Goal: Task Accomplishment & Management: Complete application form

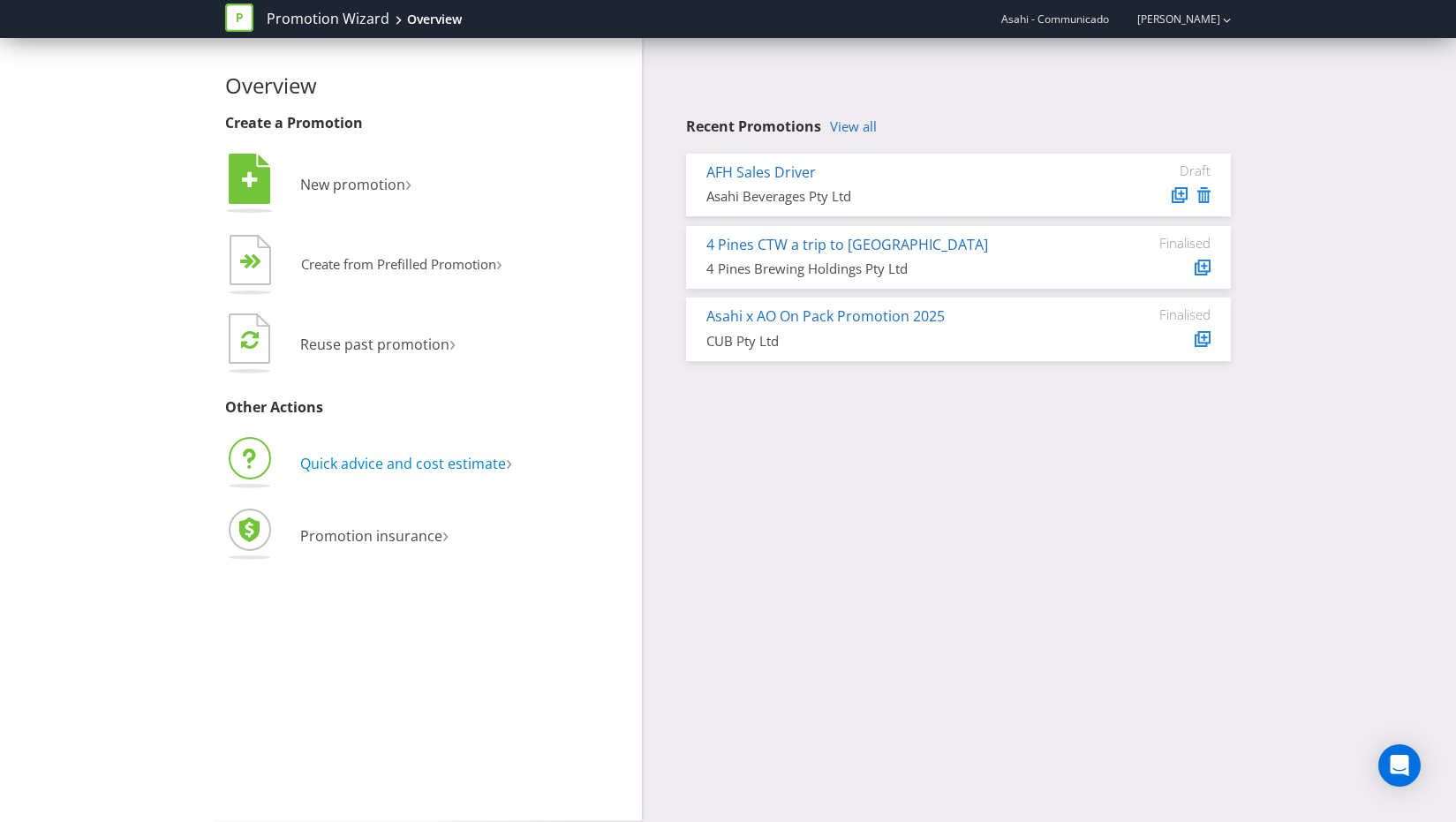
click at [400, 465] on span "Quick advice and cost estimate" at bounding box center [403, 463] width 206 height 20
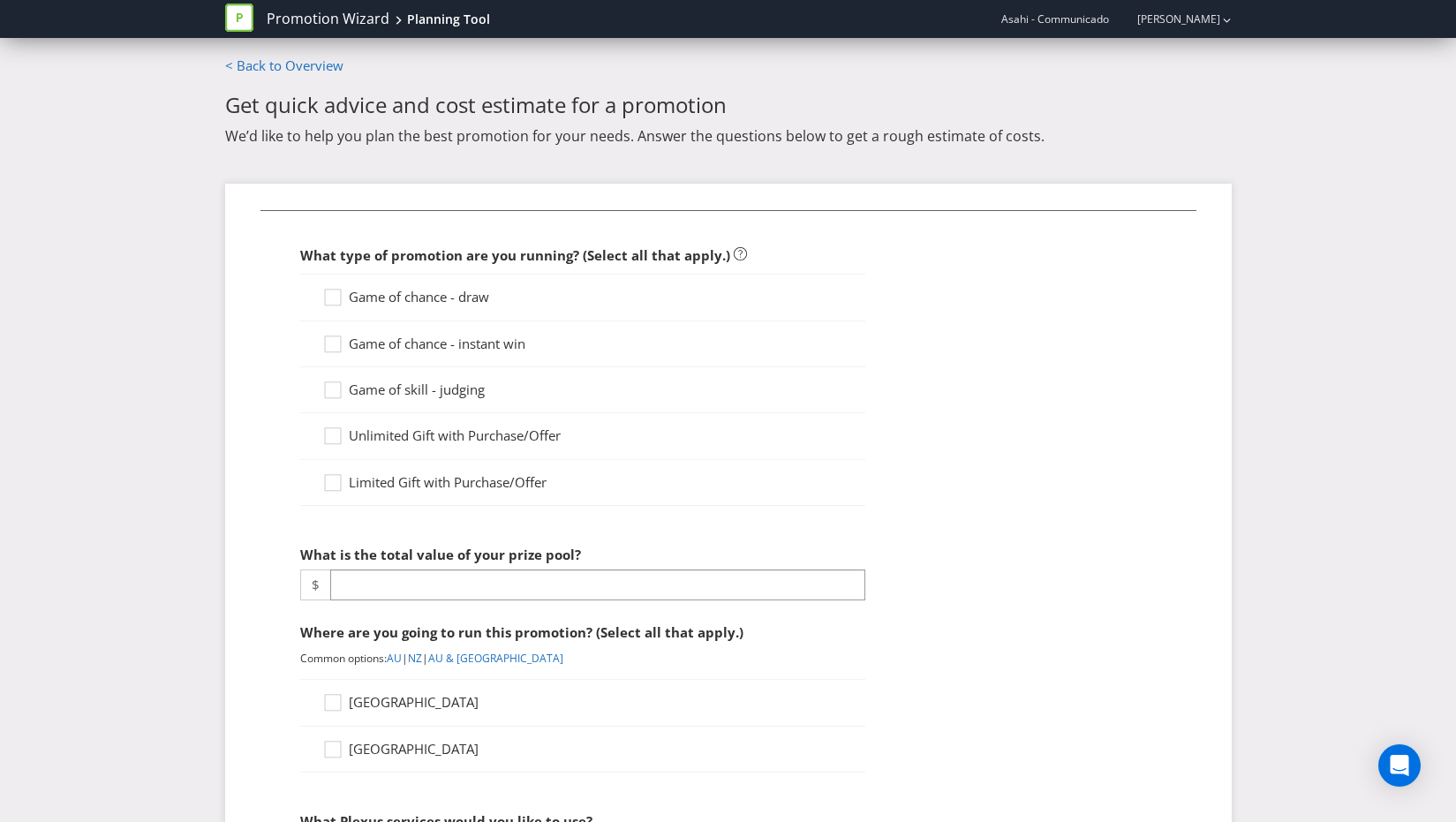
click at [360, 296] on span "Game of chance - draw" at bounding box center [419, 296] width 140 height 18
click at [0, 0] on input "Game of chance - draw" at bounding box center [0, 0] width 0 height 0
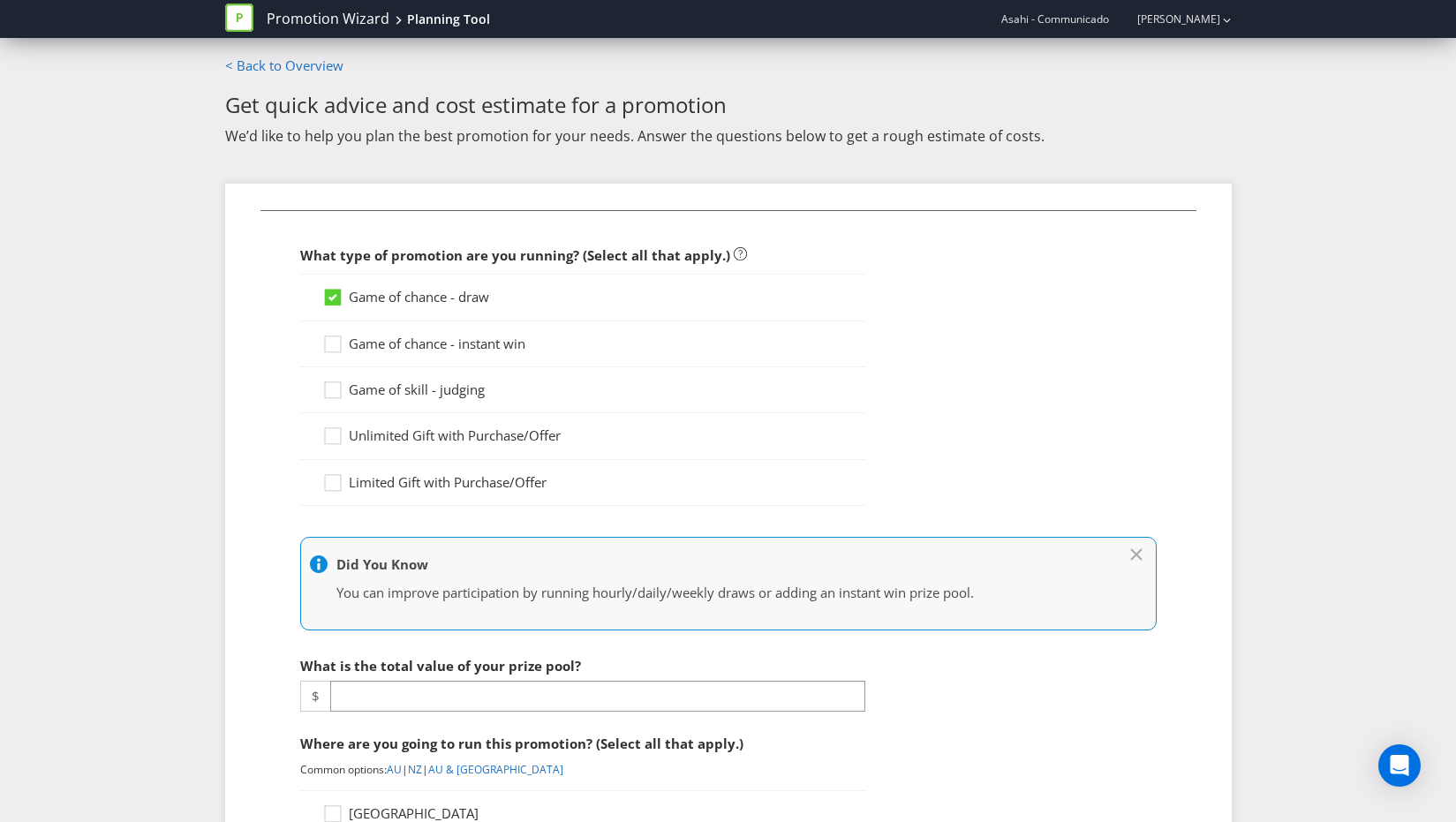
drag, startPoint x: 334, startPoint y: 296, endPoint x: 564, endPoint y: 315, distance: 230.8
click at [334, 296] on icon at bounding box center [333, 297] width 9 height 7
click at [0, 0] on input "Game of chance - draw" at bounding box center [0, 0] width 0 height 0
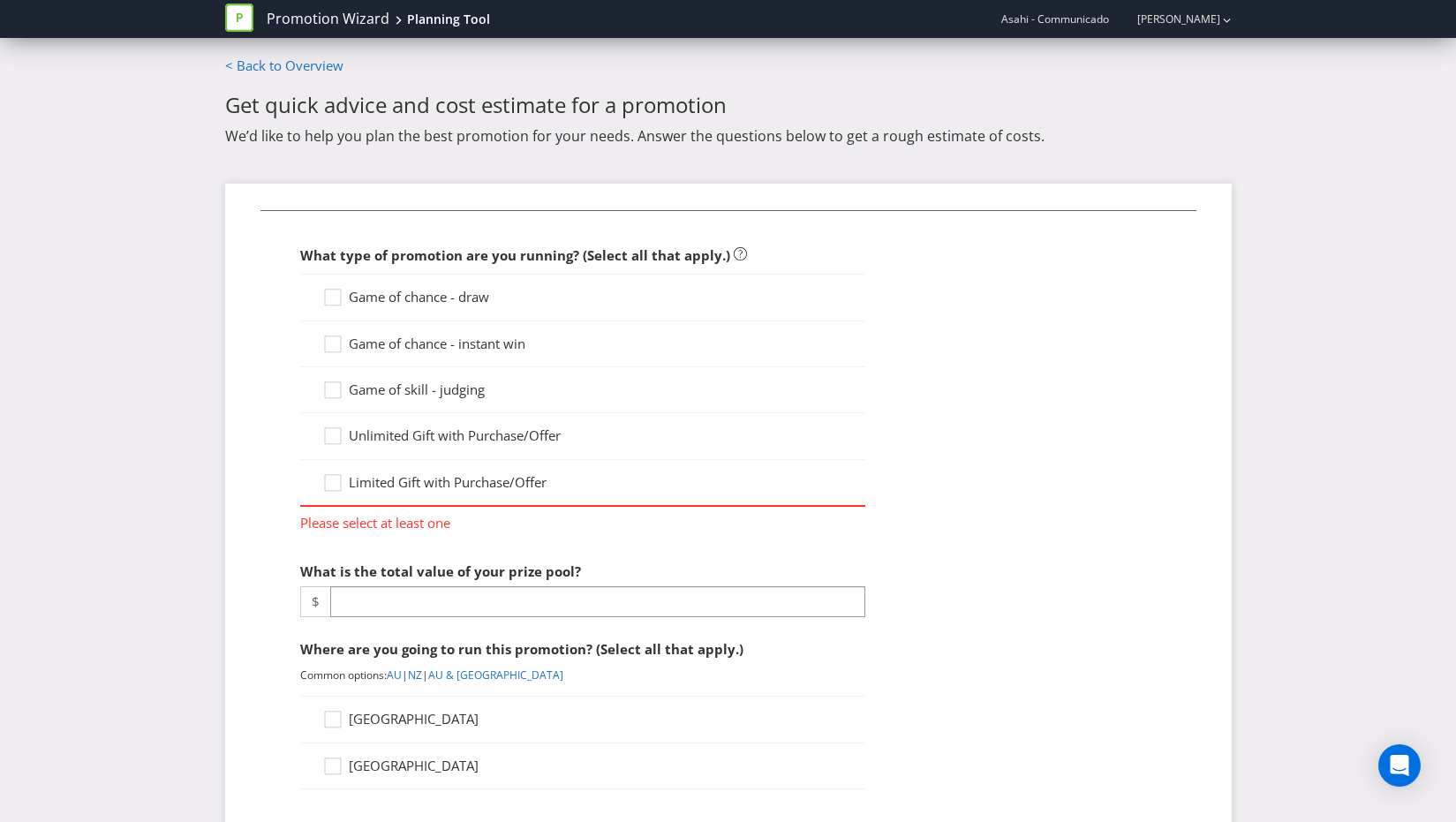
scroll to position [138, 0]
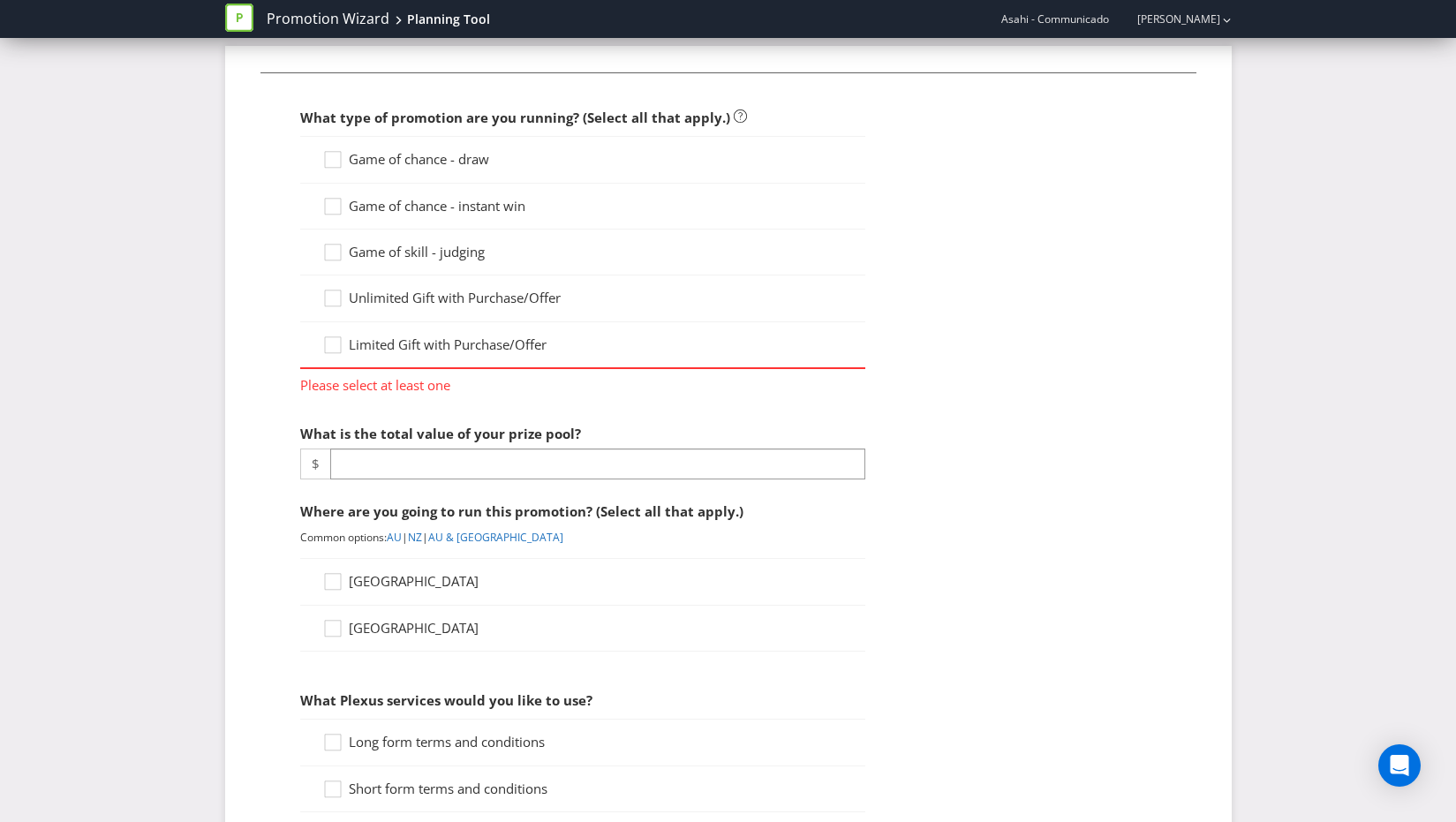
click at [393, 154] on span "Game of chance - draw" at bounding box center [419, 159] width 140 height 18
click at [0, 0] on input "Game of chance - draw" at bounding box center [0, 0] width 0 height 0
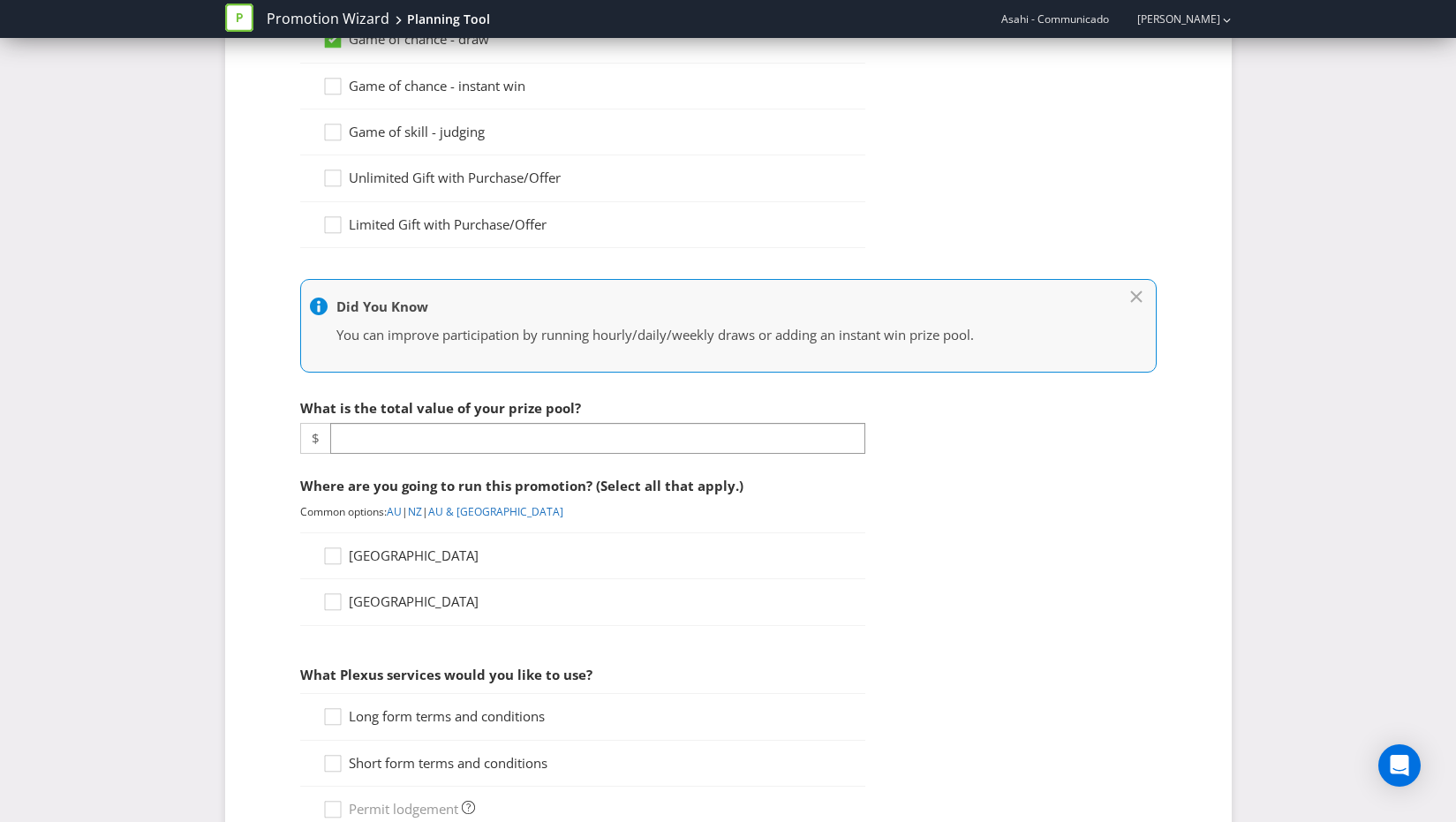
scroll to position [264, 0]
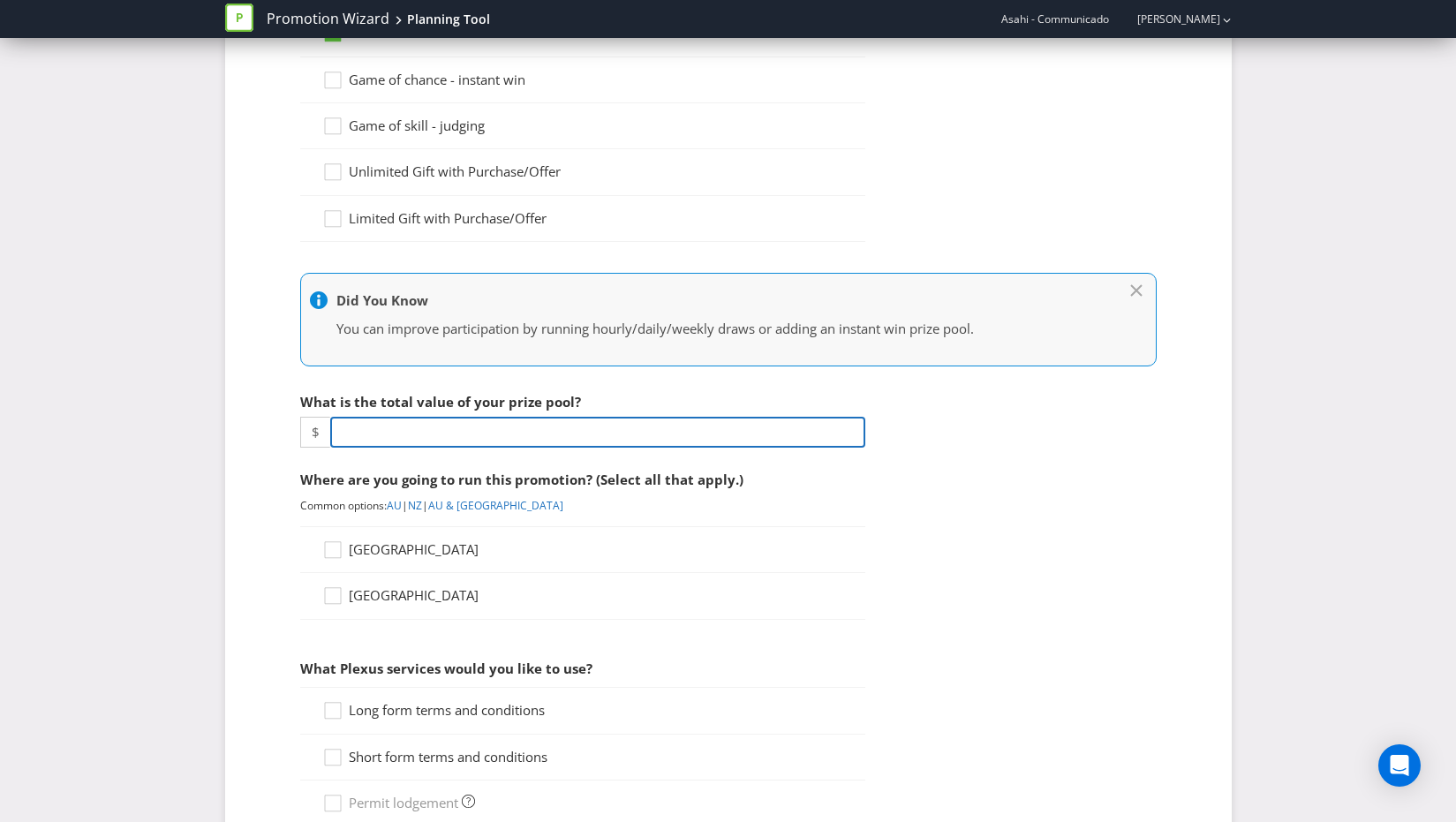
click at [415, 431] on input "number" at bounding box center [597, 431] width 535 height 31
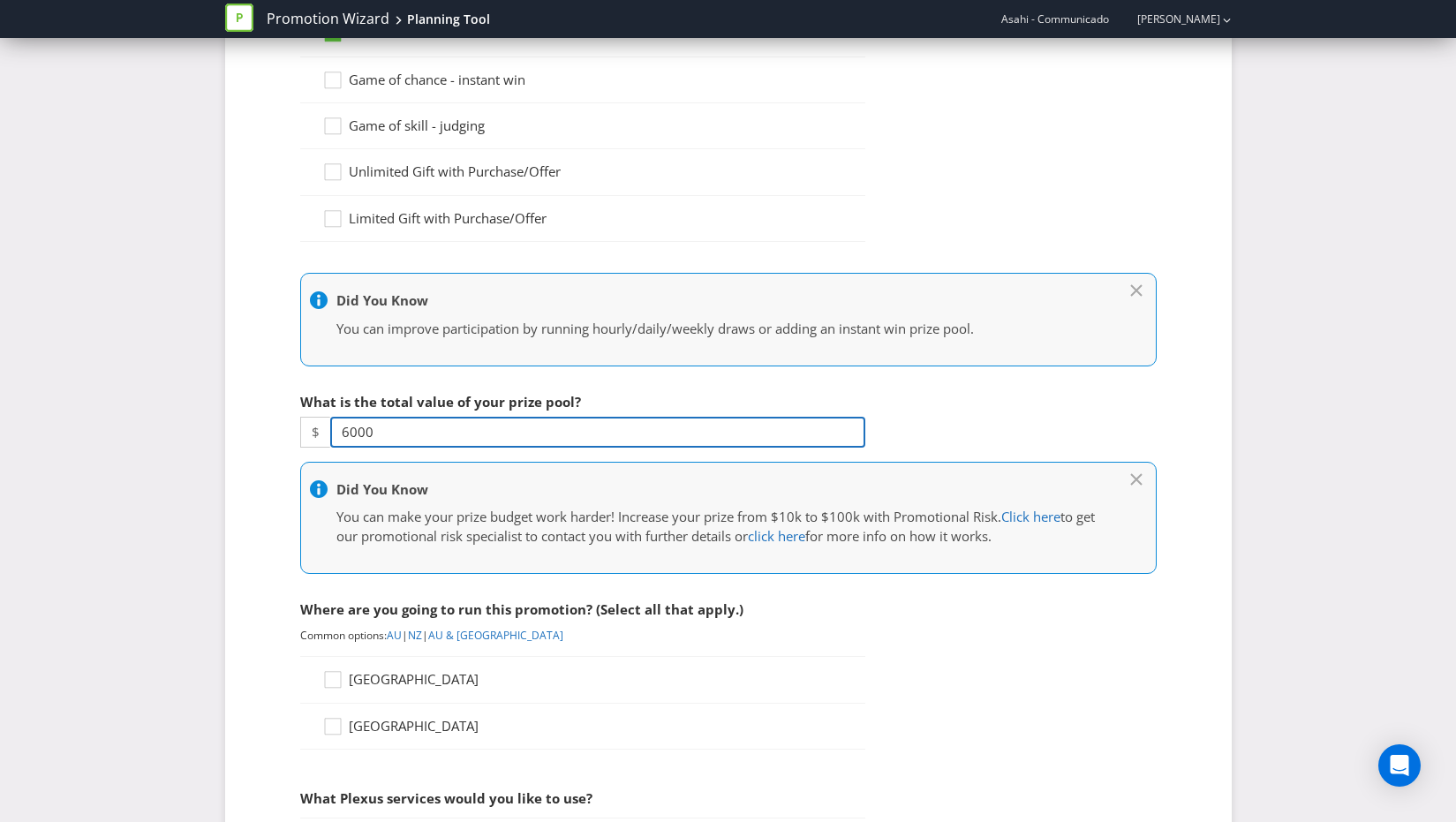
drag, startPoint x: 375, startPoint y: 431, endPoint x: 305, endPoint y: 427, distance: 70.1
click at [305, 427] on div "$ 6000" at bounding box center [582, 431] width 566 height 31
type input "6"
type input "7600"
click at [384, 683] on span "[GEOGRAPHIC_DATA]" at bounding box center [414, 679] width 130 height 18
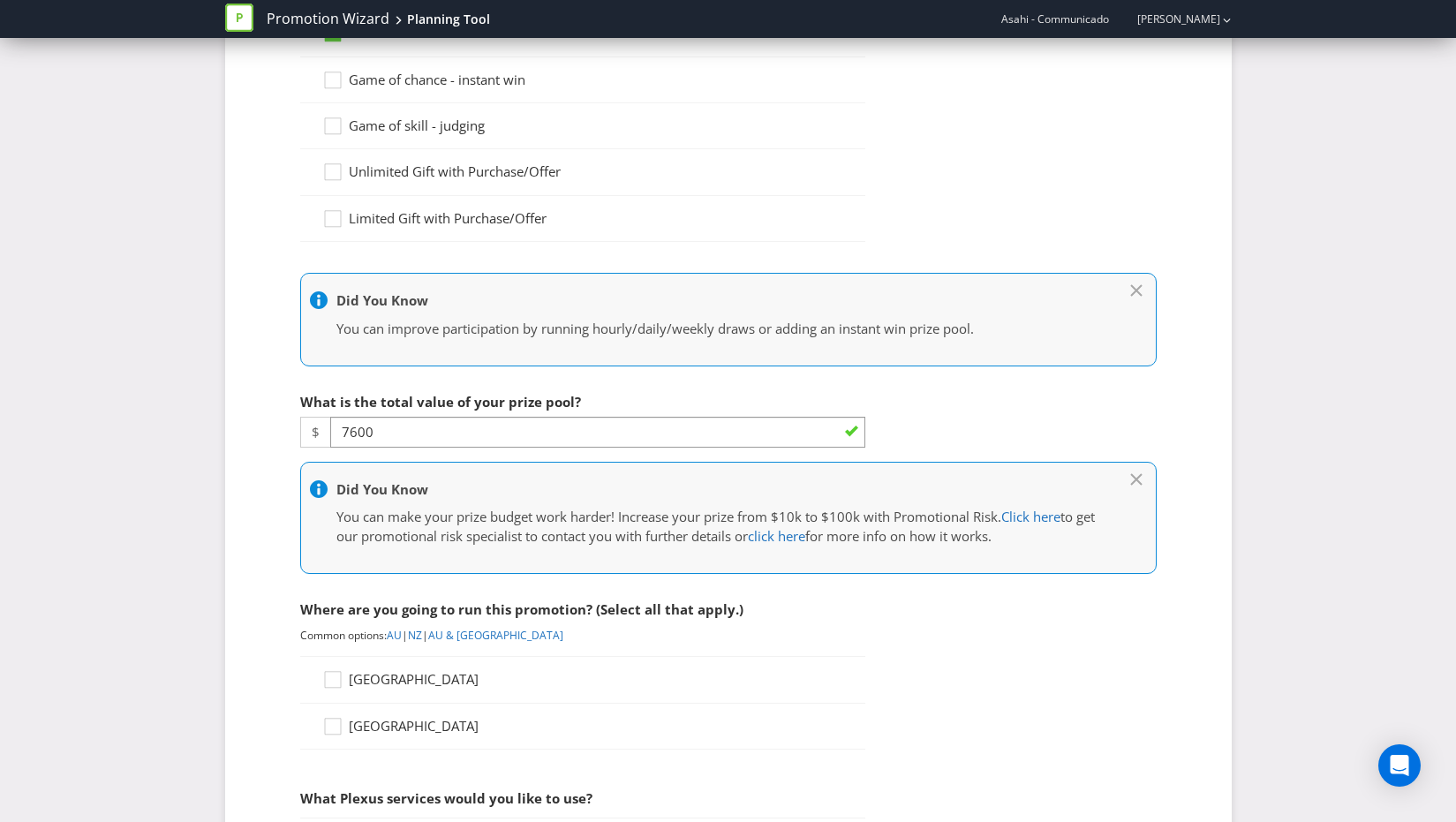
click at [0, 0] on input "[GEOGRAPHIC_DATA]" at bounding box center [0, 0] width 0 height 0
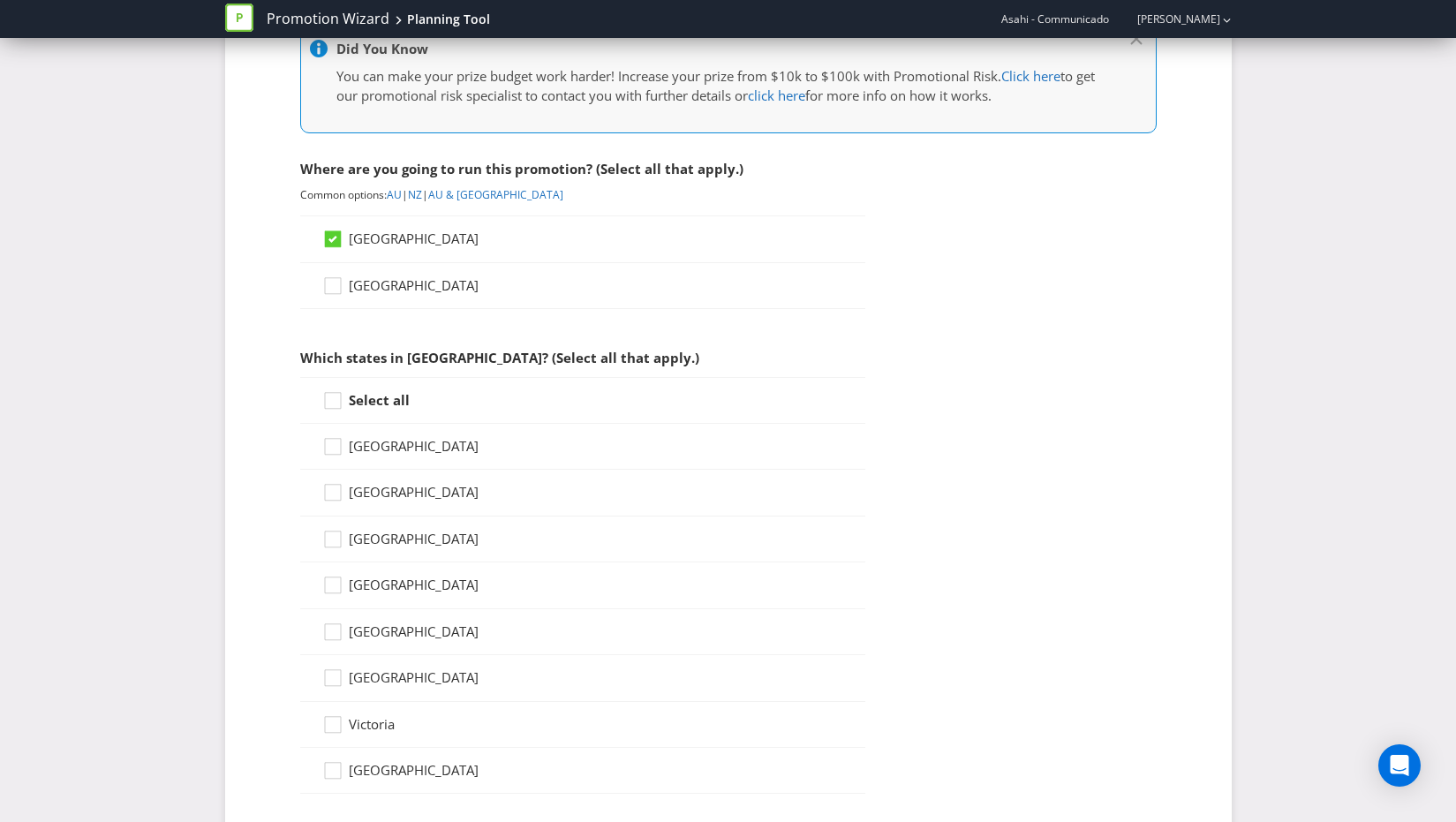
scroll to position [711, 0]
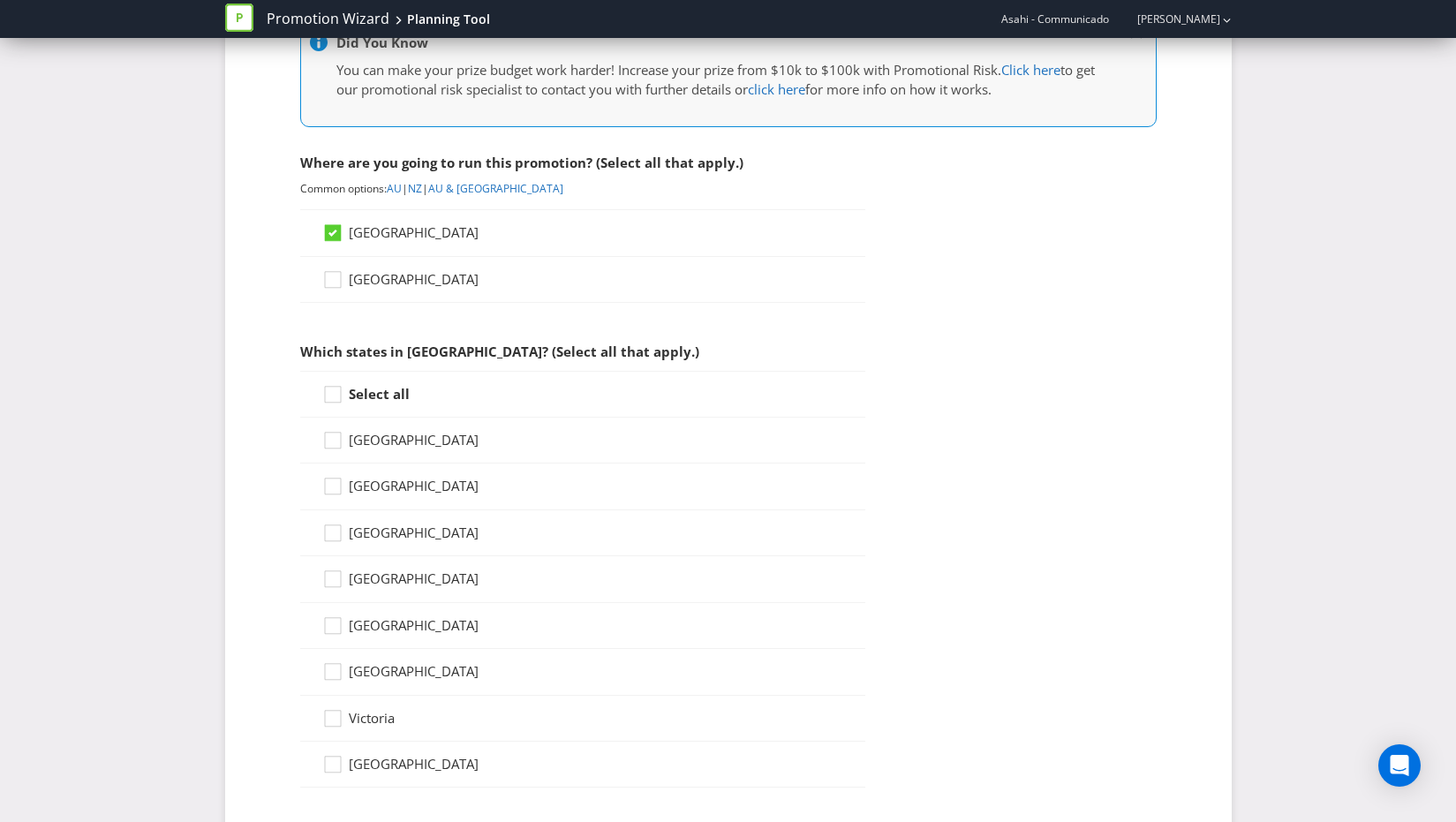
click at [376, 391] on strong "Select all" at bounding box center [379, 394] width 61 height 18
click at [0, 0] on input "Select all" at bounding box center [0, 0] width 0 height 0
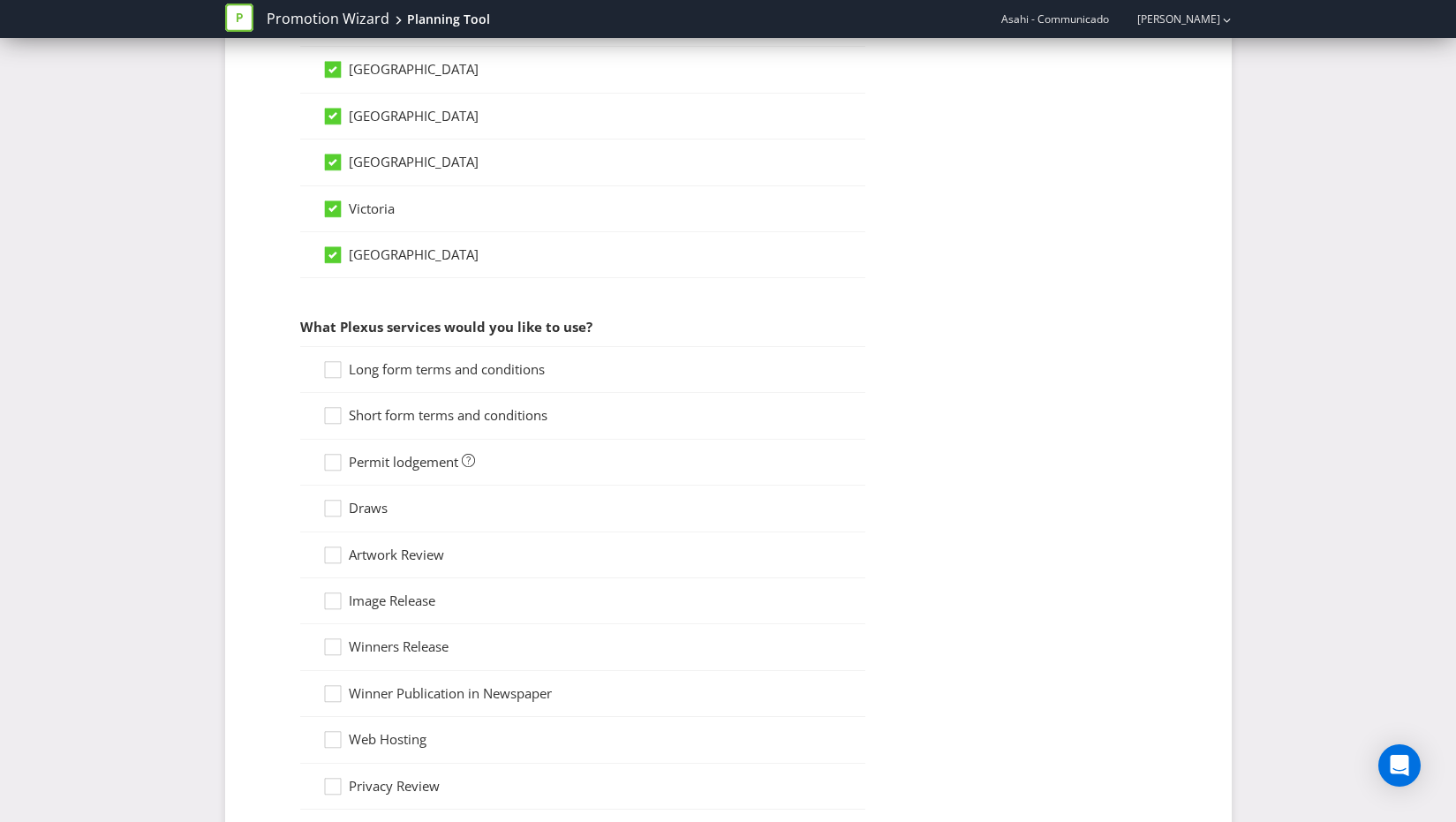
scroll to position [1245, 0]
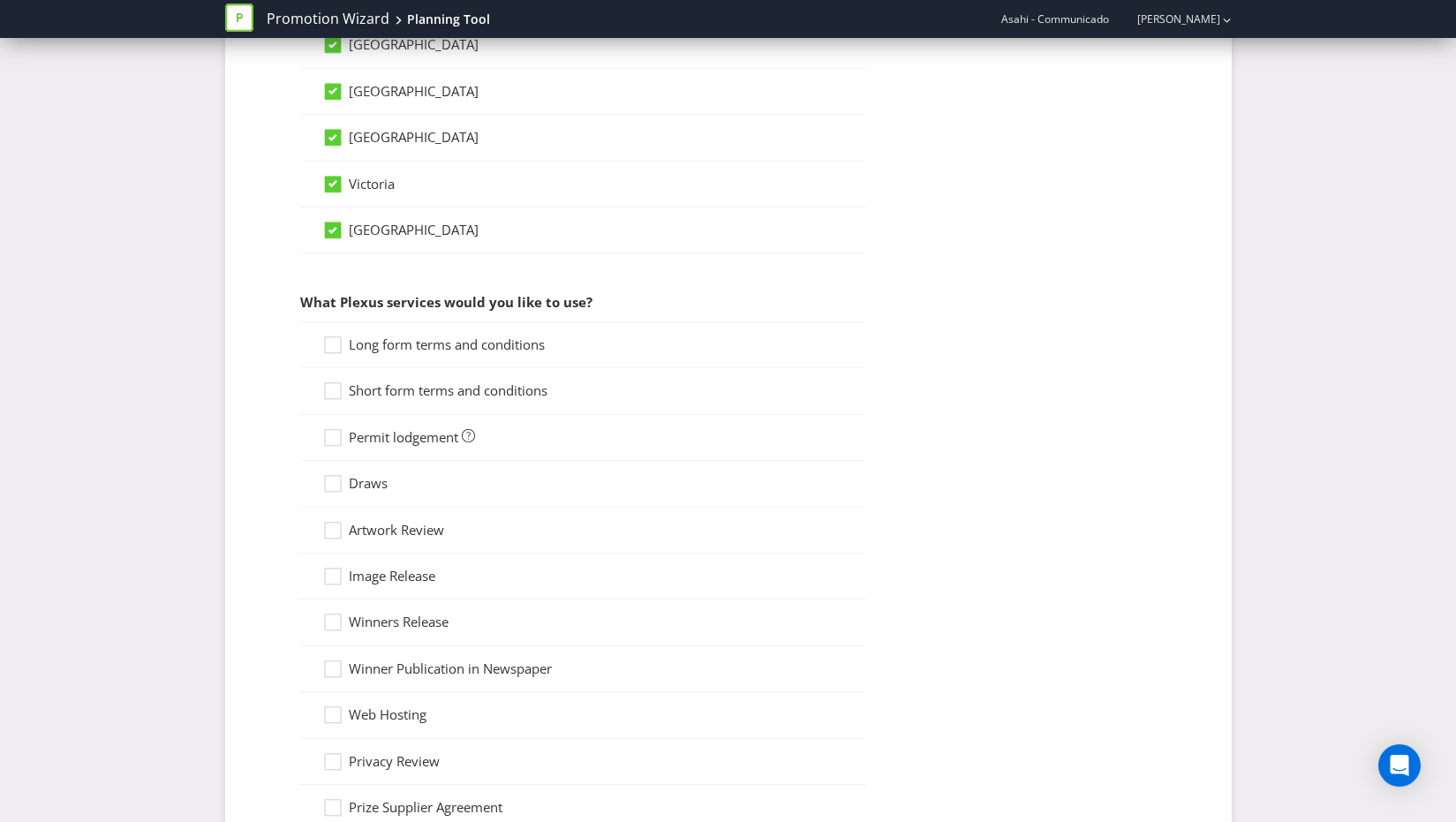
click at [377, 338] on span "Long form terms and conditions" at bounding box center [447, 344] width 196 height 18
click at [0, 0] on input "Long form terms and conditions" at bounding box center [0, 0] width 0 height 0
click at [366, 393] on span "Short form terms and conditions" at bounding box center [448, 391] width 199 height 18
click at [0, 0] on input "Short form terms and conditions" at bounding box center [0, 0] width 0 height 0
click at [394, 439] on span "Permit lodgement" at bounding box center [403, 437] width 109 height 18
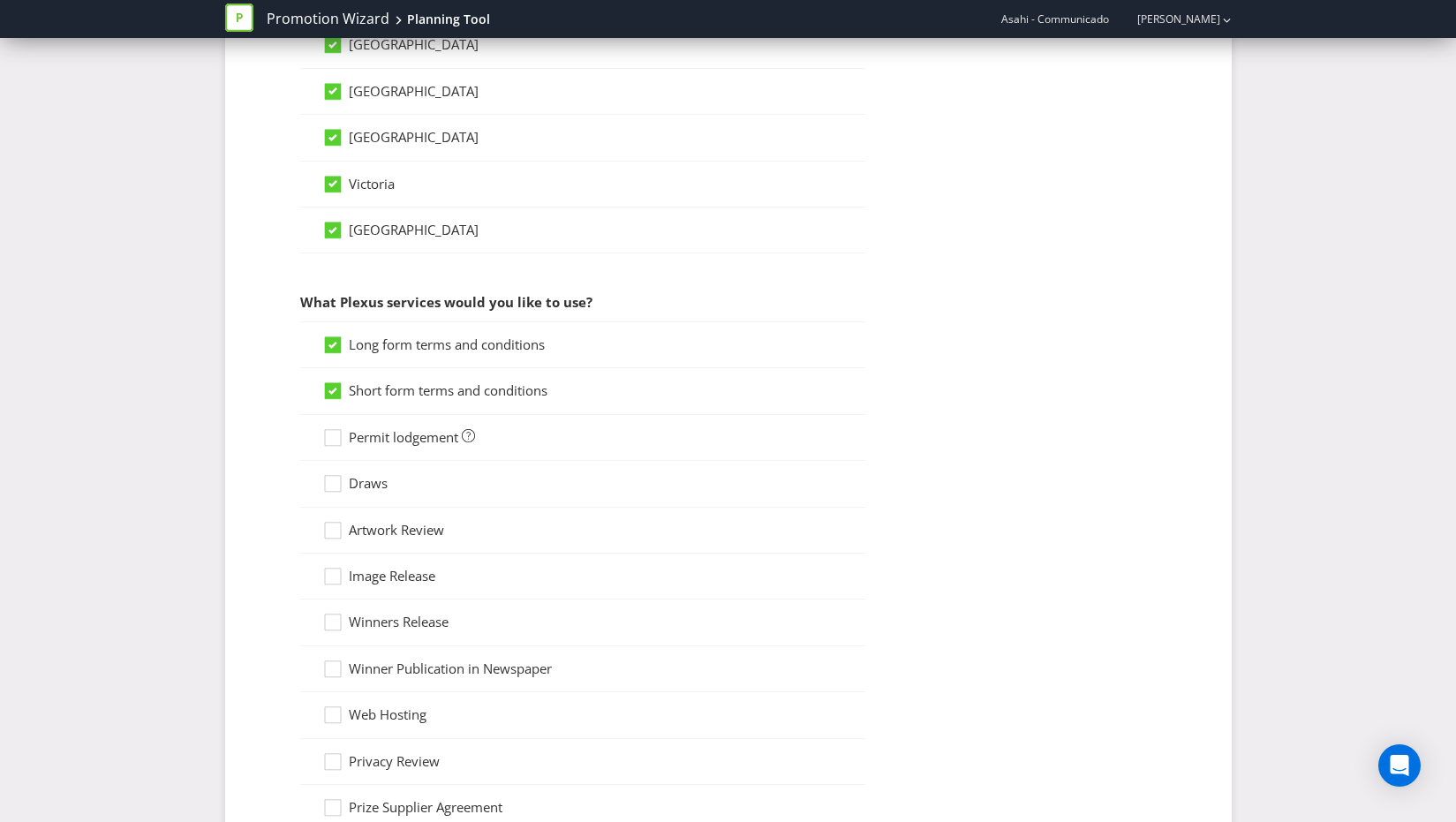
click at [0, 0] on input "Permit lodgement" at bounding box center [0, 0] width 0 height 0
drag, startPoint x: 367, startPoint y: 486, endPoint x: 388, endPoint y: 493, distance: 22.1
click at [370, 486] on span "Draws" at bounding box center [368, 483] width 39 height 18
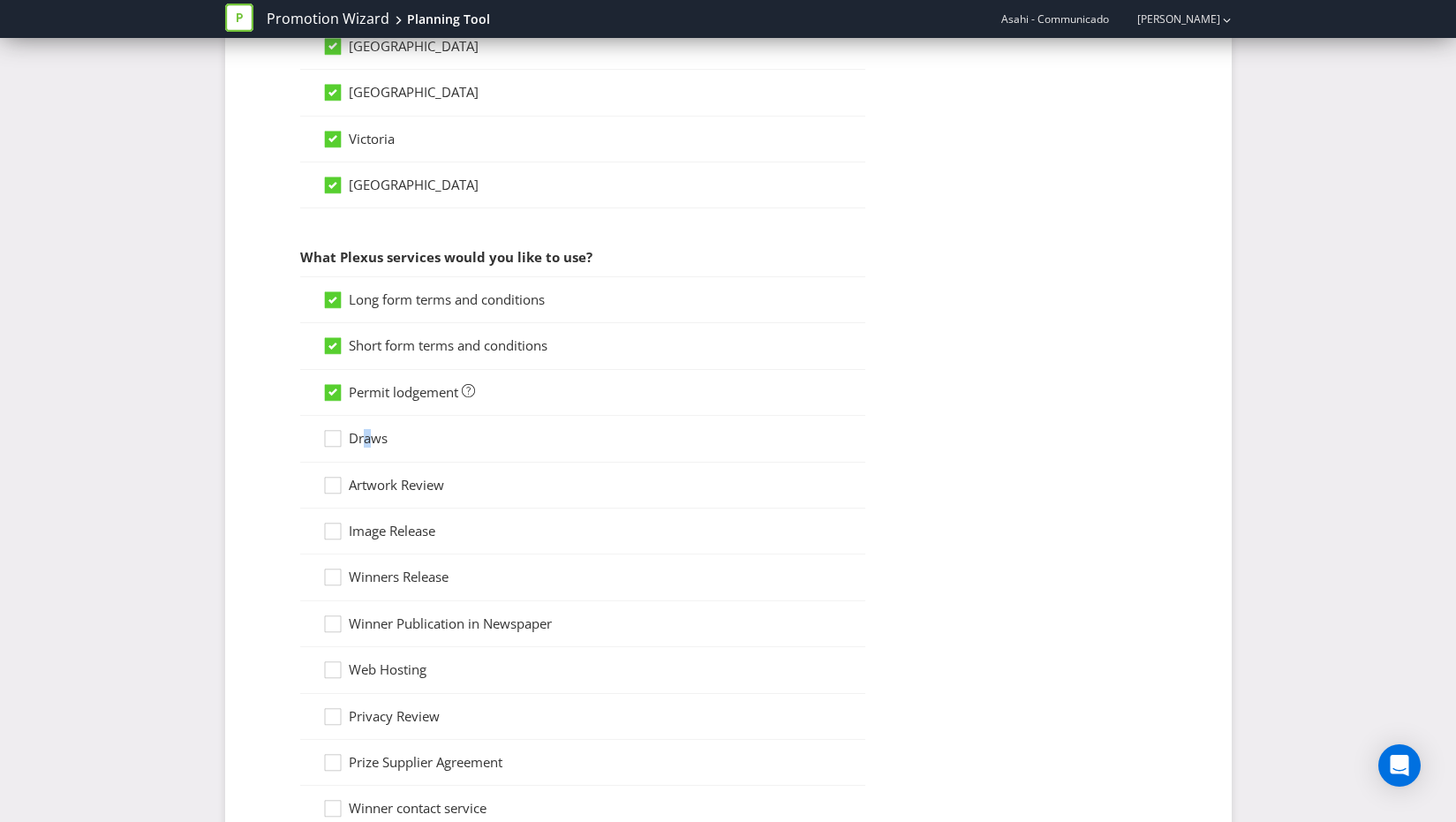
scroll to position [1292, 0]
click at [337, 433] on icon at bounding box center [336, 440] width 27 height 27
click at [0, 0] on input "Draws" at bounding box center [0, 0] width 0 height 0
click at [337, 484] on icon at bounding box center [336, 487] width 27 height 27
click at [0, 0] on input "Artwork Review" at bounding box center [0, 0] width 0 height 0
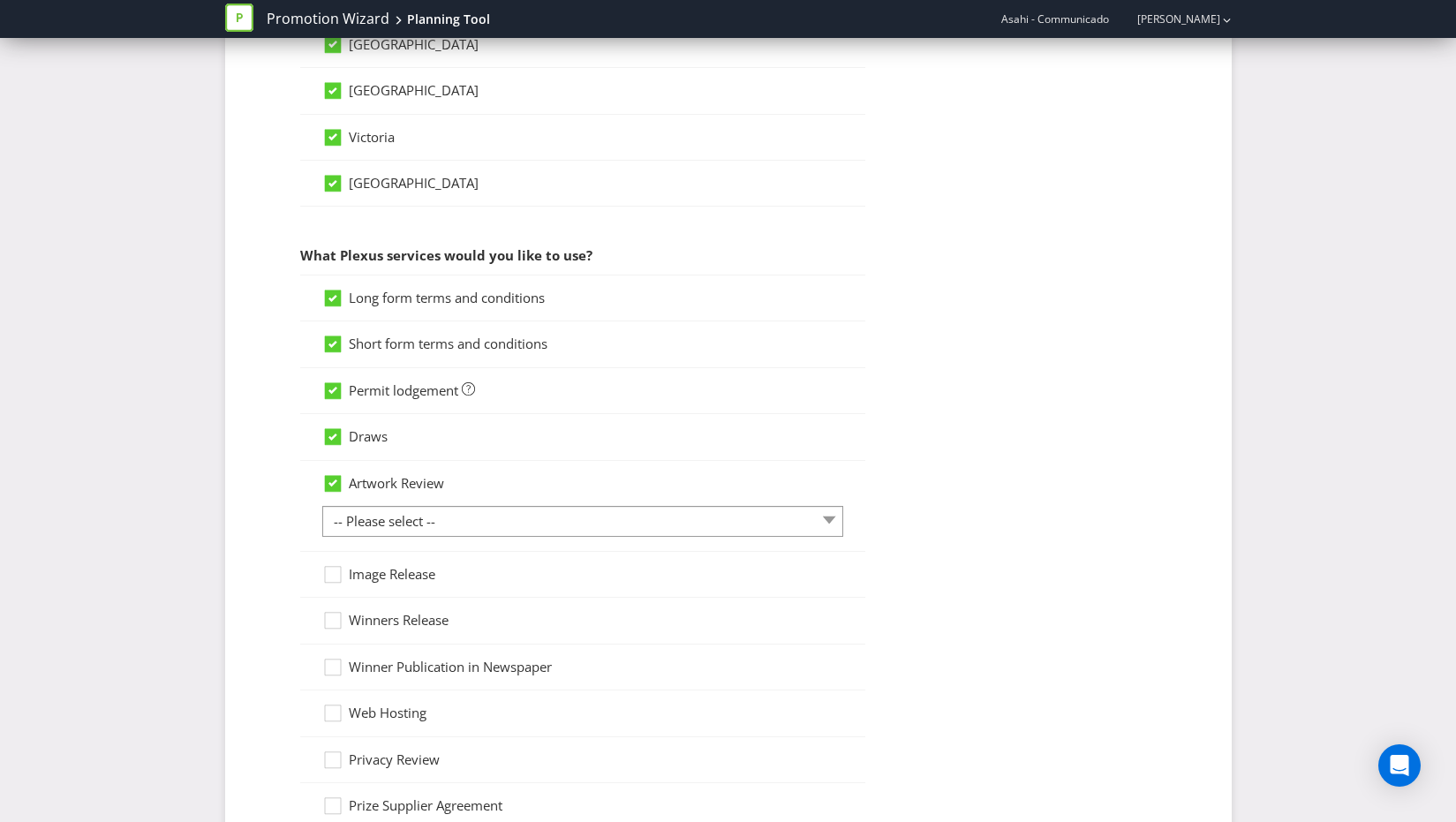
scroll to position [1391, 0]
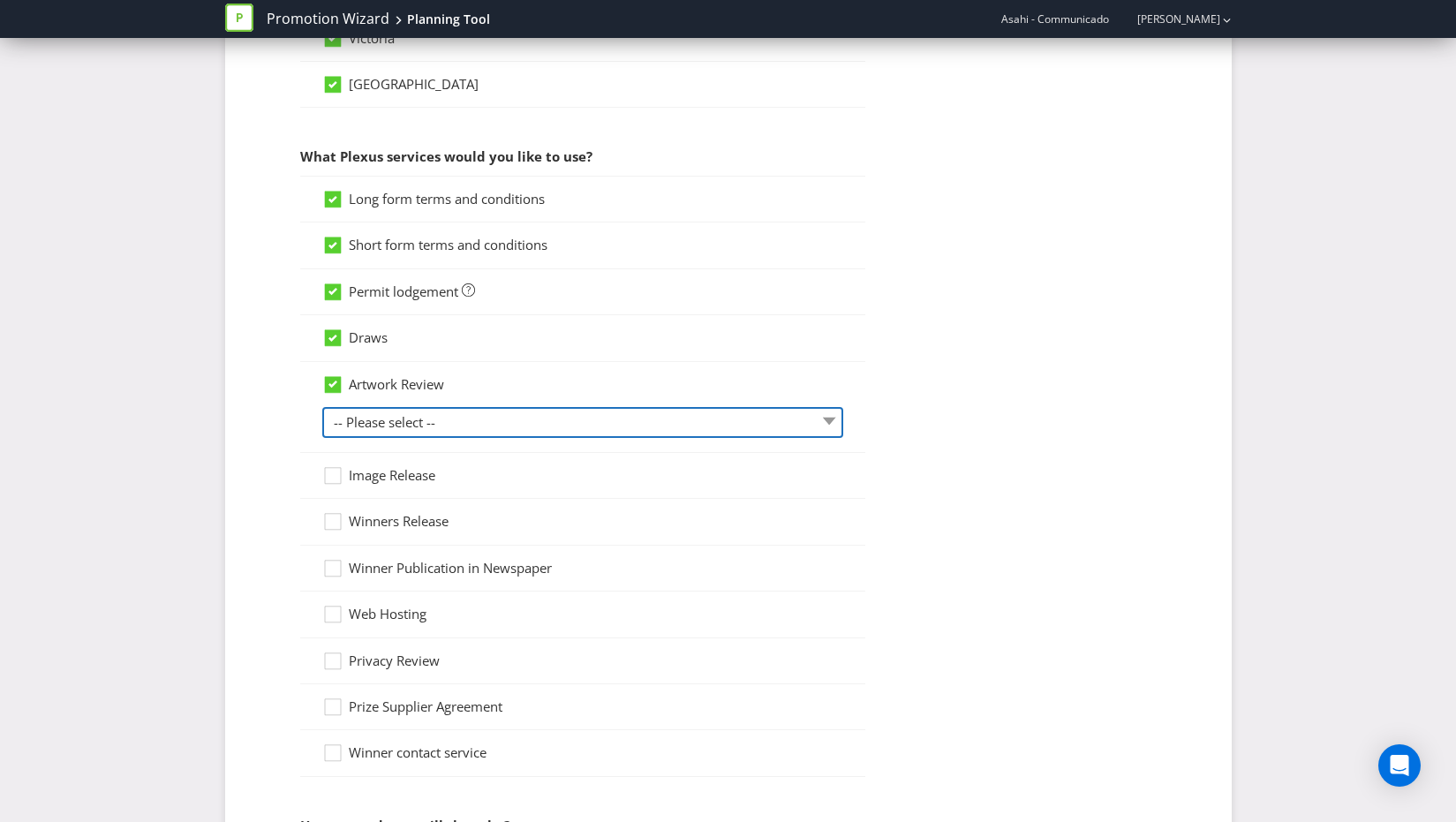
click at [473, 422] on select "-- Please select -- 1 piece 2-4 pieces (provided at same time) 5-7 pieces (prov…" at bounding box center [582, 423] width 521 height 31
select select "MARKETING_REVIEW_1"
click at [322, 407] on select "-- Please select -- 1 piece 2-4 pieces (provided at same time) 5-7 pieces (prov…" at bounding box center [582, 423] width 521 height 31
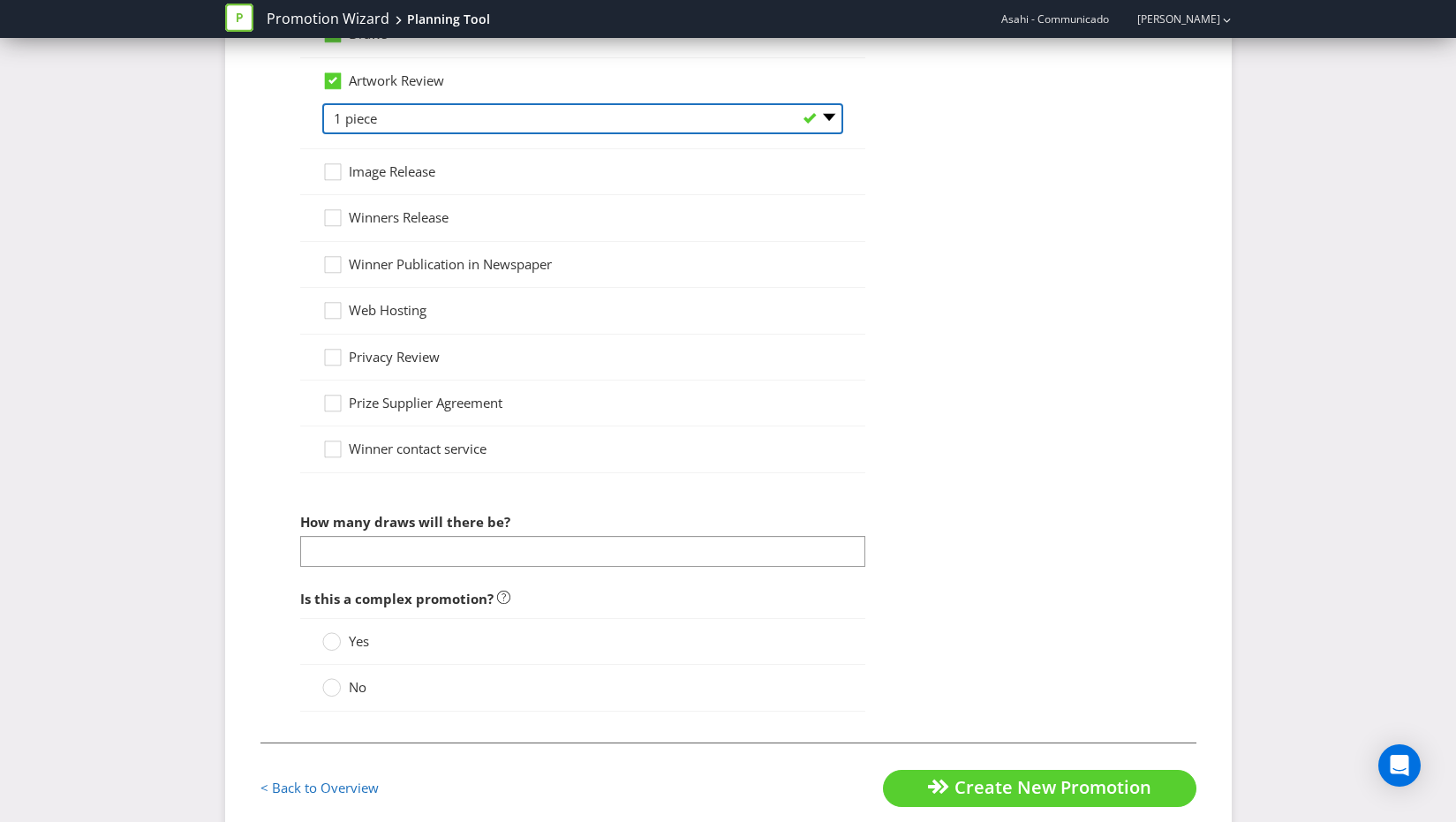
scroll to position [1733, 0]
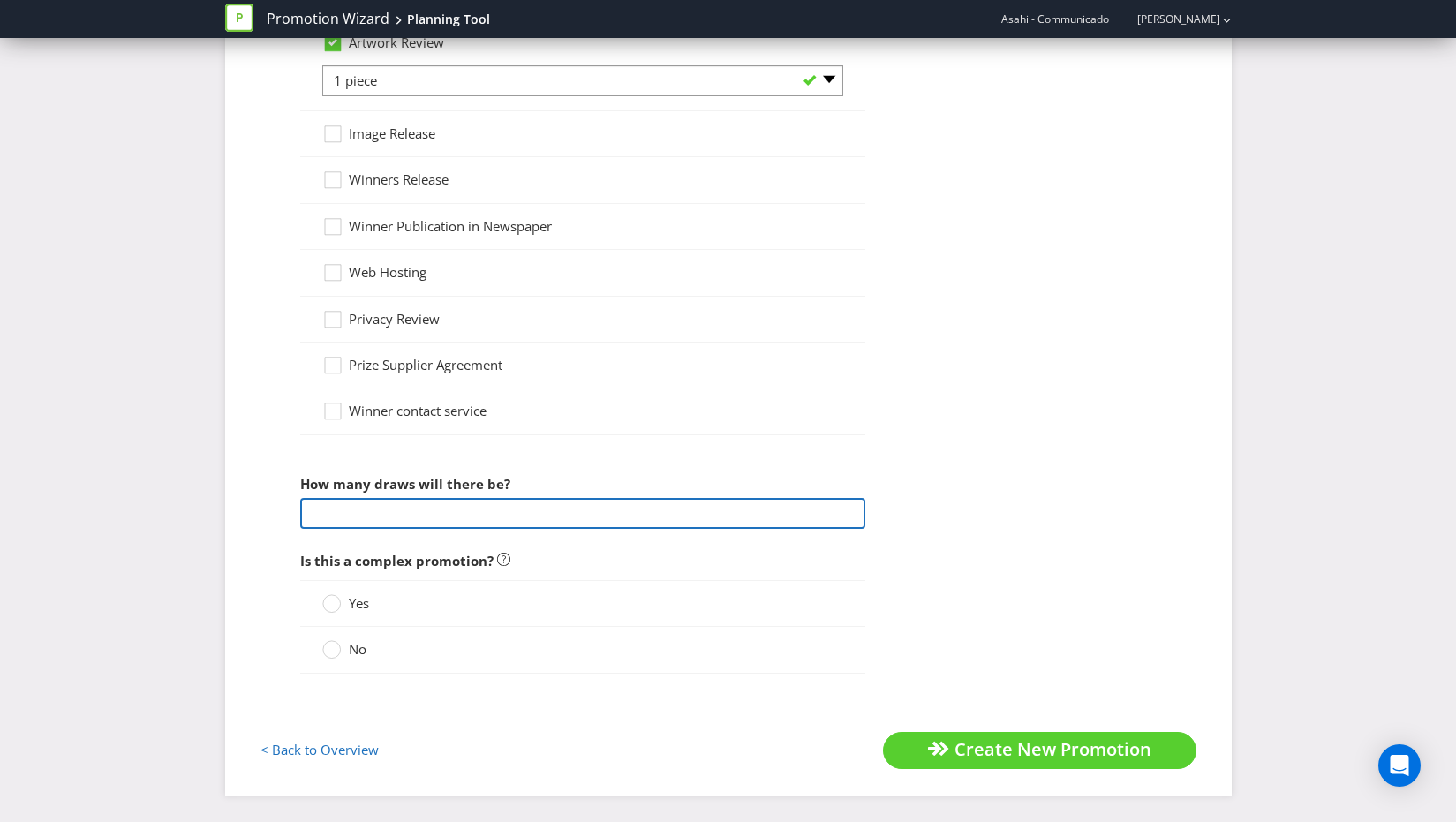
click at [375, 520] on input "number" at bounding box center [582, 513] width 566 height 31
type input "1"
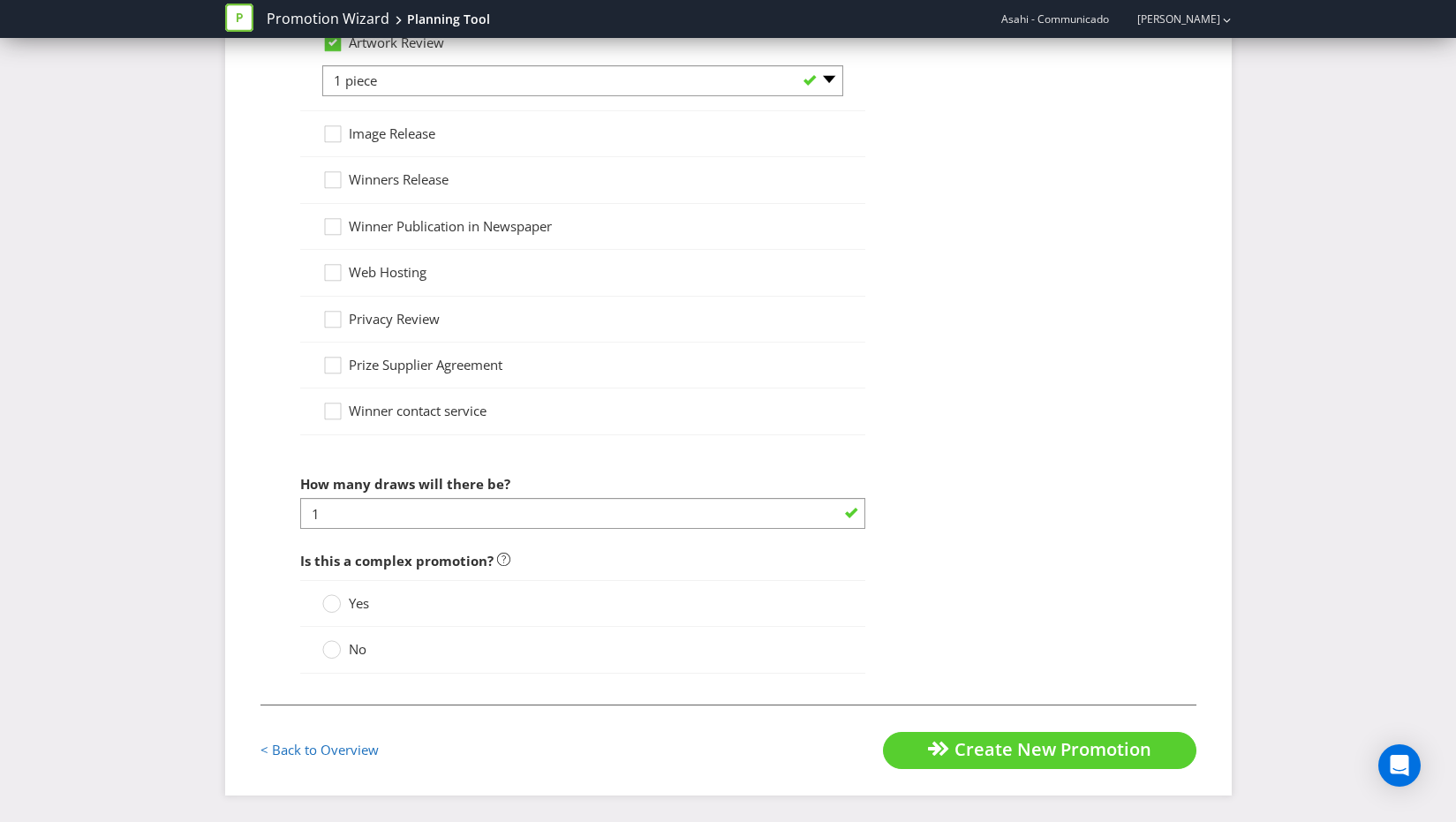
click at [351, 648] on span "No" at bounding box center [358, 649] width 18 height 18
click at [0, 0] on input "No" at bounding box center [0, 0] width 0 height 0
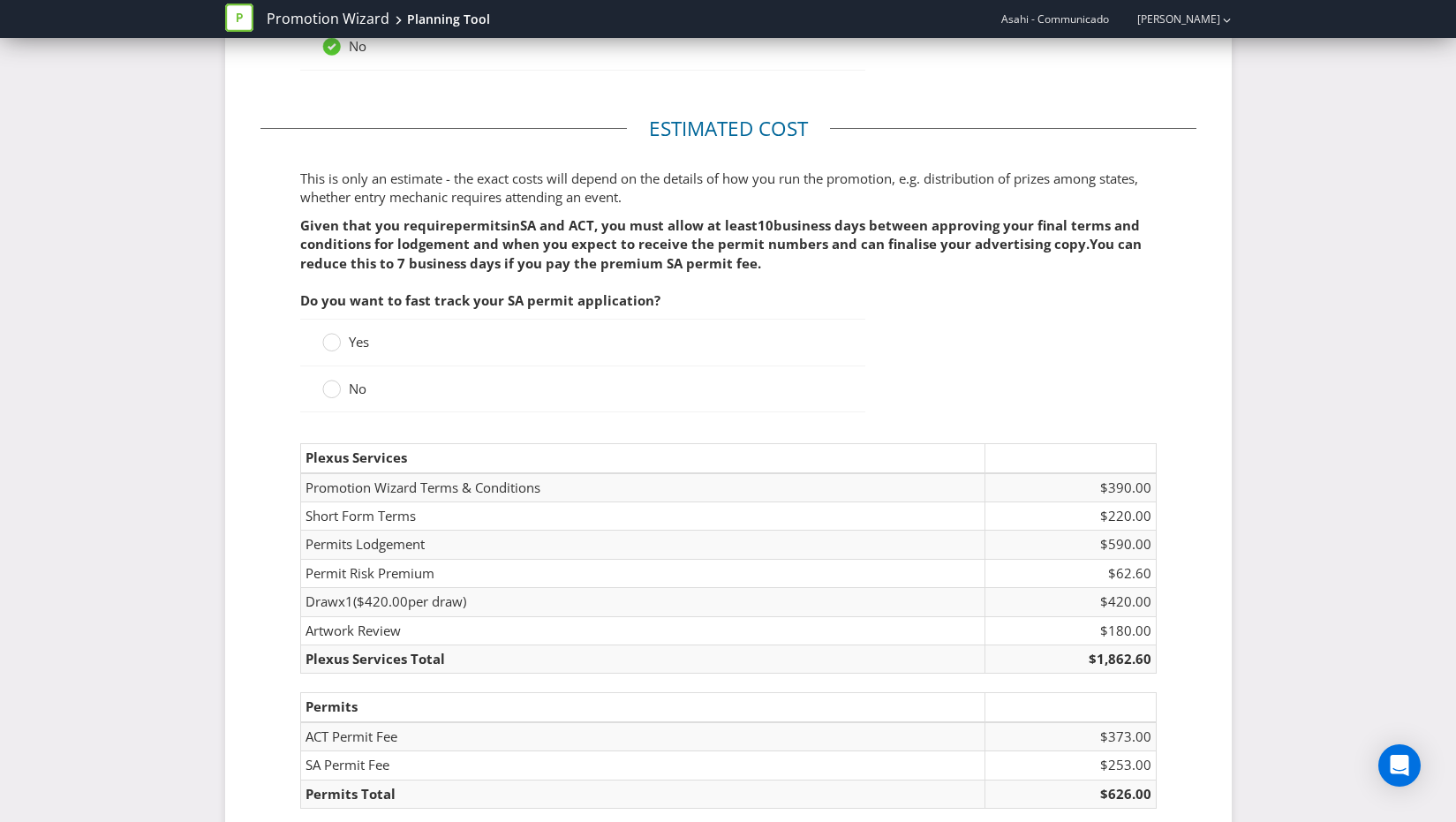
scroll to position [2339, 0]
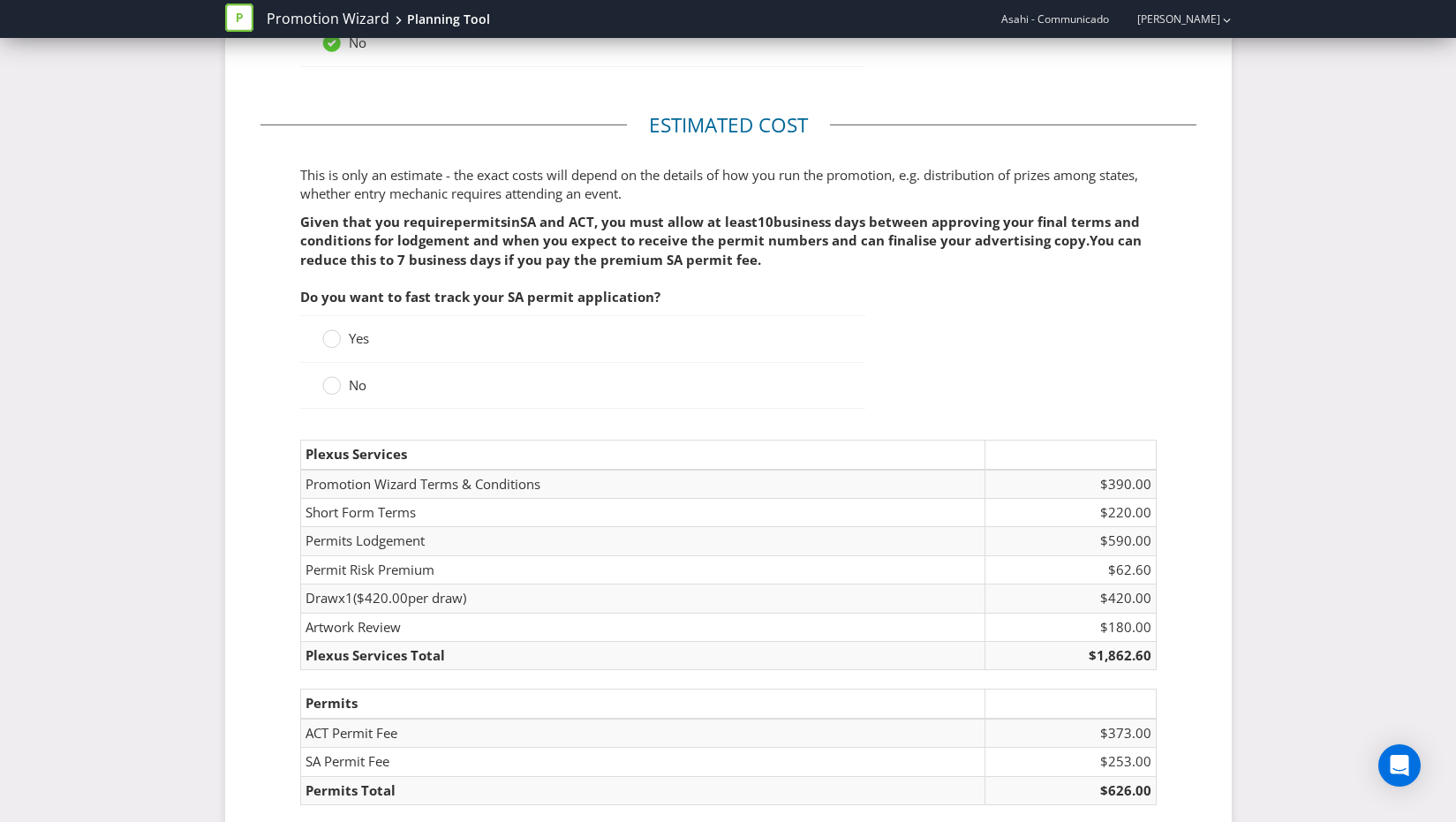
drag, startPoint x: 339, startPoint y: 387, endPoint x: 353, endPoint y: 392, distance: 14.9
click at [343, 388] on label "No" at bounding box center [346, 385] width 48 height 19
click at [0, 0] on input "No" at bounding box center [0, 0] width 0 height 0
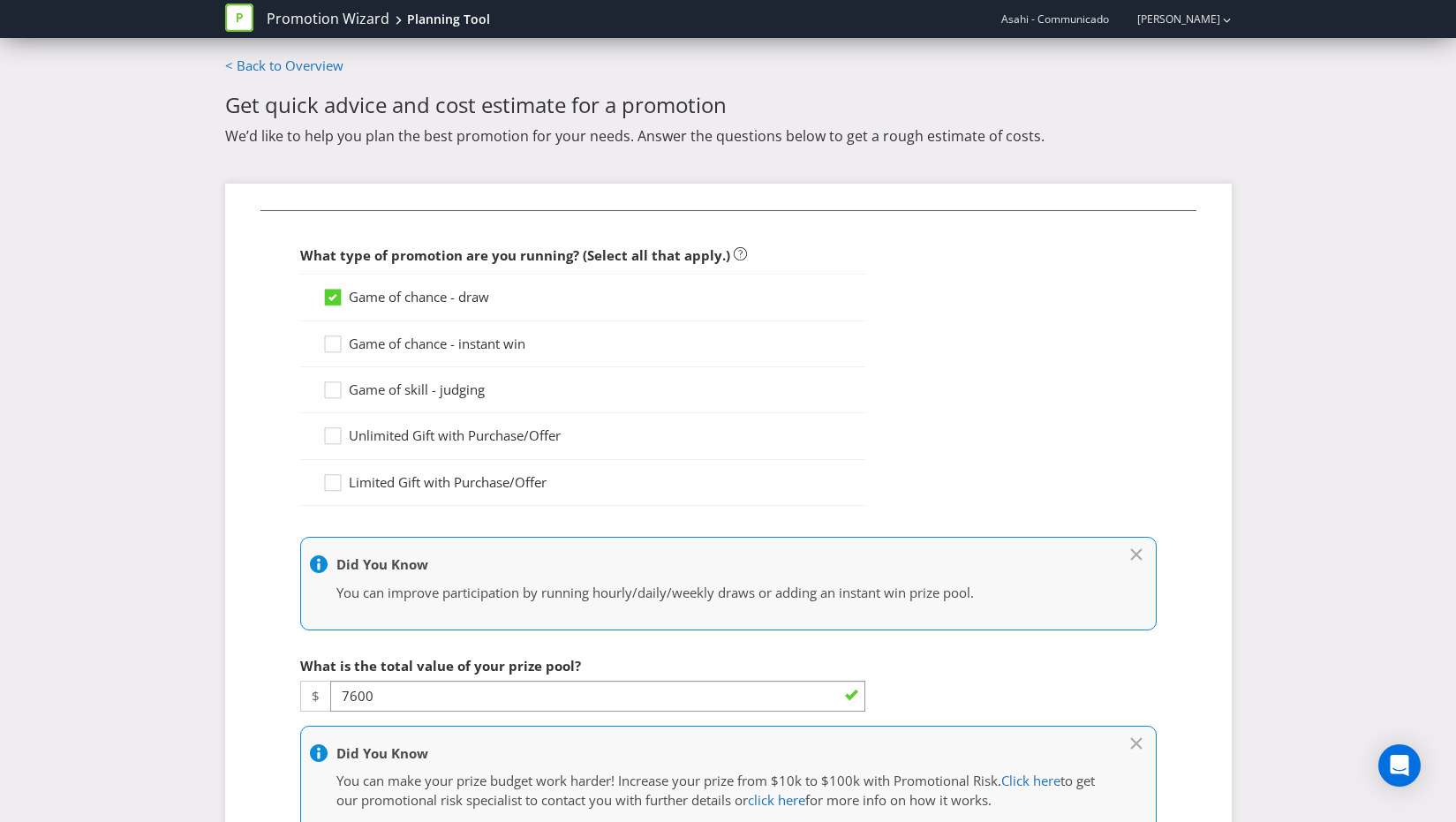
scroll to position [90, 0]
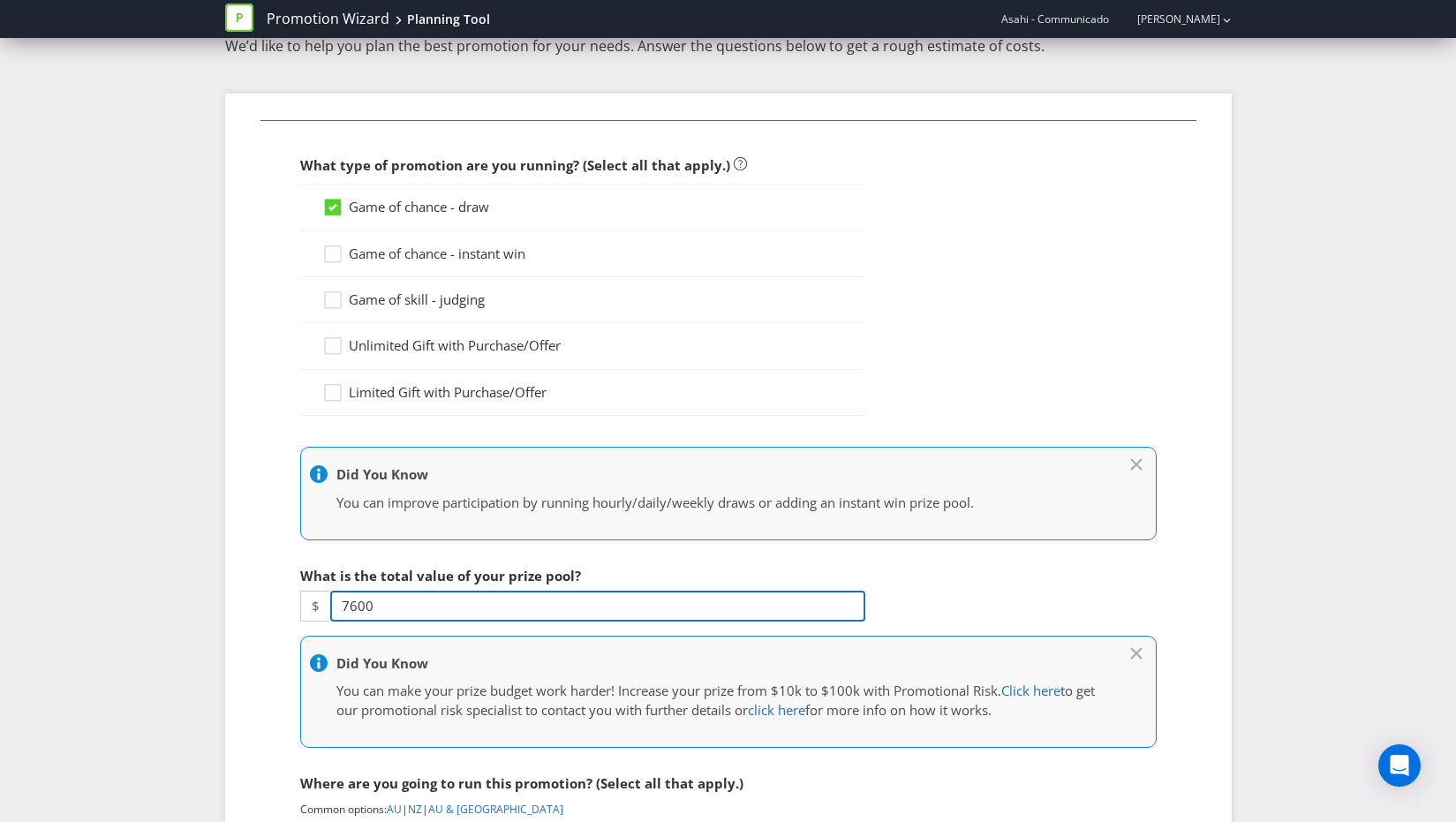
click at [397, 592] on input "7600" at bounding box center [597, 605] width 535 height 31
type input "8525"
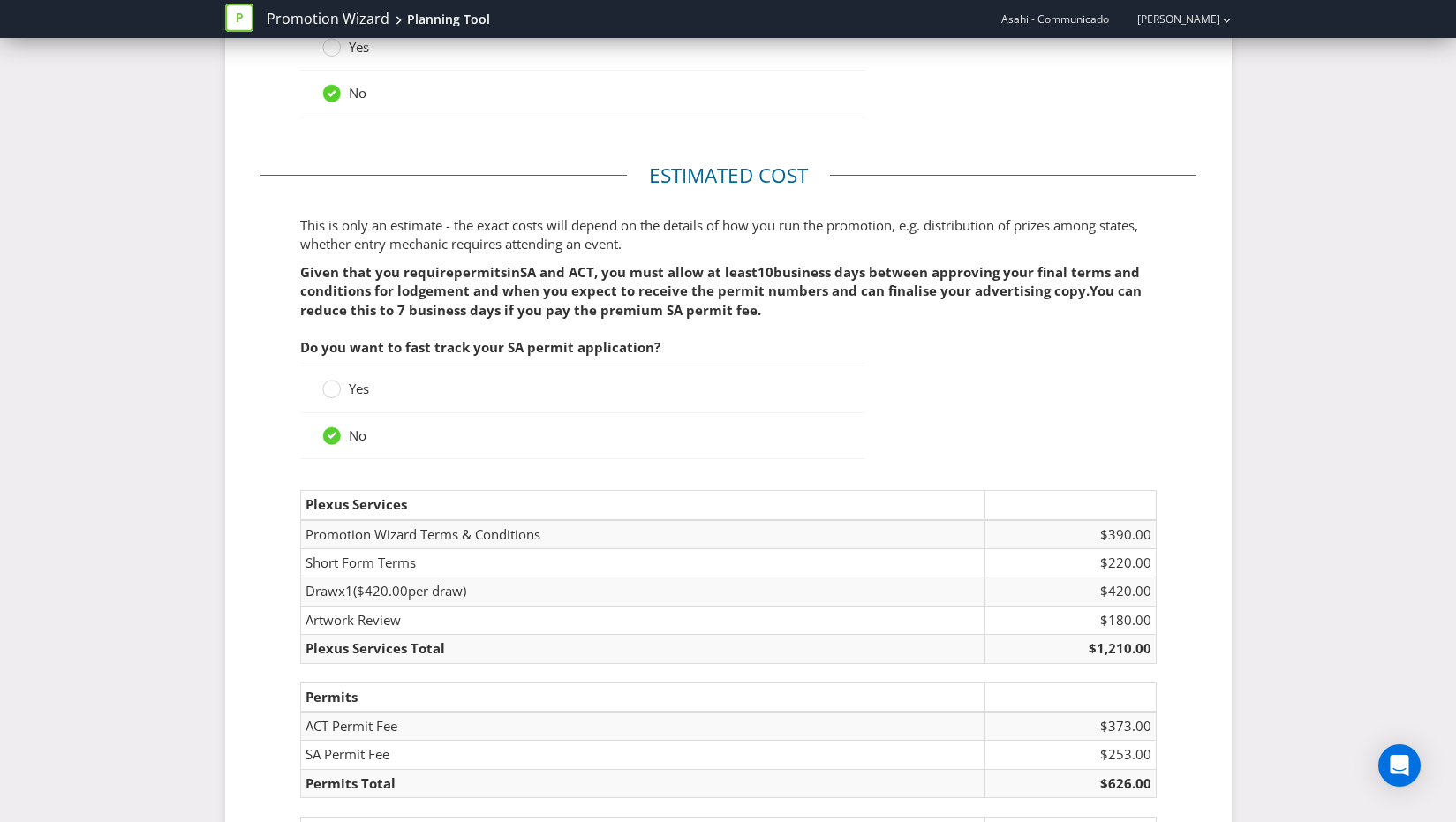
scroll to position [2450, 0]
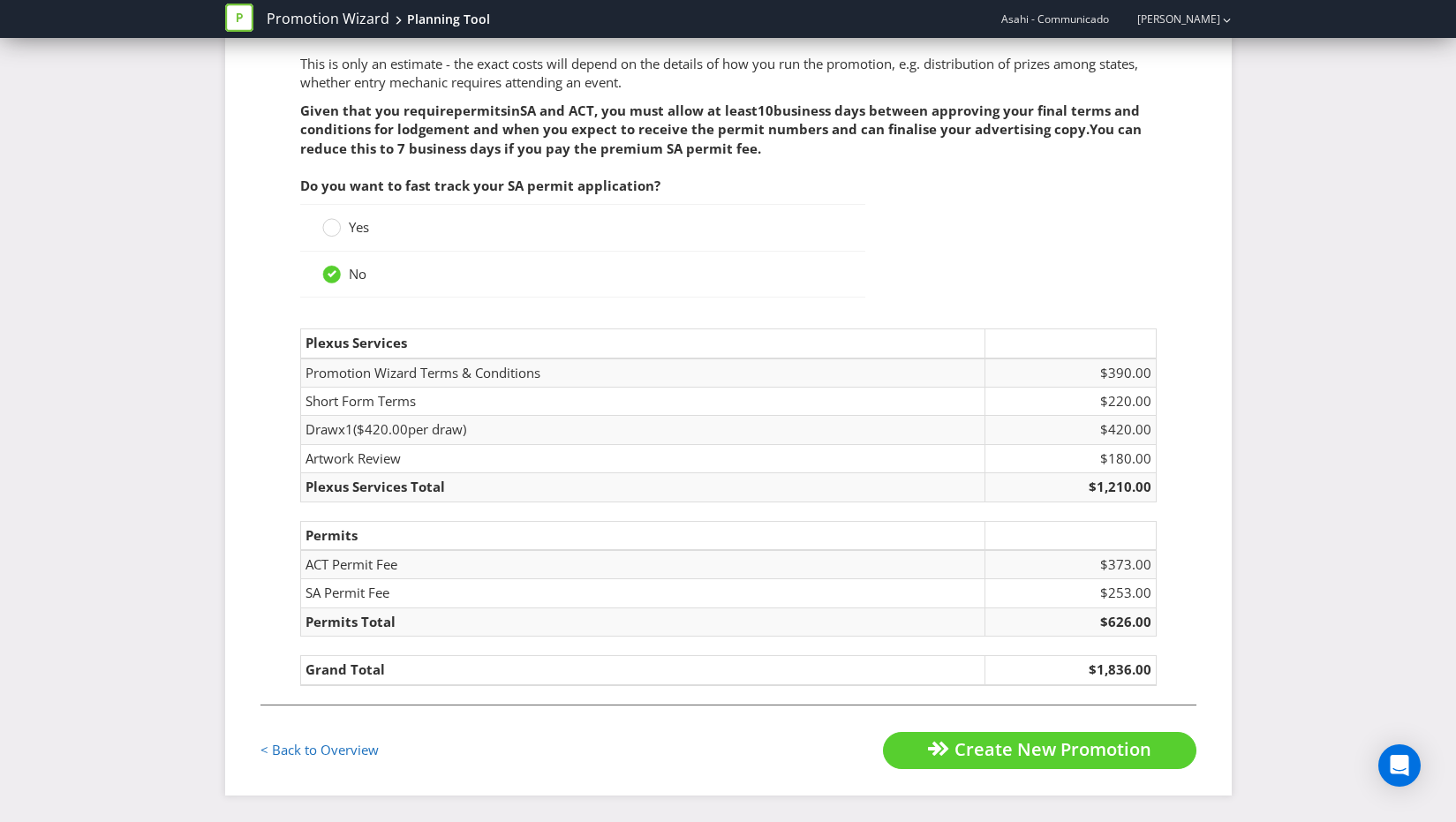
click at [608, 294] on div "No" at bounding box center [582, 274] width 566 height 46
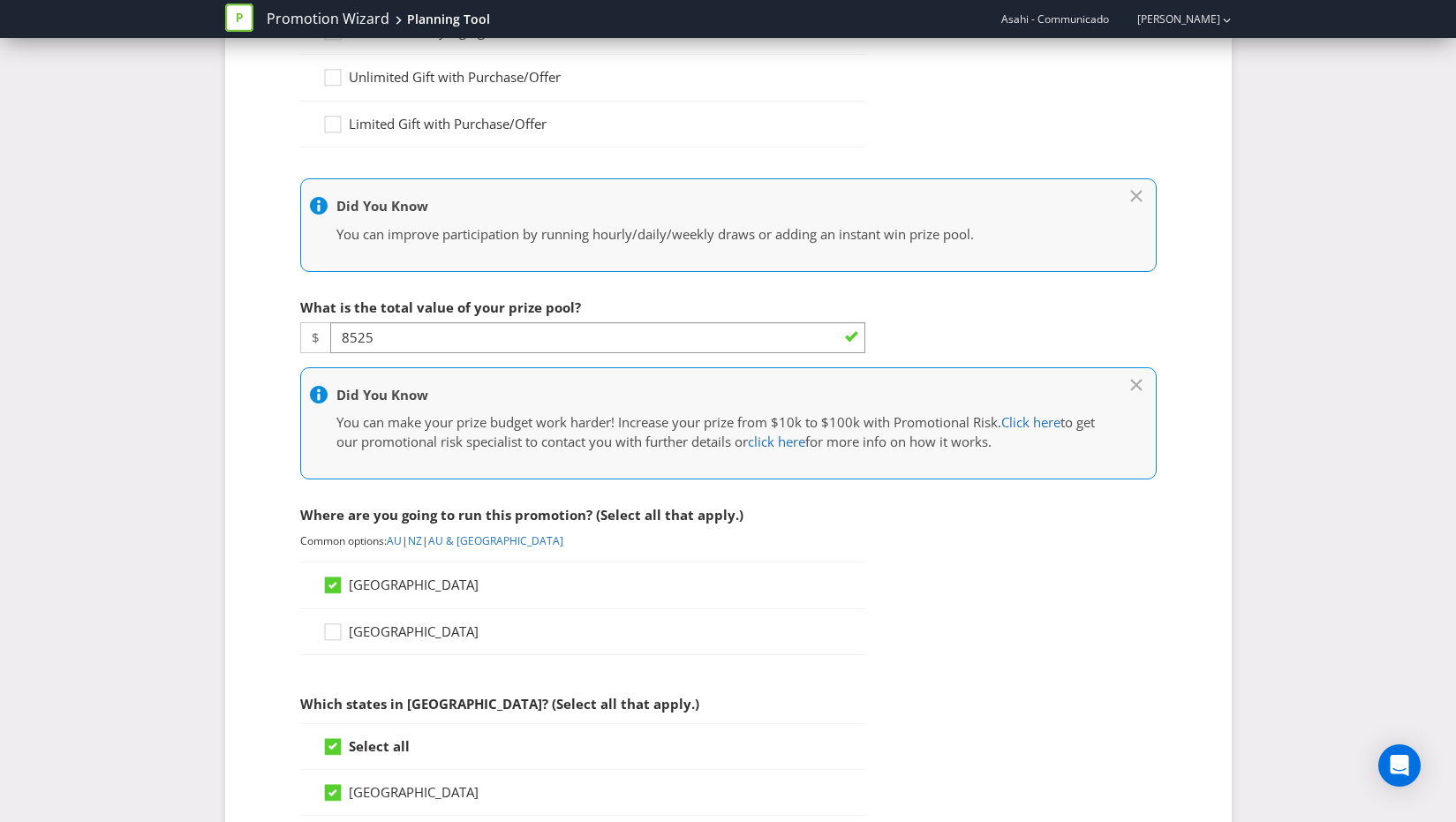
scroll to position [254, 0]
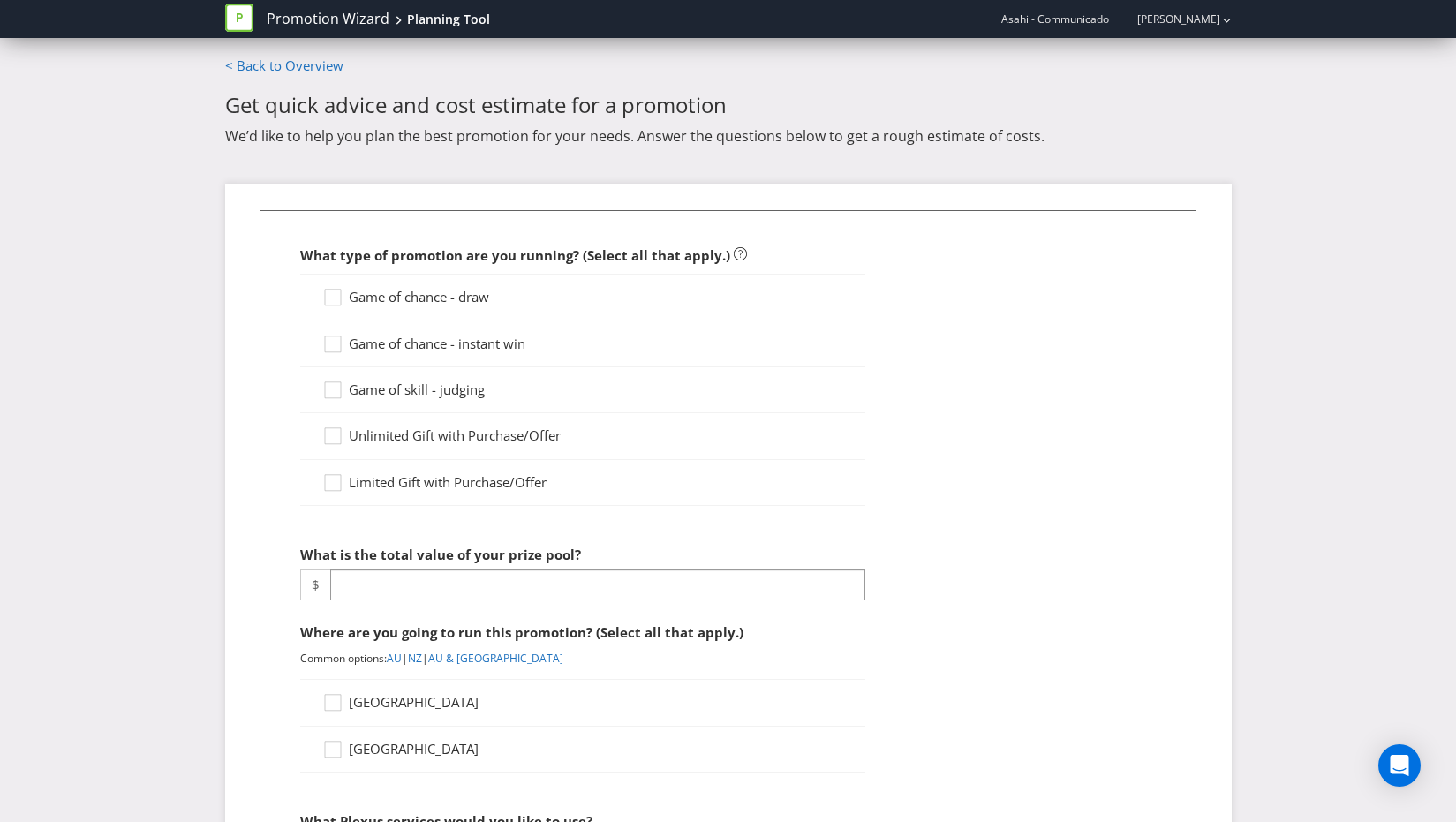
click at [376, 293] on span "Game of chance - draw" at bounding box center [419, 296] width 140 height 18
click at [0, 0] on input "Game of chance - draw" at bounding box center [0, 0] width 0 height 0
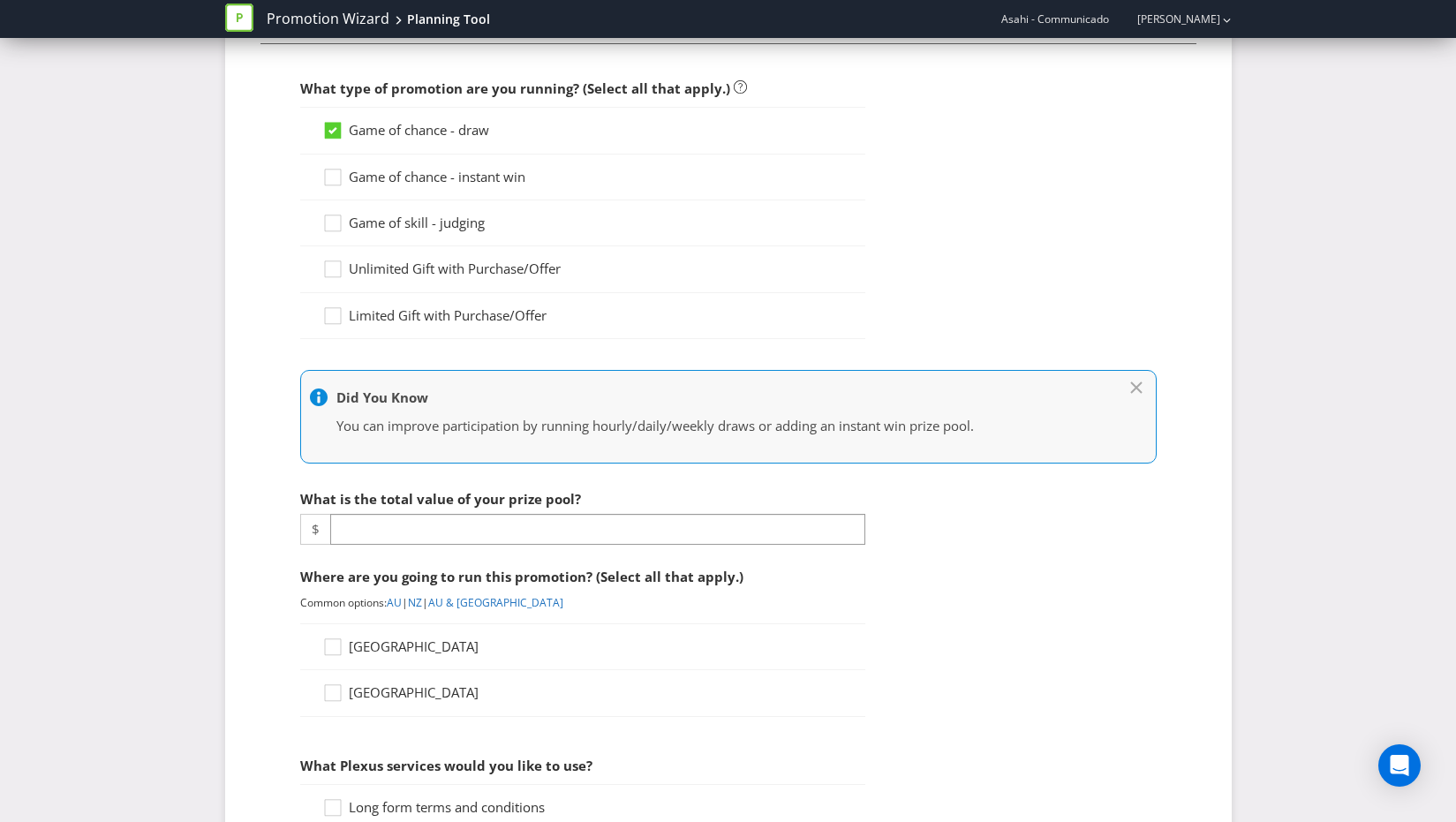
scroll to position [213, 0]
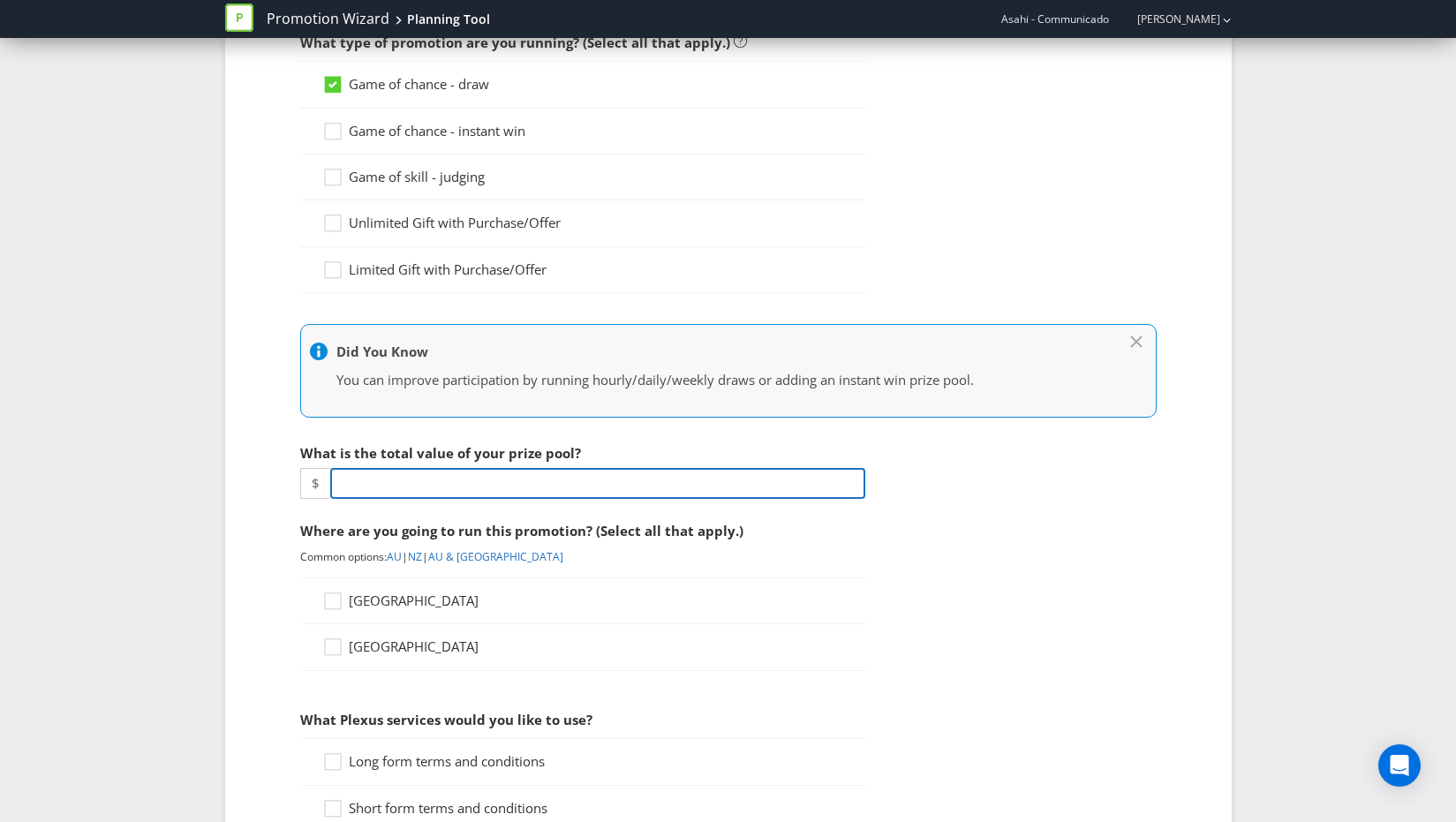
click at [471, 483] on input "number" at bounding box center [597, 483] width 535 height 31
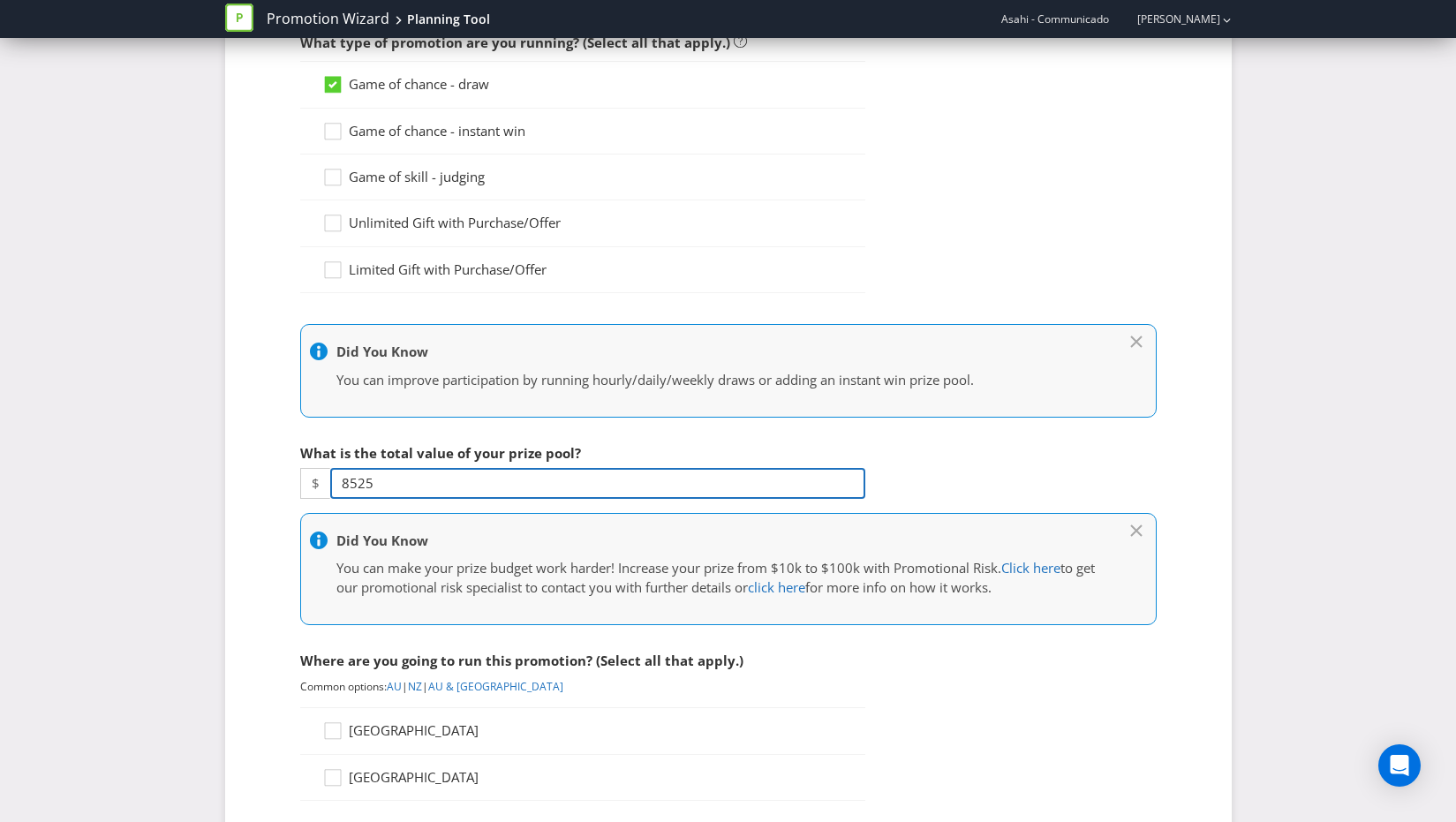
type input "8525"
drag, startPoint x: 1175, startPoint y: 482, endPoint x: 1163, endPoint y: 482, distance: 12.0
click at [1175, 482] on fieldset "What type of promotion are you running? (Select all that apply.) Game of chance…" at bounding box center [728, 807] width 936 height 1619
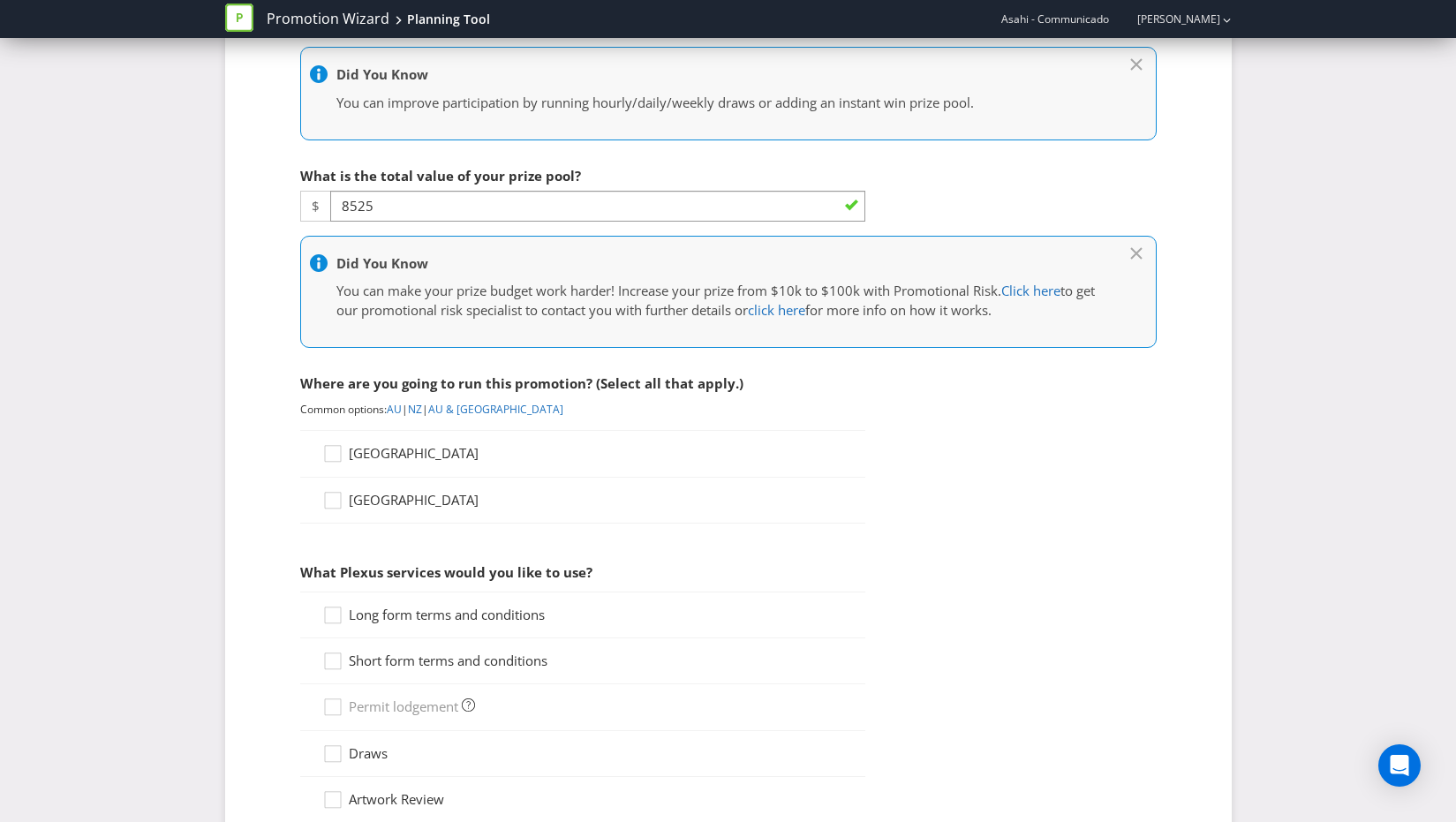
scroll to position [503, 0]
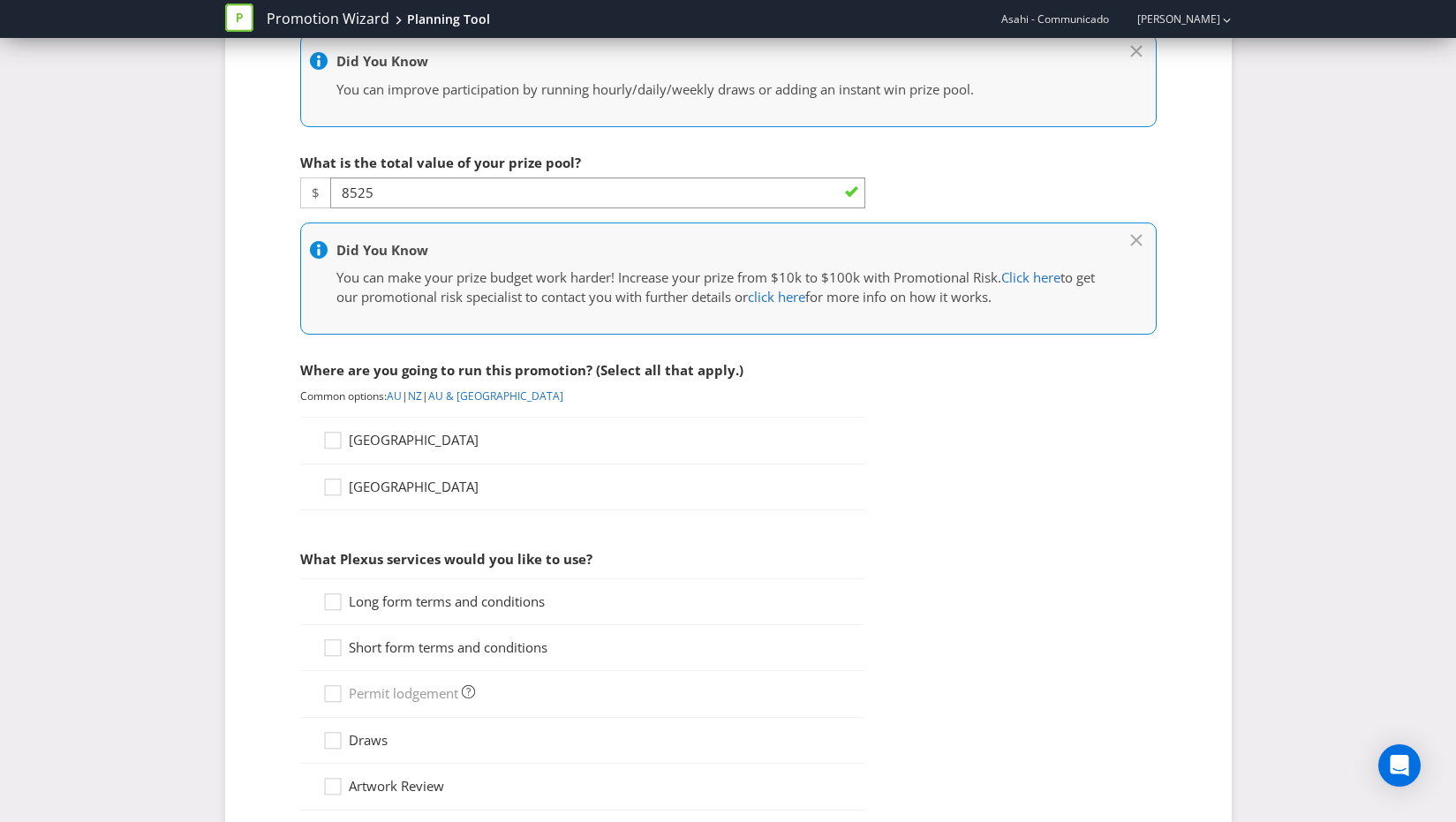
drag, startPoint x: 371, startPoint y: 439, endPoint x: 430, endPoint y: 471, distance: 67.1
click at [371, 439] on span "[GEOGRAPHIC_DATA]" at bounding box center [414, 439] width 130 height 18
click at [0, 0] on input "[GEOGRAPHIC_DATA]" at bounding box center [0, 0] width 0 height 0
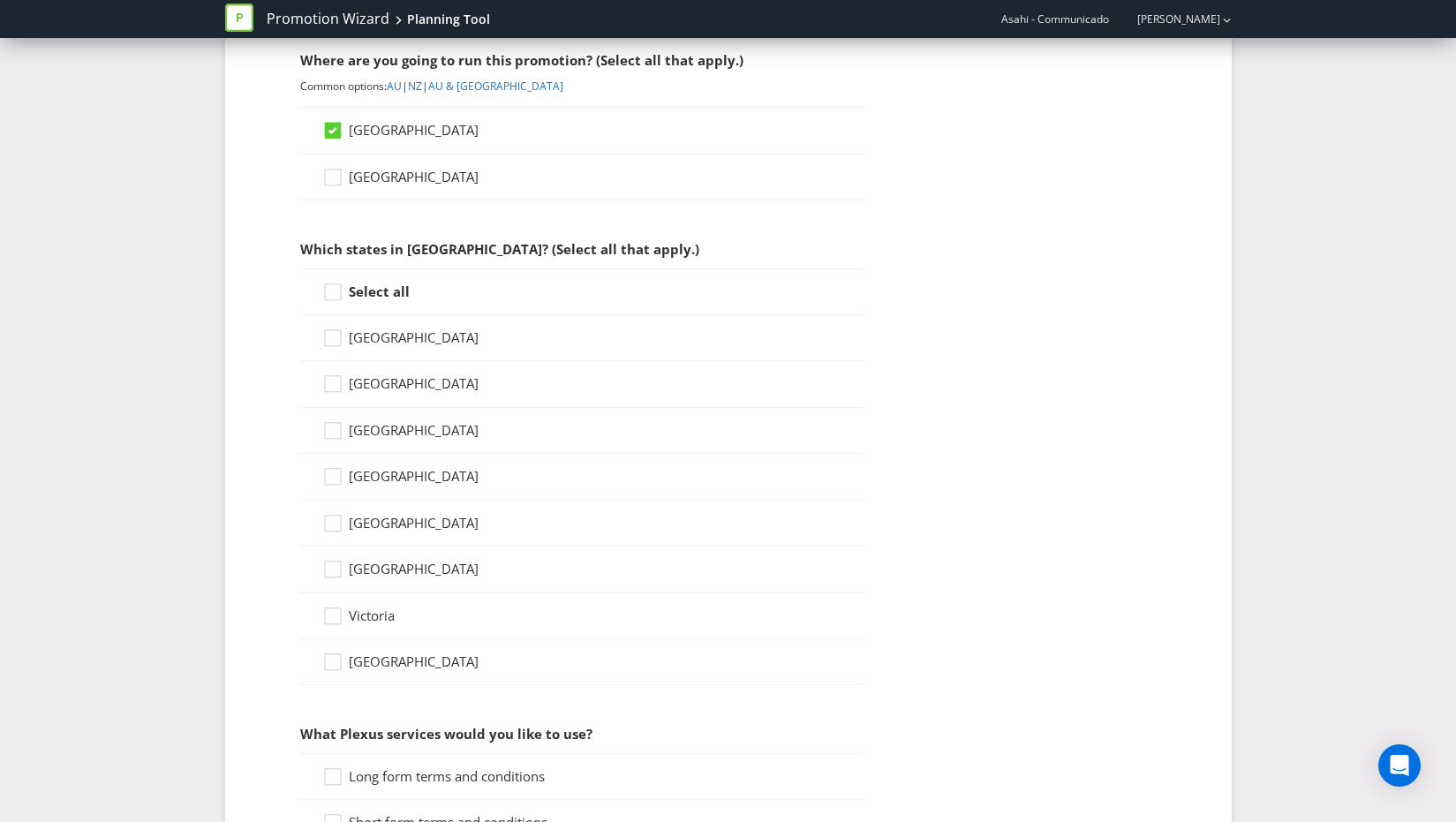
scroll to position [816, 0]
click at [365, 289] on strong "Select all" at bounding box center [379, 288] width 61 height 18
click at [0, 0] on input "Select all" at bounding box center [0, 0] width 0 height 0
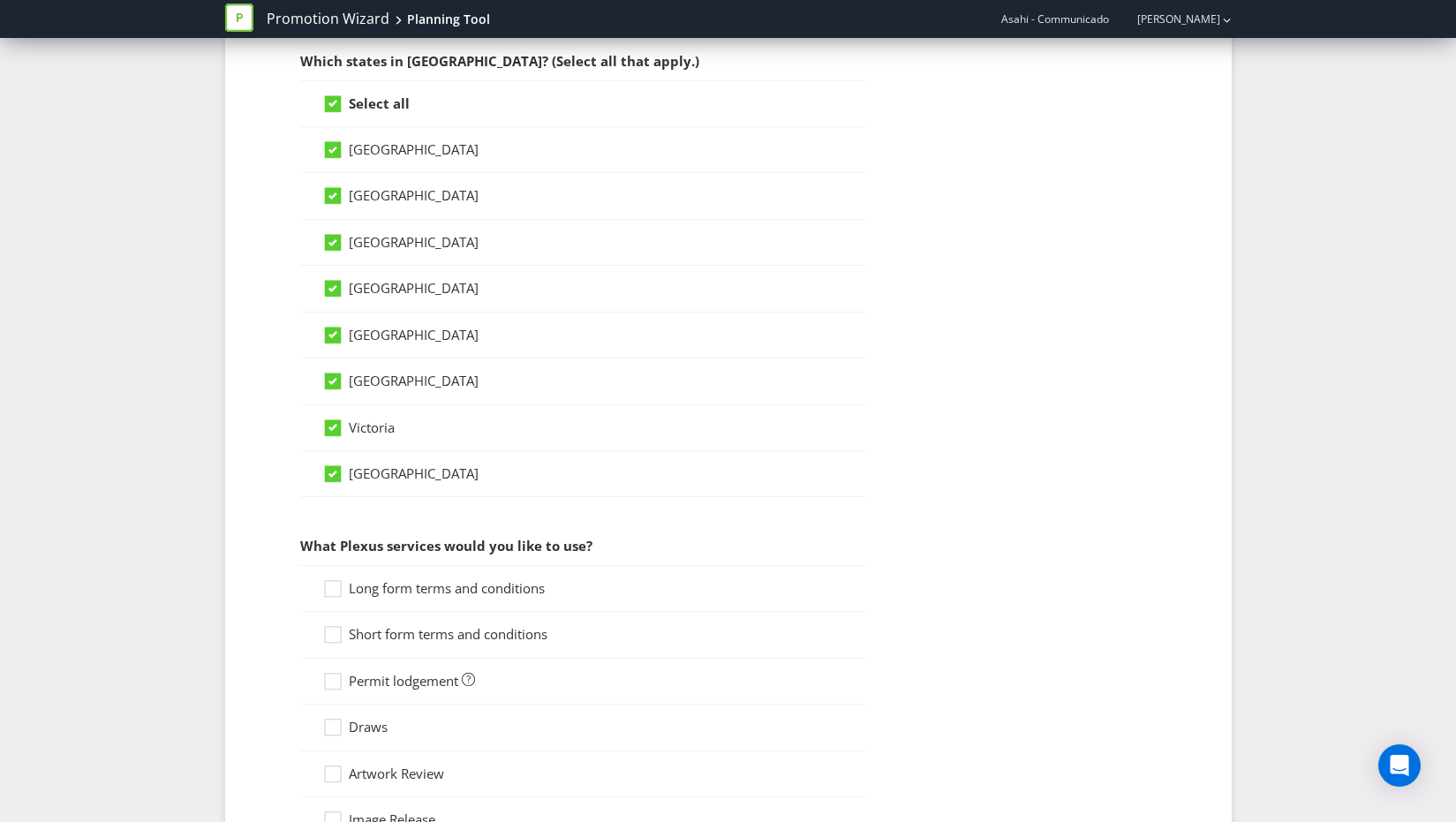
scroll to position [1019, 0]
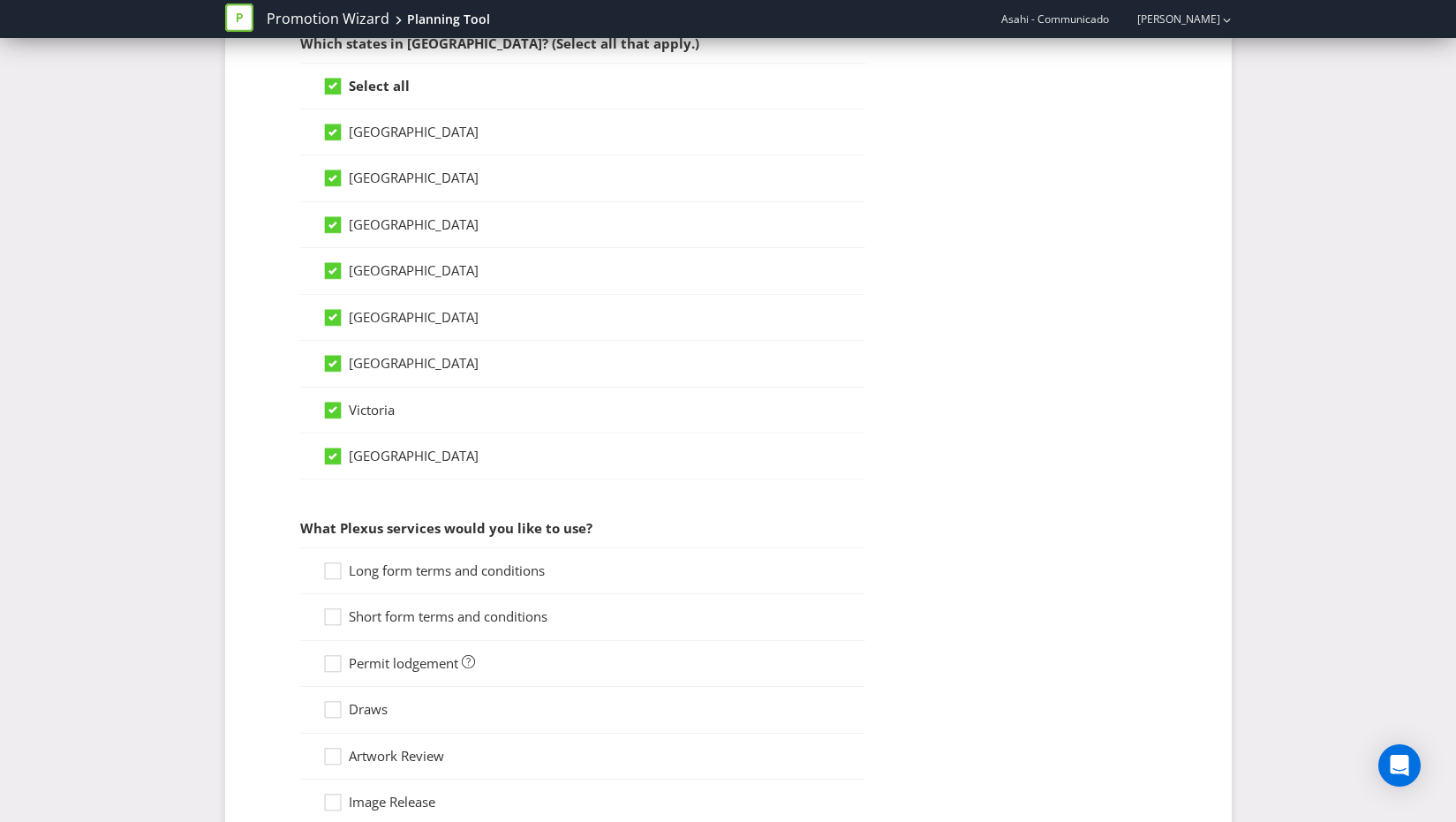
click at [359, 570] on span "Long form terms and conditions" at bounding box center [447, 571] width 196 height 18
click at [0, 0] on input "Long form terms and conditions" at bounding box center [0, 0] width 0 height 0
drag, startPoint x: 352, startPoint y: 636, endPoint x: 447, endPoint y: 626, distance: 95.5
click at [353, 636] on div "Short form terms and conditions" at bounding box center [582, 617] width 566 height 46
click at [461, 615] on span "Short form terms and conditions" at bounding box center [448, 616] width 199 height 18
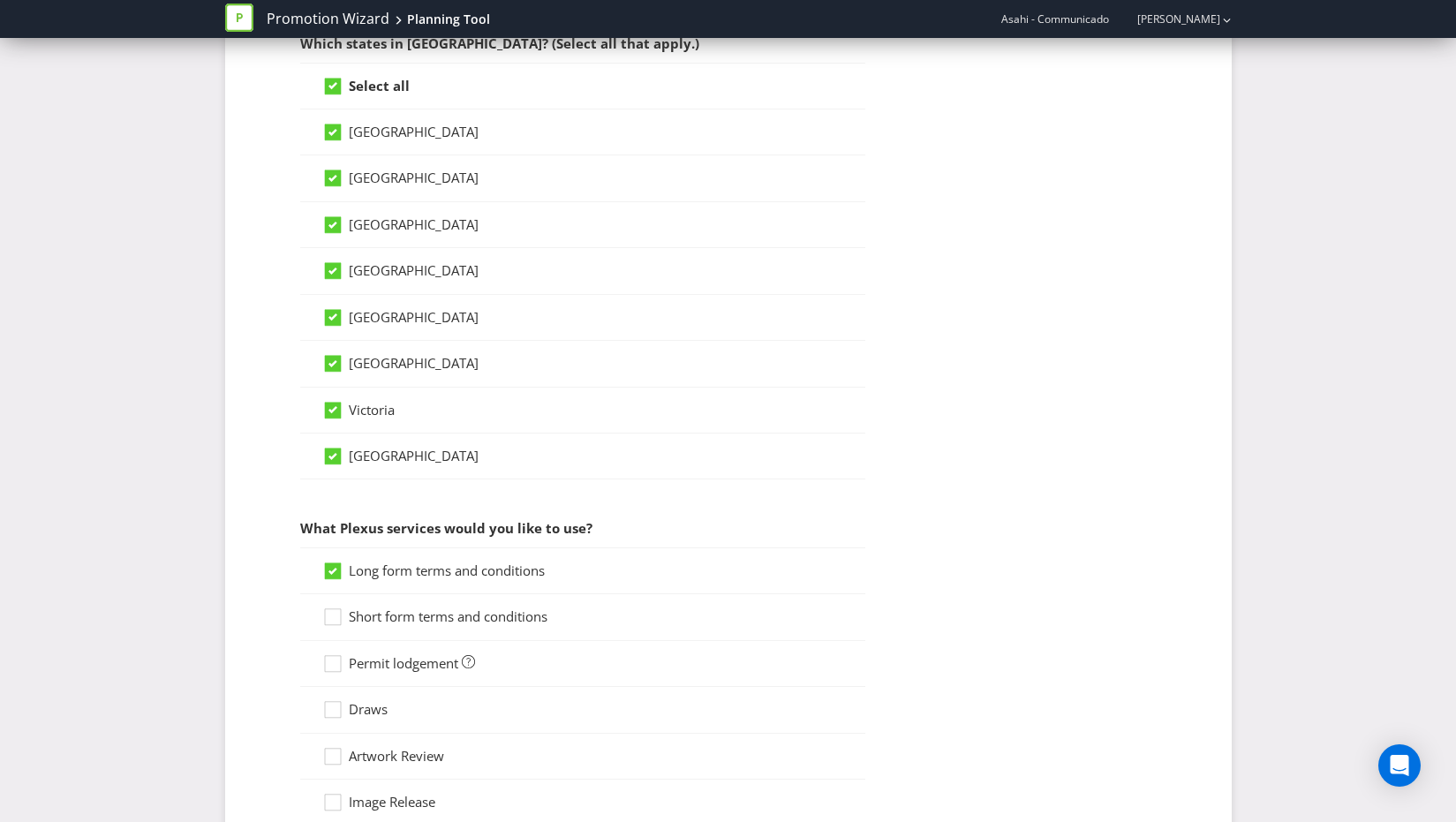
click at [0, 0] on input "Short form terms and conditions" at bounding box center [0, 0] width 0 height 0
click at [413, 667] on span "Permit lodgement" at bounding box center [403, 663] width 109 height 18
click at [0, 0] on input "Permit lodgement" at bounding box center [0, 0] width 0 height 0
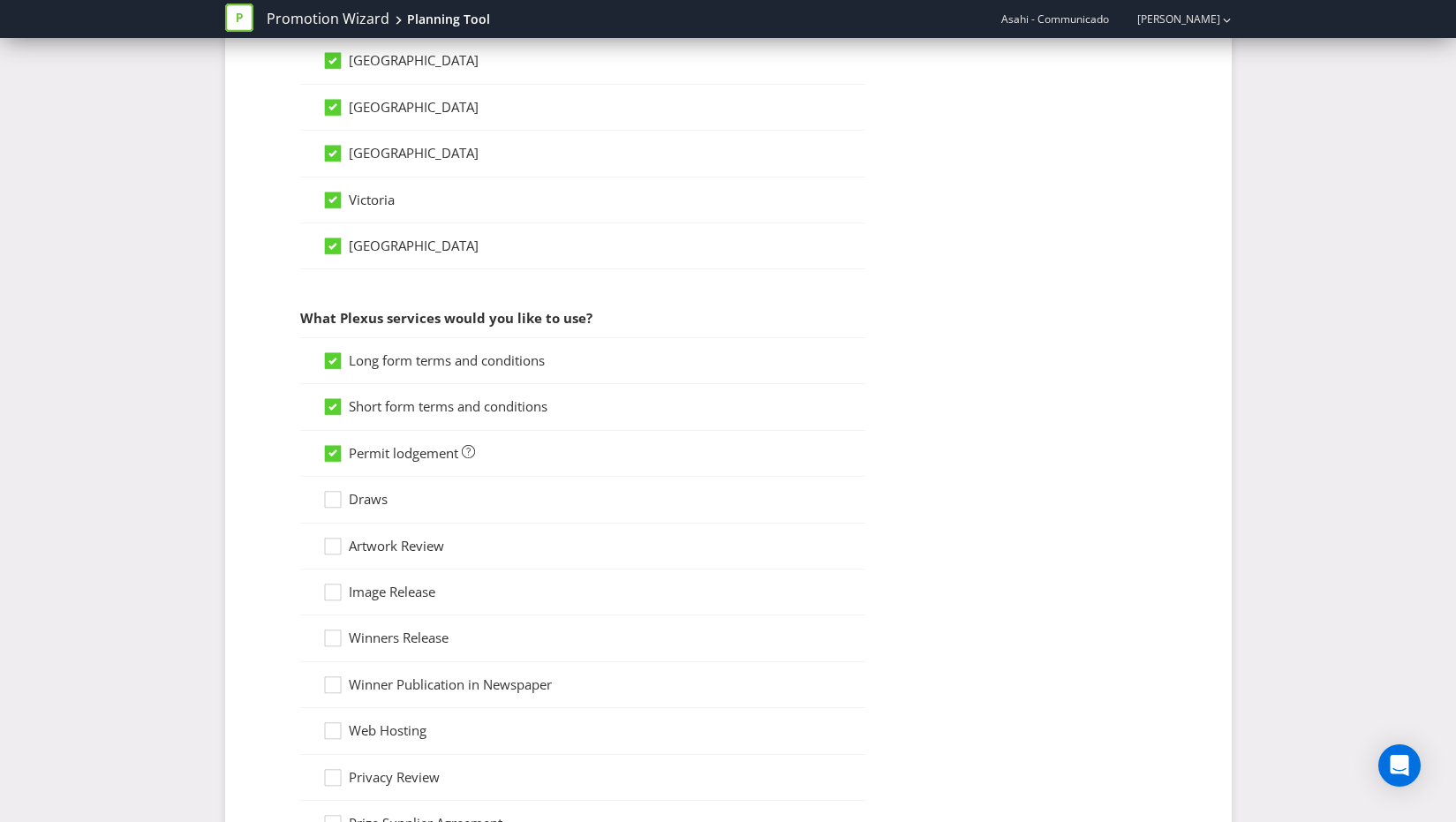
scroll to position [1229, 0]
drag, startPoint x: 368, startPoint y: 505, endPoint x: 388, endPoint y: 506, distance: 20.0
click at [371, 505] on span "Draws" at bounding box center [368, 500] width 39 height 18
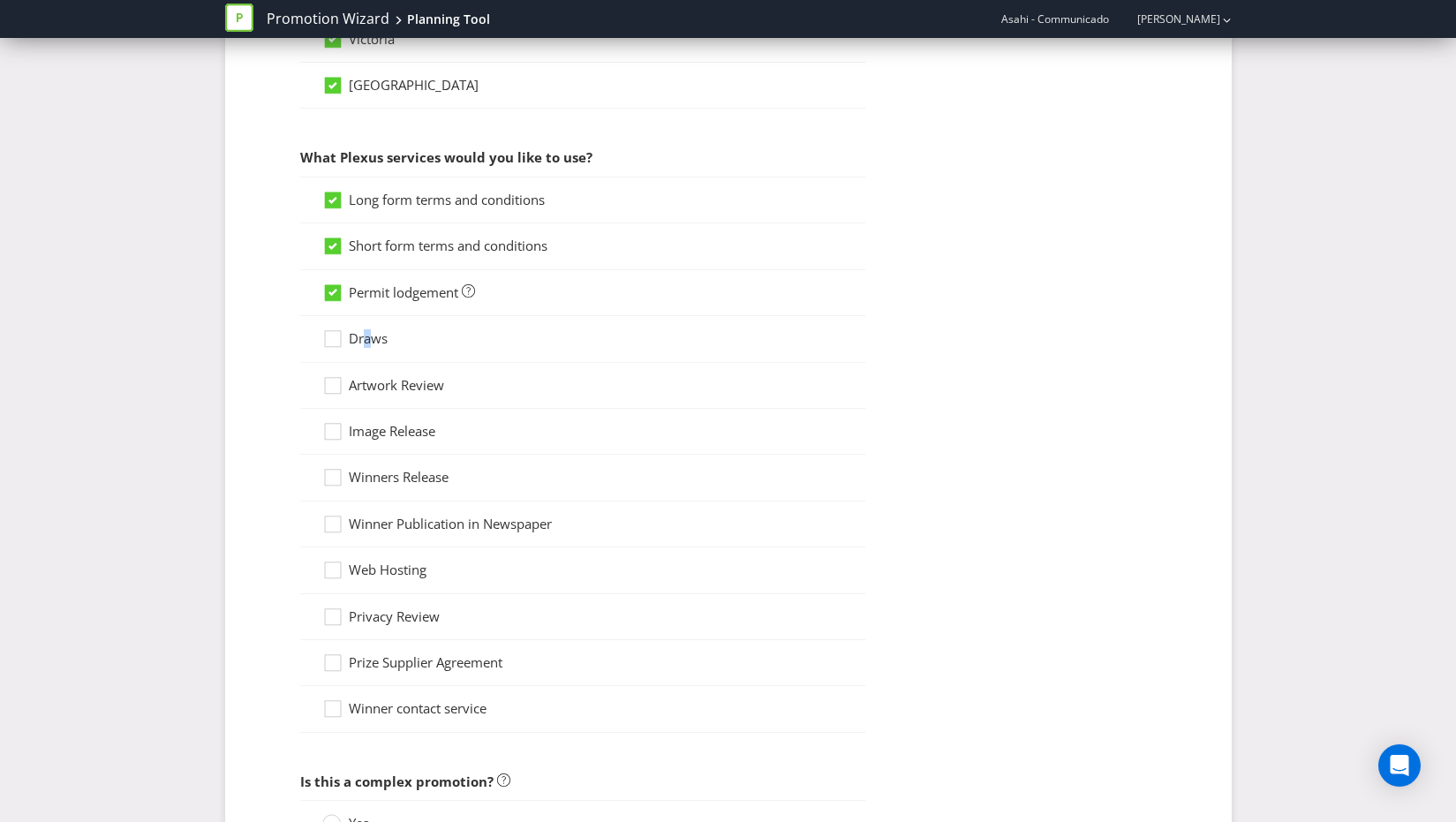
scroll to position [1394, 0]
click at [336, 332] on div at bounding box center [333, 329] width 9 height 9
click at [0, 0] on input "Draws" at bounding box center [0, 0] width 0 height 0
drag, startPoint x: 336, startPoint y: 384, endPoint x: 447, endPoint y: 392, distance: 111.3
click at [344, 384] on icon at bounding box center [336, 386] width 27 height 27
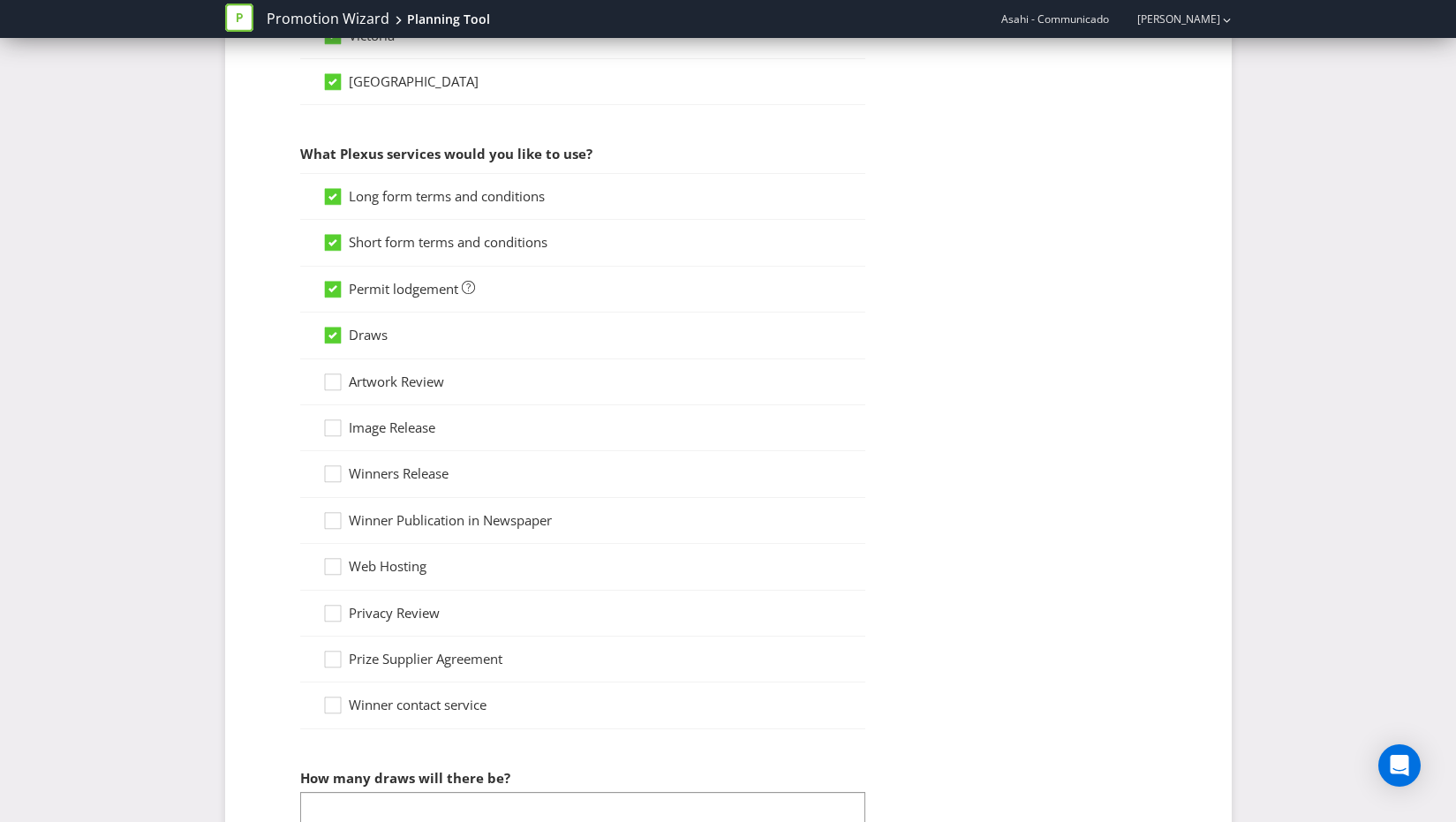
click at [0, 0] on input "Artwork Review" at bounding box center [0, 0] width 0 height 0
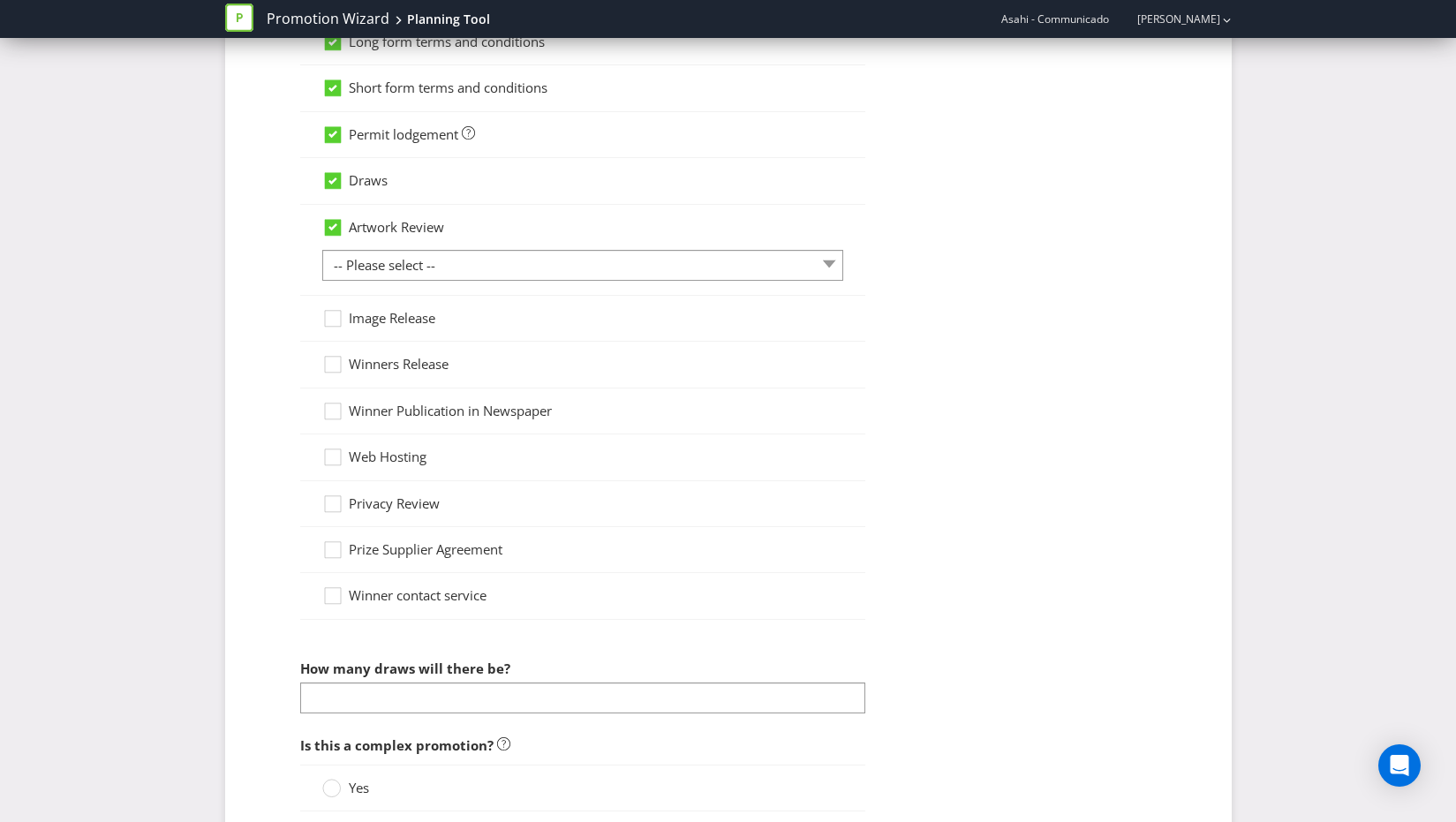
scroll to position [1553, 0]
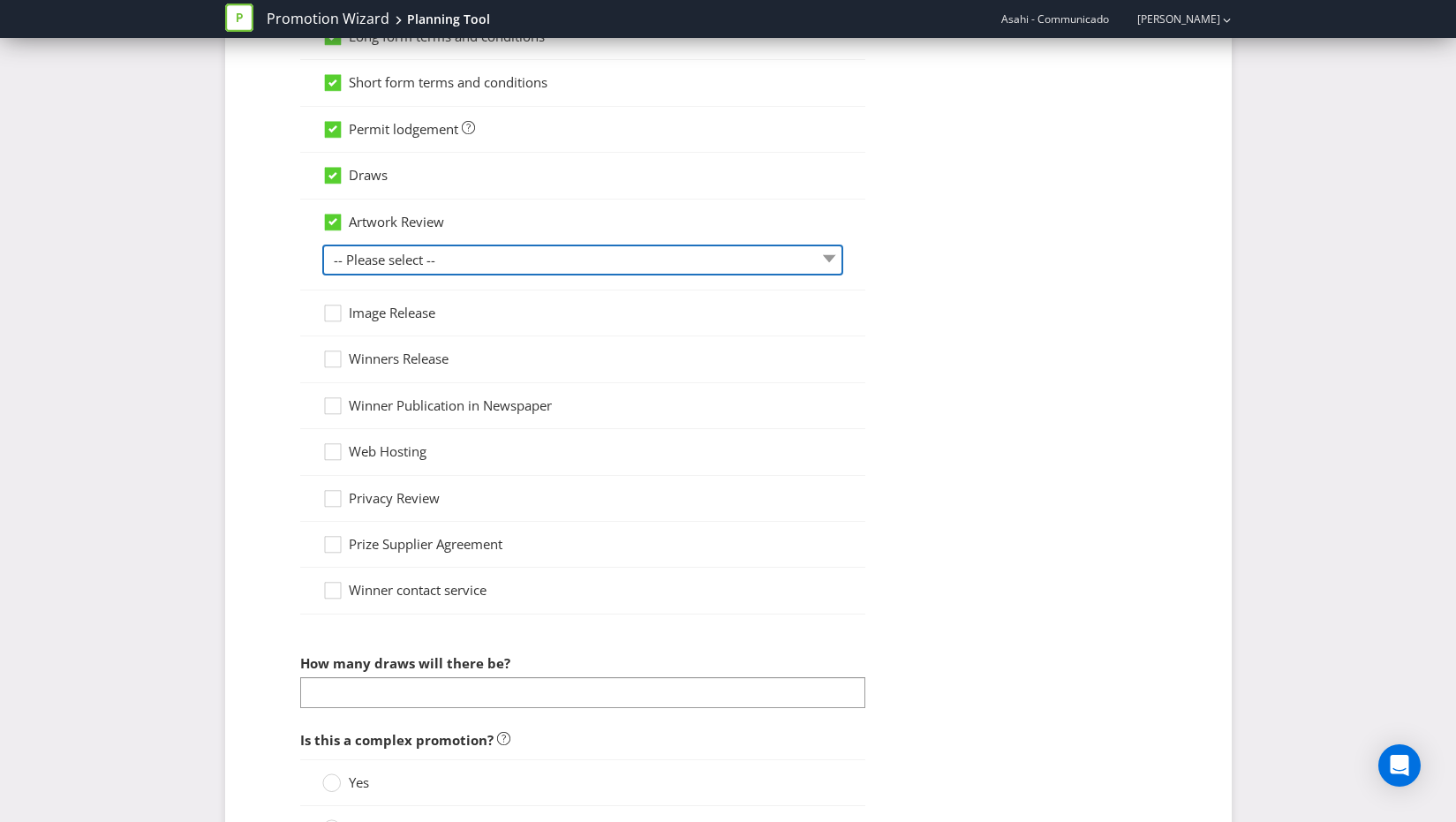
click at [627, 257] on select "-- Please select -- 1 piece 2-4 pieces (provided at same time) 5-7 pieces (prov…" at bounding box center [582, 260] width 521 height 31
select select "MARKETING_REVIEW_1"
click at [322, 245] on select "-- Please select -- 1 piece 2-4 pieces (provided at same time) 5-7 pieces (prov…" at bounding box center [582, 260] width 521 height 31
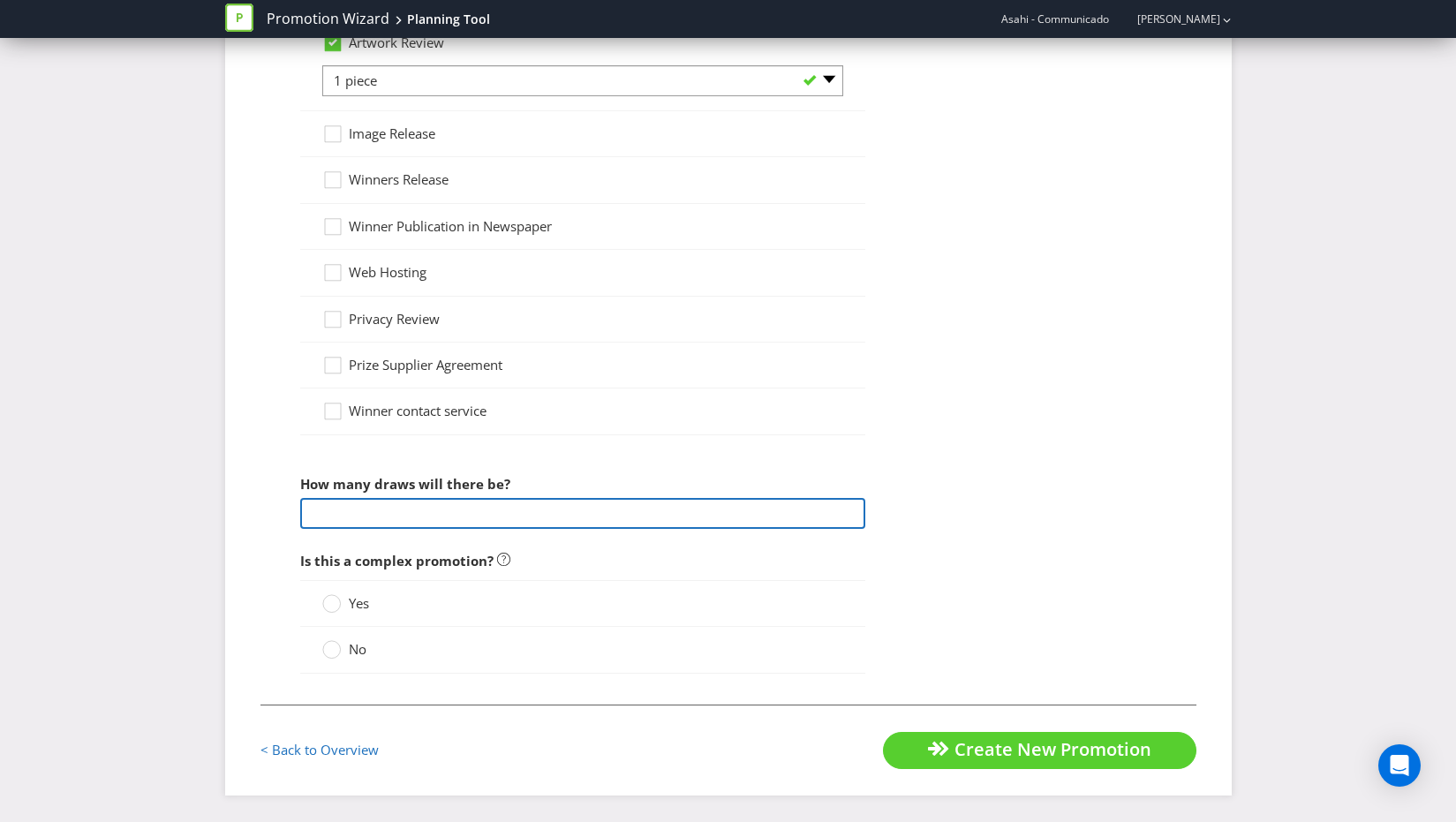
click at [444, 514] on input "number" at bounding box center [582, 513] width 566 height 31
type input "1"
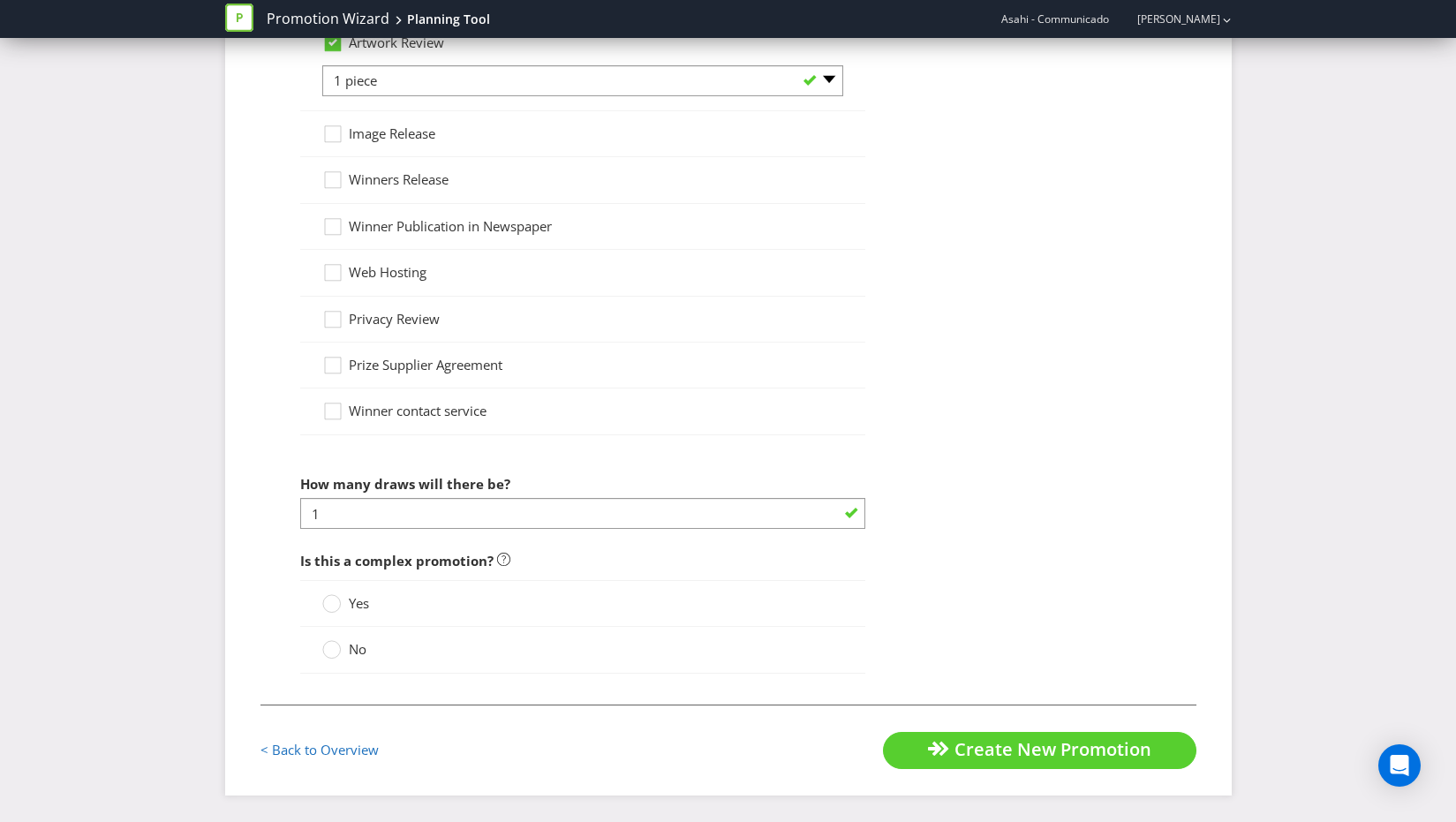
drag, startPoint x: 343, startPoint y: 652, endPoint x: 460, endPoint y: 663, distance: 117.5
click at [344, 652] on label "No" at bounding box center [346, 649] width 48 height 19
click at [0, 0] on input "No" at bounding box center [0, 0] width 0 height 0
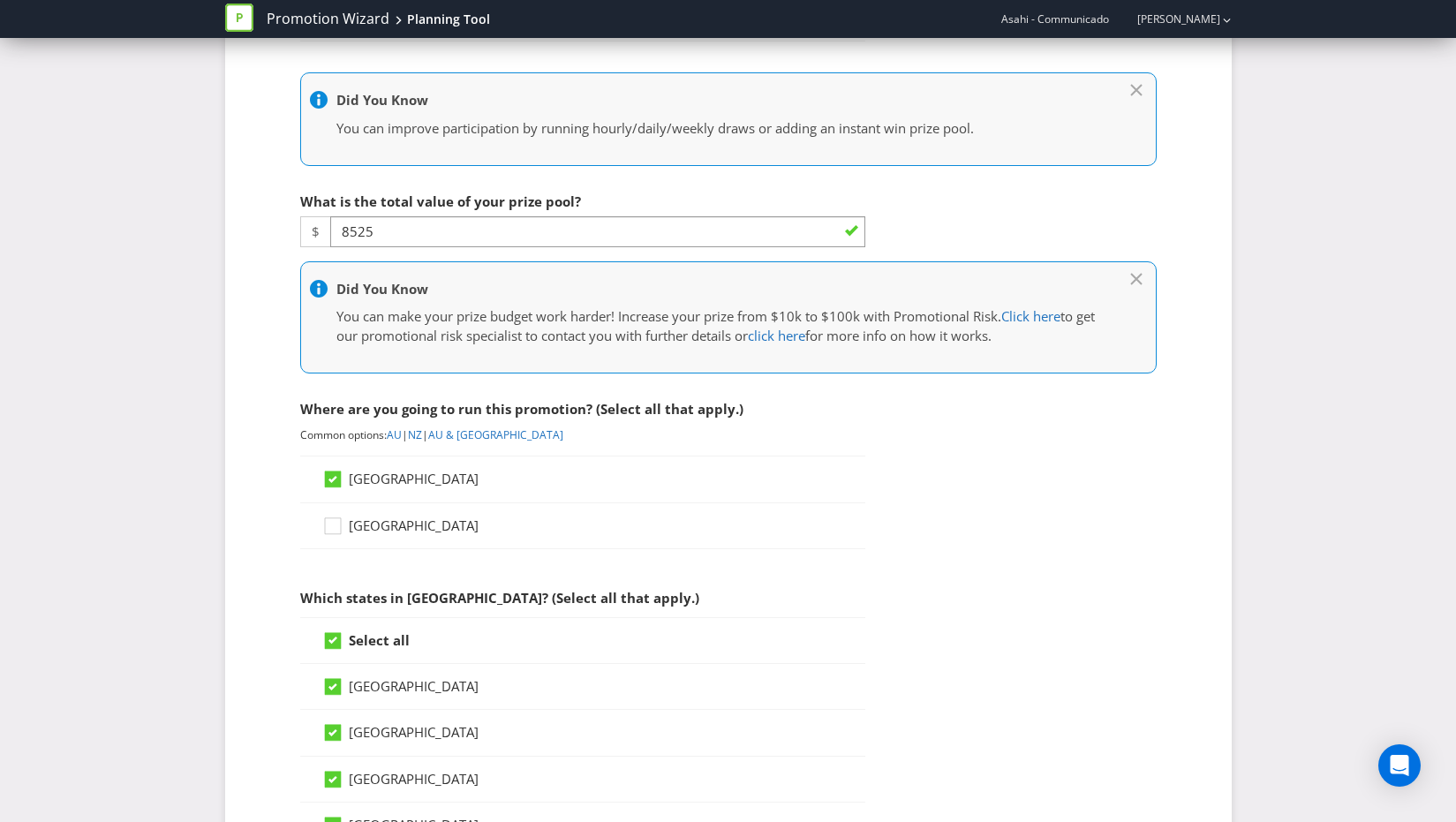
scroll to position [0, 0]
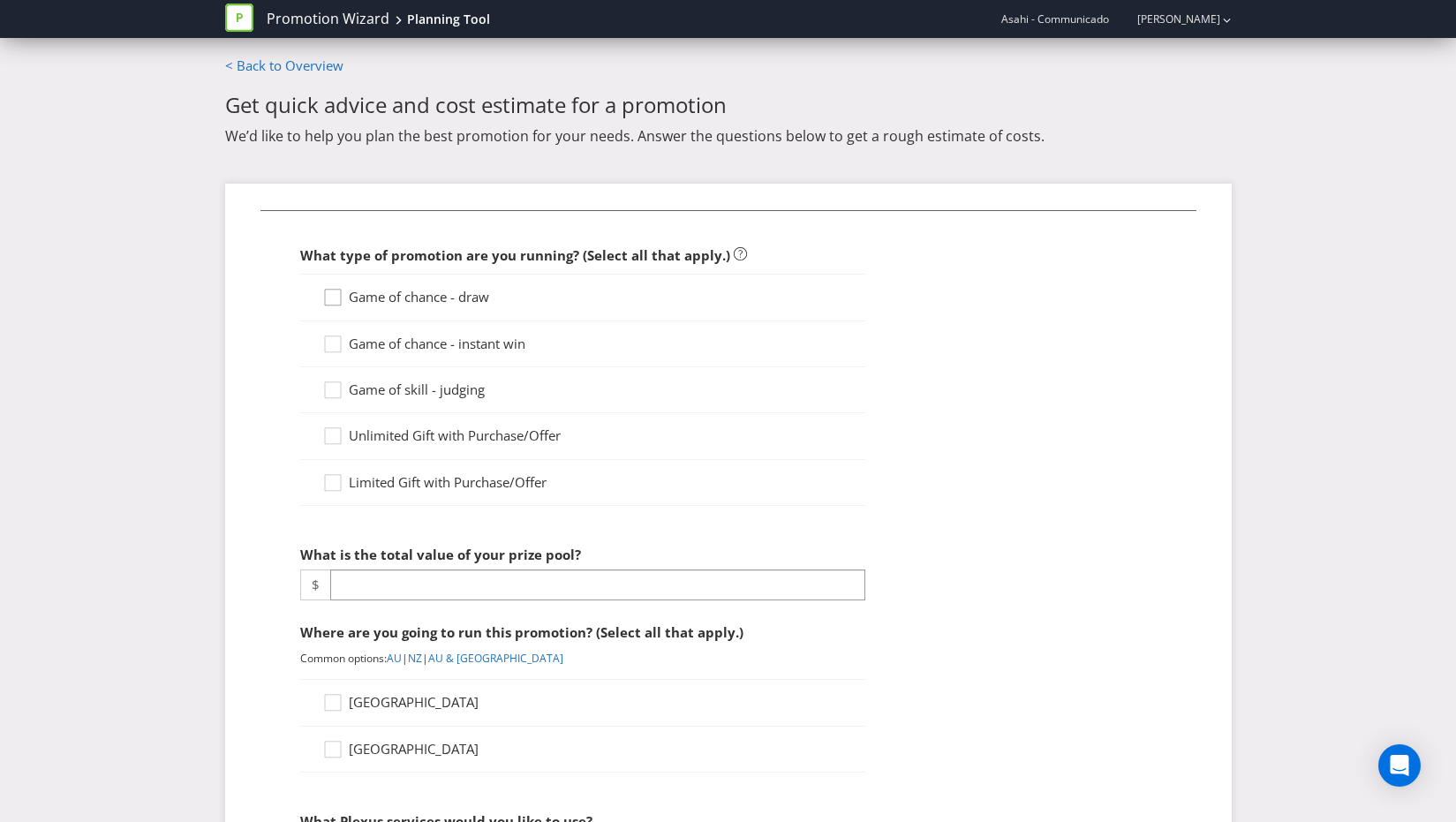
click at [336, 315] on div at bounding box center [331, 303] width 18 height 31
click at [0, 0] on input "Game of chance - draw" at bounding box center [0, 0] width 0 height 0
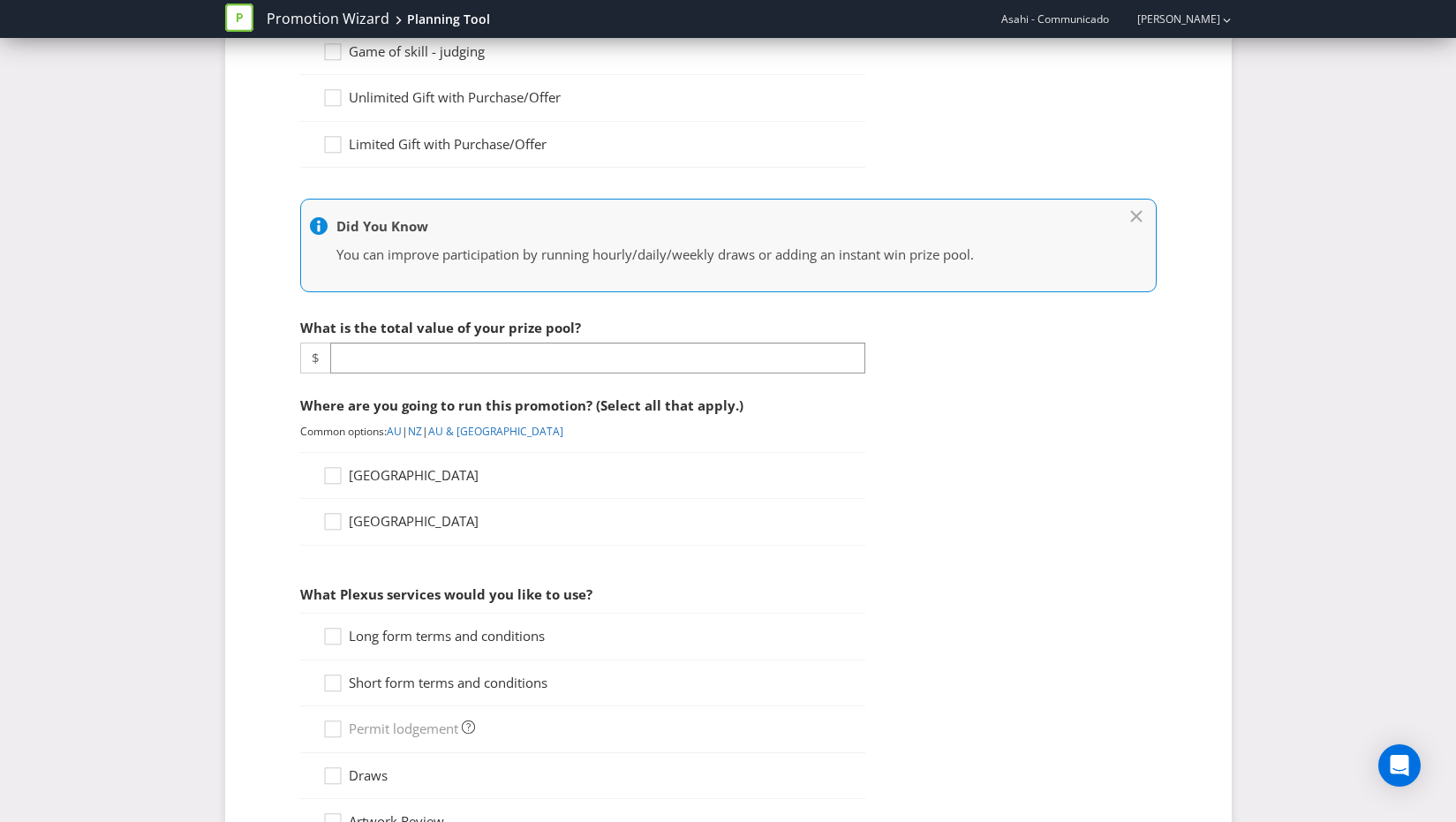
scroll to position [342, 0]
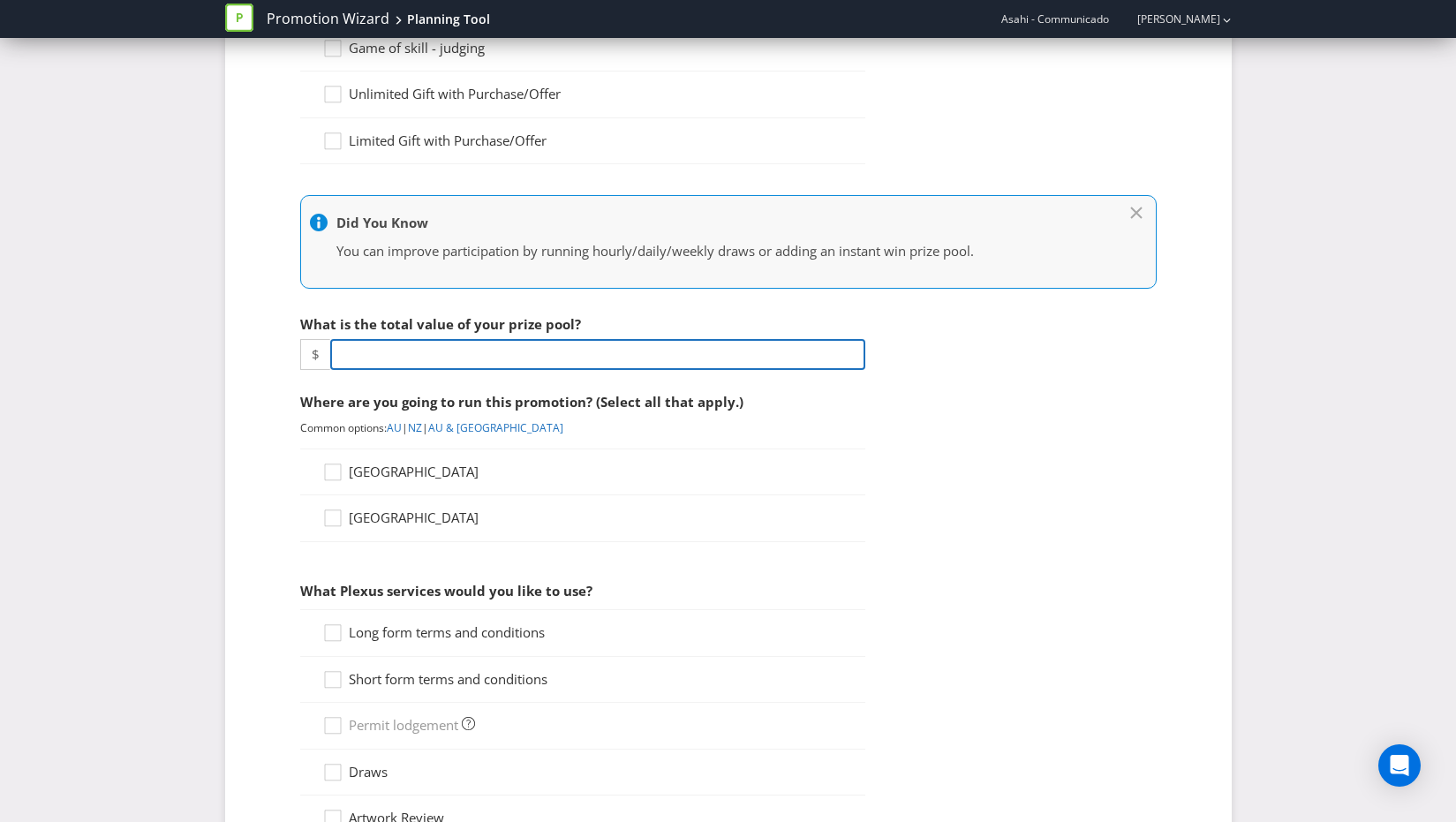
click at [430, 352] on input "number" at bounding box center [597, 354] width 535 height 31
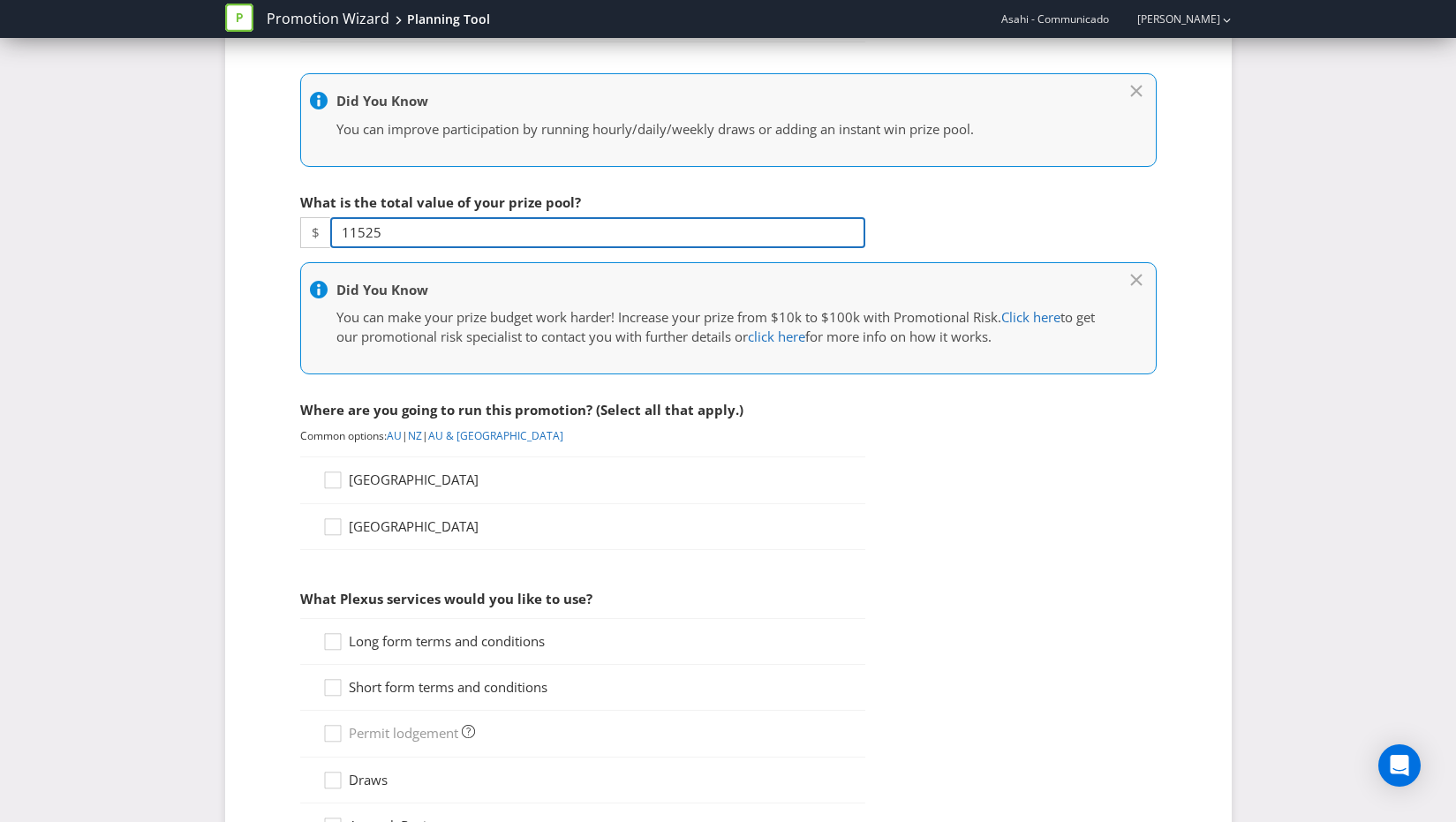
scroll to position [530, 0]
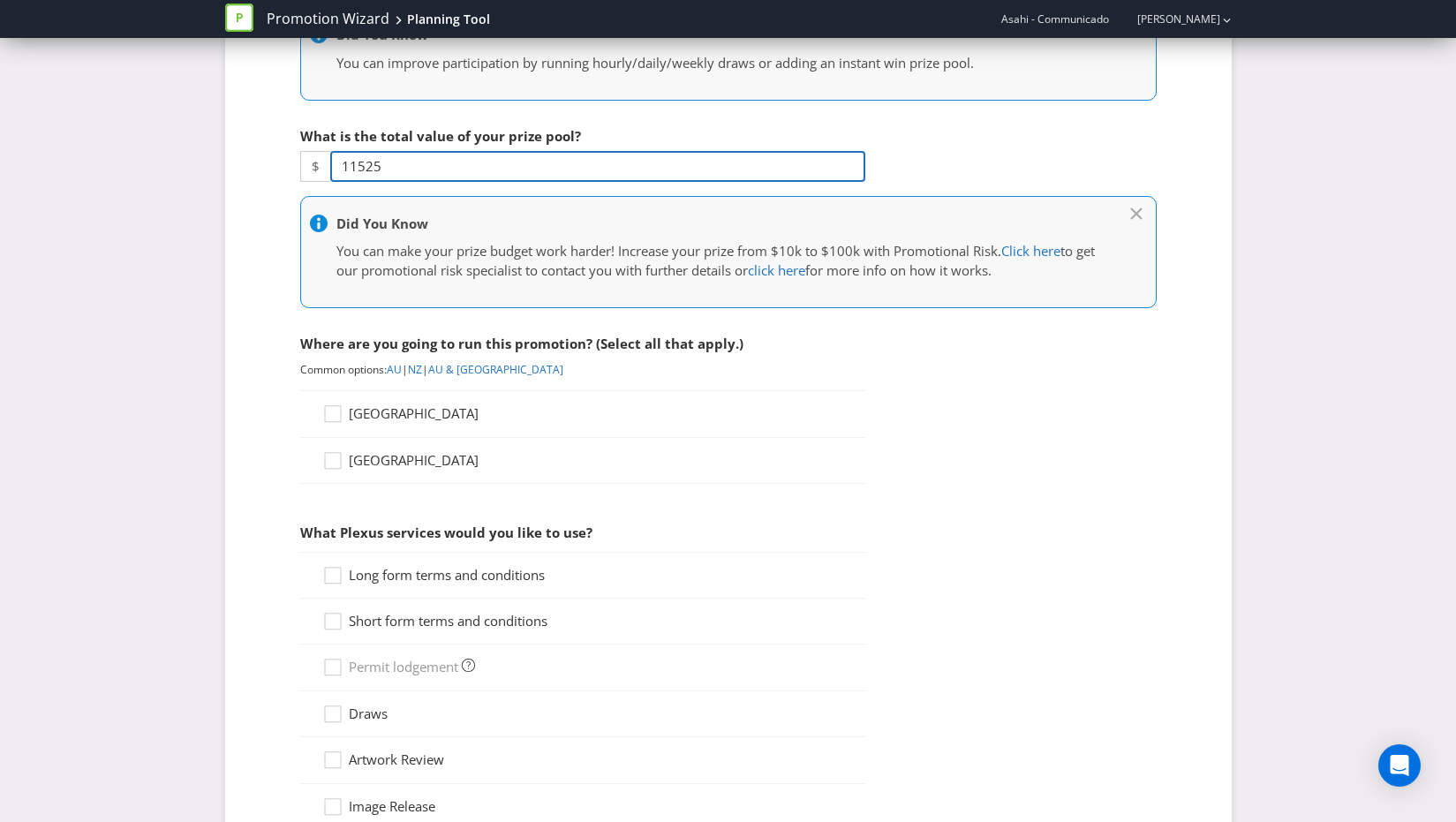
type input "11525"
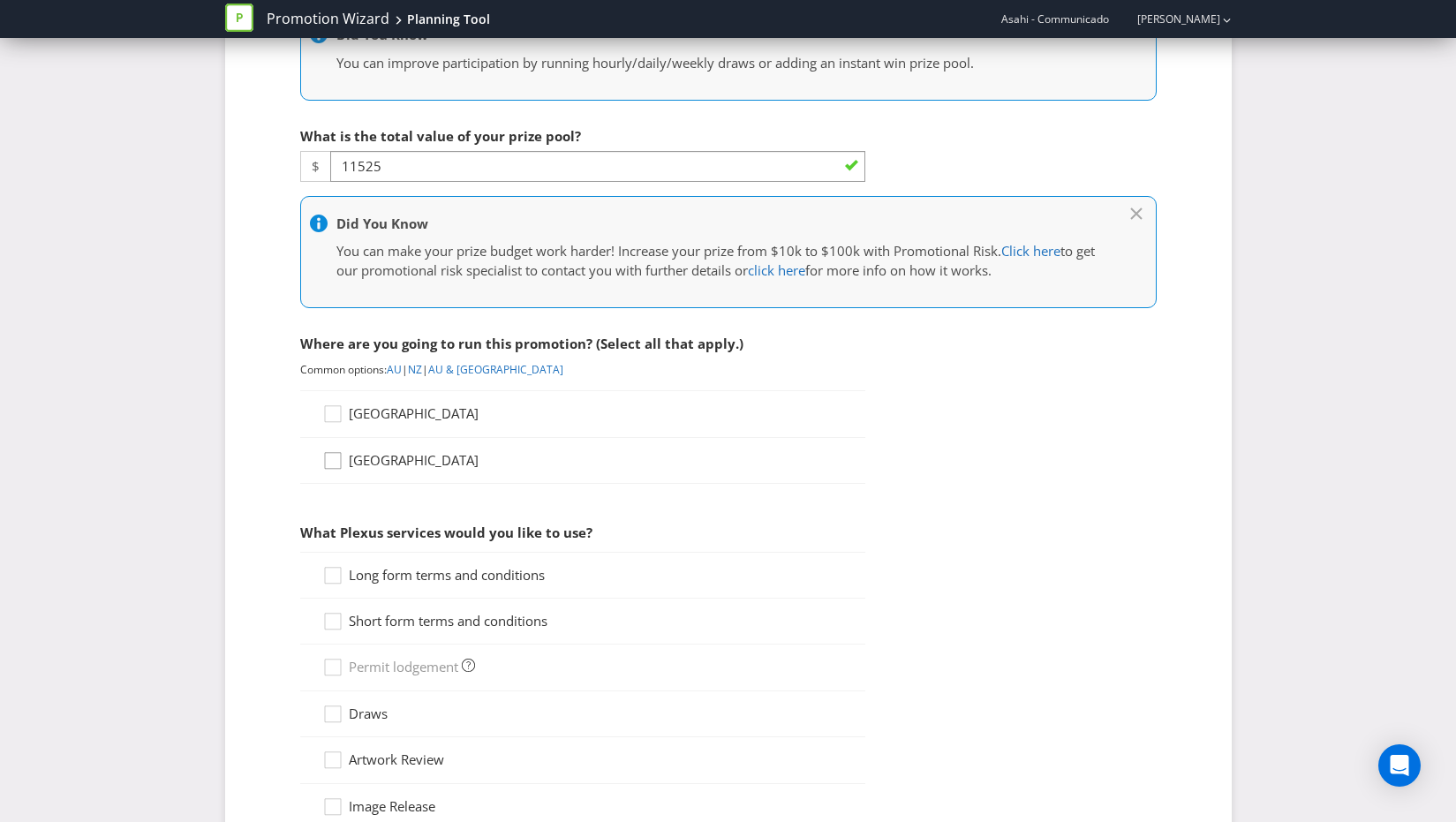
drag, startPoint x: 351, startPoint y: 415, endPoint x: 337, endPoint y: 459, distance: 46.2
click at [352, 415] on span "[GEOGRAPHIC_DATA]" at bounding box center [414, 414] width 130 height 18
click at [0, 0] on input "[GEOGRAPHIC_DATA]" at bounding box center [0, 0] width 0 height 0
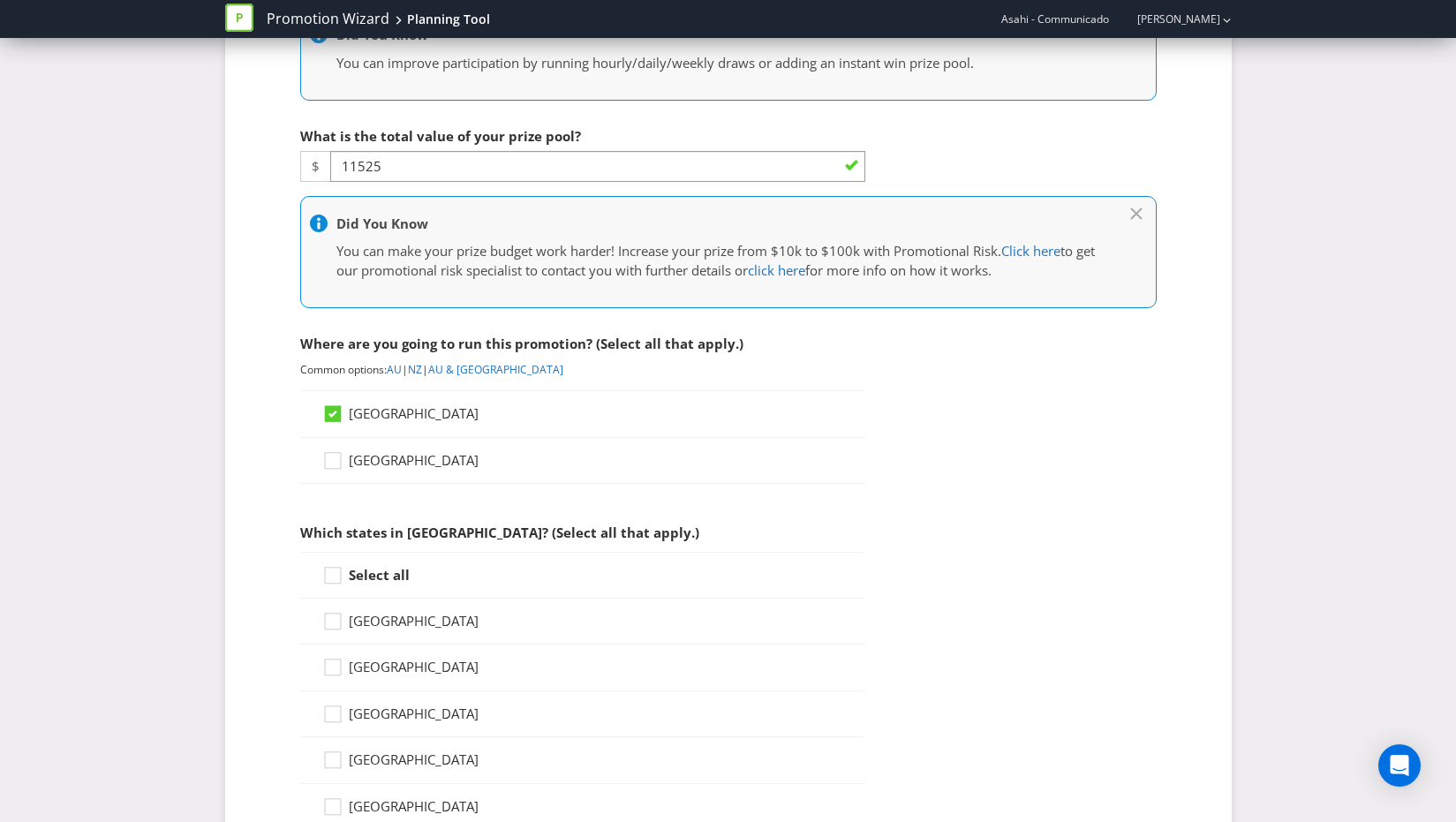
drag, startPoint x: 331, startPoint y: 581, endPoint x: 384, endPoint y: 573, distance: 53.6
click at [333, 580] on icon at bounding box center [336, 580] width 27 height 27
click at [0, 0] on input "Select all" at bounding box center [0, 0] width 0 height 0
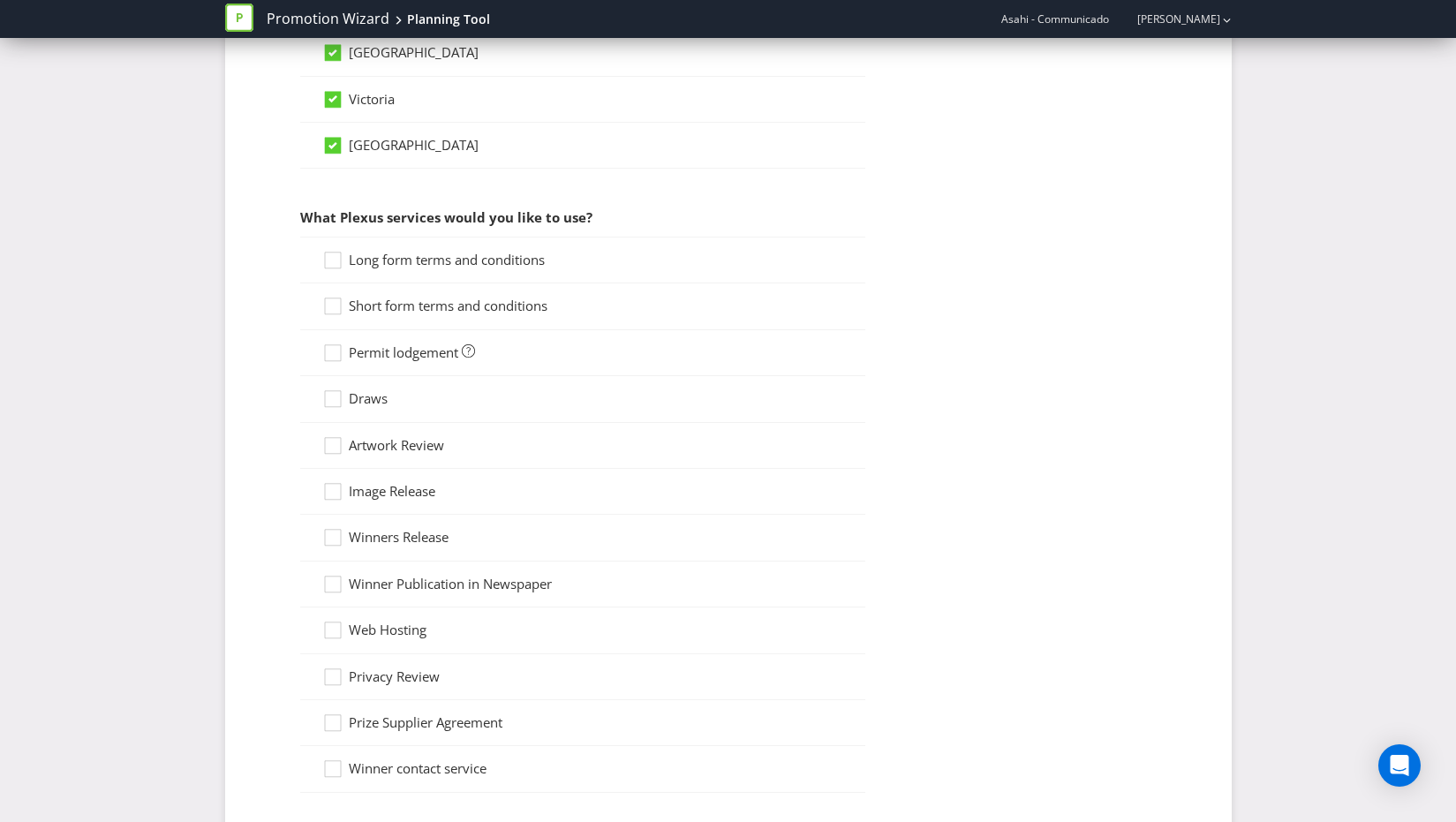
scroll to position [1395, 0]
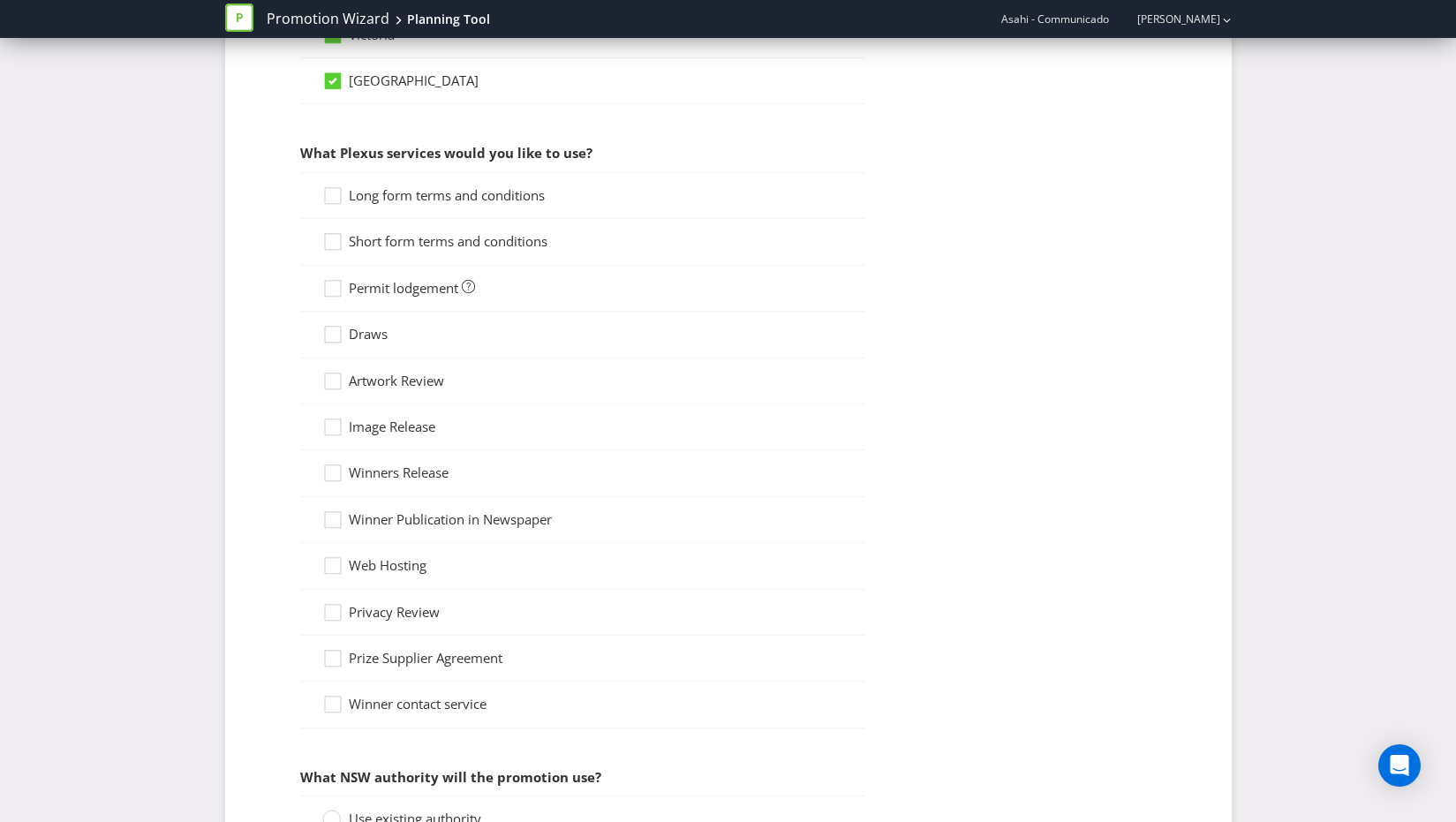
drag, startPoint x: 363, startPoint y: 194, endPoint x: 352, endPoint y: 241, distance: 48.3
click at [361, 195] on span "Long form terms and conditions" at bounding box center [447, 195] width 196 height 18
click at [0, 0] on input "Long form terms and conditions" at bounding box center [0, 0] width 0 height 0
drag, startPoint x: 350, startPoint y: 248, endPoint x: 336, endPoint y: 252, distance: 14.6
click at [345, 249] on label "Short form terms and conditions" at bounding box center [437, 241] width 229 height 19
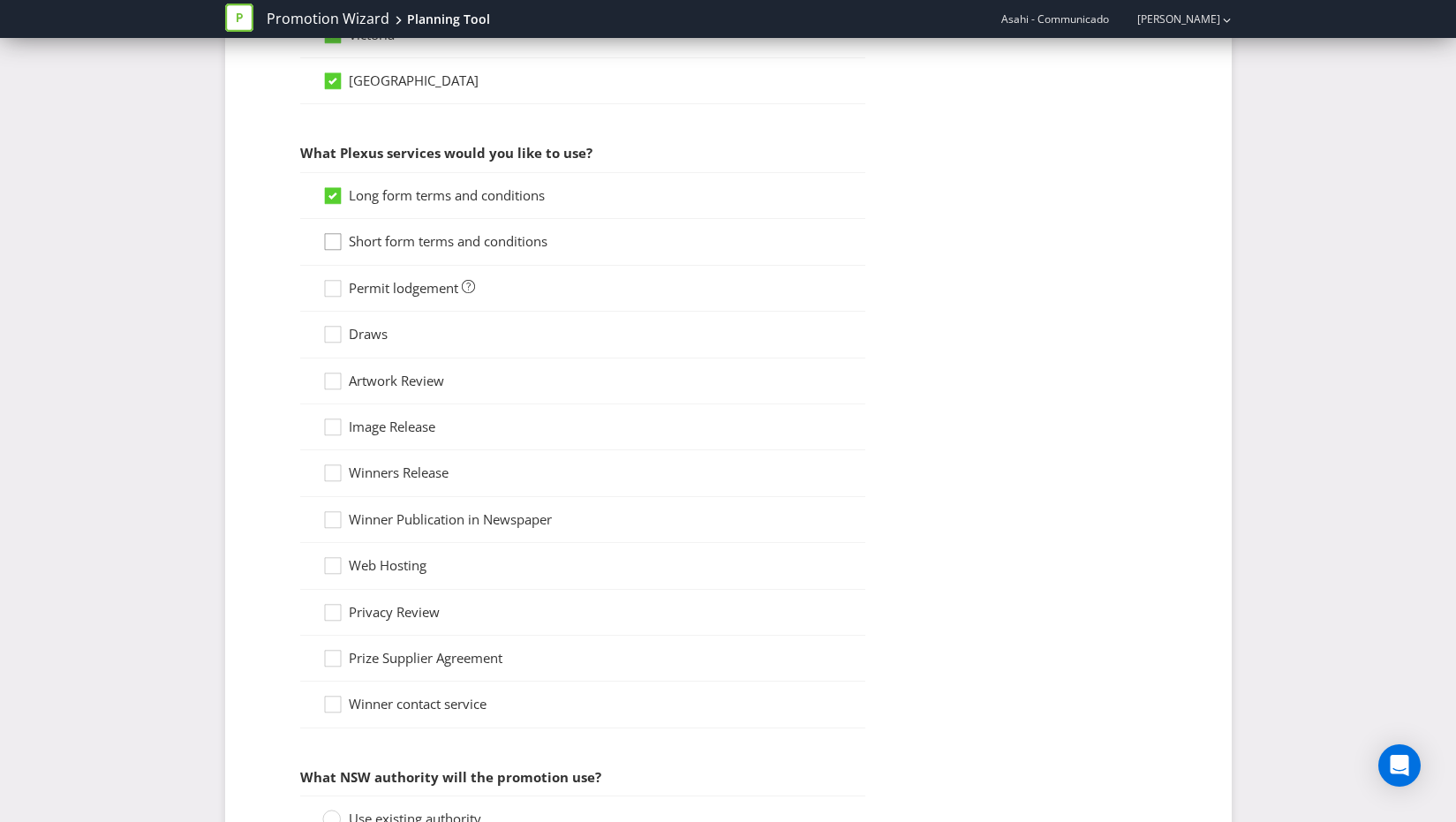
click at [0, 0] on input "Short form terms and conditions" at bounding box center [0, 0] width 0 height 0
drag, startPoint x: 327, startPoint y: 287, endPoint x: 343, endPoint y: 329, distance: 44.9
click at [328, 287] on icon at bounding box center [336, 292] width 27 height 27
click at [0, 0] on input "Permit lodgement" at bounding box center [0, 0] width 0 height 0
click at [344, 338] on icon at bounding box center [336, 338] width 27 height 27
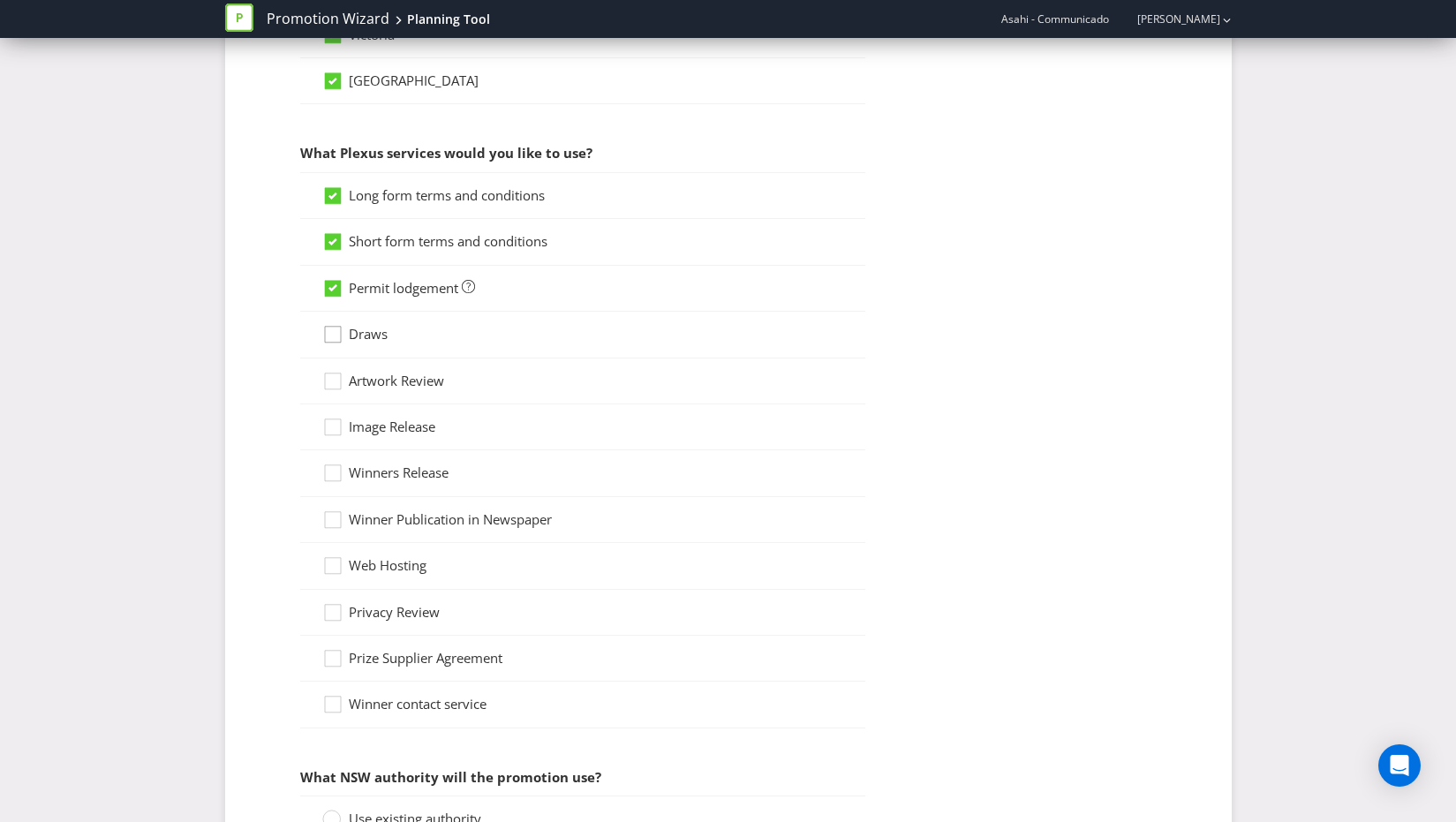
click at [0, 0] on input "Draws" at bounding box center [0, 0] width 0 height 0
drag, startPoint x: 385, startPoint y: 375, endPoint x: 402, endPoint y: 373, distance: 17.1
click at [385, 375] on span "Artwork Review" at bounding box center [396, 381] width 95 height 18
click at [0, 0] on input "Artwork Review" at bounding box center [0, 0] width 0 height 0
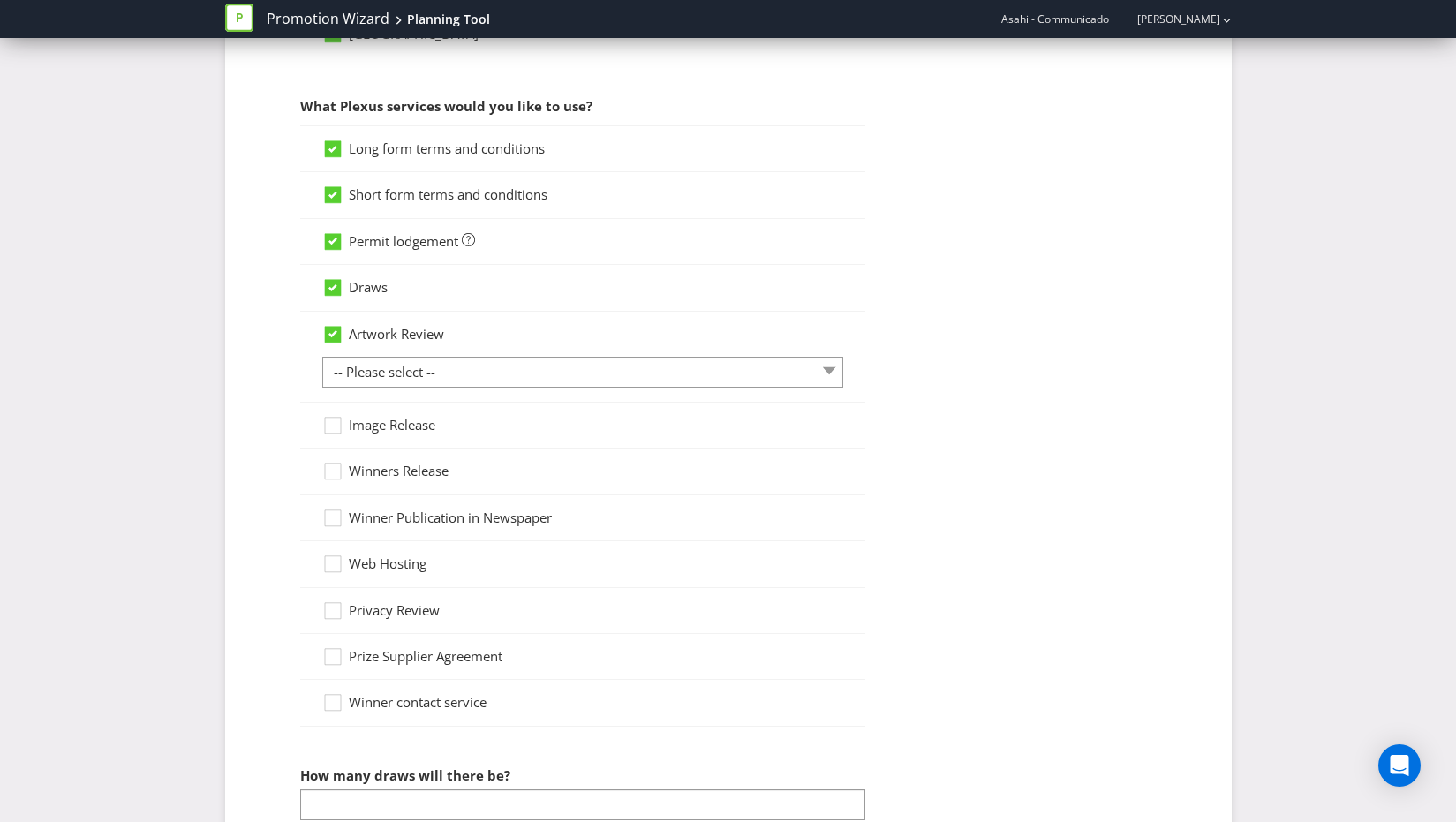
scroll to position [1449, 0]
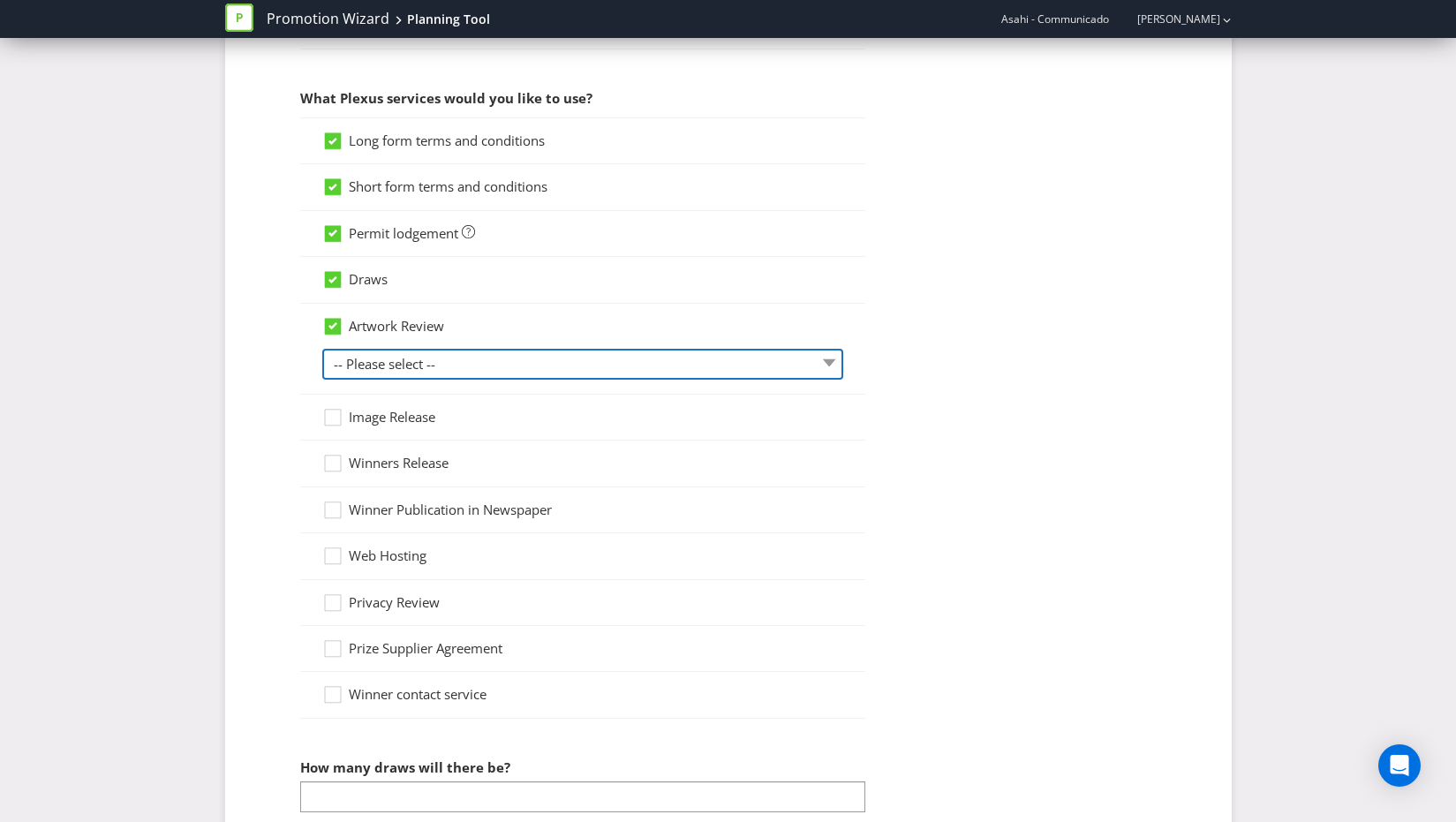
click at [389, 364] on select "-- Please select -- 1 piece 2-4 pieces (provided at same time) 5-7 pieces (prov…" at bounding box center [582, 364] width 521 height 31
select select "MARKETING_REVIEW_1"
click at [322, 349] on select "-- Please select -- 1 piece 2-4 pieces (provided at same time) 5-7 pieces (prov…" at bounding box center [582, 364] width 521 height 31
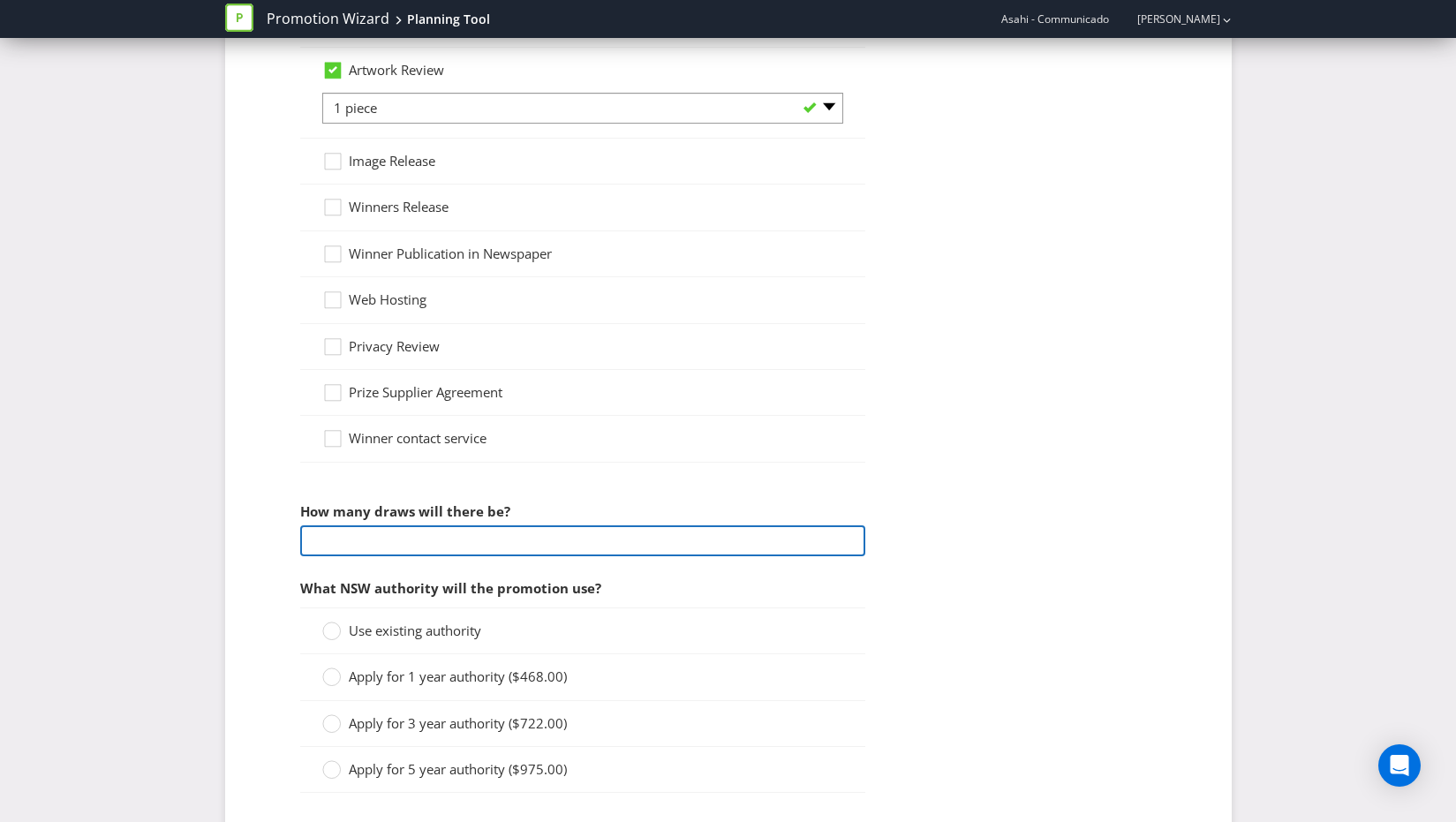
click at [386, 553] on input "number" at bounding box center [582, 541] width 566 height 31
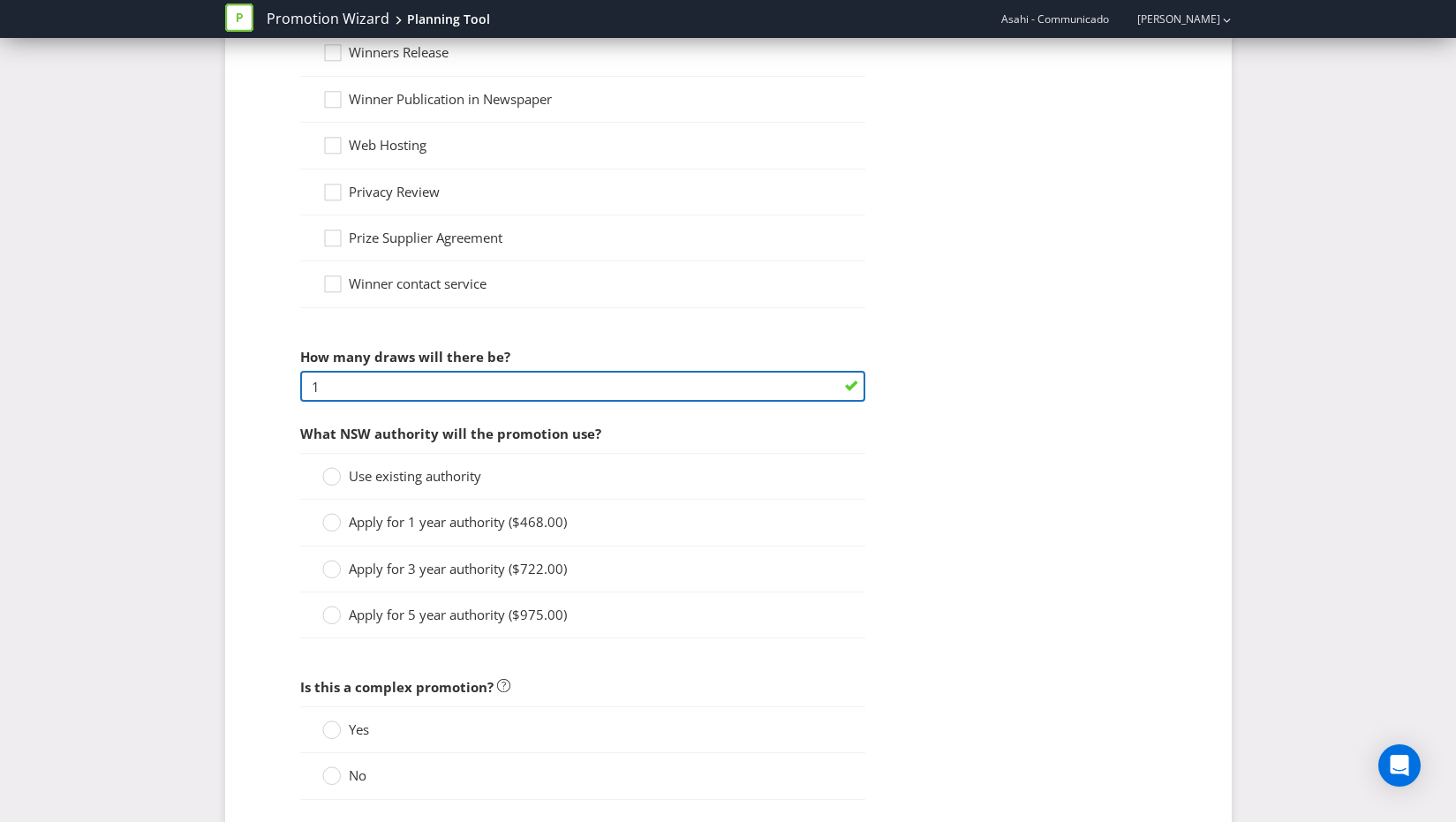
type input "1"
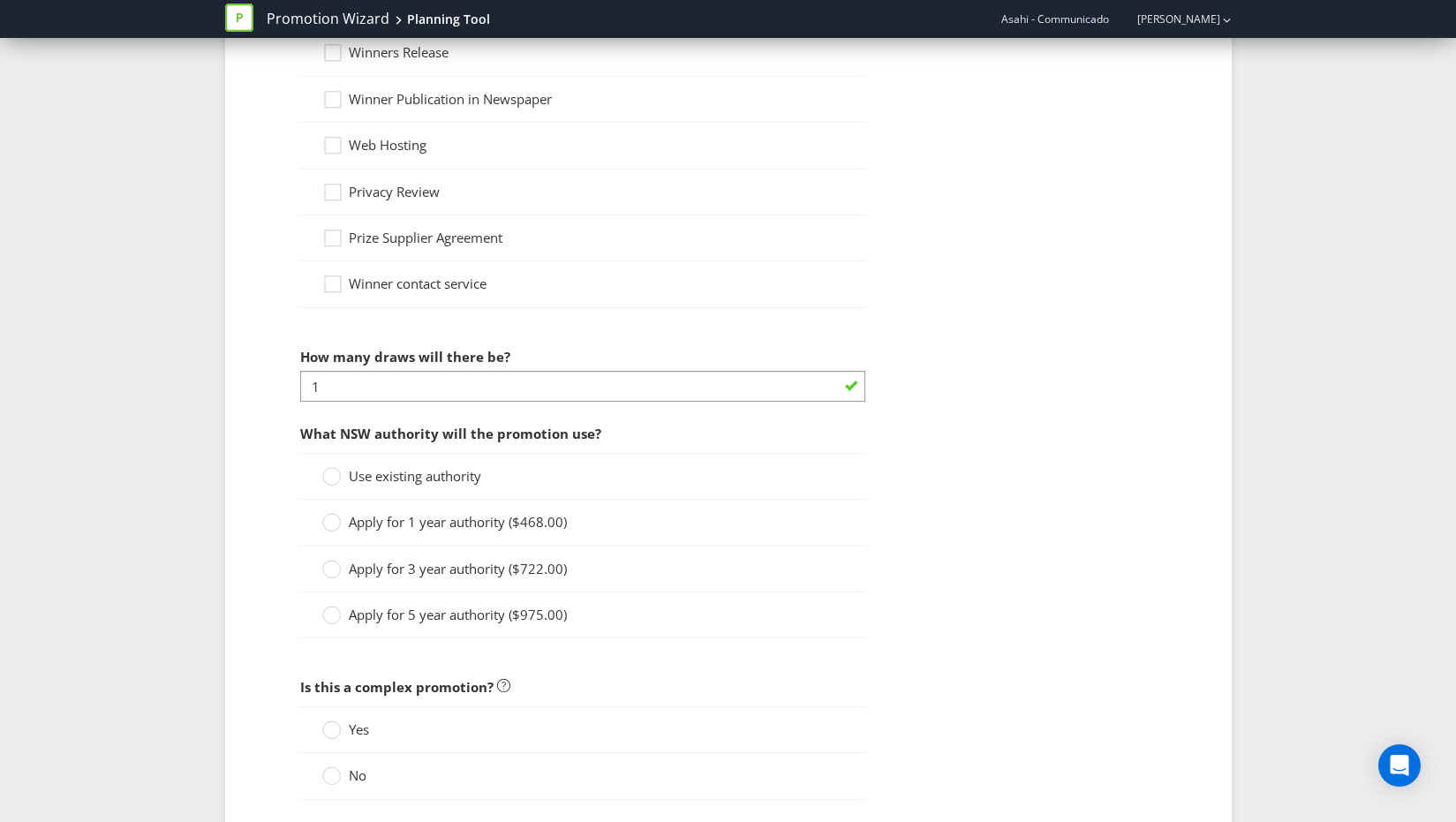
drag, startPoint x: 353, startPoint y: 472, endPoint x: 399, endPoint y: 459, distance: 47.8
click at [361, 471] on span "Use existing authority" at bounding box center [415, 476] width 132 height 18
click at [332, 477] on circle at bounding box center [331, 477] width 18 height 18
click at [0, 0] on input "Use existing authority" at bounding box center [0, 0] width 0 height 0
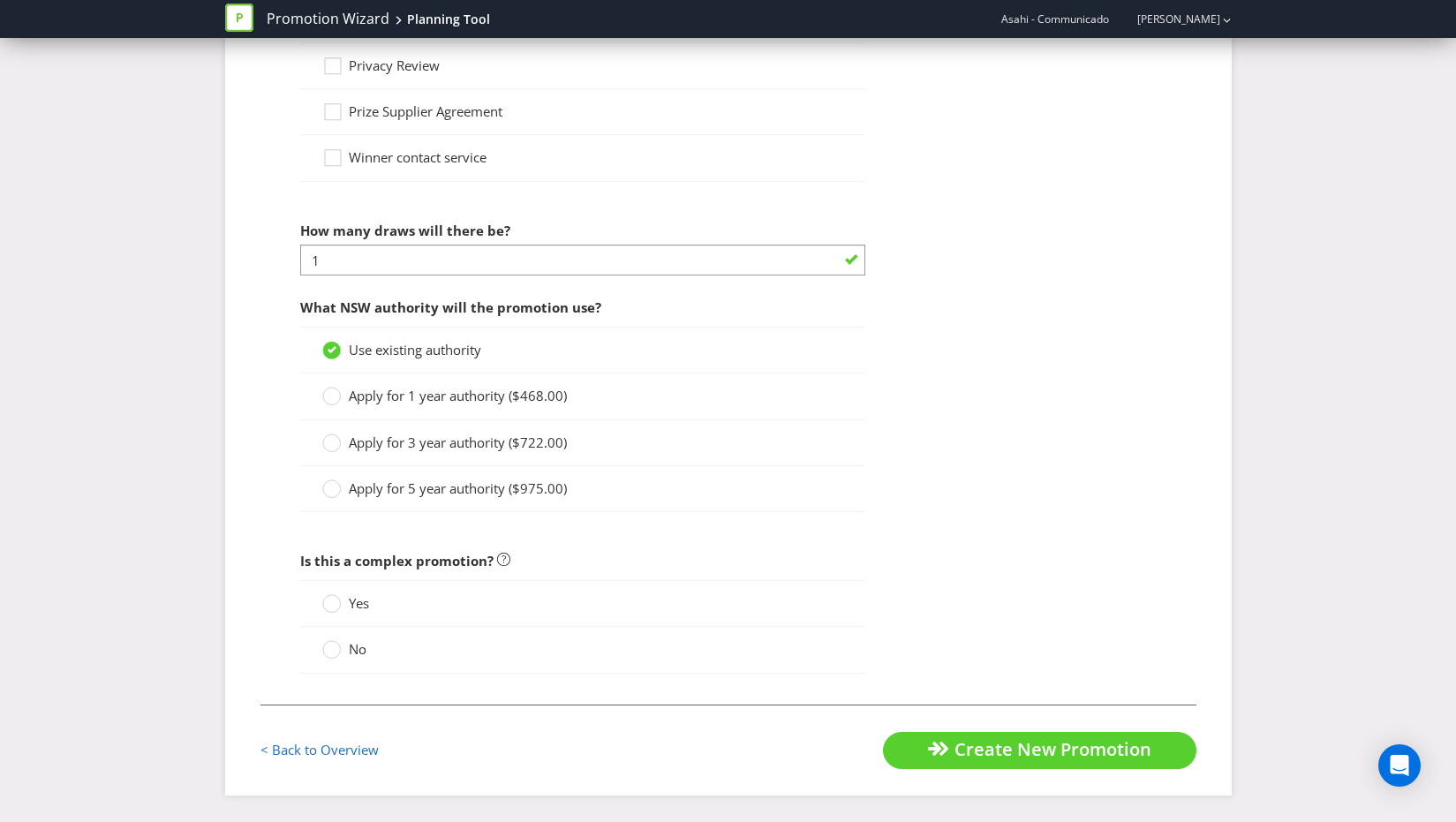
drag, startPoint x: 357, startPoint y: 652, endPoint x: 474, endPoint y: 645, distance: 117.2
click at [362, 649] on span "No" at bounding box center [358, 649] width 18 height 18
click at [327, 652] on circle at bounding box center [331, 650] width 18 height 18
click at [0, 0] on input "No" at bounding box center [0, 0] width 0 height 0
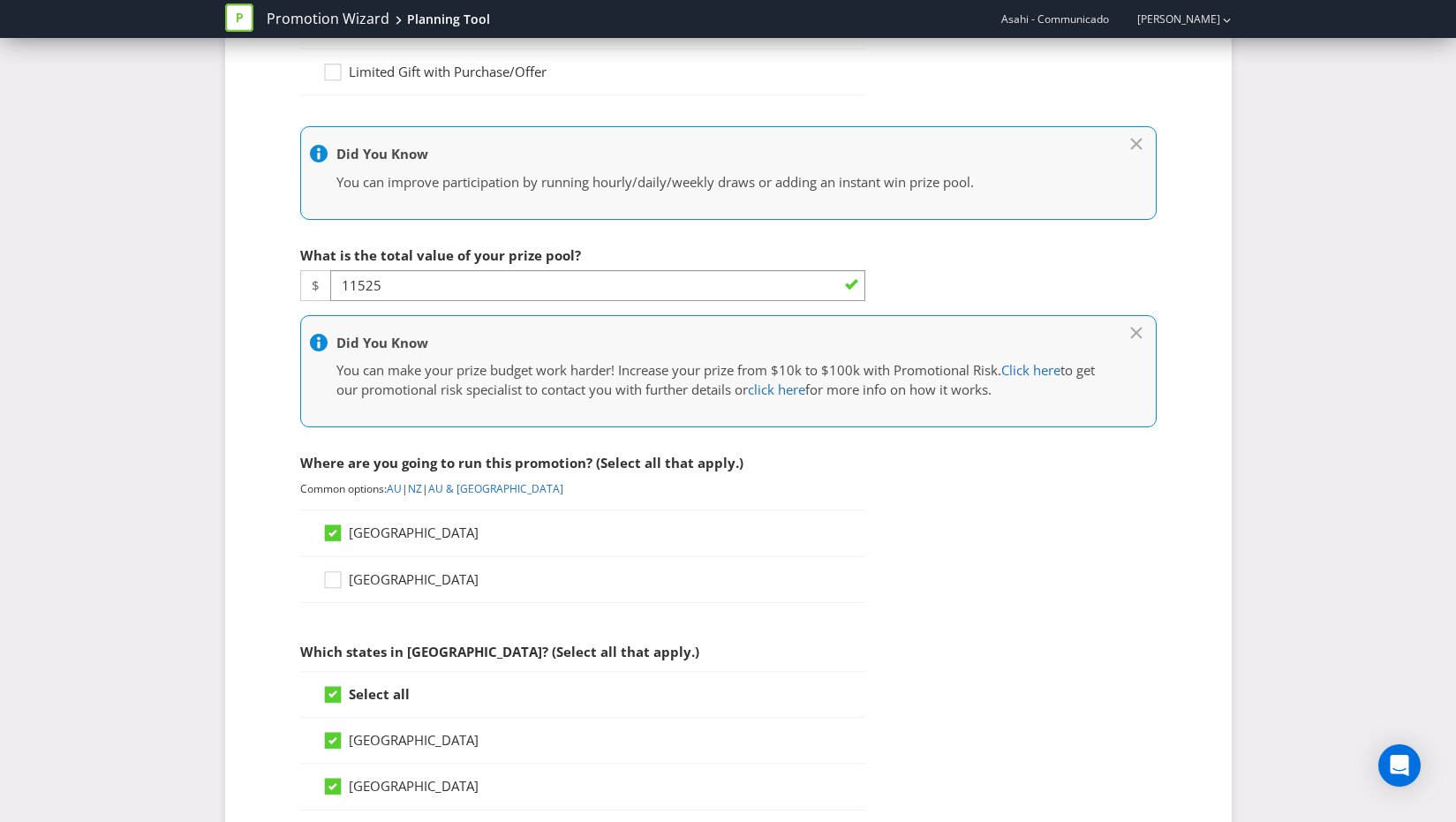
scroll to position [422, 0]
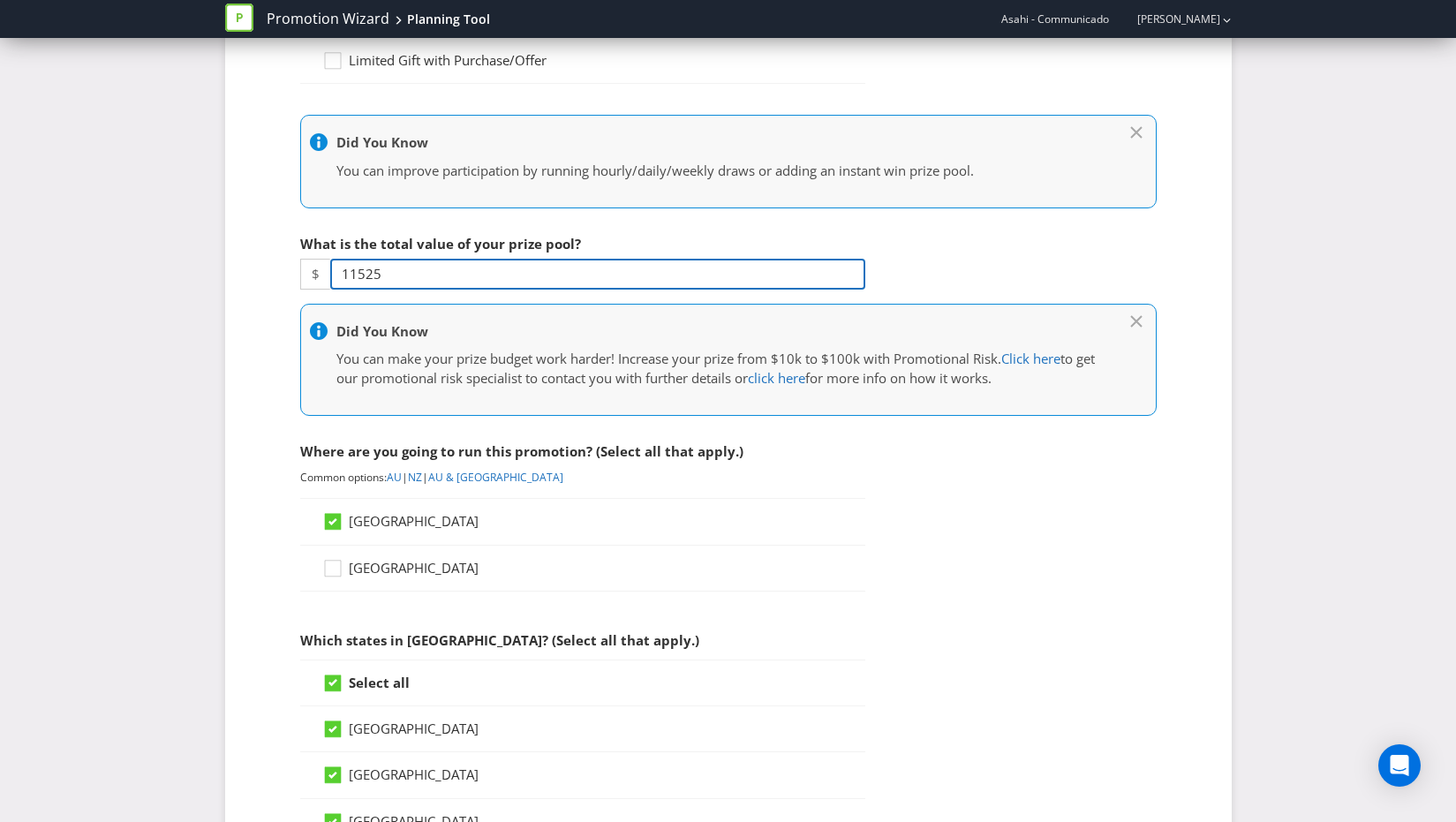
type input "9850"
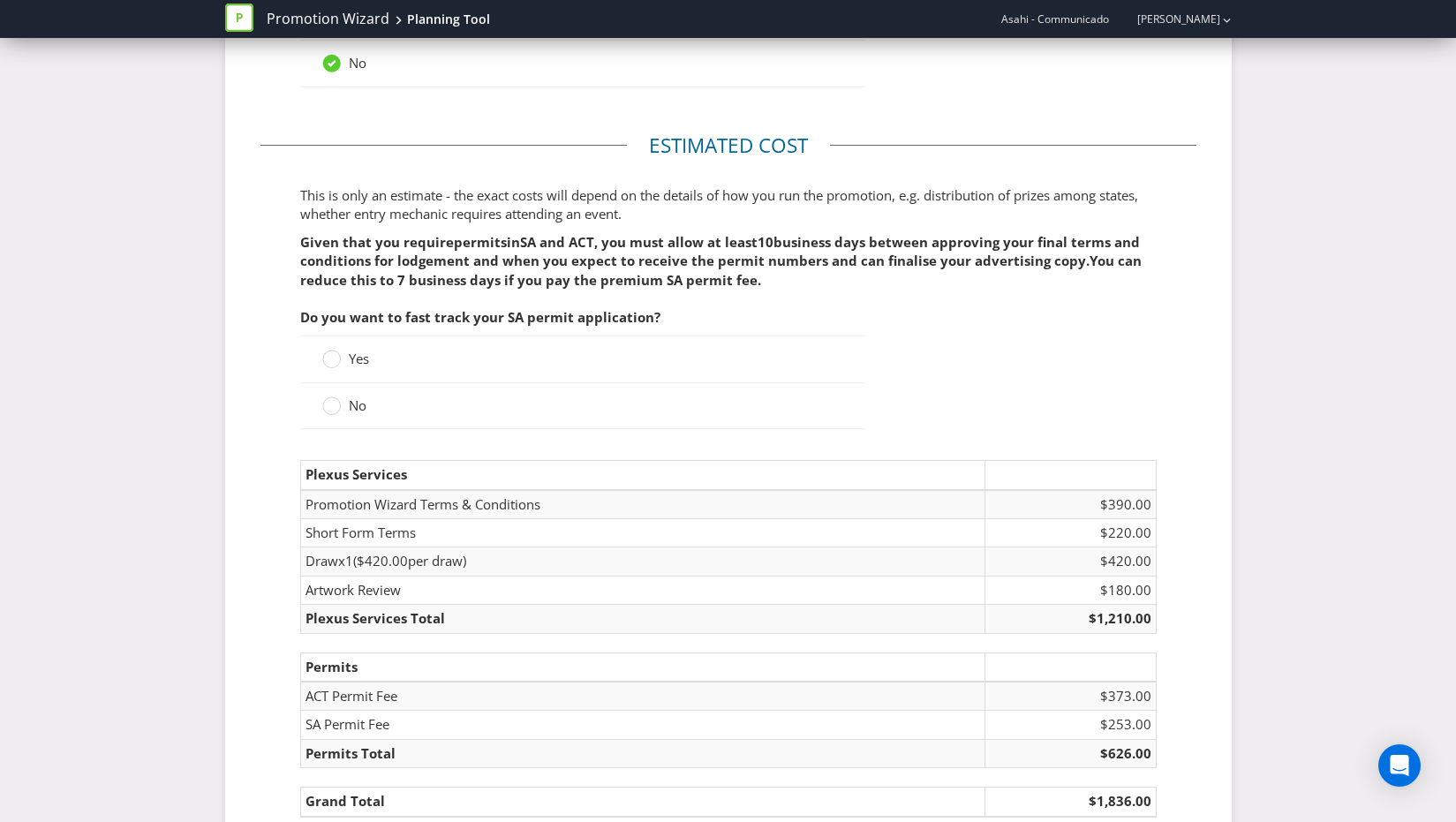
scroll to position [2450, 0]
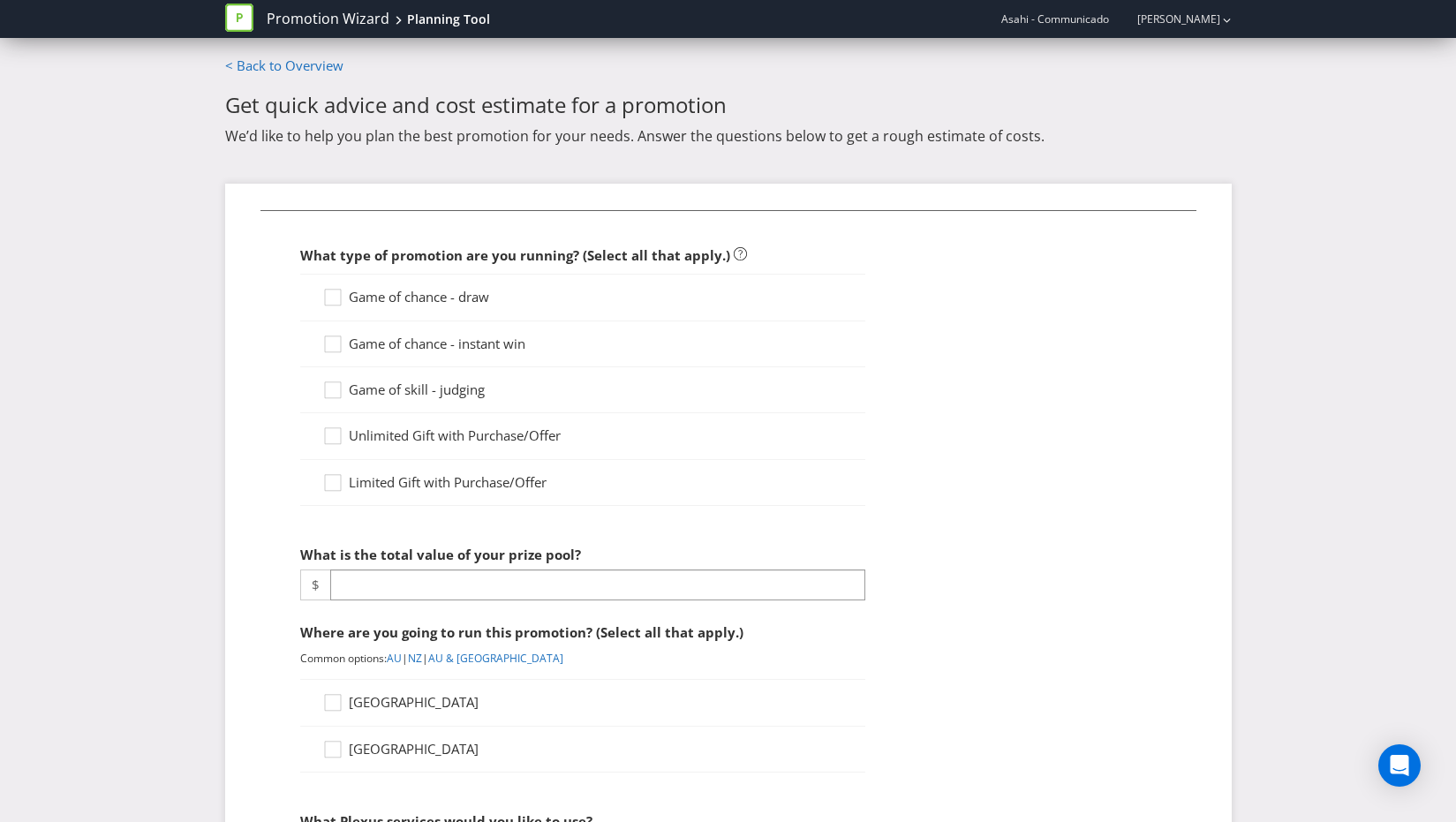
drag, startPoint x: 381, startPoint y: 284, endPoint x: 408, endPoint y: 305, distance: 34.2
click at [383, 288] on div "Game of chance - draw" at bounding box center [582, 296] width 566 height 47
drag, startPoint x: 408, startPoint y: 297, endPoint x: 423, endPoint y: 424, distance: 127.9
click at [408, 297] on span "Game of chance - draw" at bounding box center [419, 296] width 140 height 18
click at [0, 0] on input "Game of chance - draw" at bounding box center [0, 0] width 0 height 0
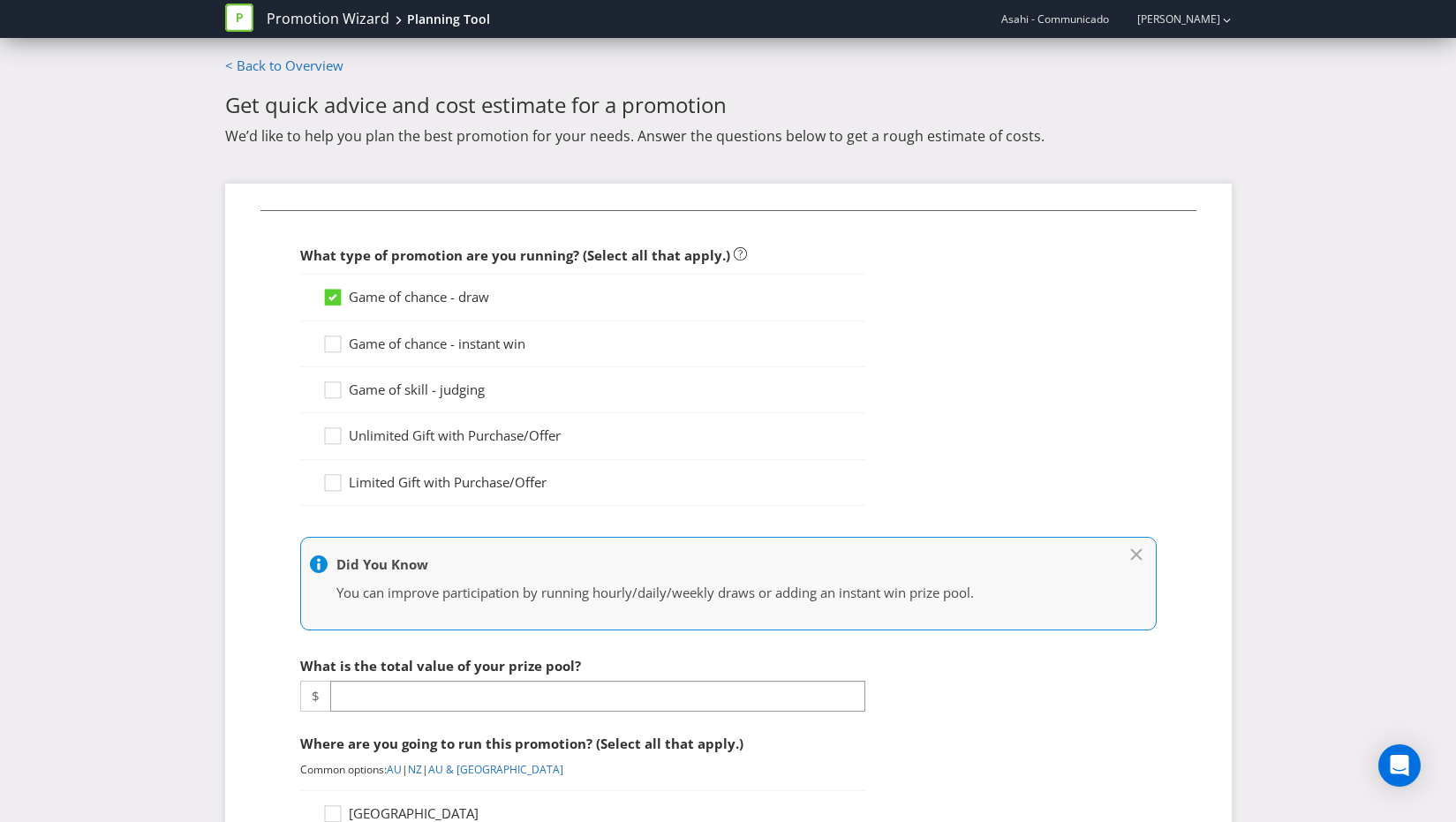
scroll to position [211, 0]
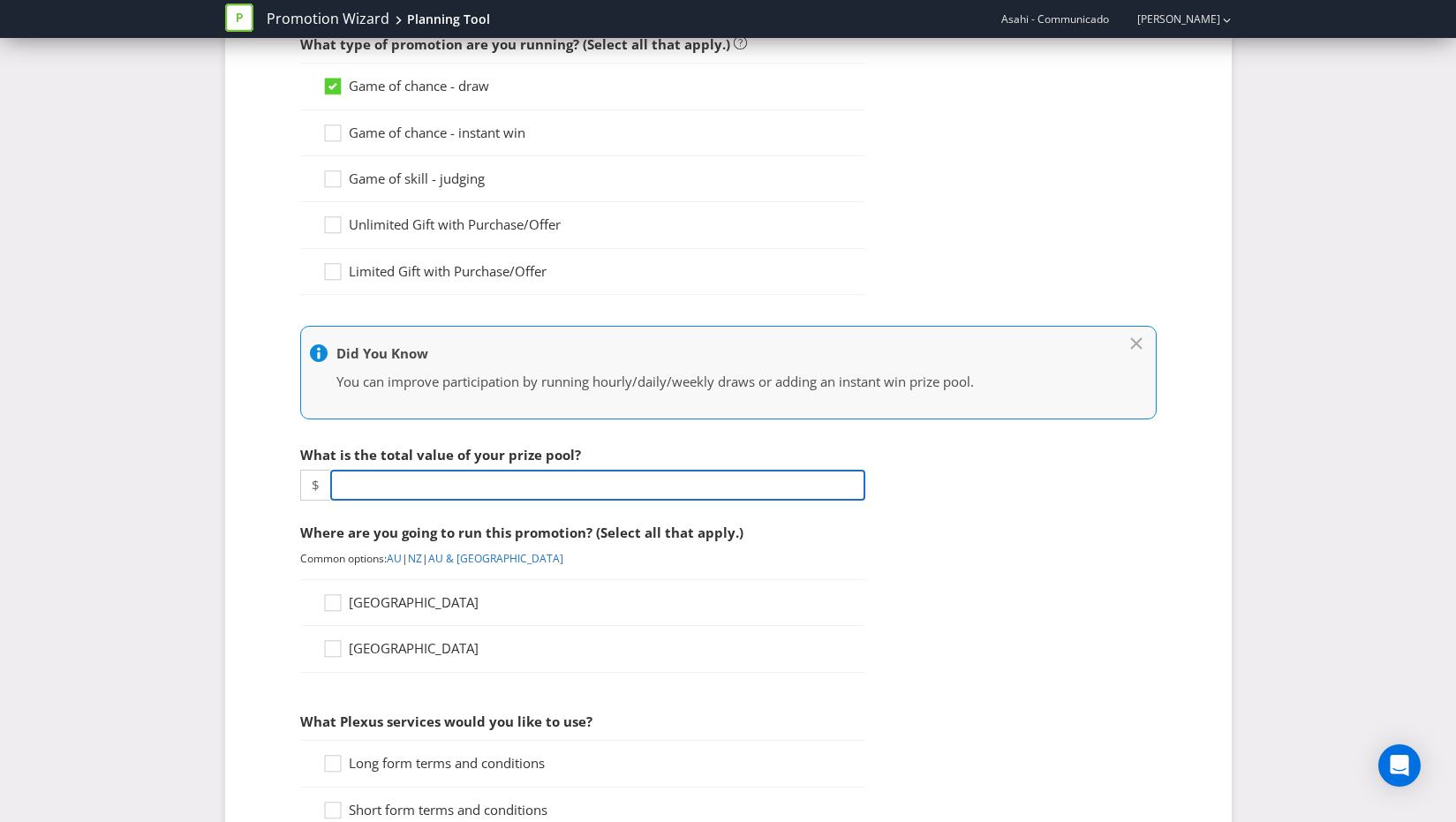
click at [432, 490] on input "number" at bounding box center [597, 485] width 535 height 31
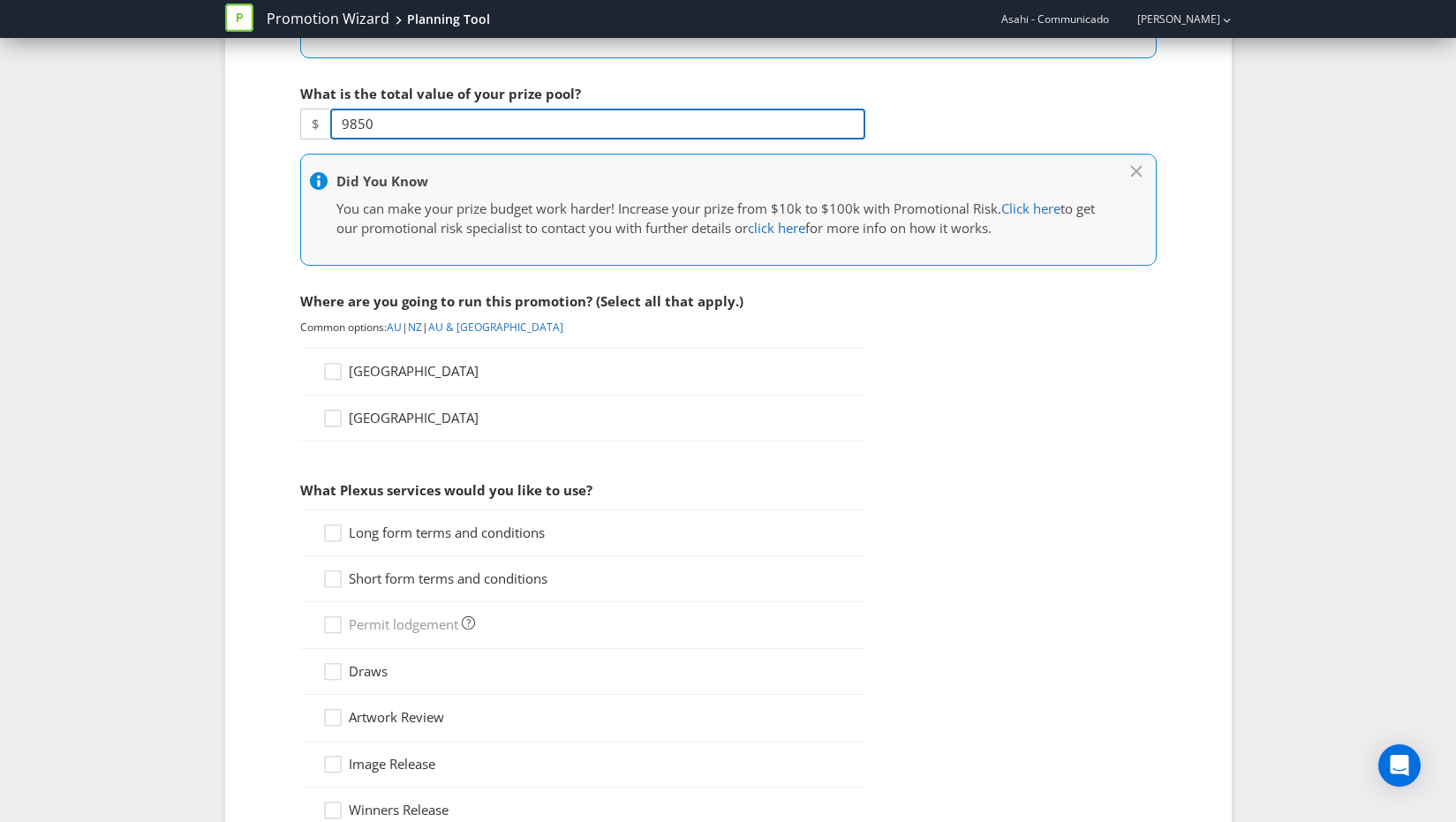
scroll to position [596, 0]
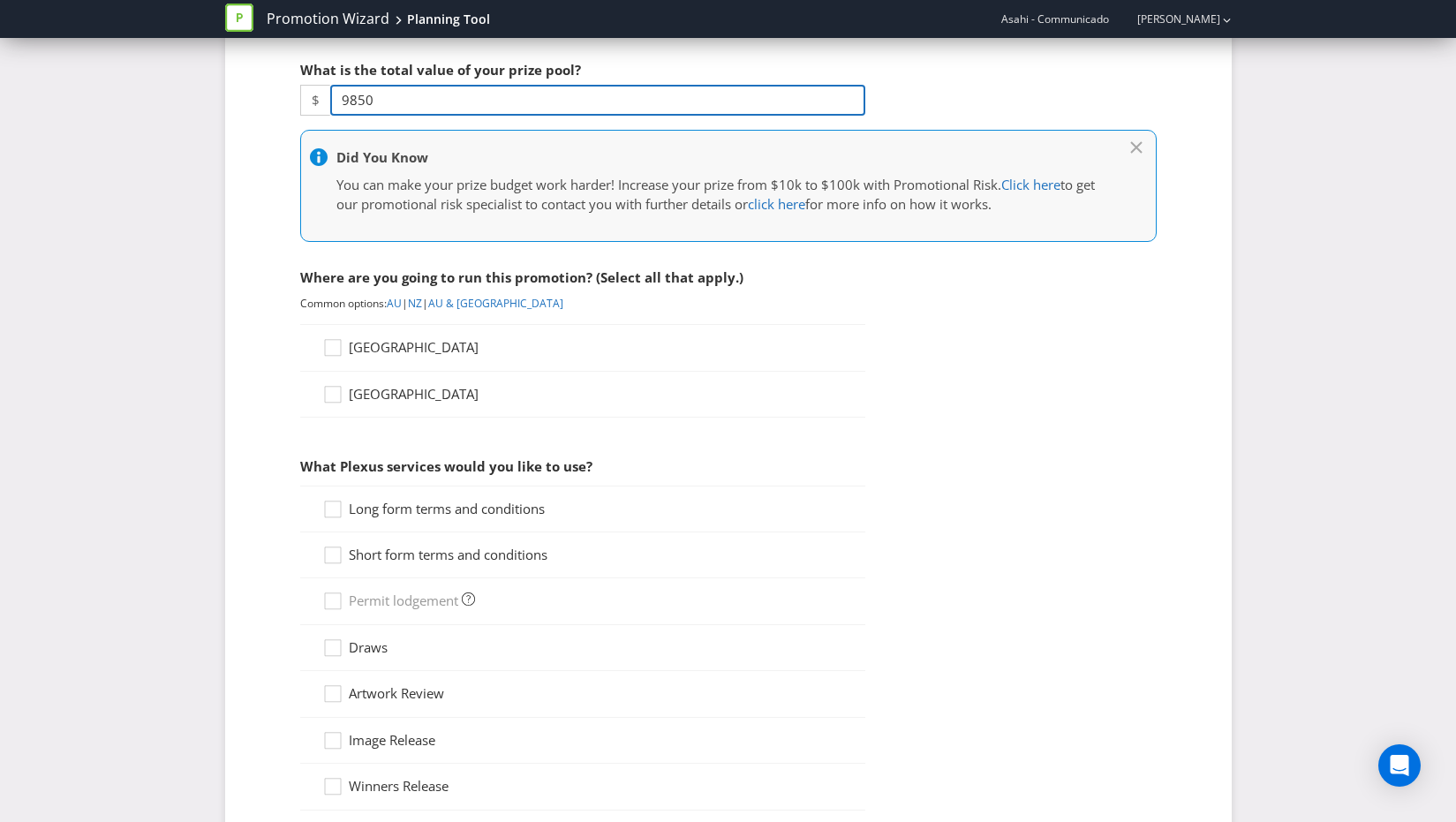
type input "9850"
drag, startPoint x: 361, startPoint y: 337, endPoint x: 351, endPoint y: 428, distance: 91.5
click at [361, 337] on div "[GEOGRAPHIC_DATA]" at bounding box center [582, 347] width 566 height 47
drag, startPoint x: 383, startPoint y: 344, endPoint x: 351, endPoint y: 423, distance: 85.2
click at [383, 345] on span "[GEOGRAPHIC_DATA]" at bounding box center [414, 347] width 130 height 18
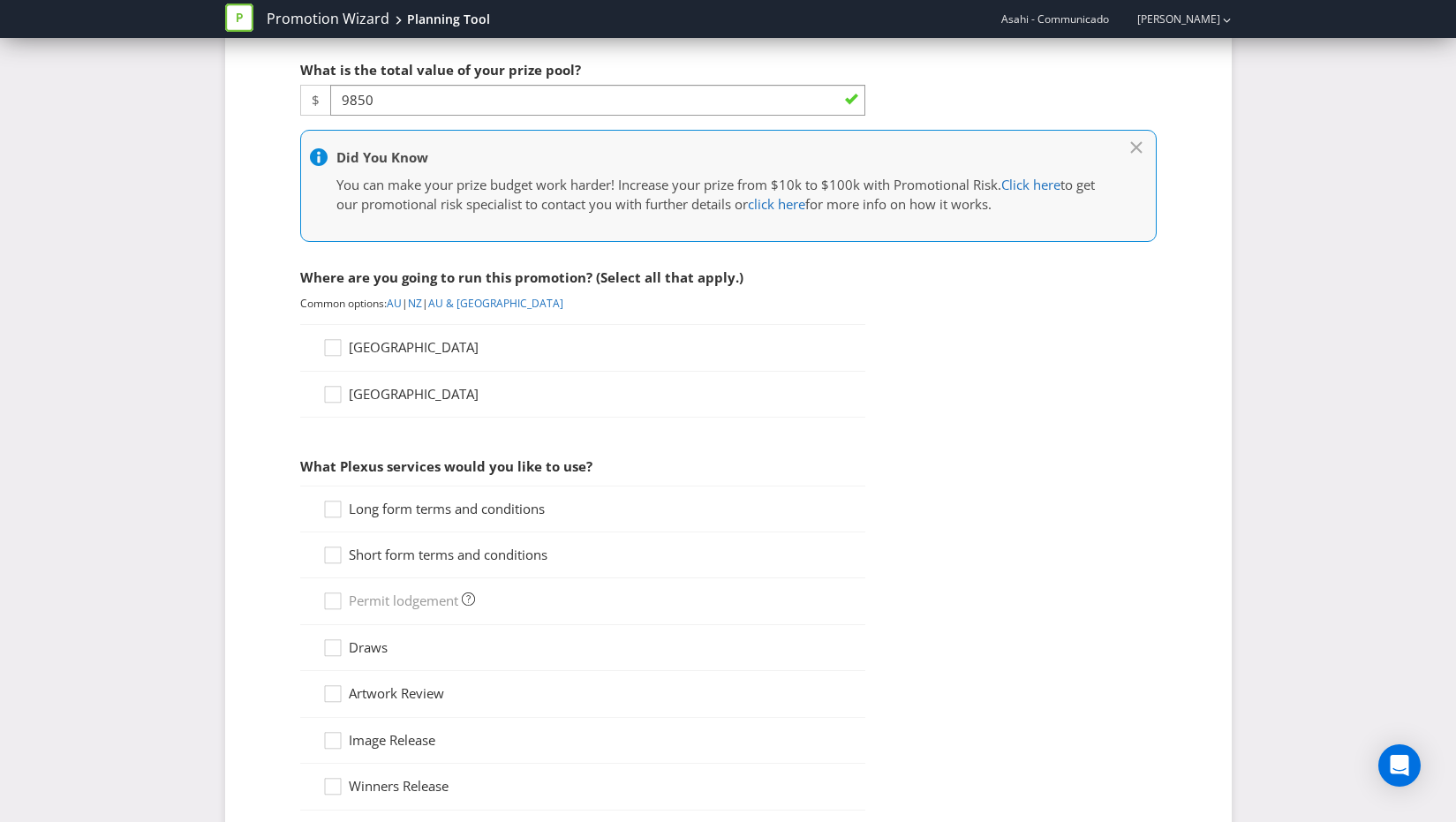
click at [0, 0] on input "[GEOGRAPHIC_DATA]" at bounding box center [0, 0] width 0 height 0
click at [354, 505] on strong "Select all" at bounding box center [379, 509] width 61 height 18
click at [0, 0] on input "Select all" at bounding box center [0, 0] width 0 height 0
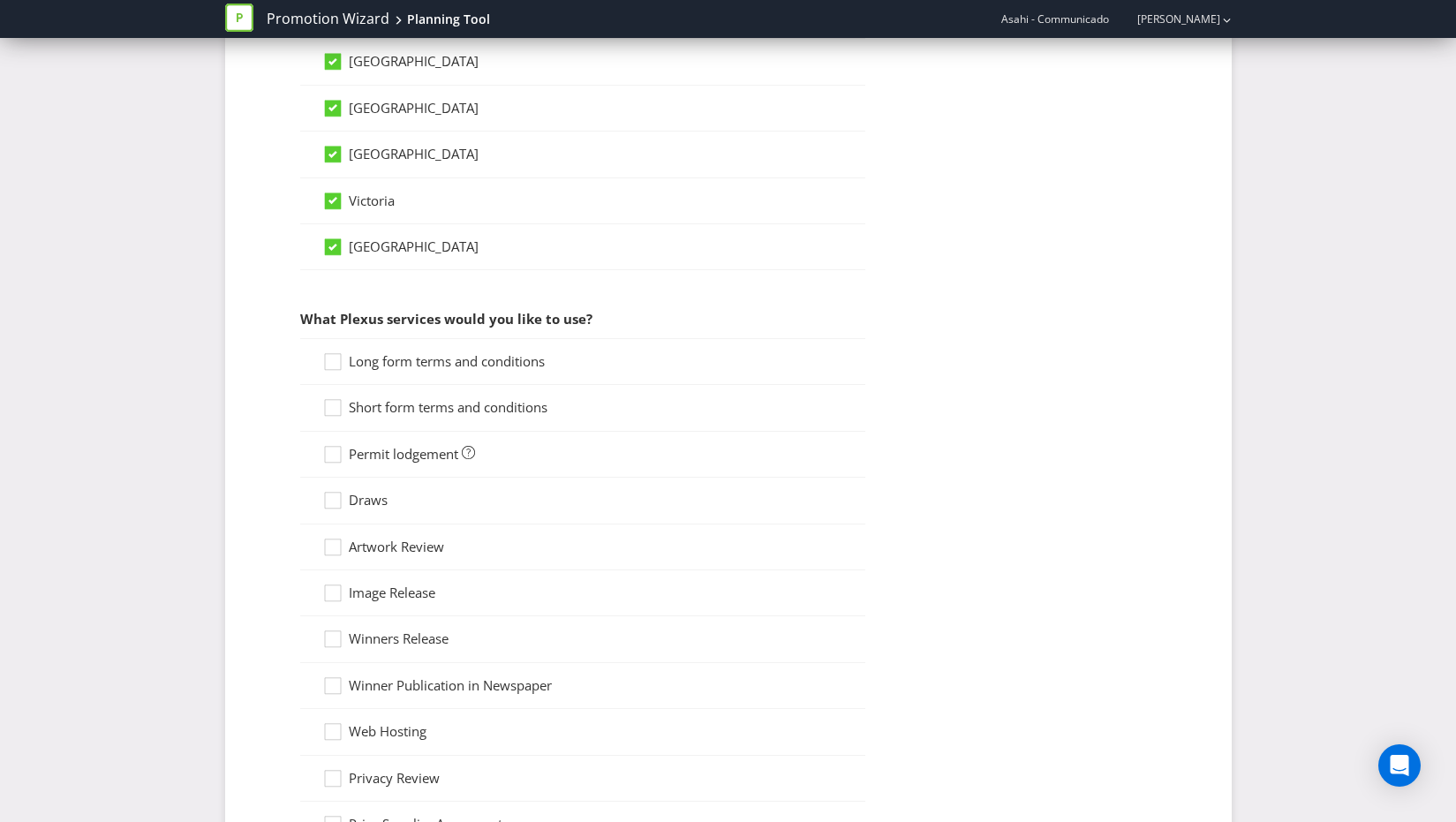
scroll to position [1229, 0]
drag, startPoint x: 349, startPoint y: 358, endPoint x: 348, endPoint y: 392, distance: 34.0
click at [351, 358] on span "Long form terms and conditions" at bounding box center [447, 360] width 196 height 18
click at [0, 0] on input "Long form terms and conditions" at bounding box center [0, 0] width 0 height 0
click at [340, 414] on icon at bounding box center [333, 407] width 16 height 16
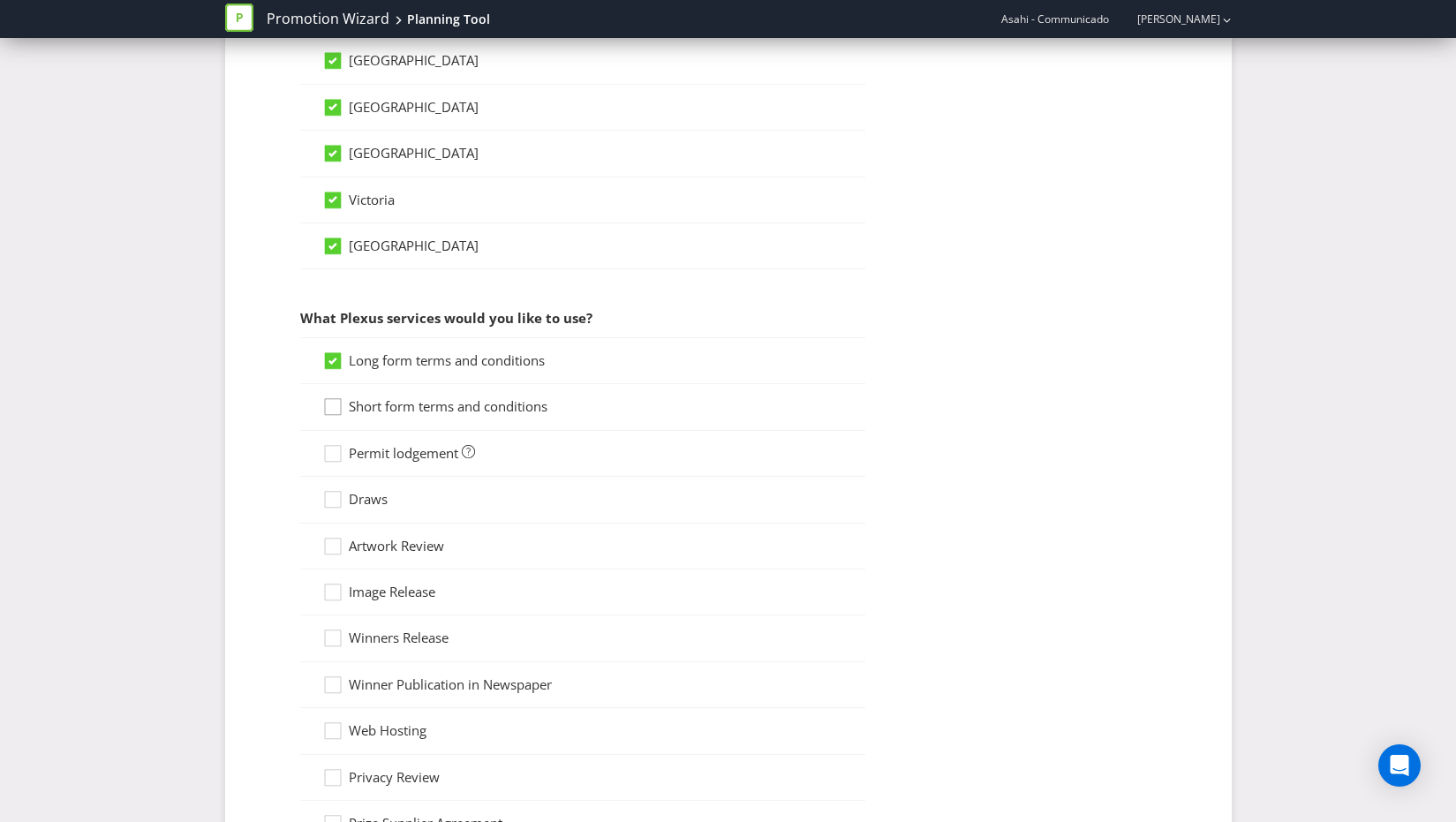
click at [0, 0] on input "Short form terms and conditions" at bounding box center [0, 0] width 0 height 0
click at [336, 458] on icon at bounding box center [336, 457] width 27 height 27
click at [0, 0] on input "Permit lodgement" at bounding box center [0, 0] width 0 height 0
click at [327, 507] on icon at bounding box center [333, 500] width 16 height 16
click at [0, 0] on input "Draws" at bounding box center [0, 0] width 0 height 0
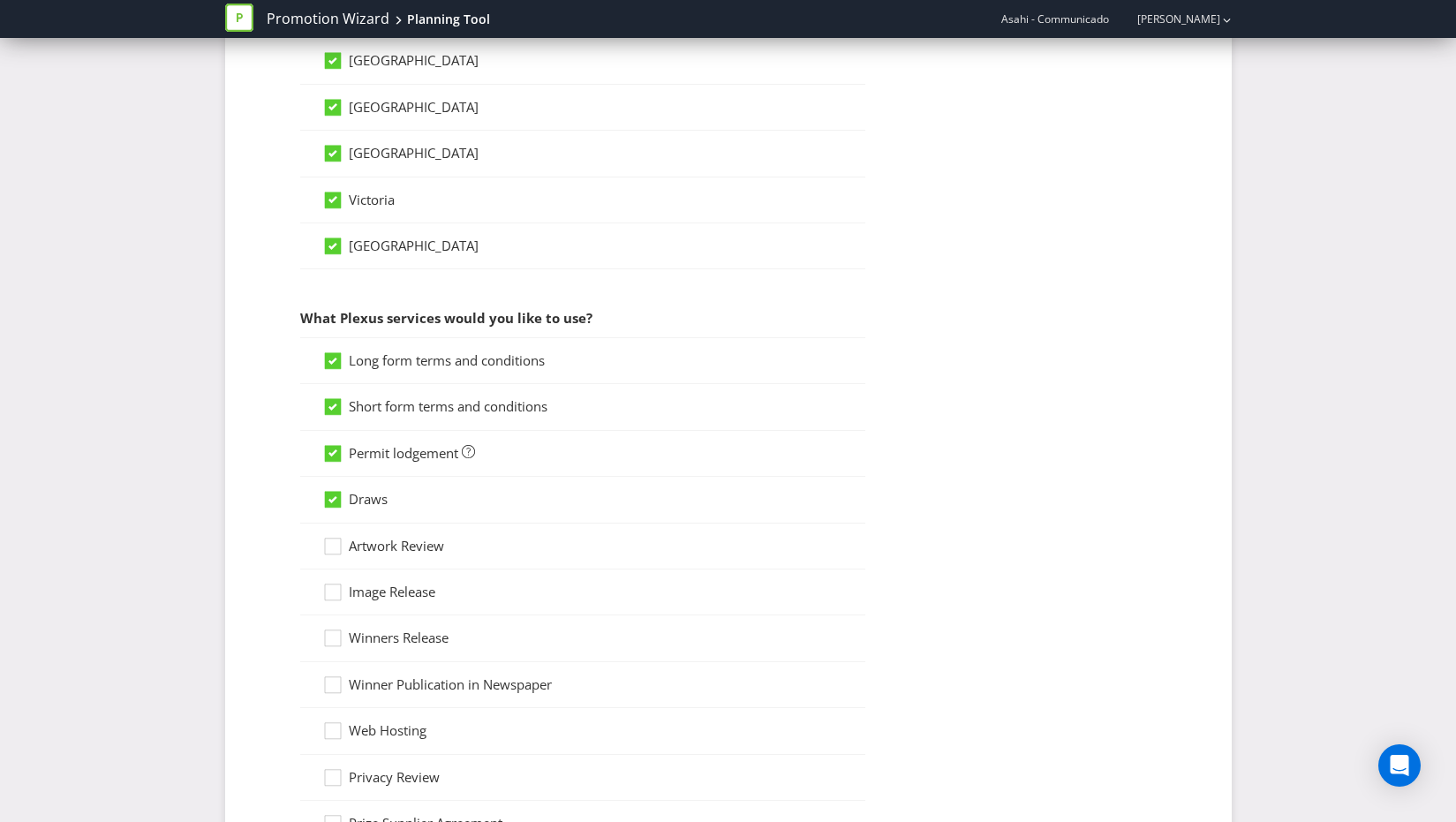
drag, startPoint x: 379, startPoint y: 549, endPoint x: 479, endPoint y: 541, distance: 100.3
click at [381, 550] on span "Artwork Review" at bounding box center [396, 546] width 95 height 18
click at [0, 0] on input "Artwork Review" at bounding box center [0, 0] width 0 height 0
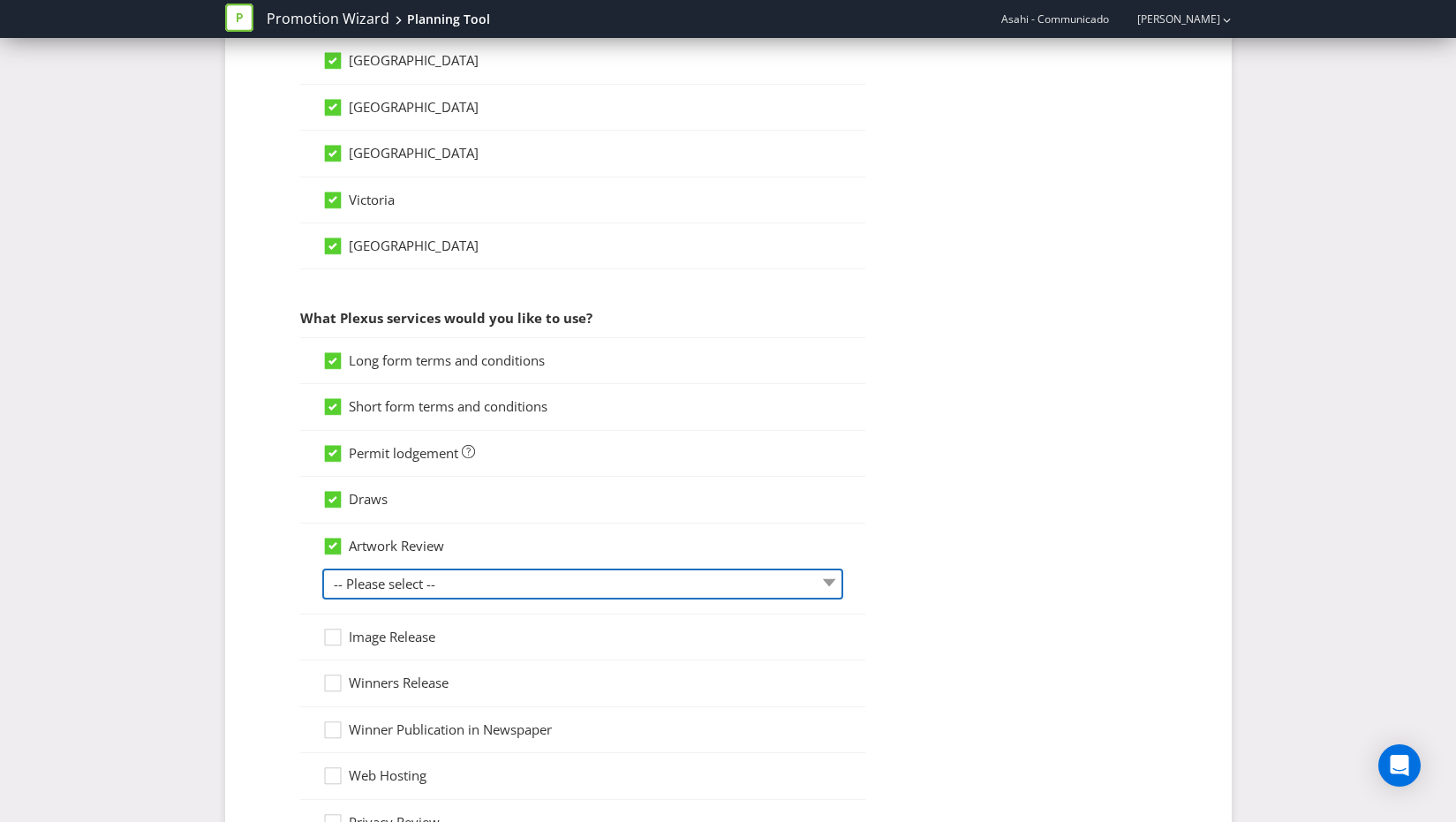
click at [509, 583] on select "-- Please select -- 1 piece 2-4 pieces (provided at same time) 5-7 pieces (prov…" at bounding box center [582, 584] width 521 height 31
select select "MARKETING_REVIEW_1"
click at [322, 569] on select "-- Please select -- 1 piece 2-4 pieces (provided at same time) 5-7 pieces (prov…" at bounding box center [582, 584] width 521 height 31
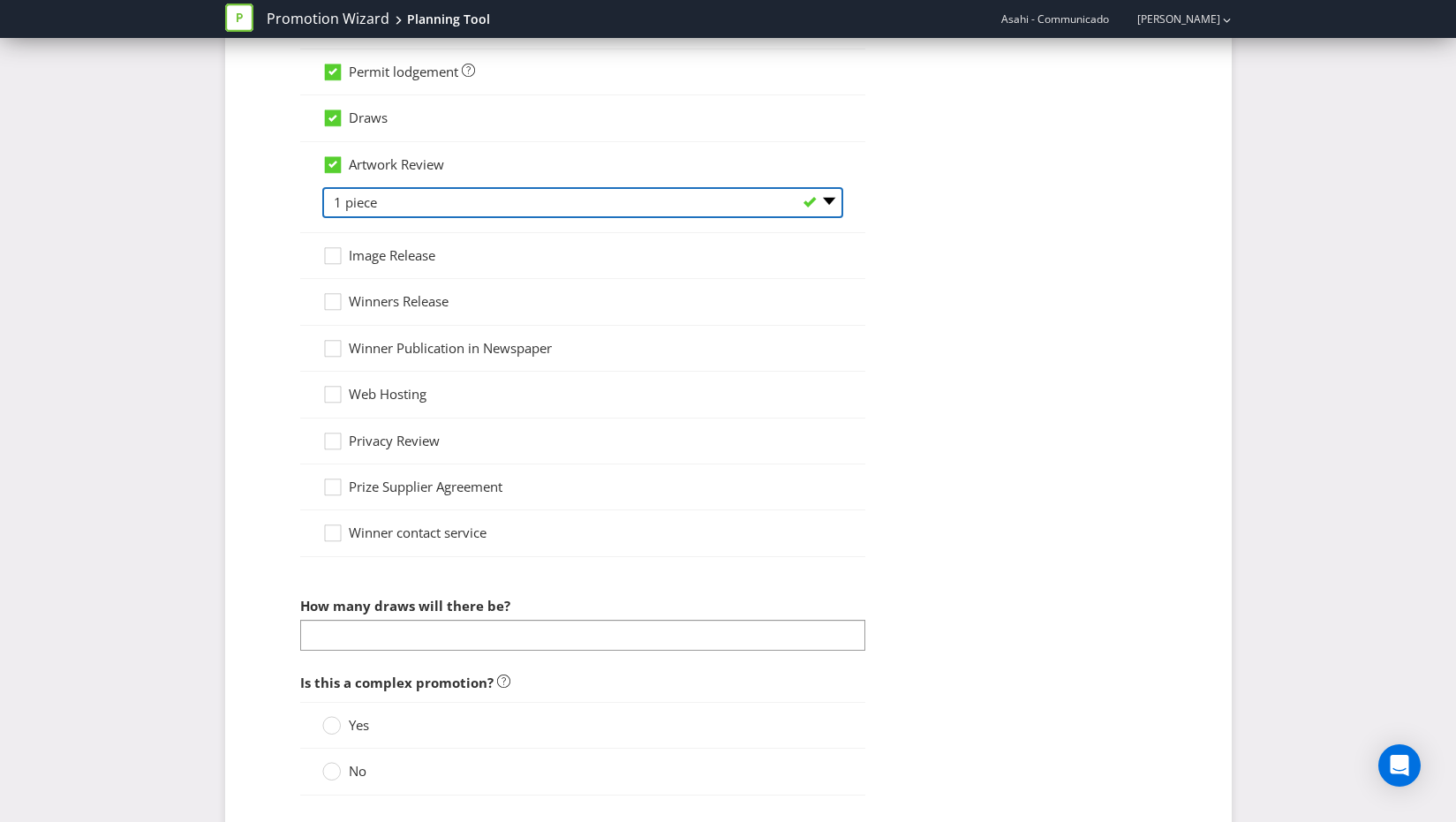
scroll to position [1733, 0]
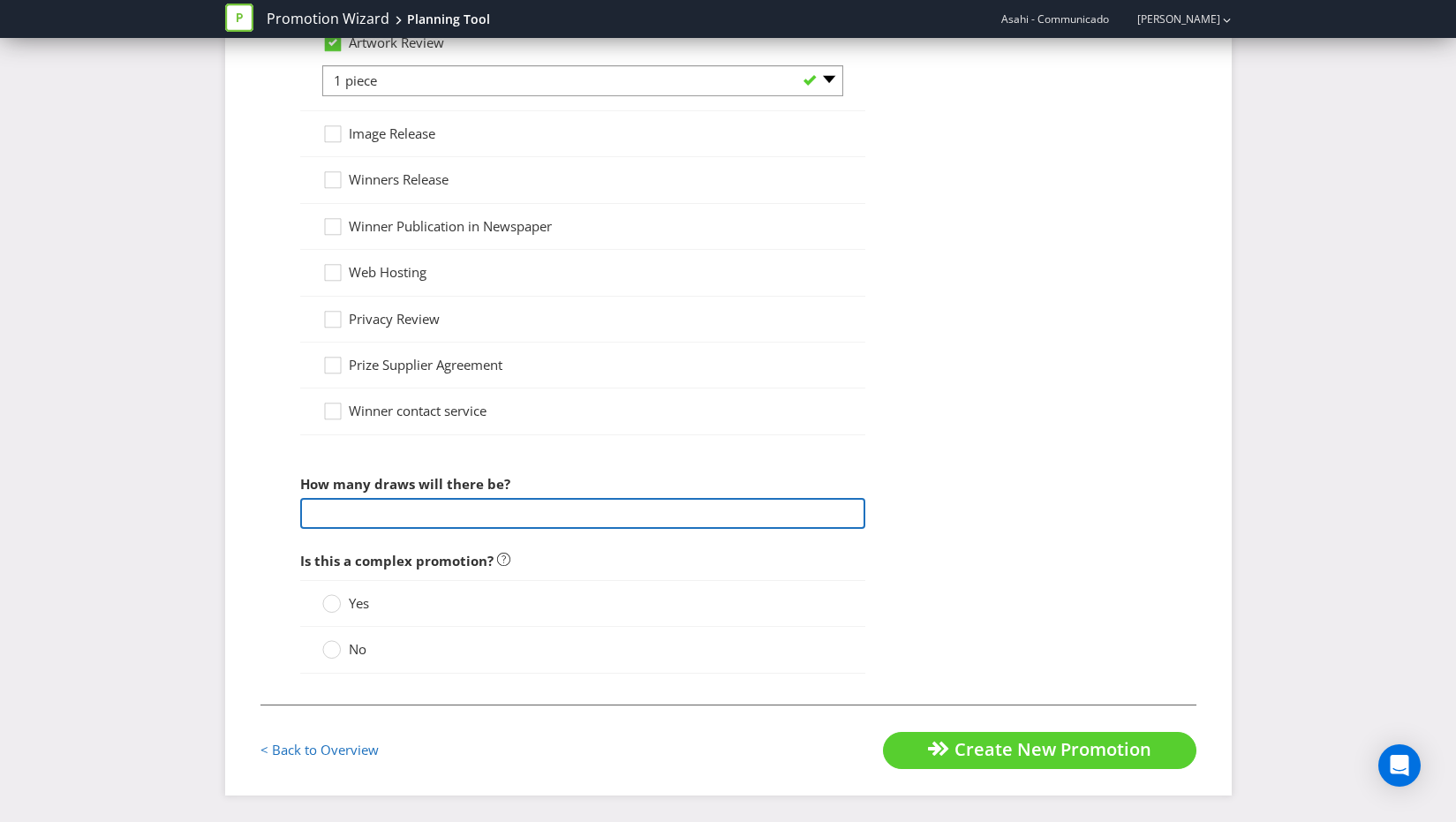
click at [447, 511] on input "number" at bounding box center [582, 513] width 566 height 31
type input "1"
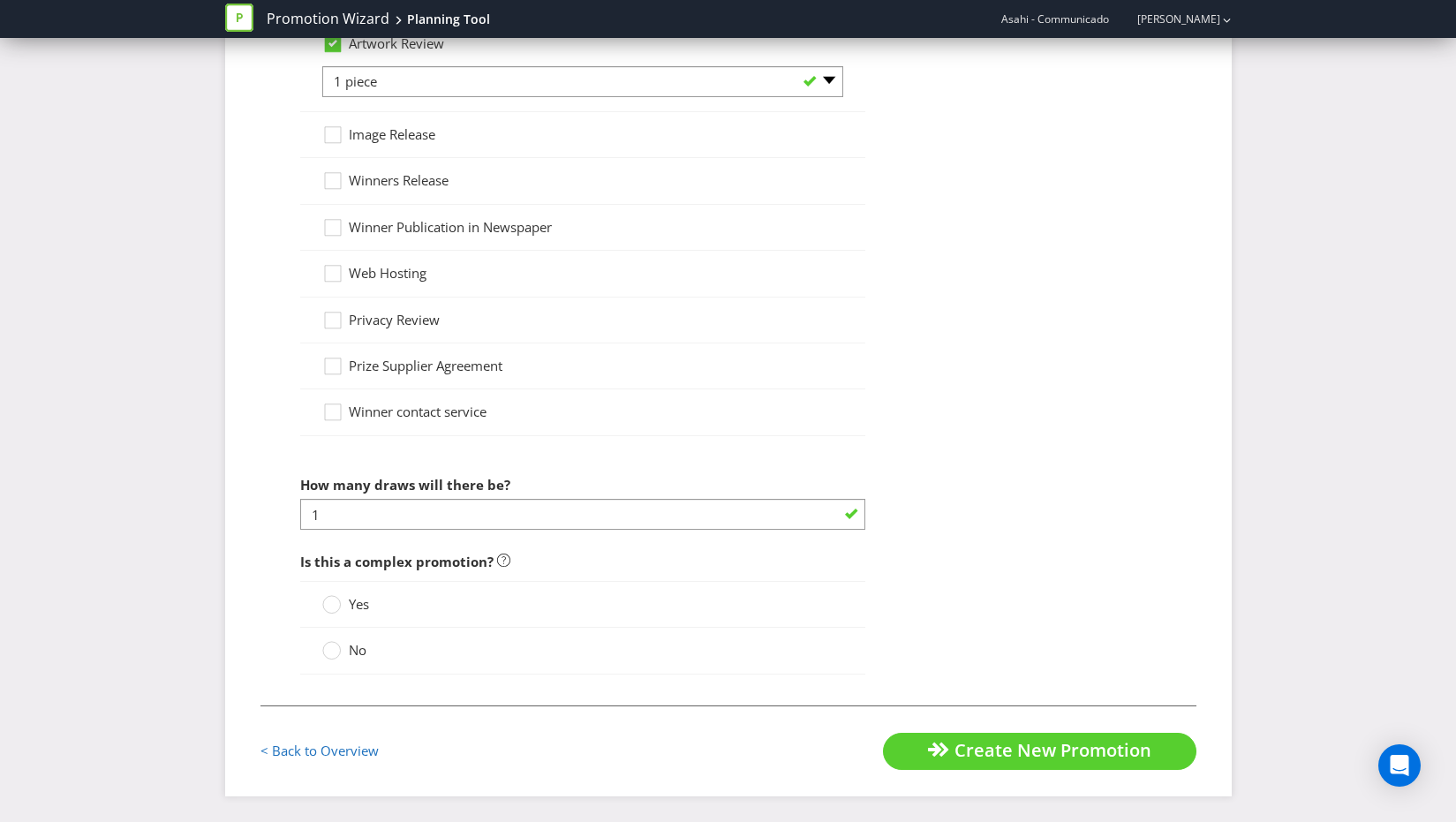
drag, startPoint x: 344, startPoint y: 650, endPoint x: 362, endPoint y: 653, distance: 18.2
click at [346, 651] on label "No" at bounding box center [346, 650] width 48 height 19
click at [0, 0] on input "No" at bounding box center [0, 0] width 0 height 0
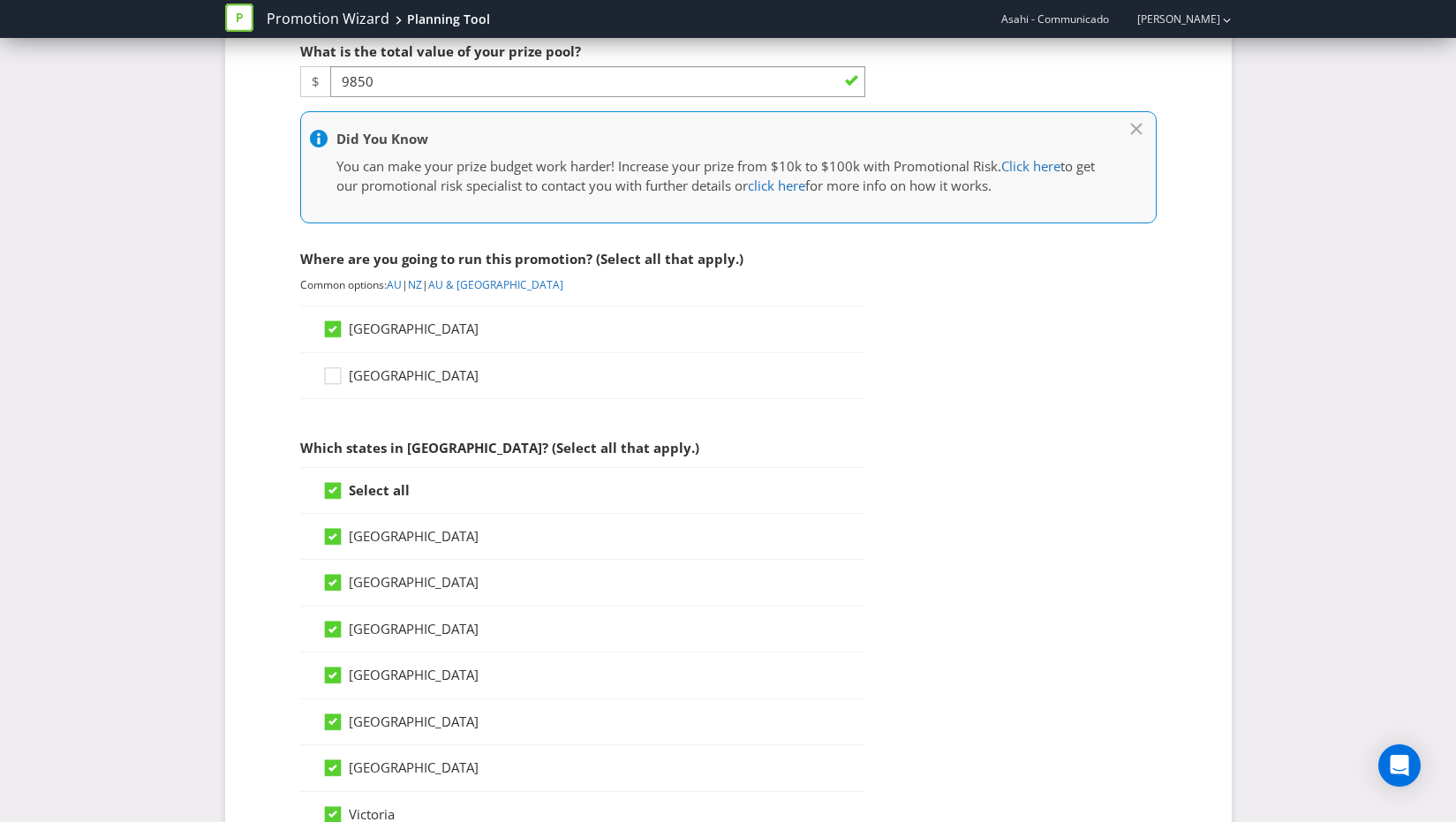
scroll to position [235, 0]
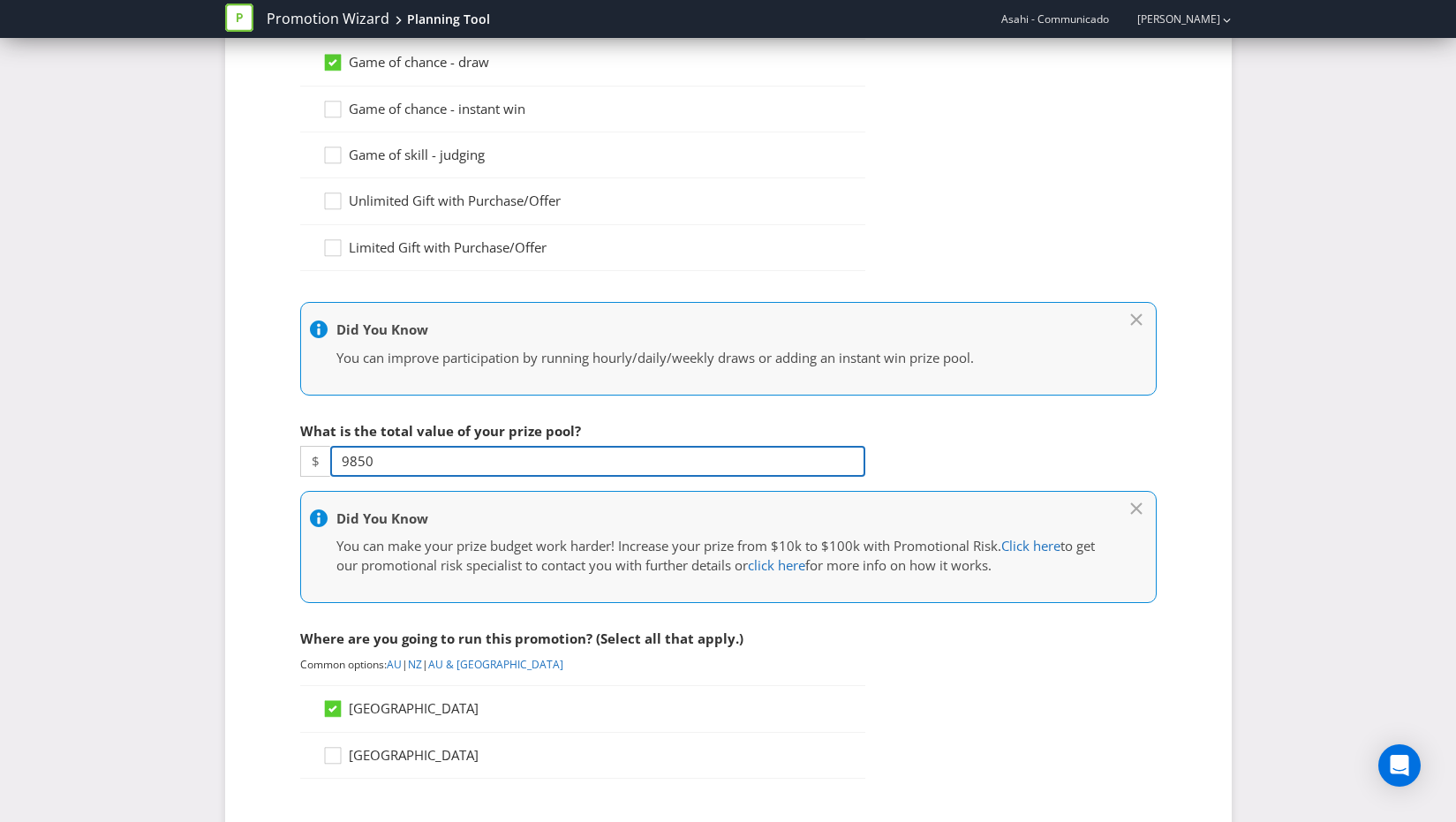
drag, startPoint x: 385, startPoint y: 460, endPoint x: 236, endPoint y: 439, distance: 150.5
drag, startPoint x: 947, startPoint y: 431, endPoint x: 928, endPoint y: 427, distance: 19.4
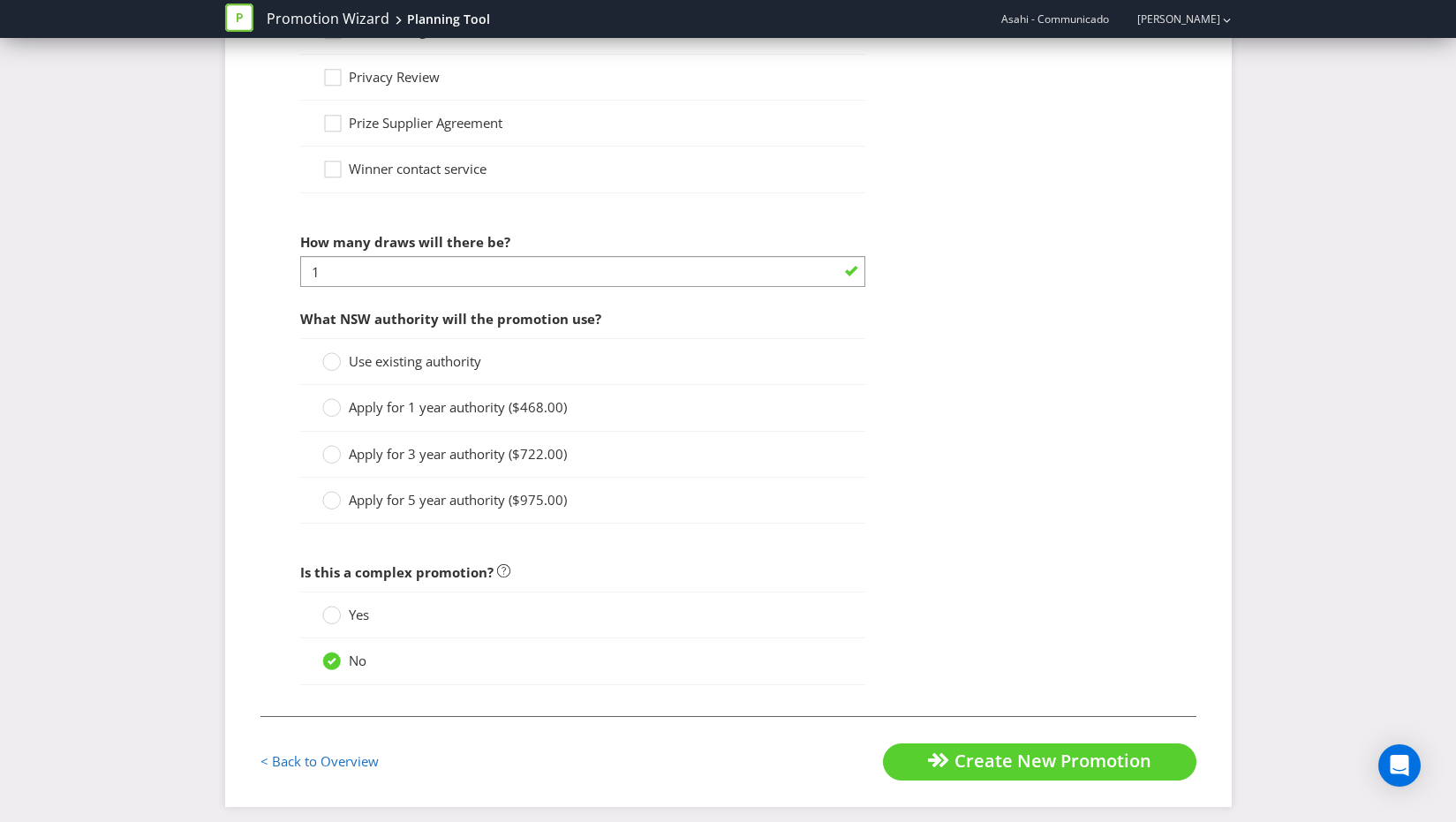
scroll to position [1986, 0]
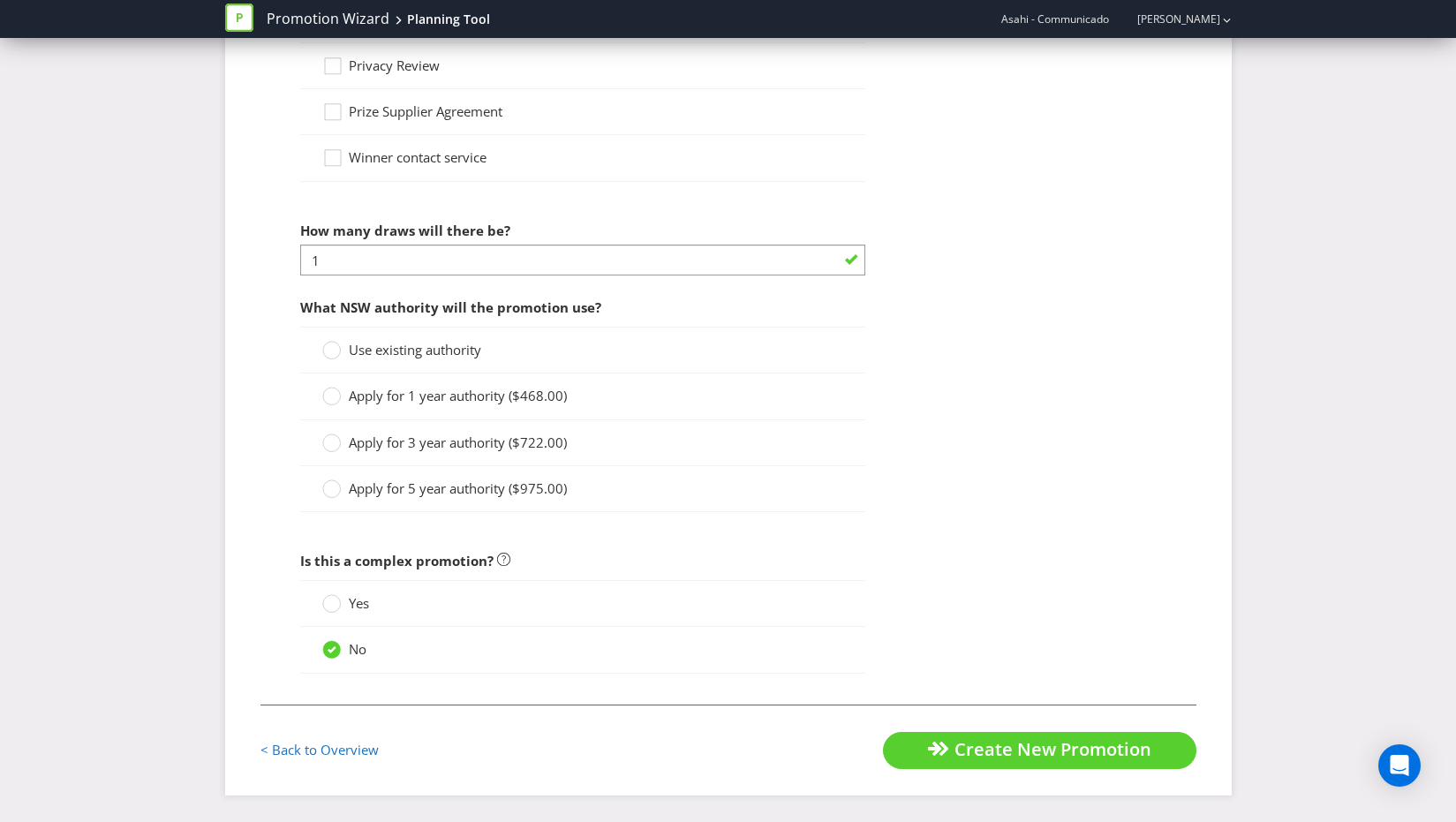
drag, startPoint x: 374, startPoint y: 349, endPoint x: 435, endPoint y: 365, distance: 63.1
click at [376, 349] on span "Use existing authority" at bounding box center [415, 350] width 132 height 18
click at [0, 0] on input "Use existing authority" at bounding box center [0, 0] width 0 height 0
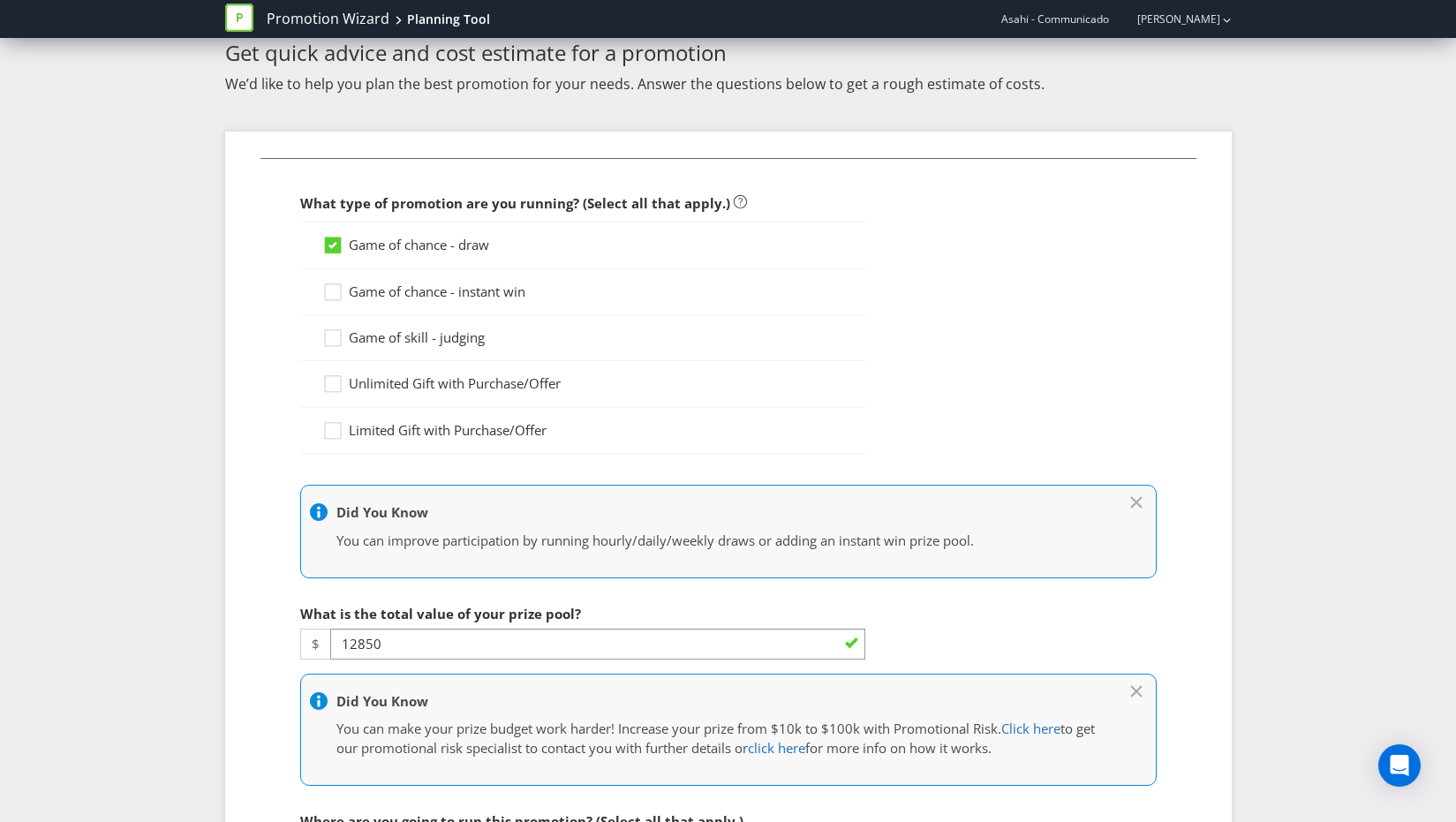
scroll to position [53, 0]
click at [355, 644] on input "12850" at bounding box center [597, 643] width 535 height 31
type input "11850"
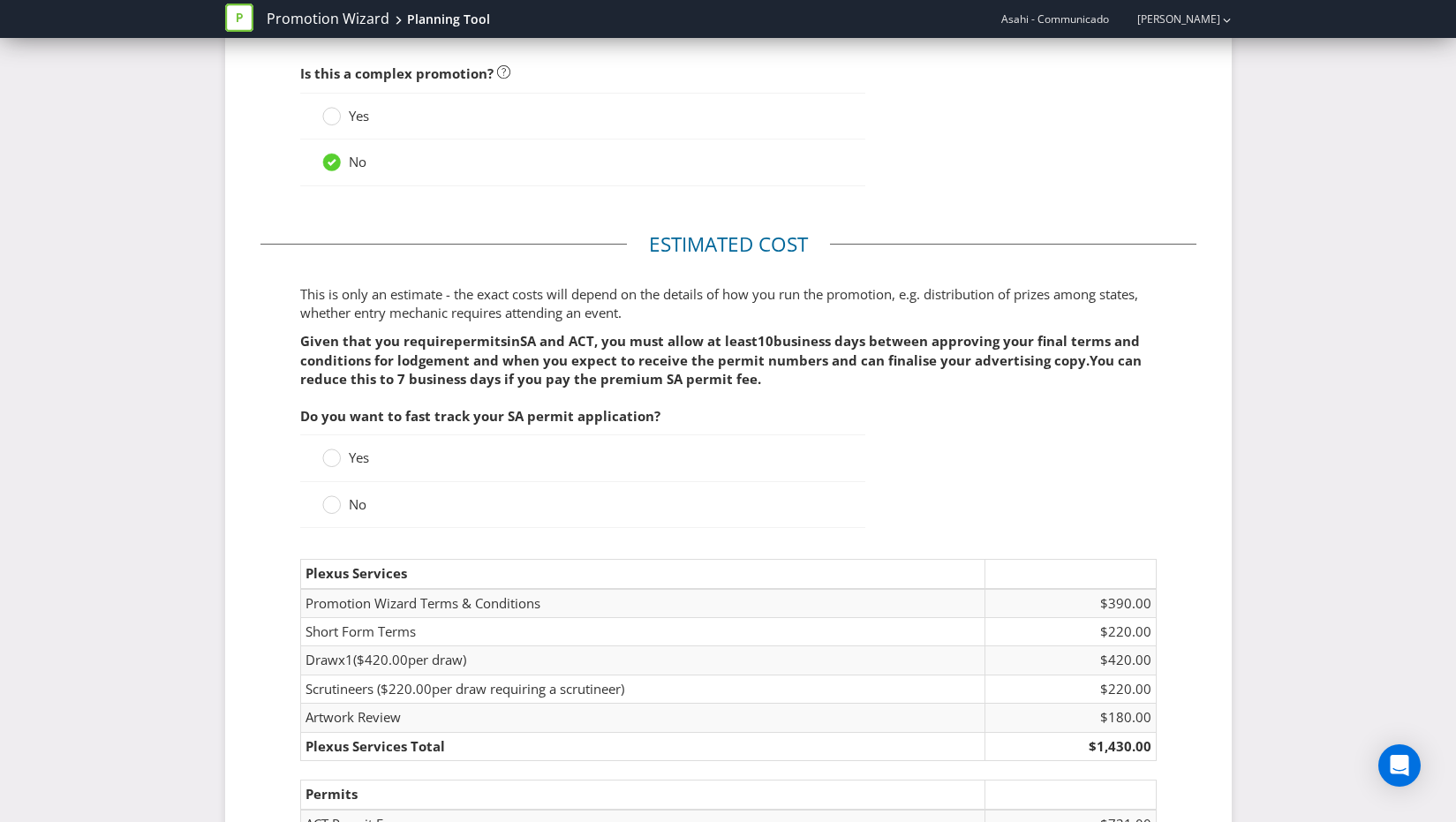
scroll to position [2732, 0]
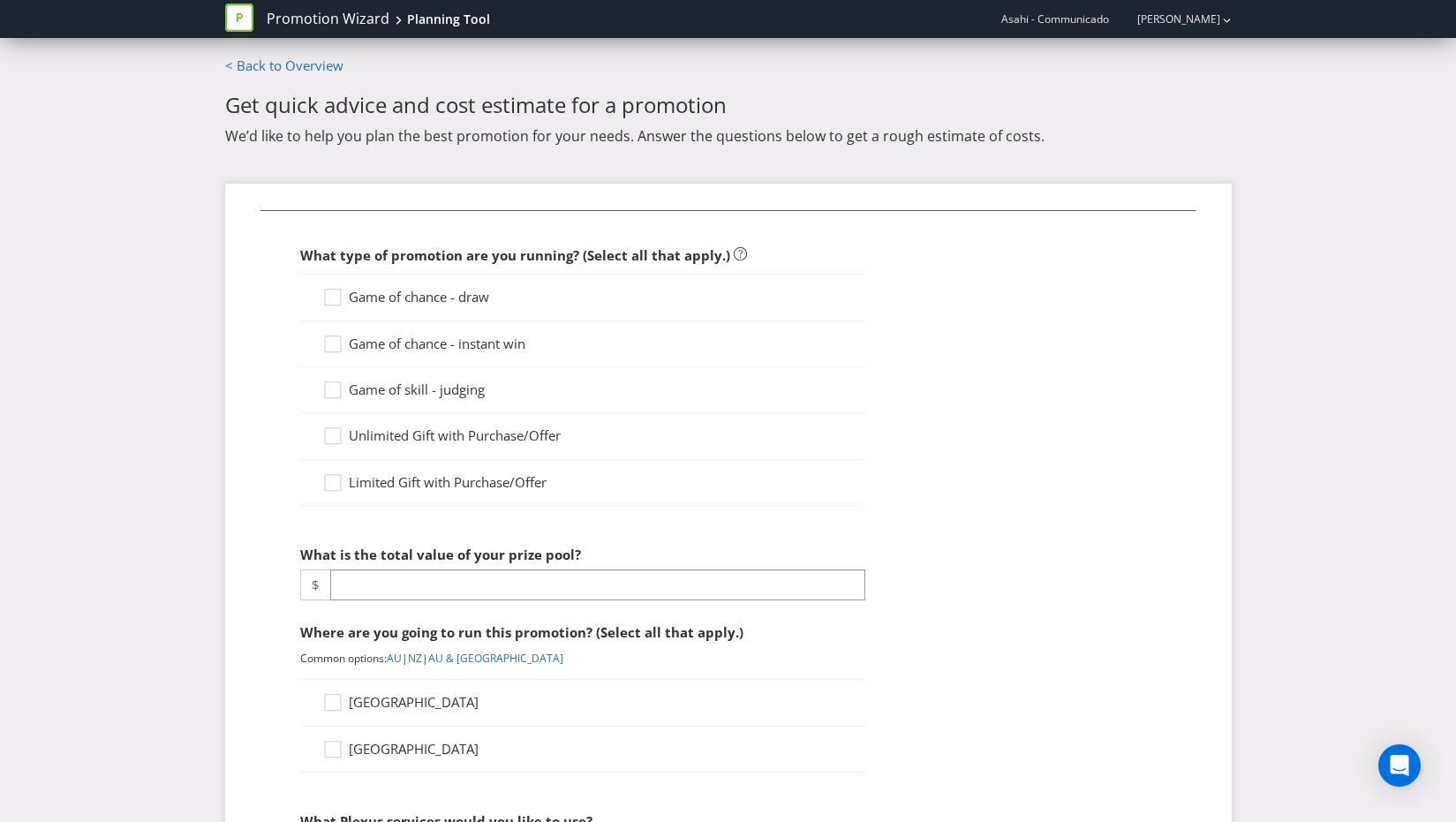
click at [360, 303] on span "Game of chance - draw" at bounding box center [419, 296] width 140 height 18
click at [0, 0] on input "Game of chance - draw" at bounding box center [0, 0] width 0 height 0
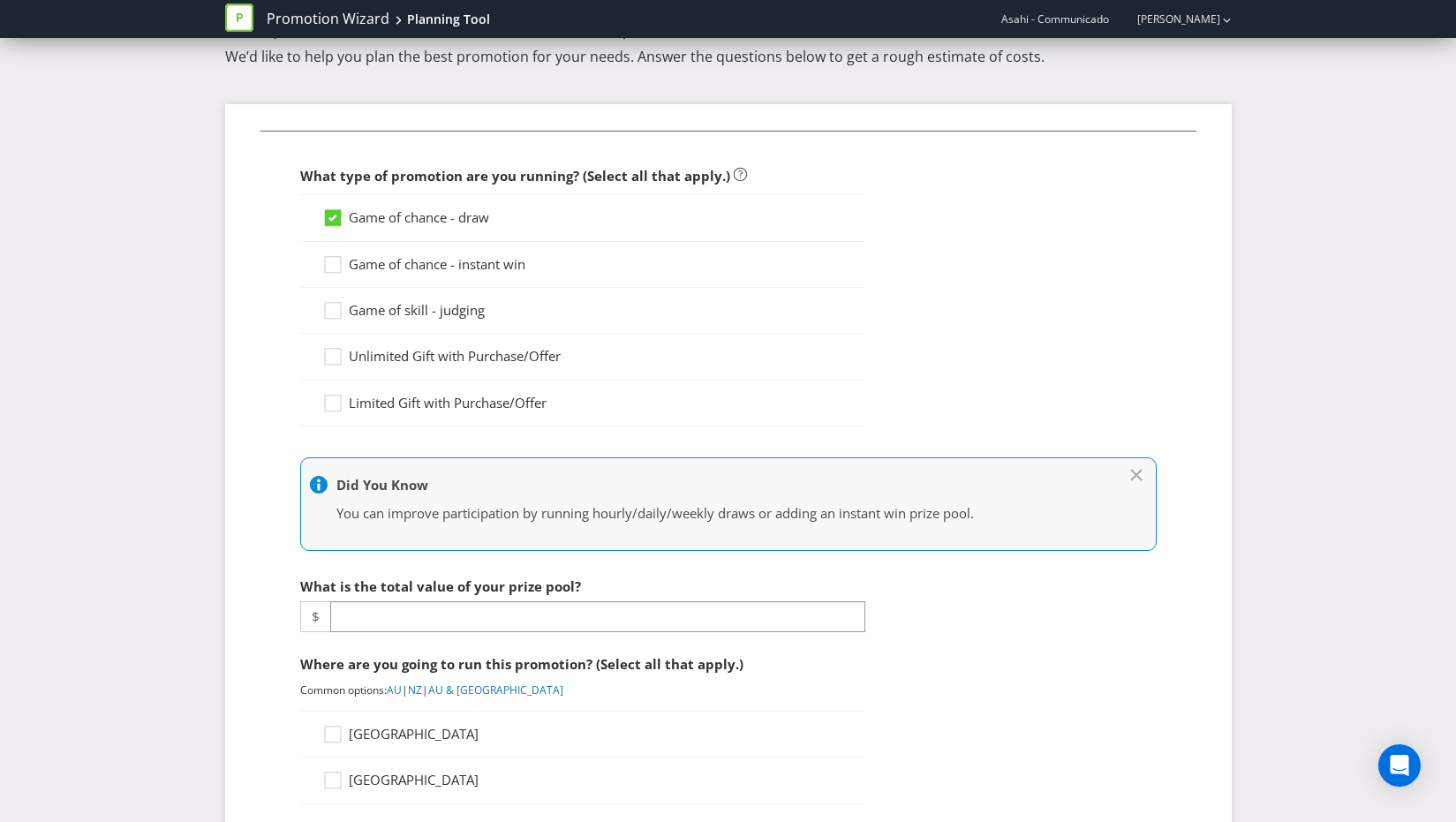
scroll to position [86, 0]
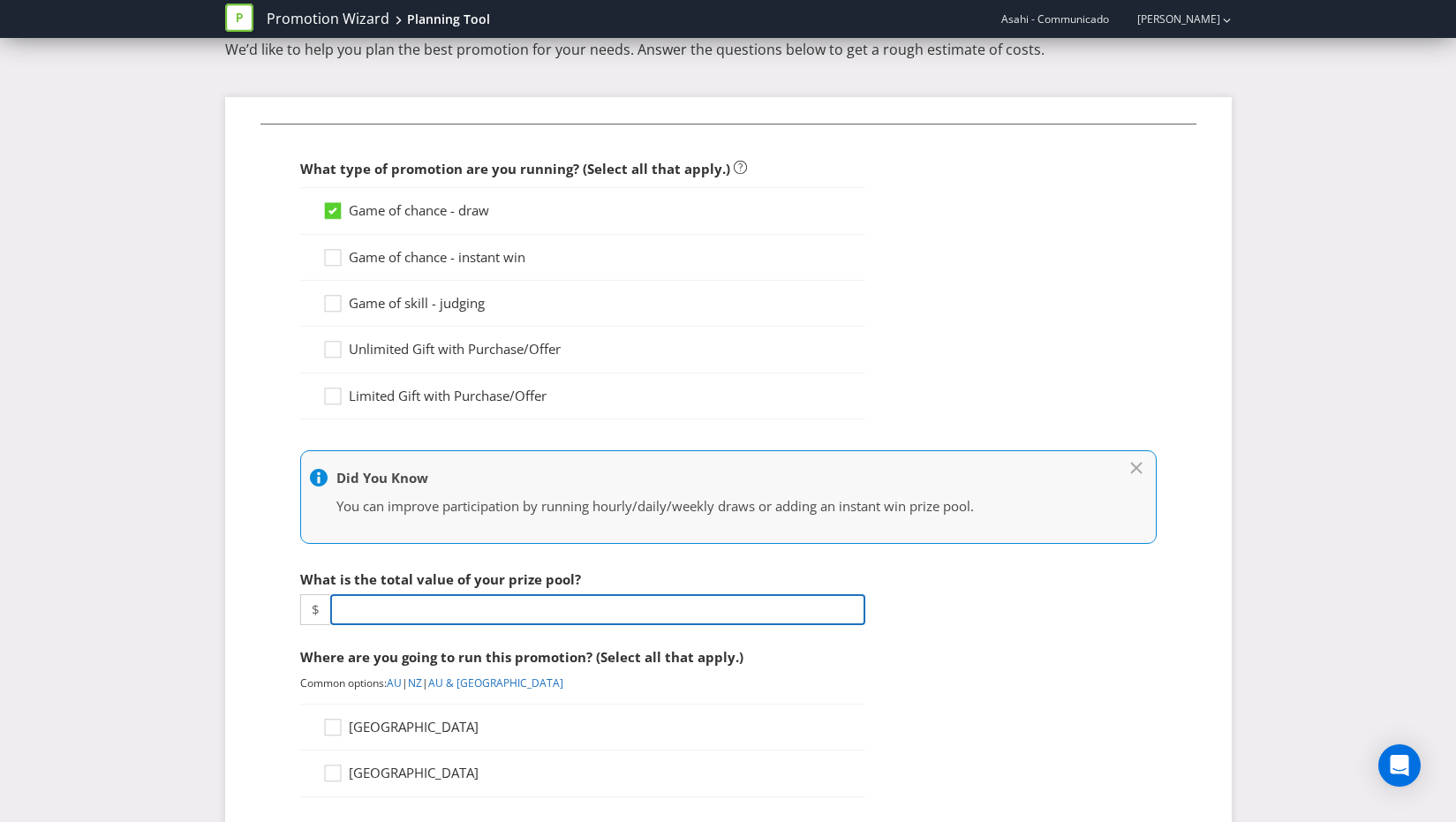
click at [401, 613] on input "number" at bounding box center [597, 609] width 535 height 31
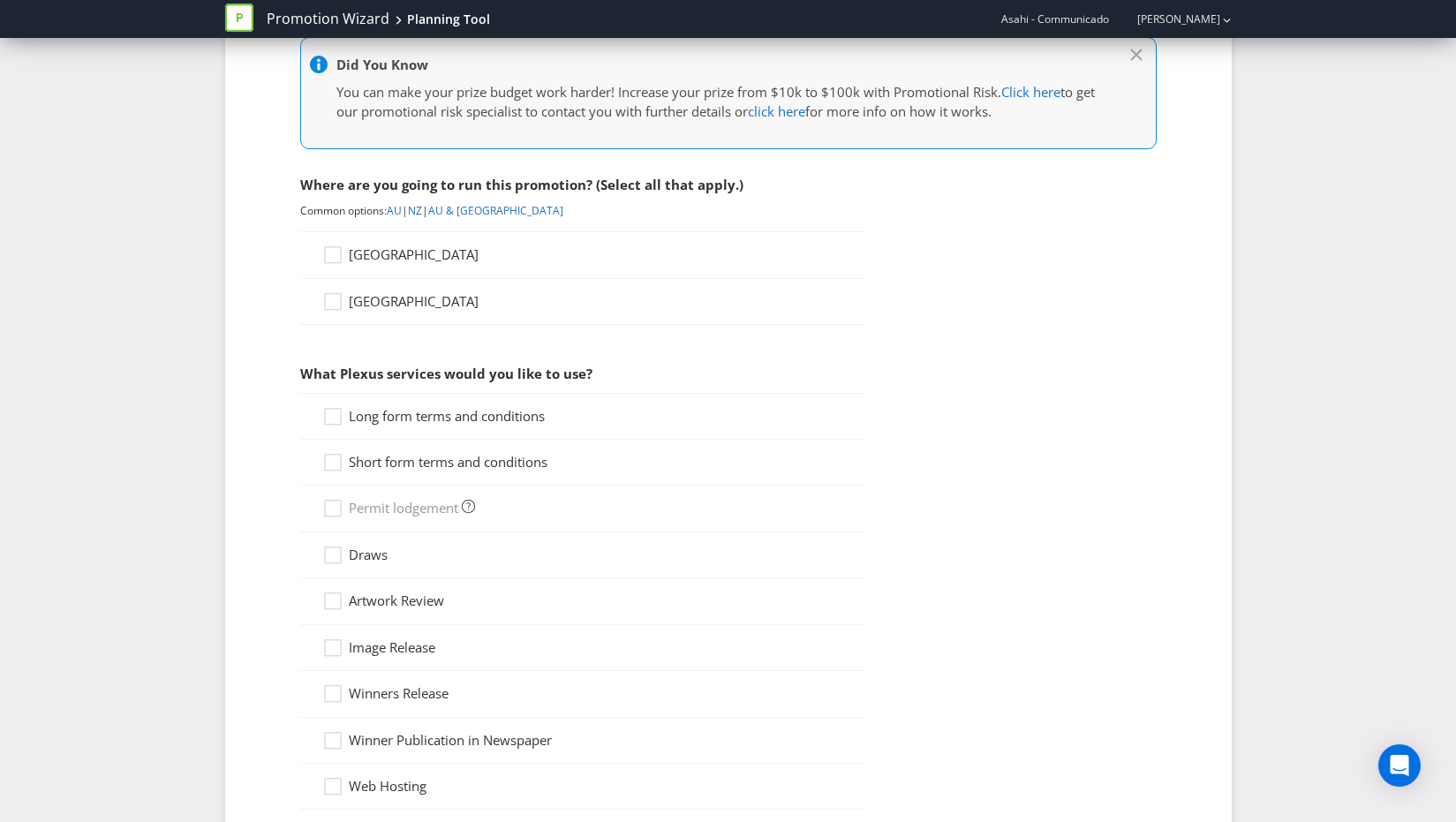
scroll to position [722, 0]
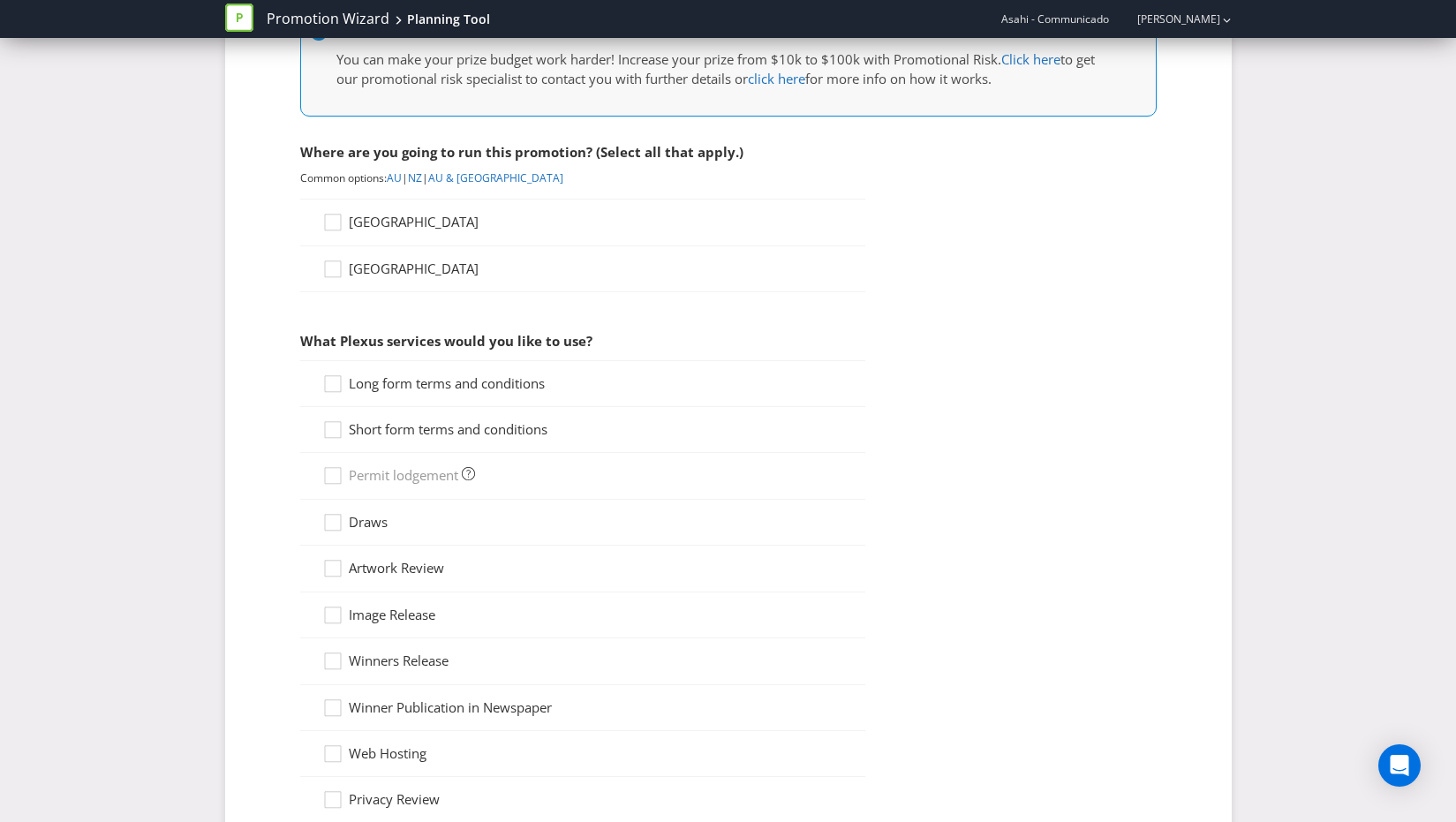
type input "11850"
click at [366, 224] on span "[GEOGRAPHIC_DATA]" at bounding box center [414, 222] width 130 height 18
click at [0, 0] on input "[GEOGRAPHIC_DATA]" at bounding box center [0, 0] width 0 height 0
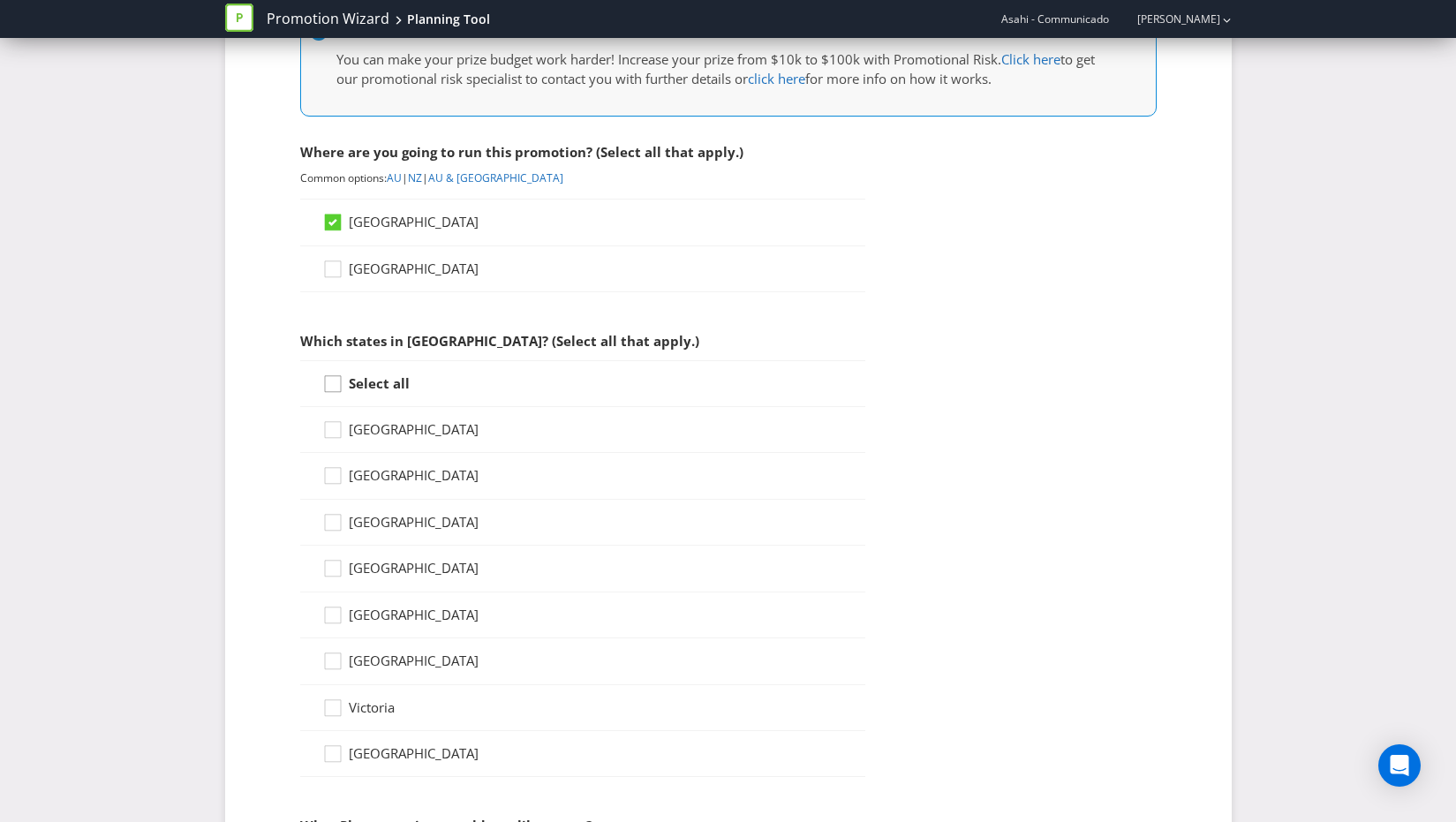
click at [344, 383] on icon at bounding box center [336, 388] width 27 height 27
click at [0, 0] on input "Select all" at bounding box center [0, 0] width 0 height 0
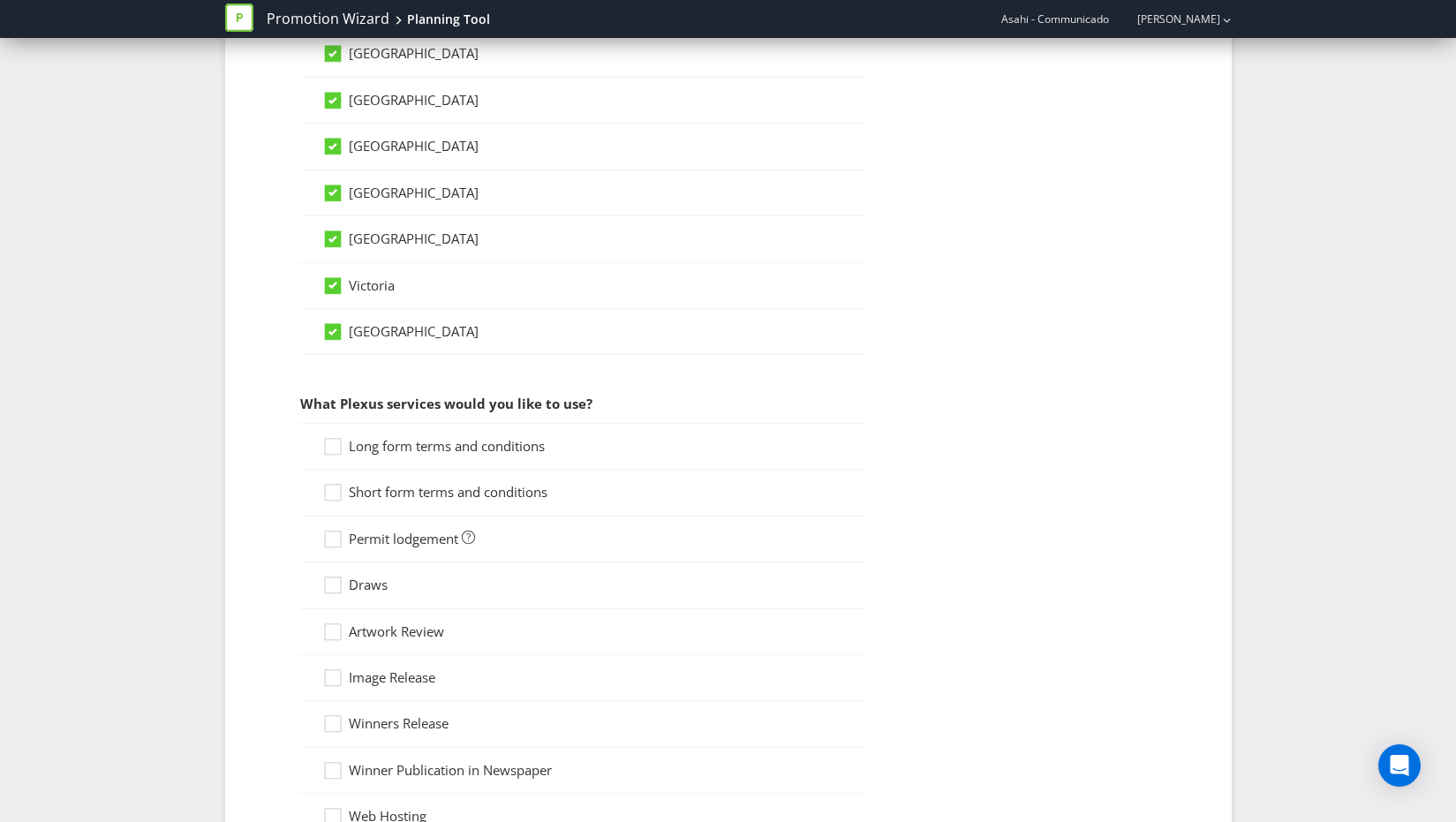
scroll to position [1148, 0]
click at [452, 445] on span "Long form terms and conditions" at bounding box center [447, 441] width 196 height 18
click at [0, 0] on input "Long form terms and conditions" at bounding box center [0, 0] width 0 height 0
drag, startPoint x: 441, startPoint y: 490, endPoint x: 435, endPoint y: 531, distance: 41.4
click at [441, 491] on span "Short form terms and conditions" at bounding box center [448, 487] width 199 height 18
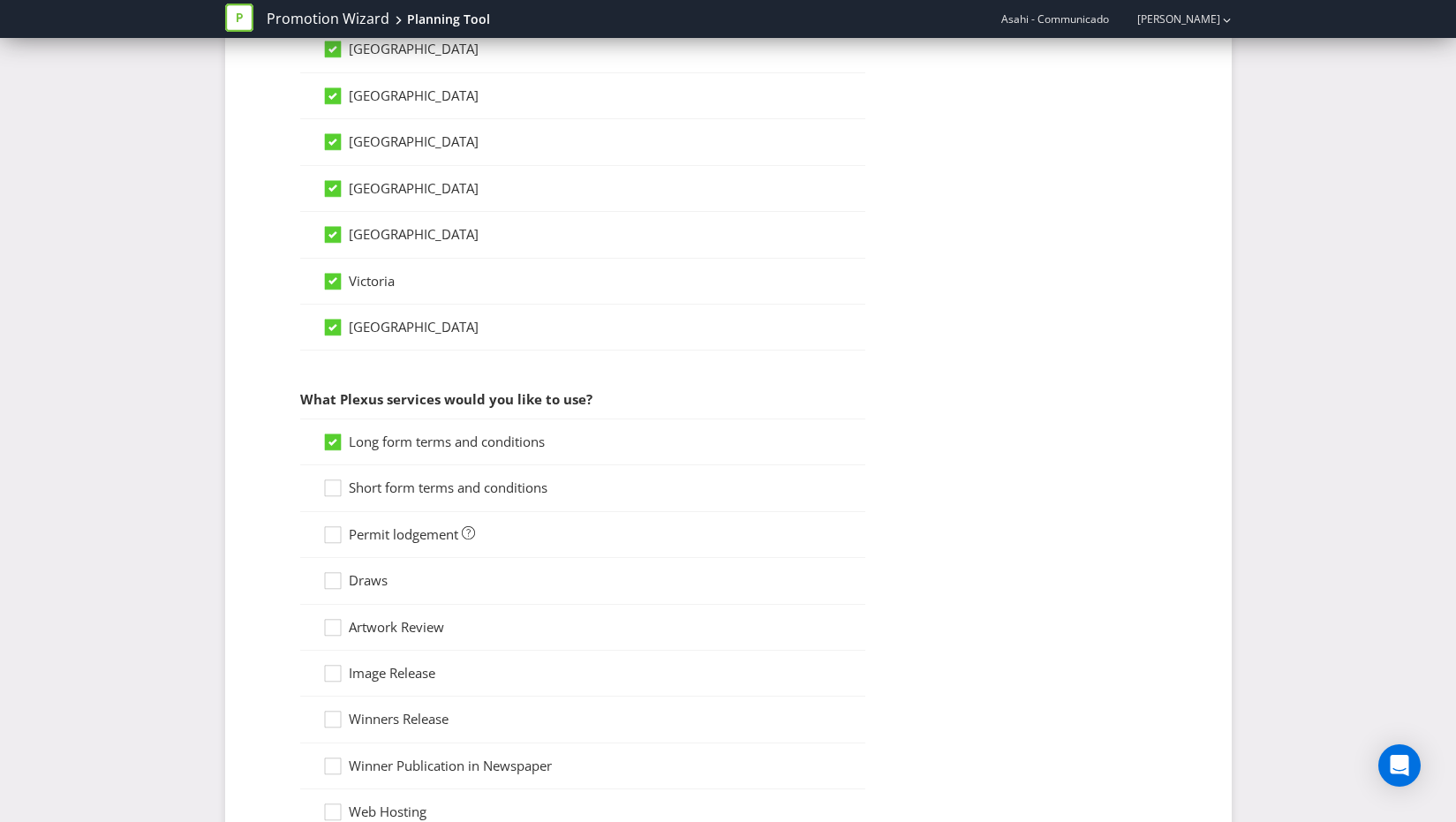
click at [0, 0] on input "Short form terms and conditions" at bounding box center [0, 0] width 0 height 0
click at [431, 535] on span "Permit lodgement" at bounding box center [403, 534] width 109 height 18
click at [0, 0] on input "Permit lodgement" at bounding box center [0, 0] width 0 height 0
click at [375, 590] on div "Draws" at bounding box center [582, 581] width 566 height 46
drag, startPoint x: 374, startPoint y: 625, endPoint x: 384, endPoint y: 625, distance: 10.0
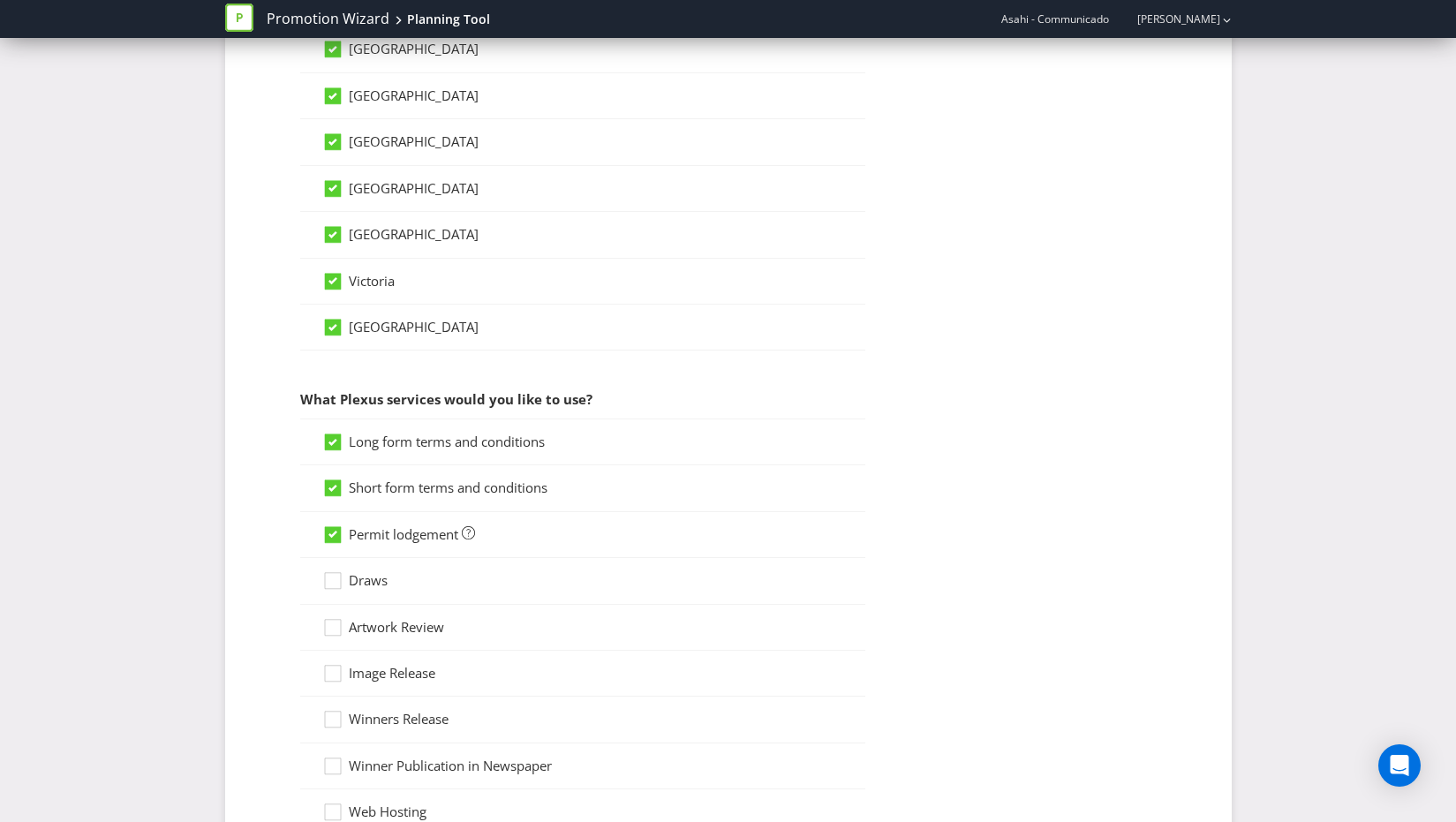
click at [376, 625] on span "Artwork Review" at bounding box center [396, 627] width 95 height 18
click at [0, 0] on input "Artwork Review" at bounding box center [0, 0] width 0 height 0
click at [371, 583] on span "Draws" at bounding box center [368, 581] width 39 height 18
click at [0, 0] on input "Draws" at bounding box center [0, 0] width 0 height 0
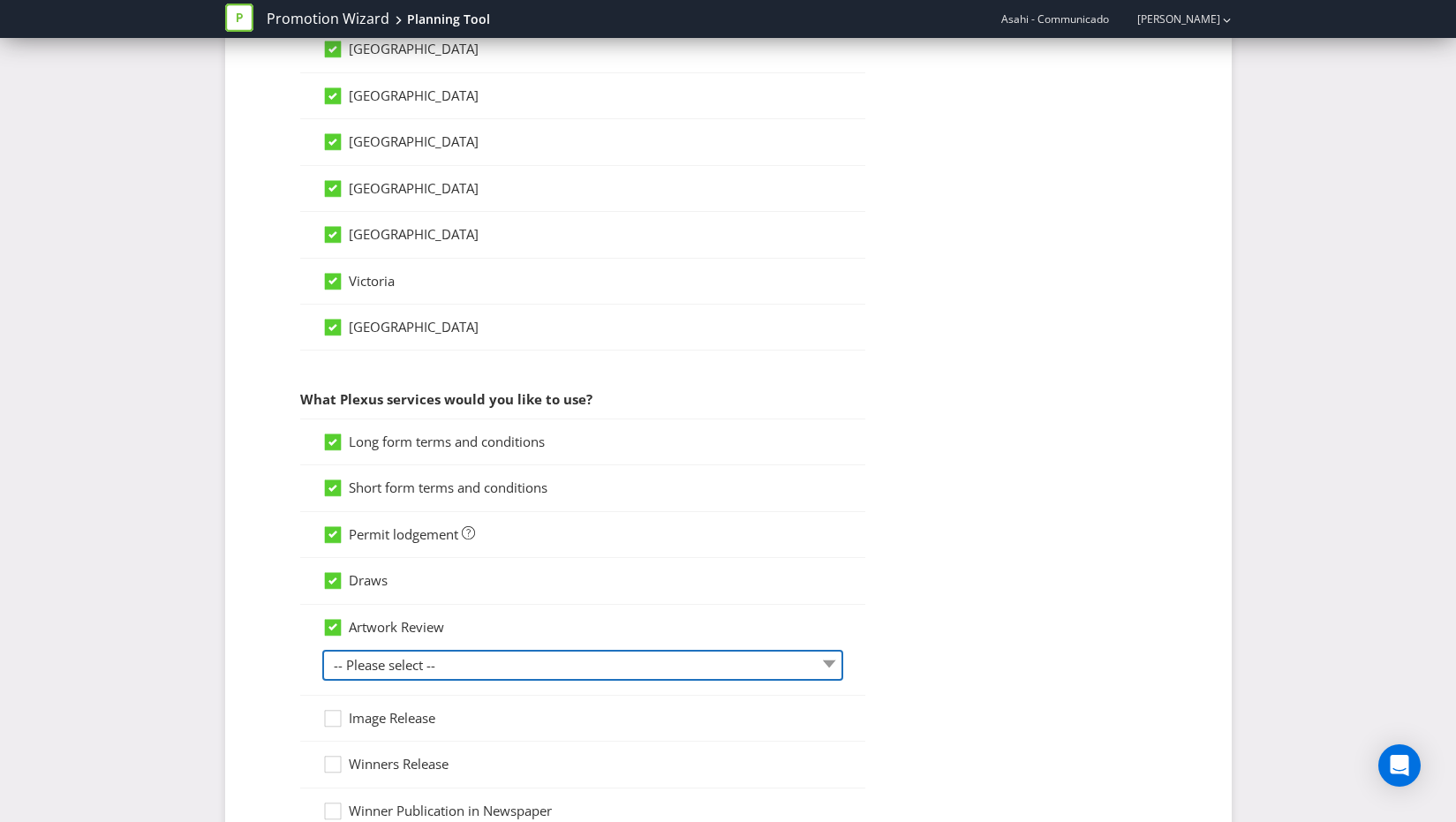
click at [397, 668] on select "-- Please select -- 1 piece 2-4 pieces (provided at same time) 5-7 pieces (prov…" at bounding box center [582, 665] width 521 height 31
select select "MARKETING_REVIEW_1"
click at [322, 650] on select "-- Please select -- 1 piece 2-4 pieces (provided at same time) 5-7 pieces (prov…" at bounding box center [582, 665] width 521 height 31
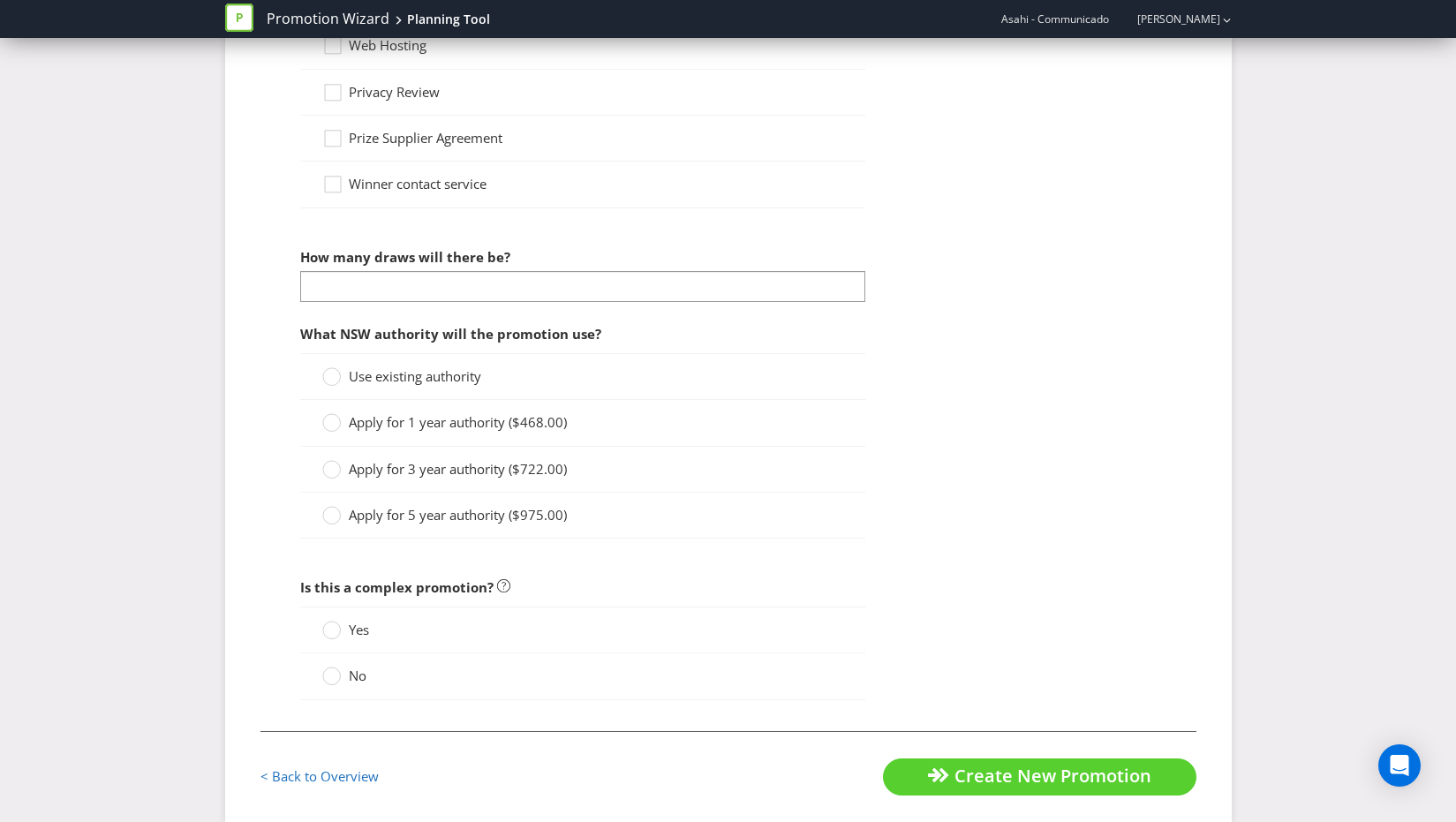
scroll to position [1968, 0]
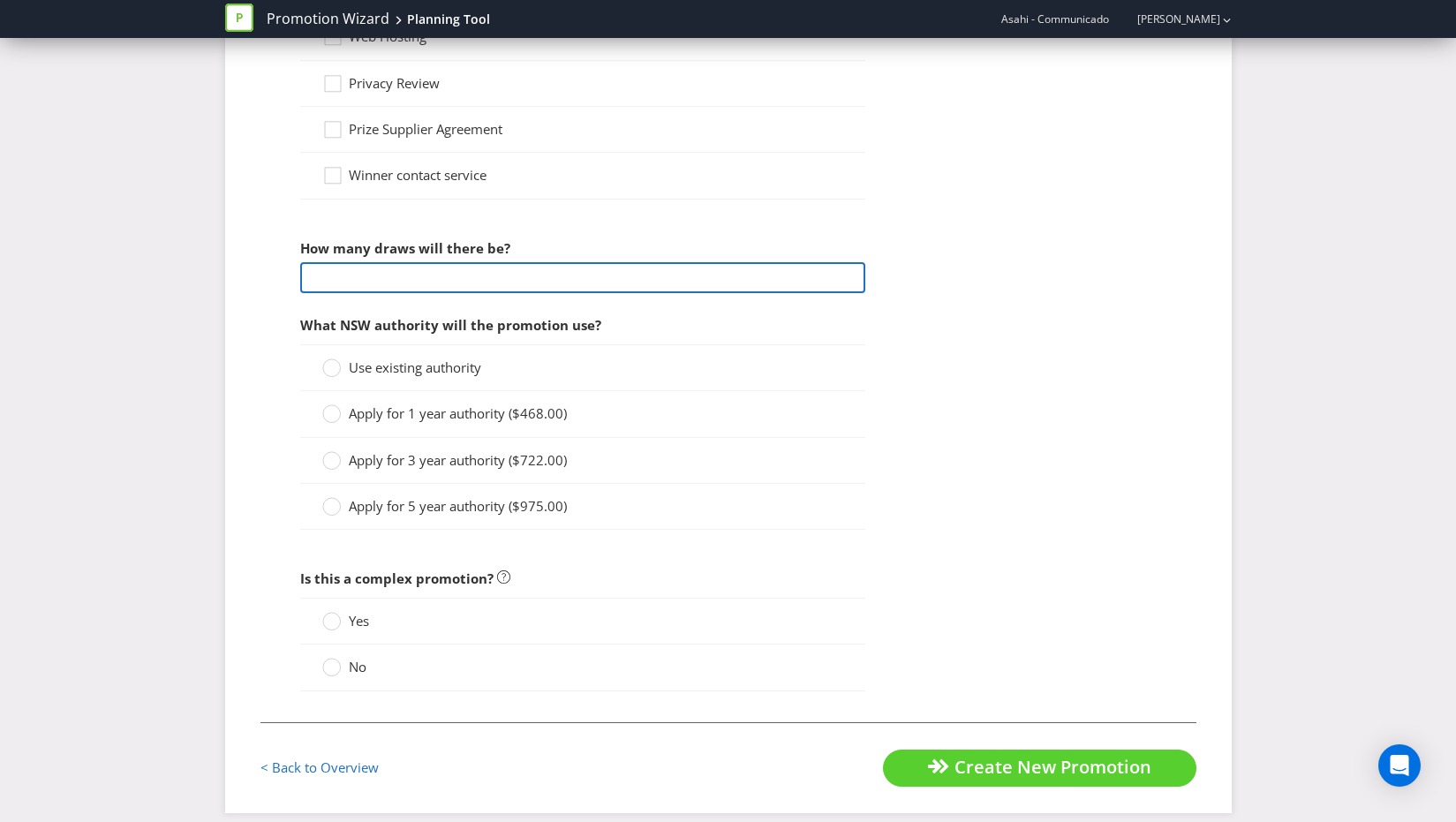
click at [441, 267] on input "number" at bounding box center [582, 277] width 566 height 31
type input "1"
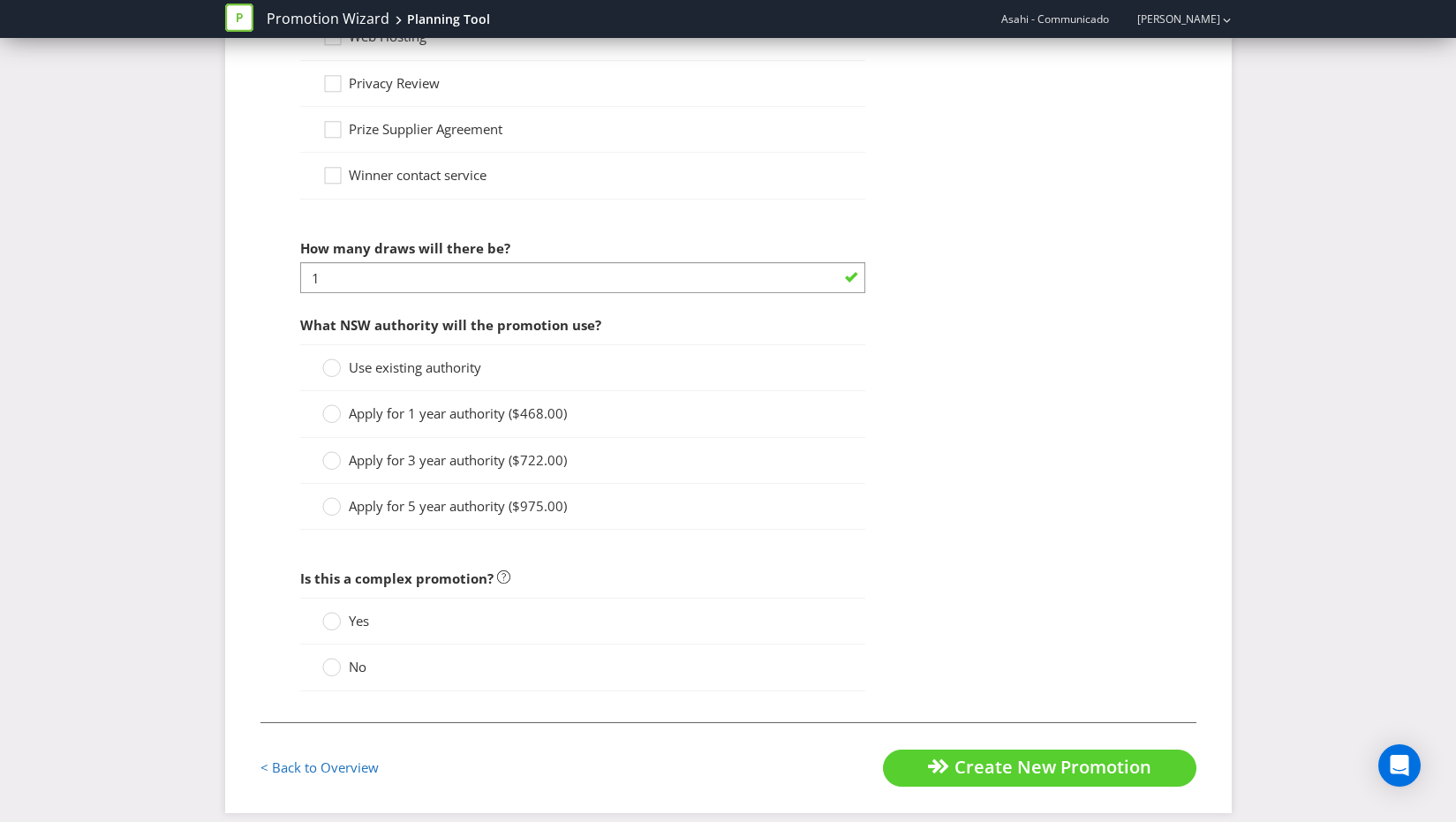
click at [382, 368] on span "Use existing authority" at bounding box center [415, 368] width 132 height 18
click at [336, 362] on label "Use existing authority" at bounding box center [403, 368] width 162 height 19
click at [0, 0] on input "Use existing authority" at bounding box center [0, 0] width 0 height 0
click at [342, 668] on label "No" at bounding box center [346, 667] width 48 height 19
click at [0, 0] on input "No" at bounding box center [0, 0] width 0 height 0
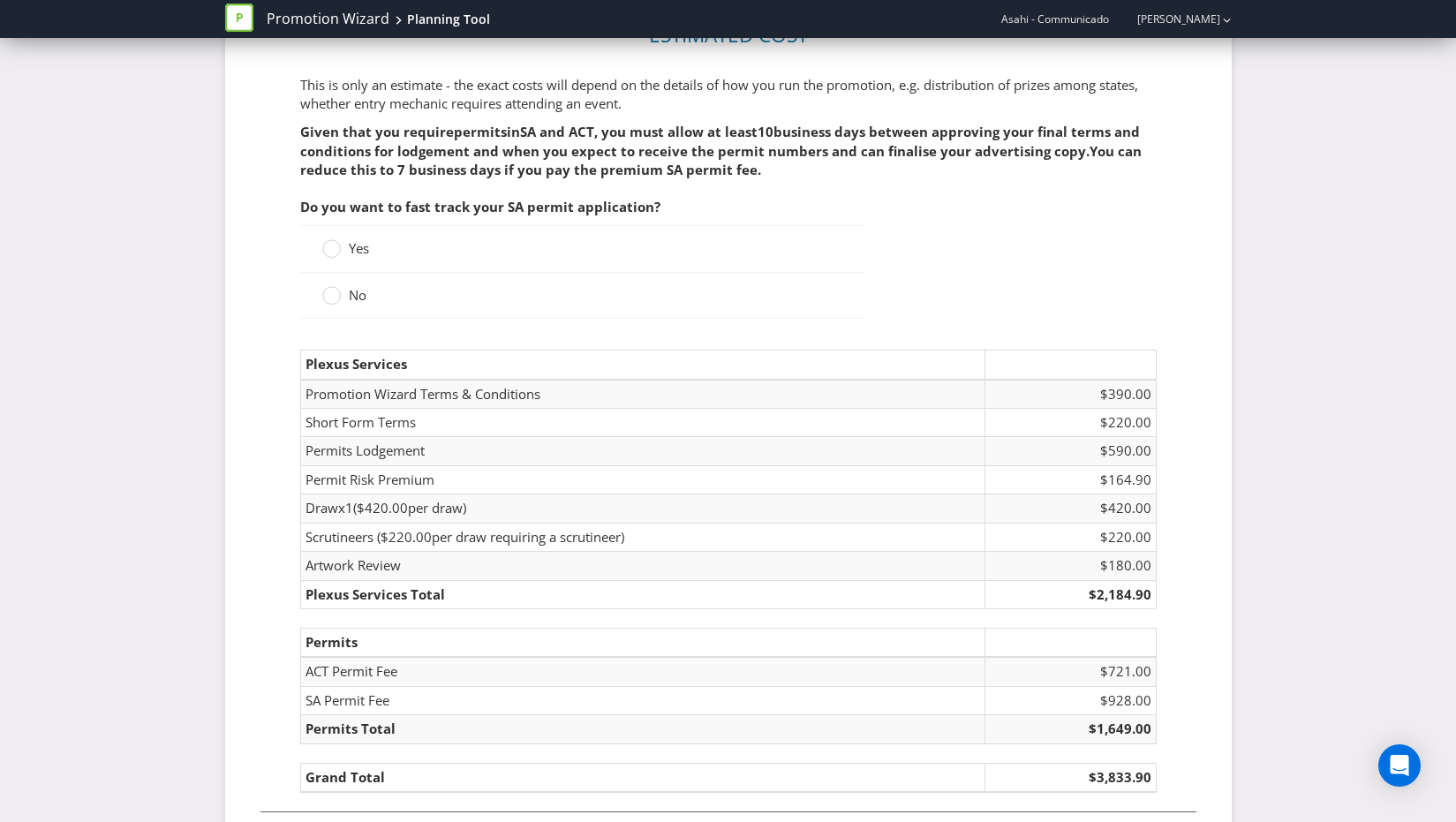
scroll to position [2790, 0]
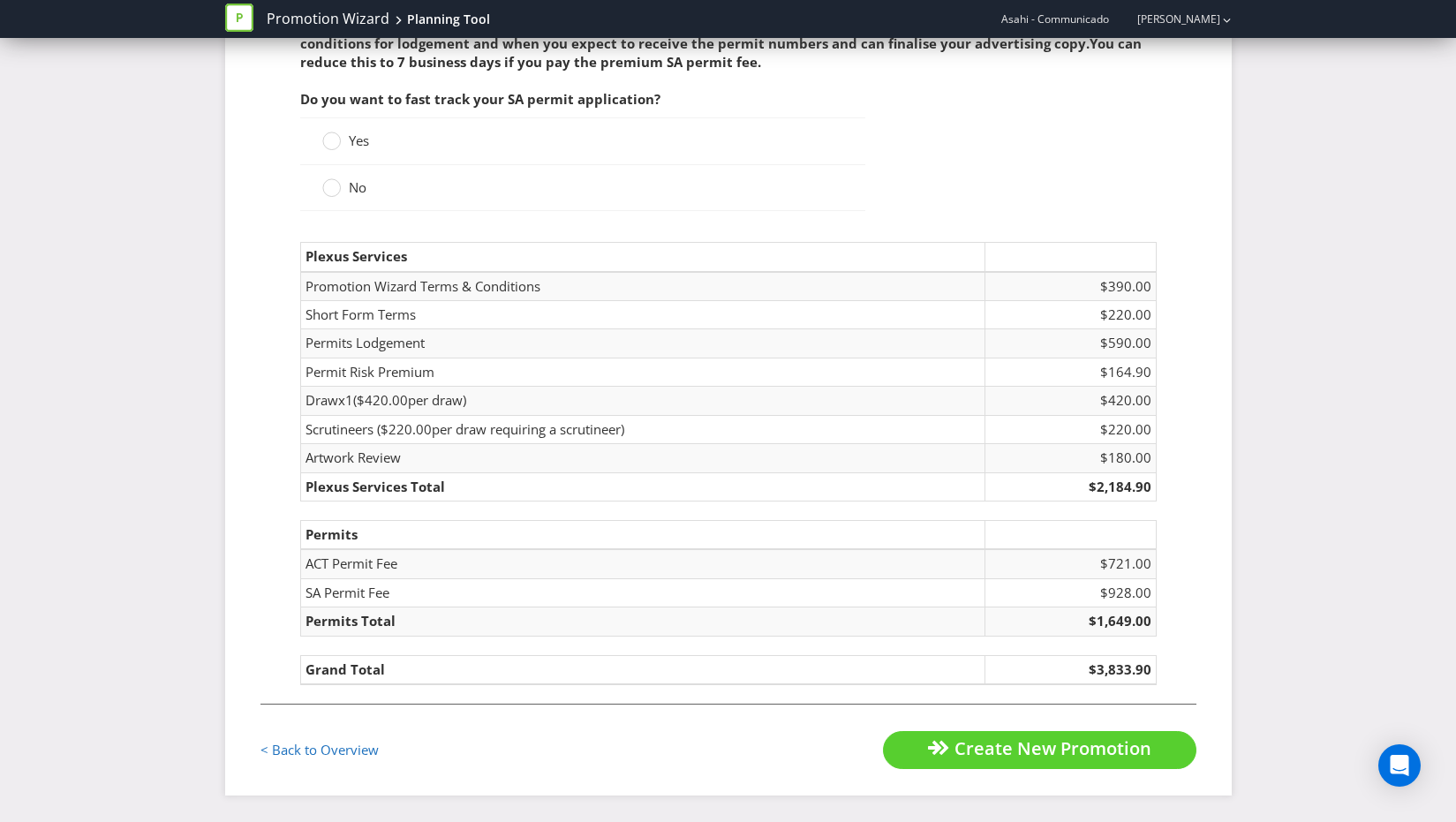
drag, startPoint x: 335, startPoint y: 187, endPoint x: 693, endPoint y: 243, distance: 362.4
click at [336, 187] on circle at bounding box center [331, 188] width 18 height 18
click at [0, 0] on input "No" at bounding box center [0, 0] width 0 height 0
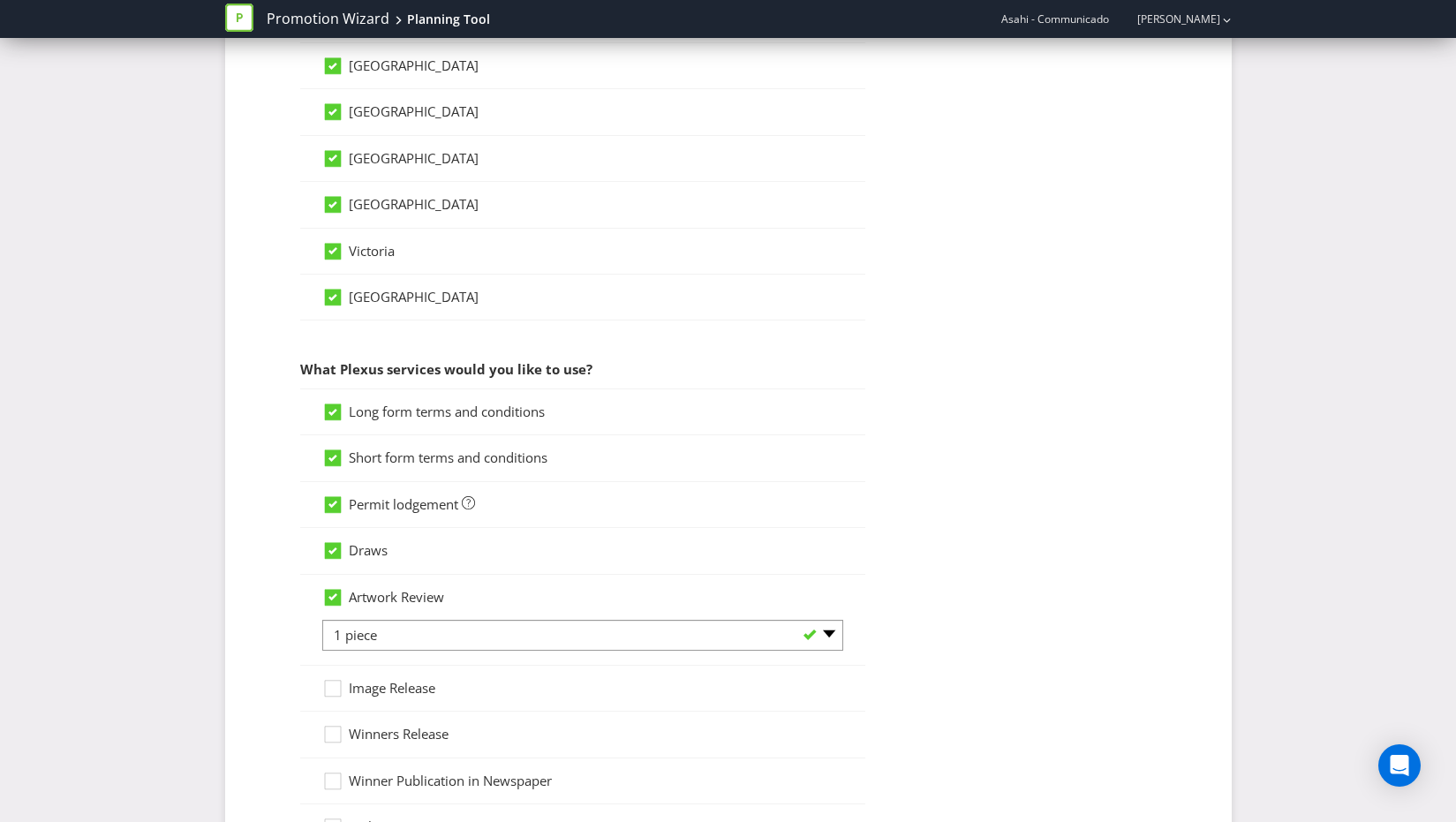
scroll to position [1063, 0]
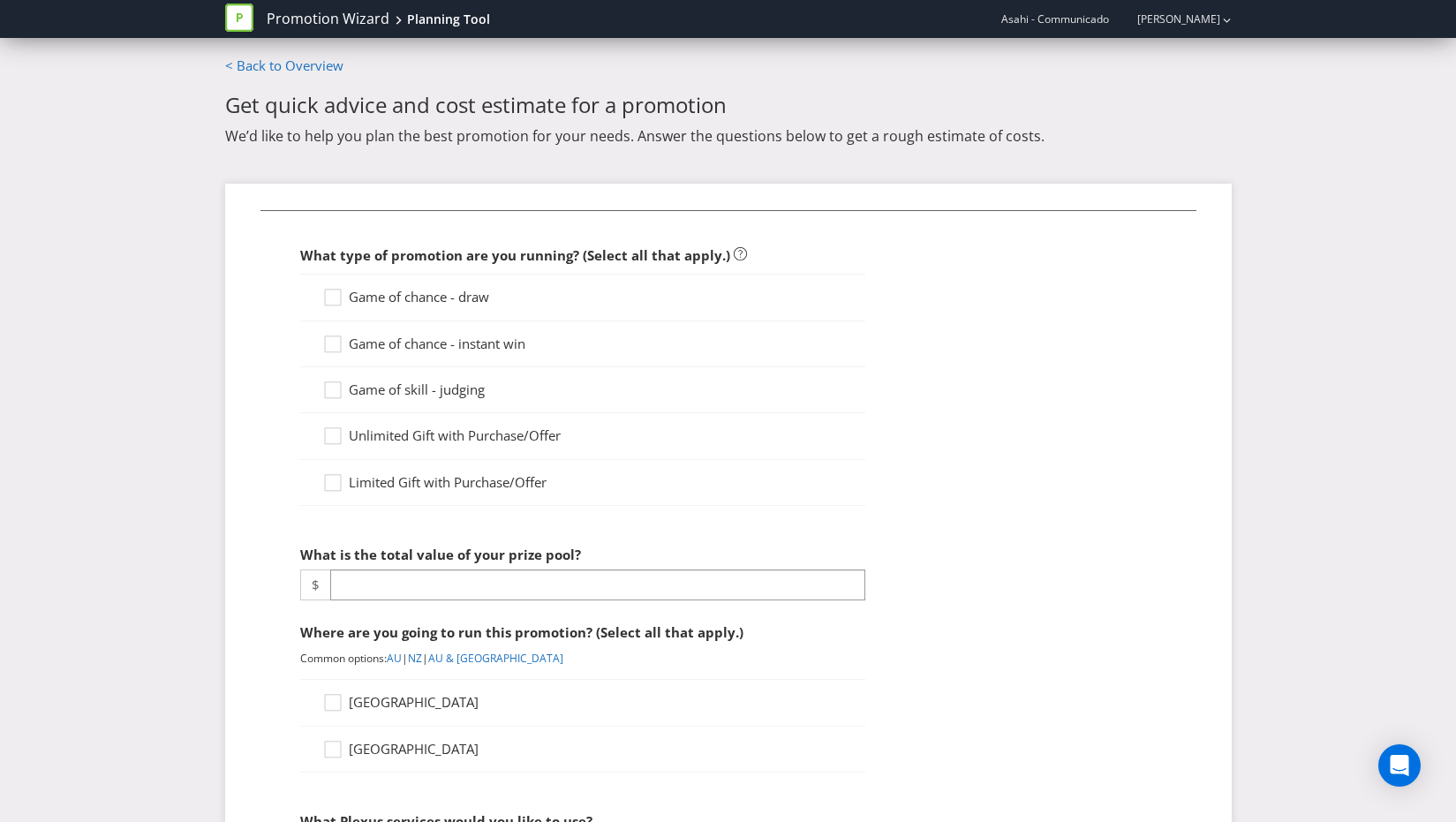
click at [360, 298] on span "Game of chance - draw" at bounding box center [419, 296] width 140 height 18
click at [0, 0] on input "Game of chance - draw" at bounding box center [0, 0] width 0 height 0
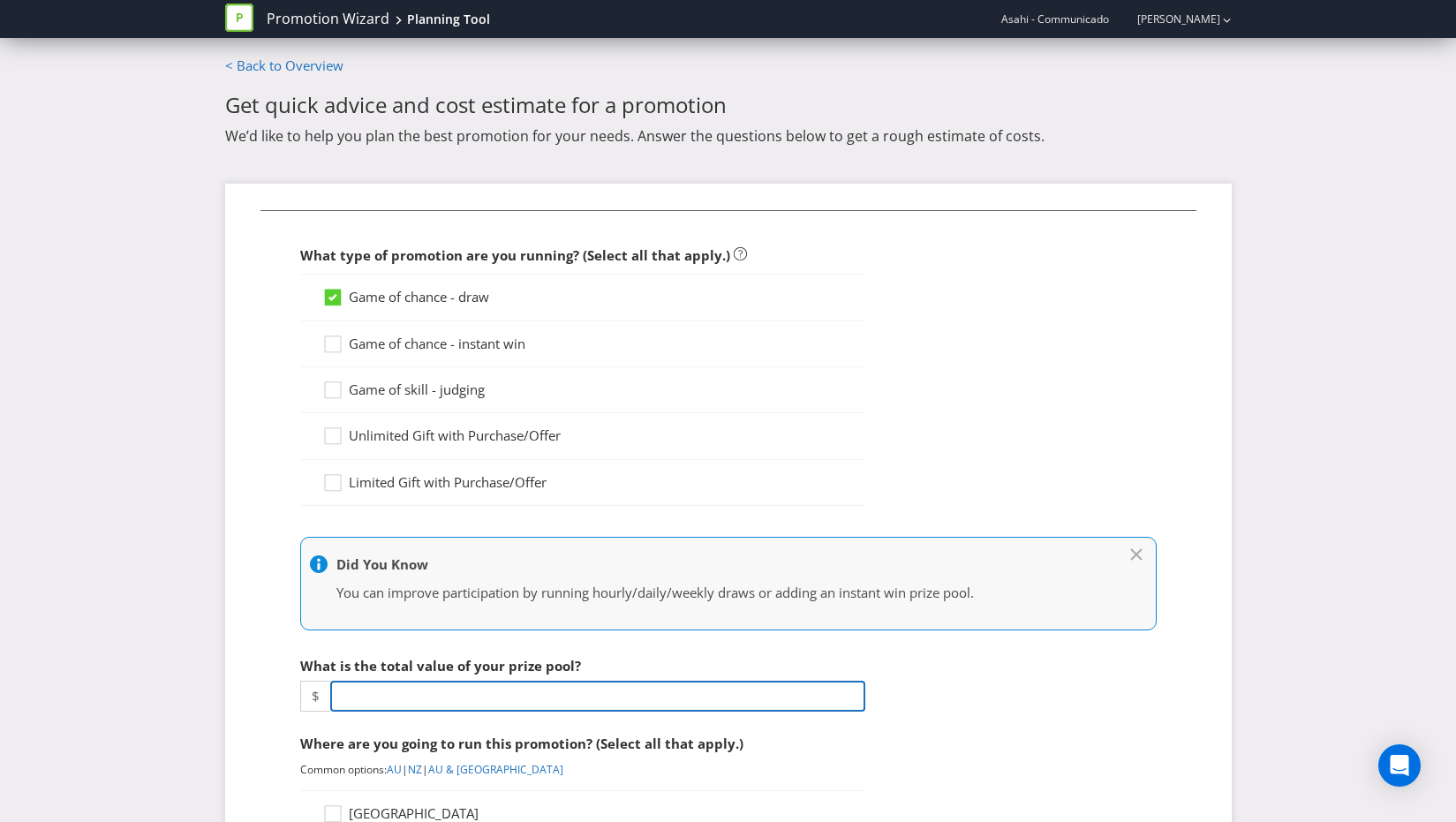
click at [381, 698] on input "number" at bounding box center [597, 696] width 535 height 31
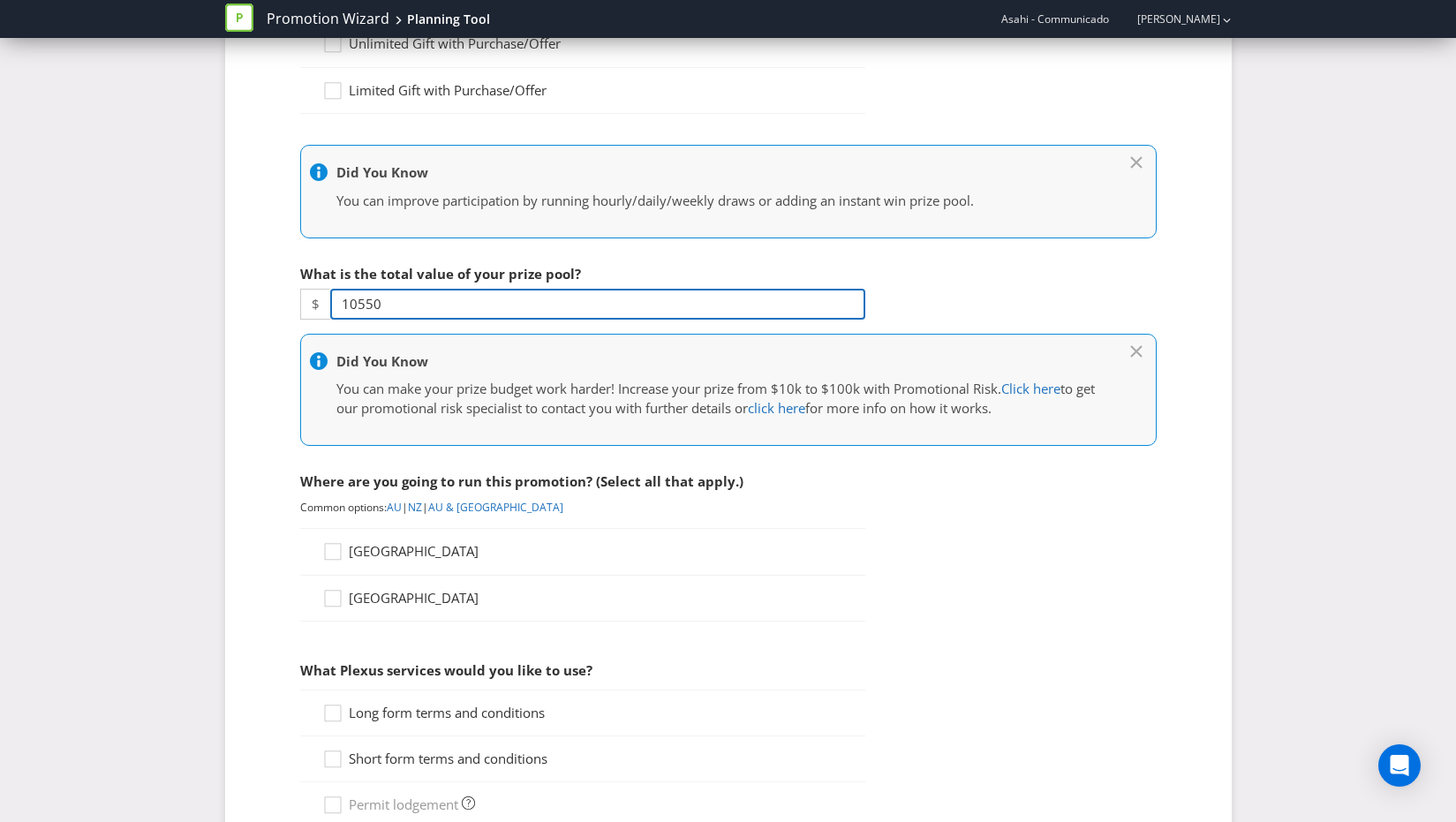
scroll to position [402, 0]
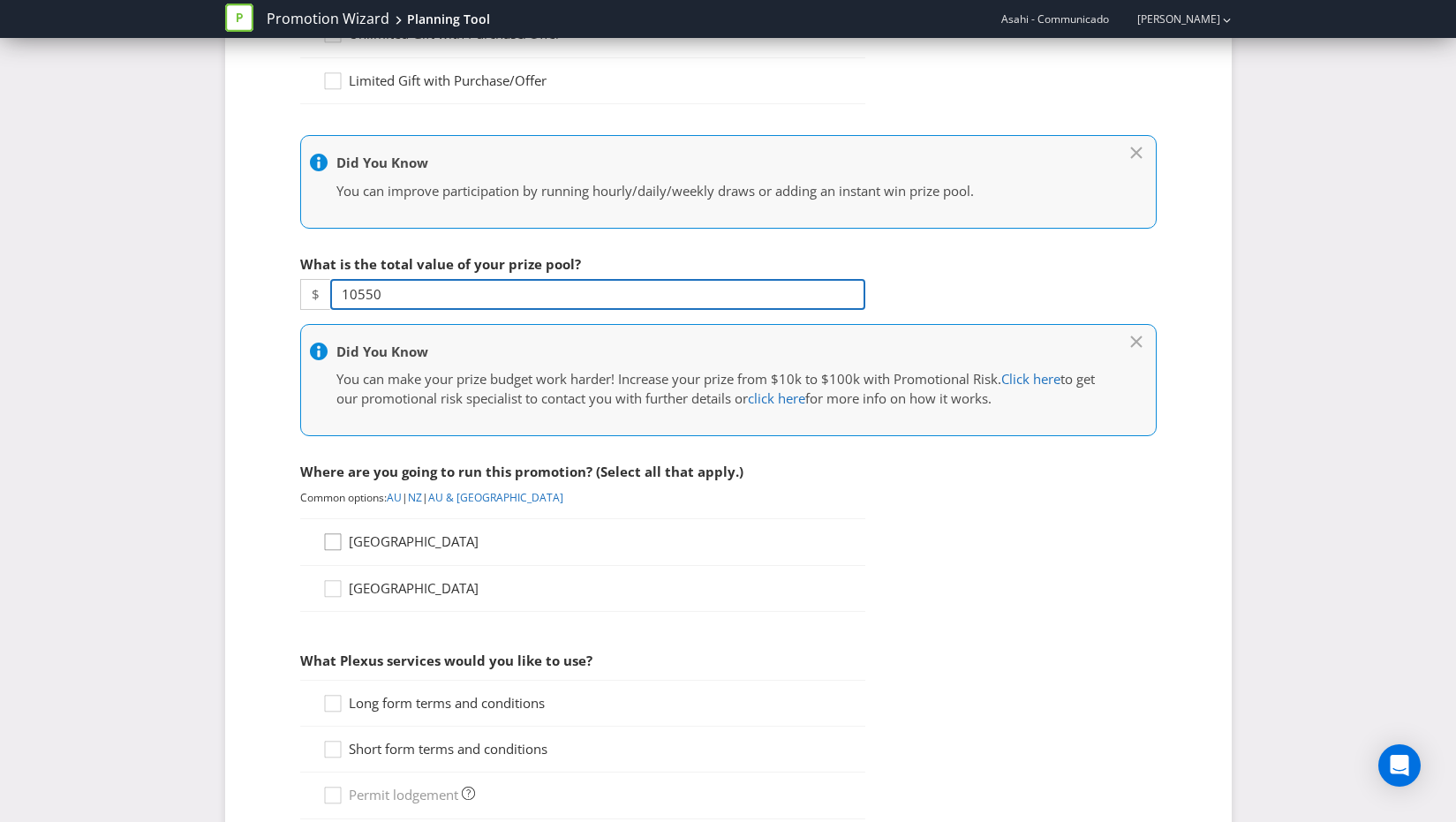
type input "10550"
drag, startPoint x: 347, startPoint y: 535, endPoint x: 356, endPoint y: 536, distance: 9.1
click at [348, 535] on icon at bounding box center [336, 546] width 27 height 27
click at [0, 0] on input "[GEOGRAPHIC_DATA]" at bounding box center [0, 0] width 0 height 0
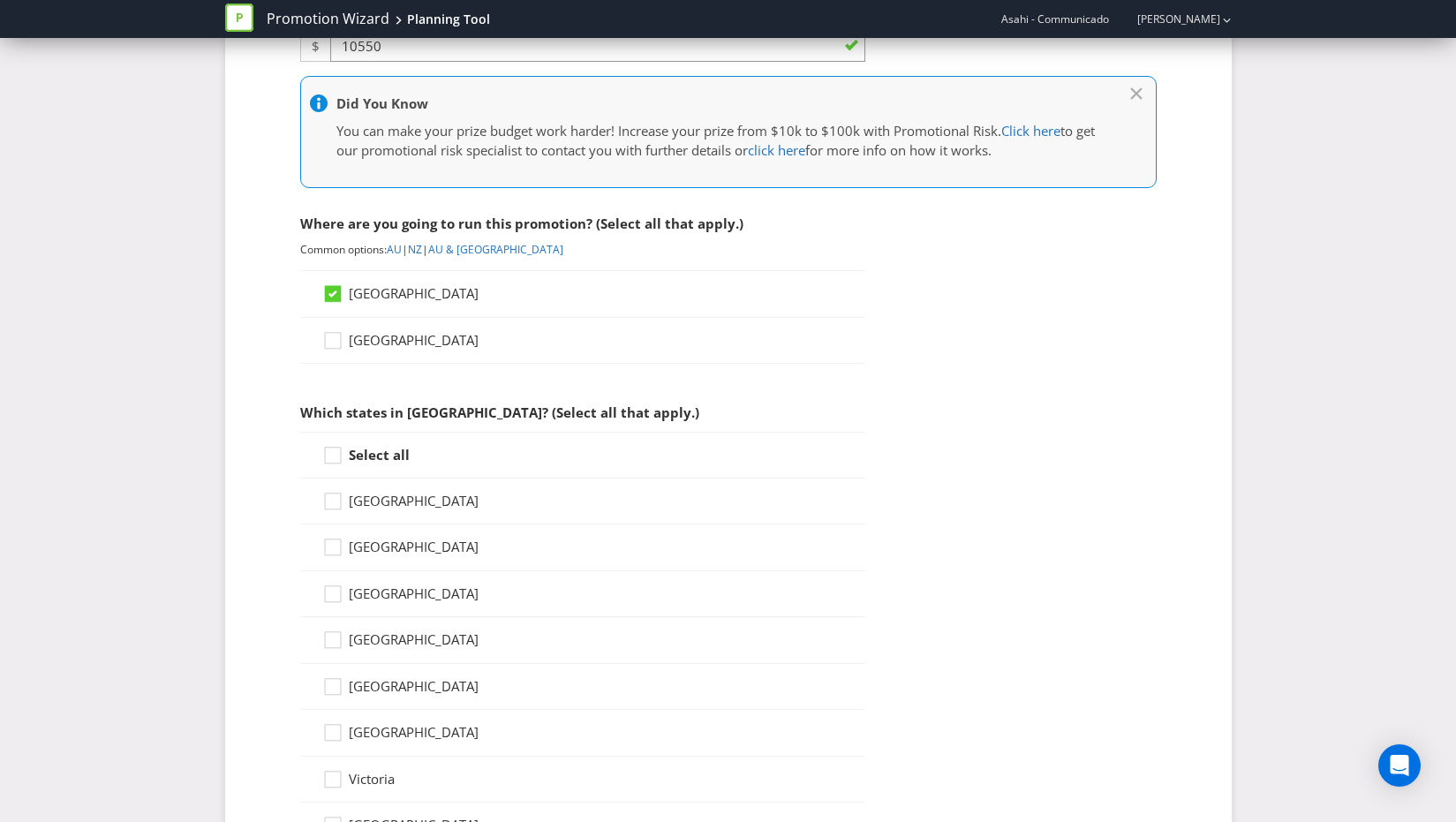
scroll to position [665, 0]
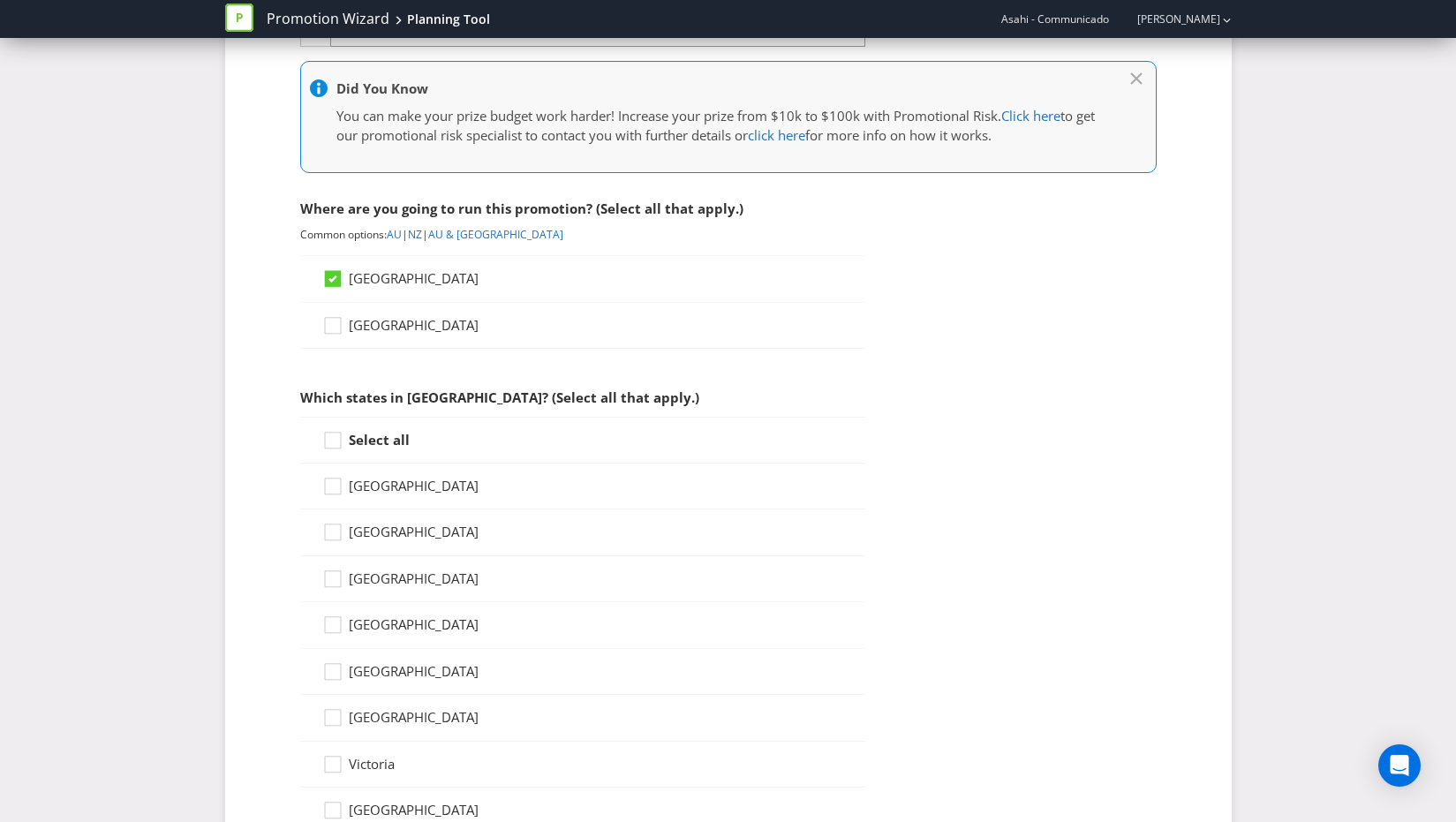
click at [353, 485] on span "[GEOGRAPHIC_DATA]" at bounding box center [414, 486] width 130 height 18
click at [0, 0] on input "[GEOGRAPHIC_DATA]" at bounding box center [0, 0] width 0 height 0
click at [351, 528] on span "[GEOGRAPHIC_DATA]" at bounding box center [414, 532] width 130 height 18
click at [0, 0] on input "[GEOGRAPHIC_DATA]" at bounding box center [0, 0] width 0 height 0
click at [342, 436] on icon at bounding box center [336, 444] width 27 height 27
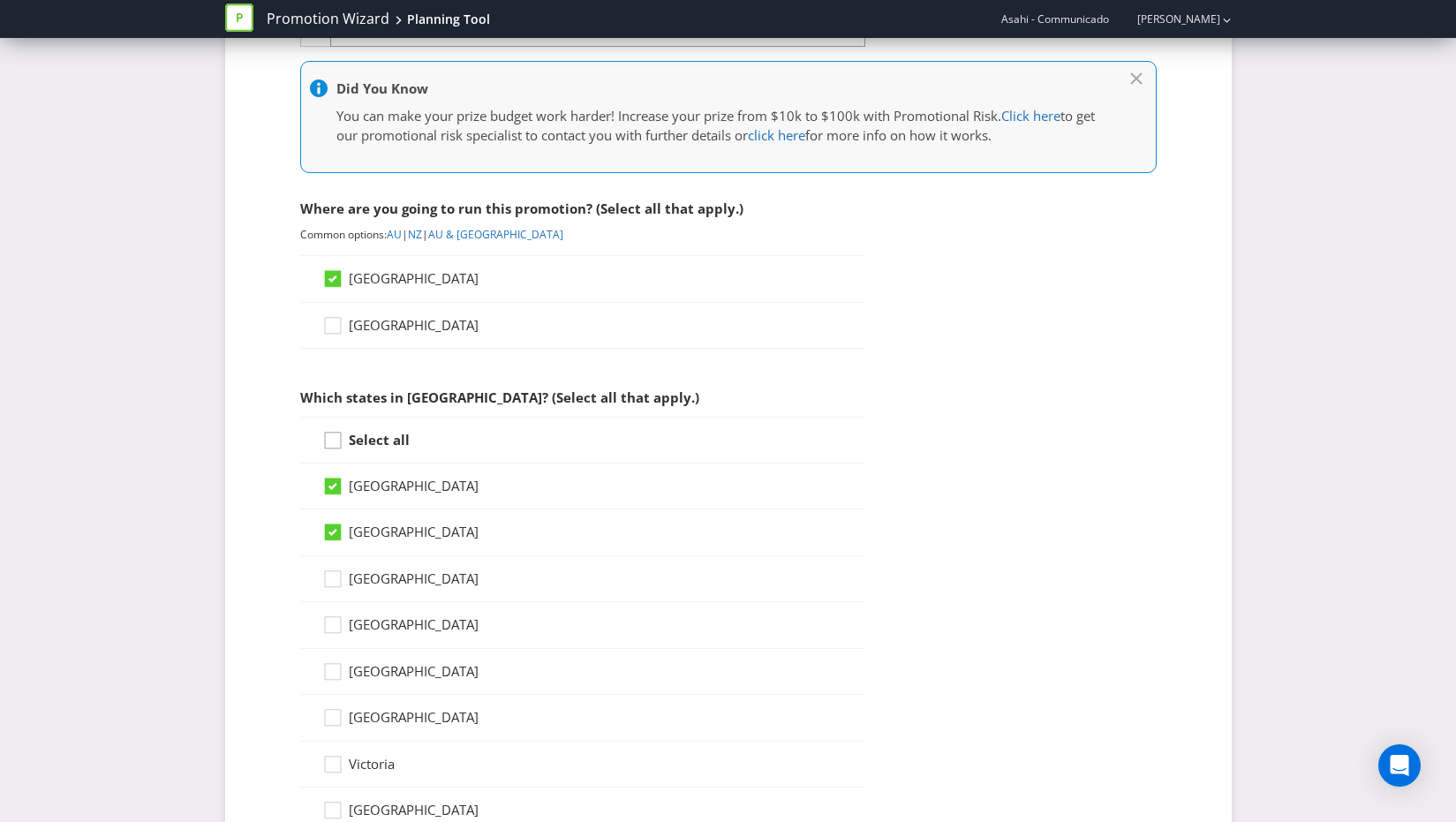
click at [0, 0] on input "Select all" at bounding box center [0, 0] width 0 height 0
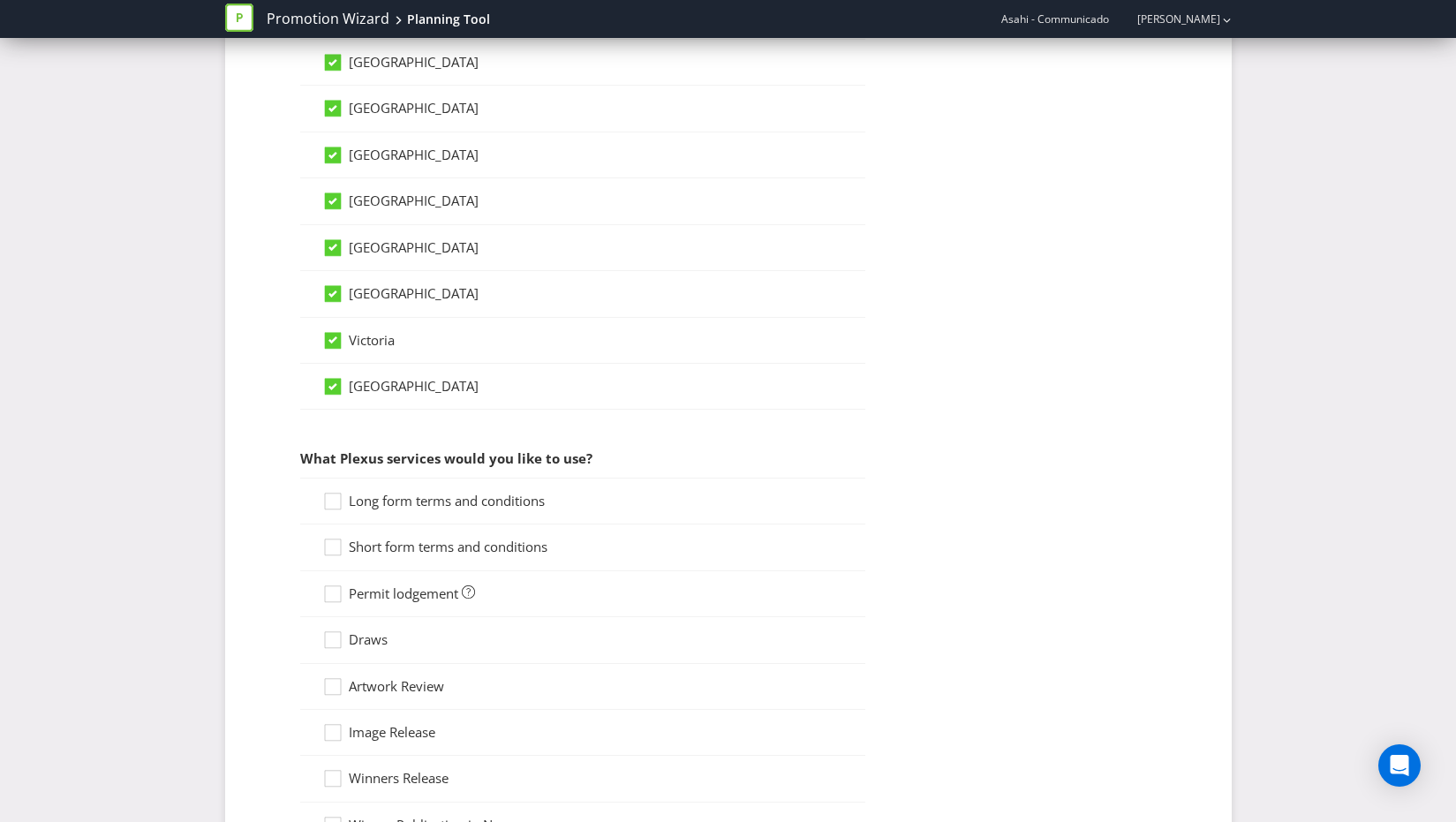
scroll to position [1121, 0]
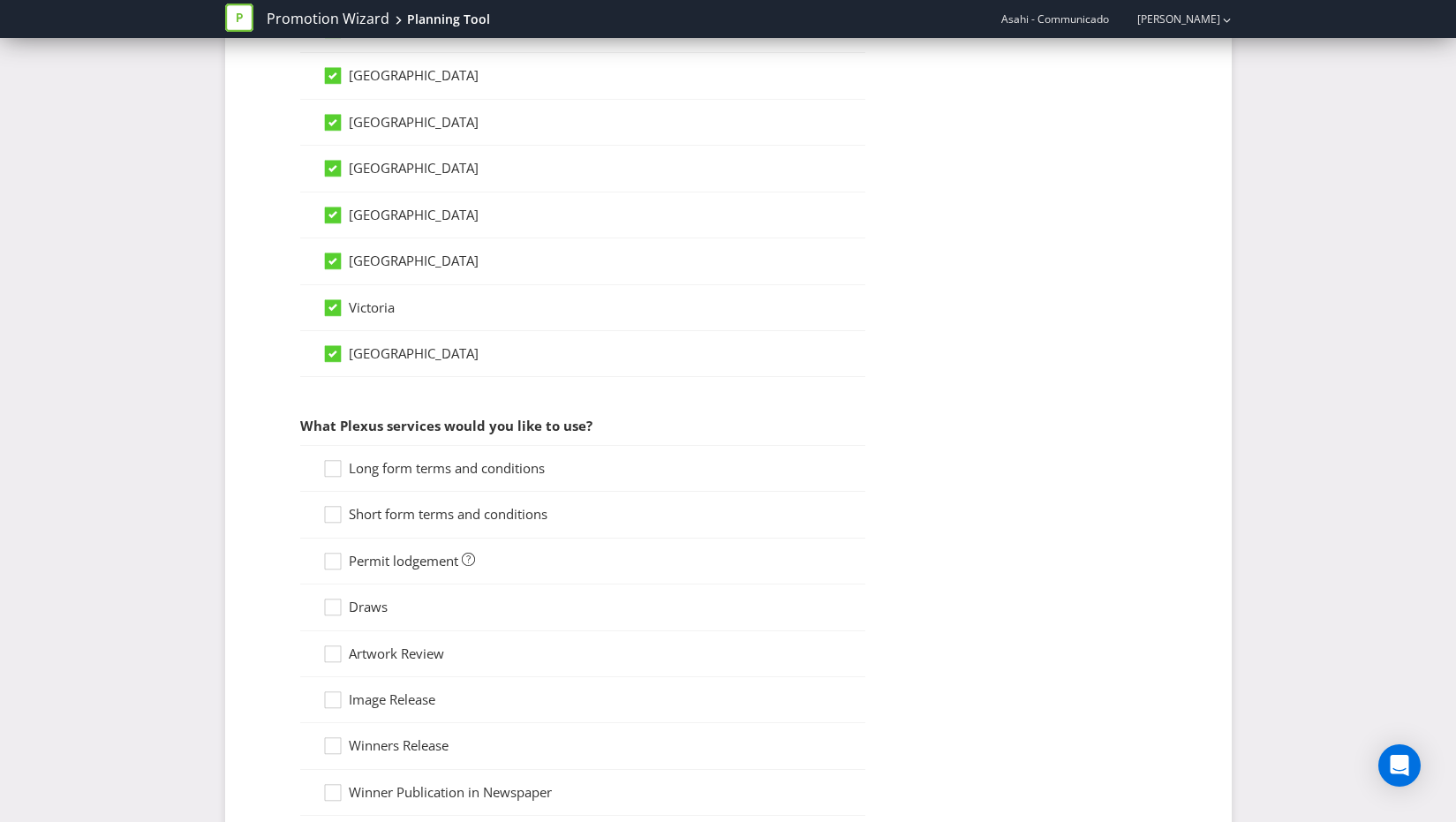
drag, startPoint x: 378, startPoint y: 469, endPoint x: 372, endPoint y: 495, distance: 26.7
click at [379, 470] on span "Long form terms and conditions" at bounding box center [447, 468] width 196 height 18
click at [0, 0] on input "Long form terms and conditions" at bounding box center [0, 0] width 0 height 0
drag, startPoint x: 360, startPoint y: 515, endPoint x: 376, endPoint y: 512, distance: 16.3
click at [362, 515] on span "Short form terms and conditions" at bounding box center [448, 514] width 199 height 18
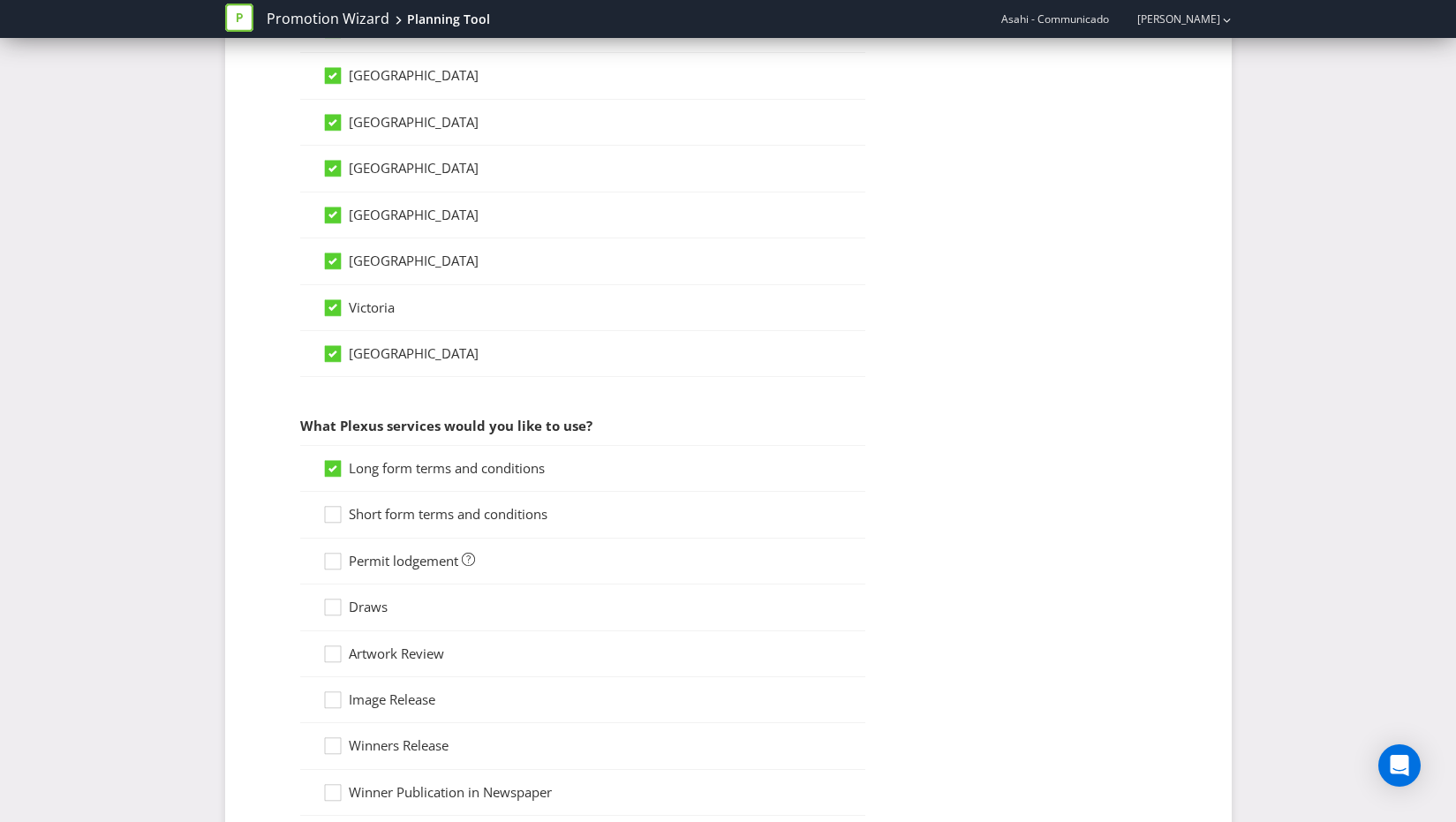
drag, startPoint x: 326, startPoint y: 515, endPoint x: 356, endPoint y: 569, distance: 61.8
click at [328, 516] on icon at bounding box center [336, 518] width 27 height 27
click at [0, 0] on input "Short form terms and conditions" at bounding box center [0, 0] width 0 height 0
click at [338, 563] on icon at bounding box center [336, 565] width 27 height 27
click at [0, 0] on input "Permit lodgement" at bounding box center [0, 0] width 0 height 0
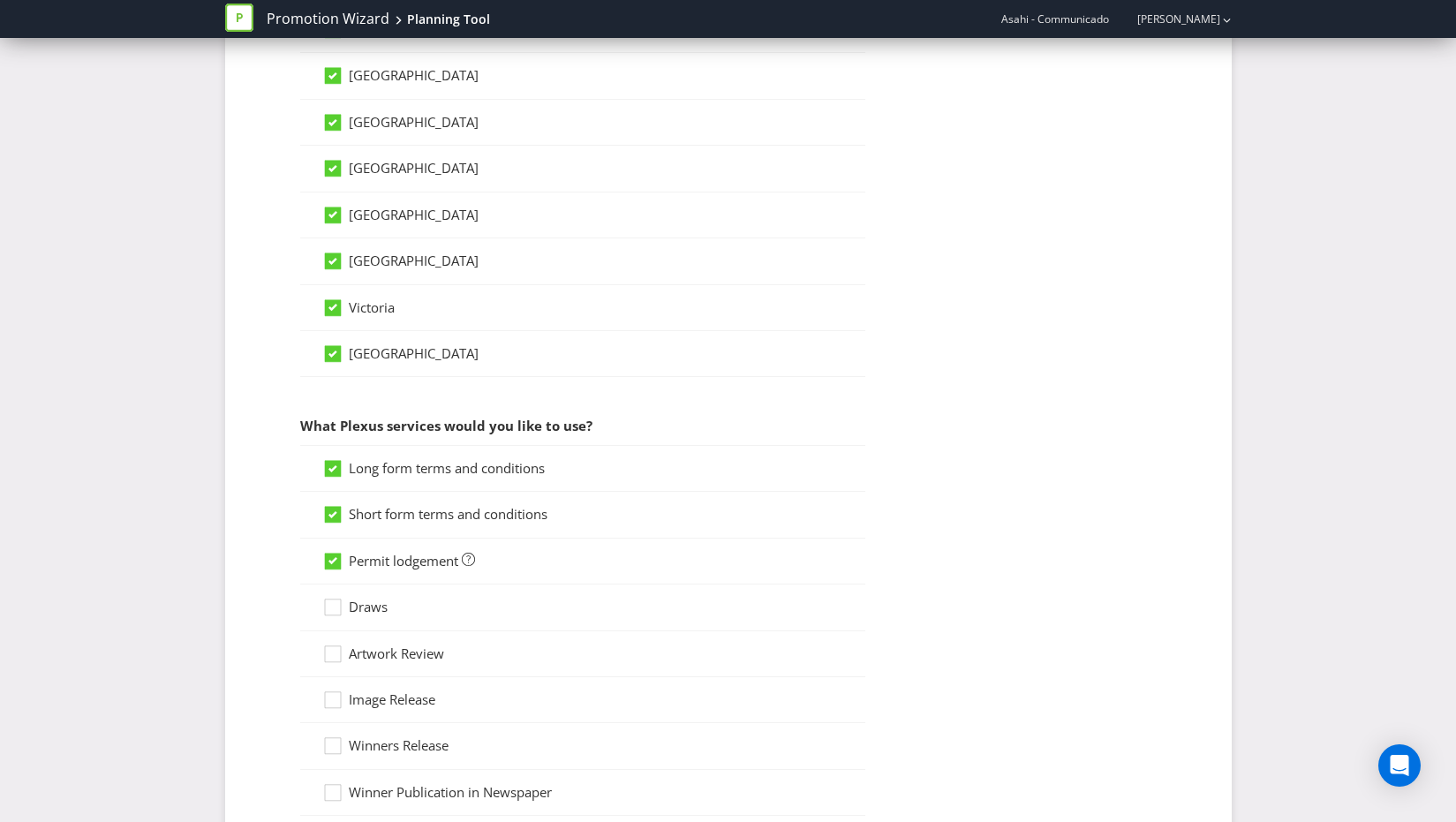
drag, startPoint x: 331, startPoint y: 605, endPoint x: 338, endPoint y: 634, distance: 29.8
click at [332, 610] on icon at bounding box center [336, 611] width 27 height 27
click at [0, 0] on input "Draws" at bounding box center [0, 0] width 0 height 0
drag, startPoint x: 330, startPoint y: 661, endPoint x: 519, endPoint y: 595, distance: 200.2
click at [335, 659] on icon at bounding box center [336, 658] width 27 height 27
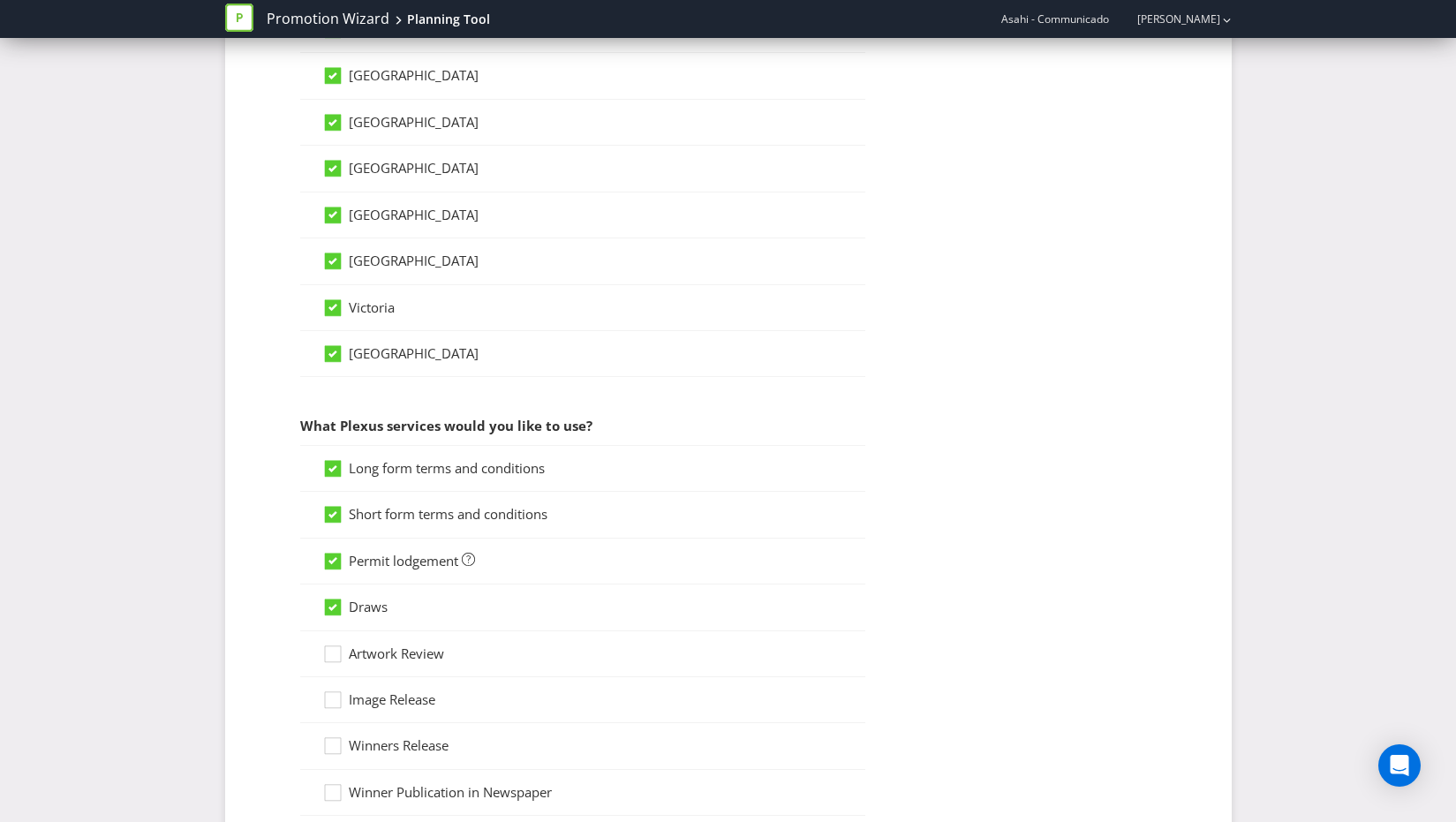
click at [0, 0] on input "Artwork Review" at bounding box center [0, 0] width 0 height 0
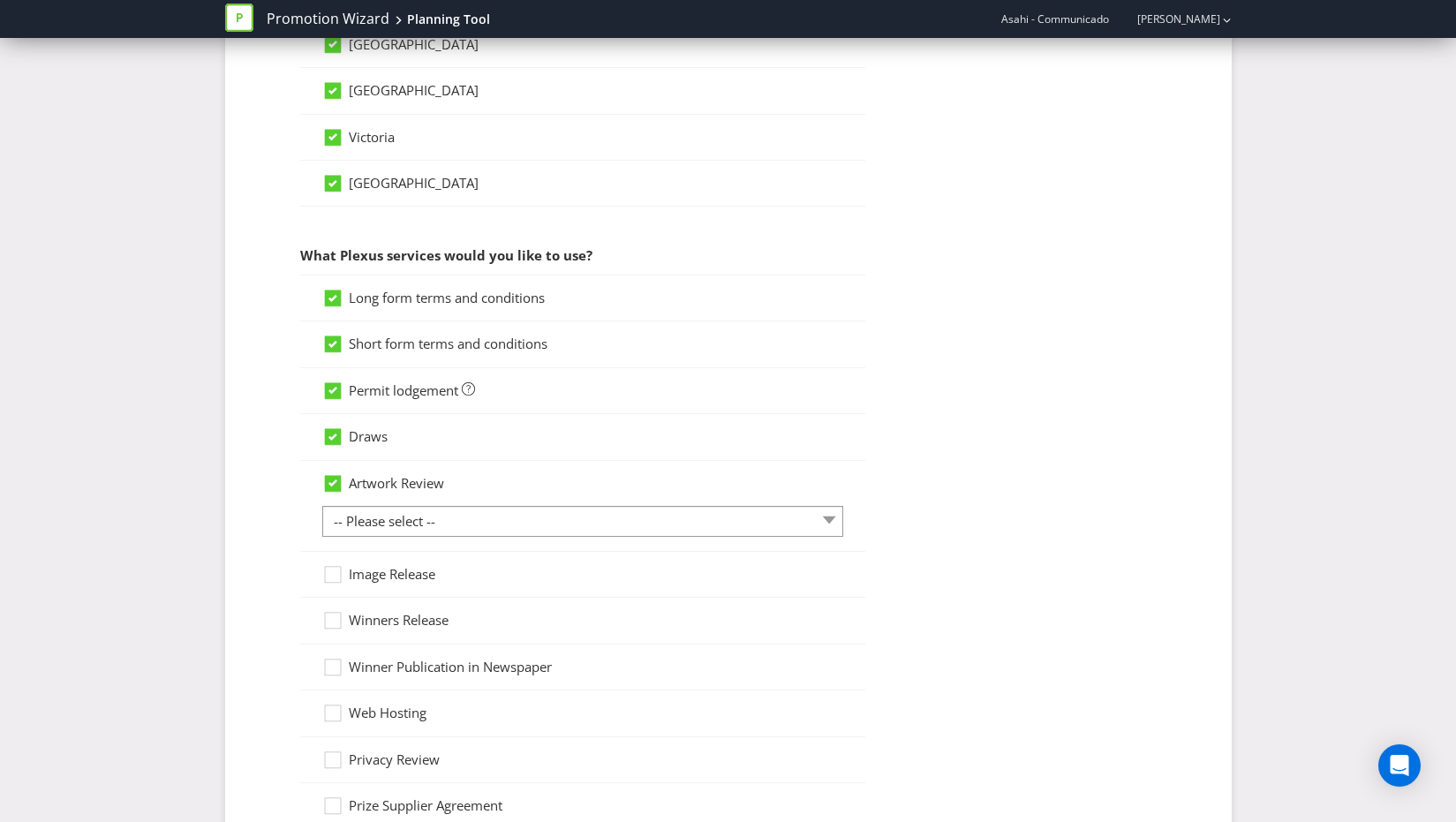
scroll to position [1318, 0]
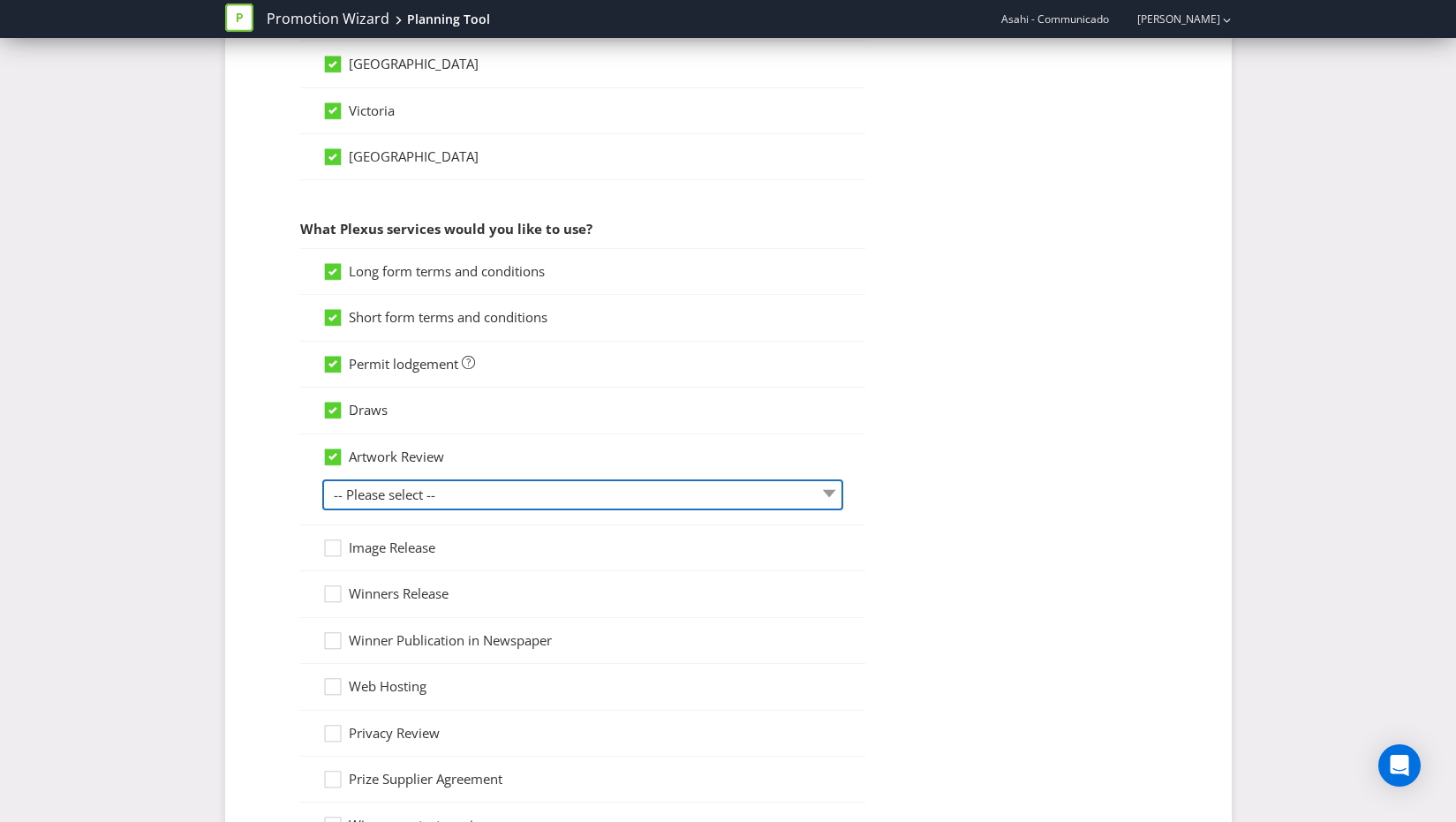
click at [408, 494] on select "-- Please select -- 1 piece 2-4 pieces (provided at same time) 5-7 pieces (prov…" at bounding box center [582, 494] width 521 height 31
click at [322, 479] on select "-- Please select -- 1 piece 2-4 pieces (provided at same time) 5-7 pieces (prov…" at bounding box center [582, 494] width 521 height 31
click at [394, 494] on select "-- Please select -- 1 piece 2-4 pieces (provided at same time) 5-7 pieces (prov…" at bounding box center [582, 494] width 521 height 31
select select "MARKETING_REVIEW_1"
click at [322, 479] on select "-- Please select -- 1 piece 2-4 pieces (provided at same time) 5-7 pieces (prov…" at bounding box center [582, 494] width 521 height 31
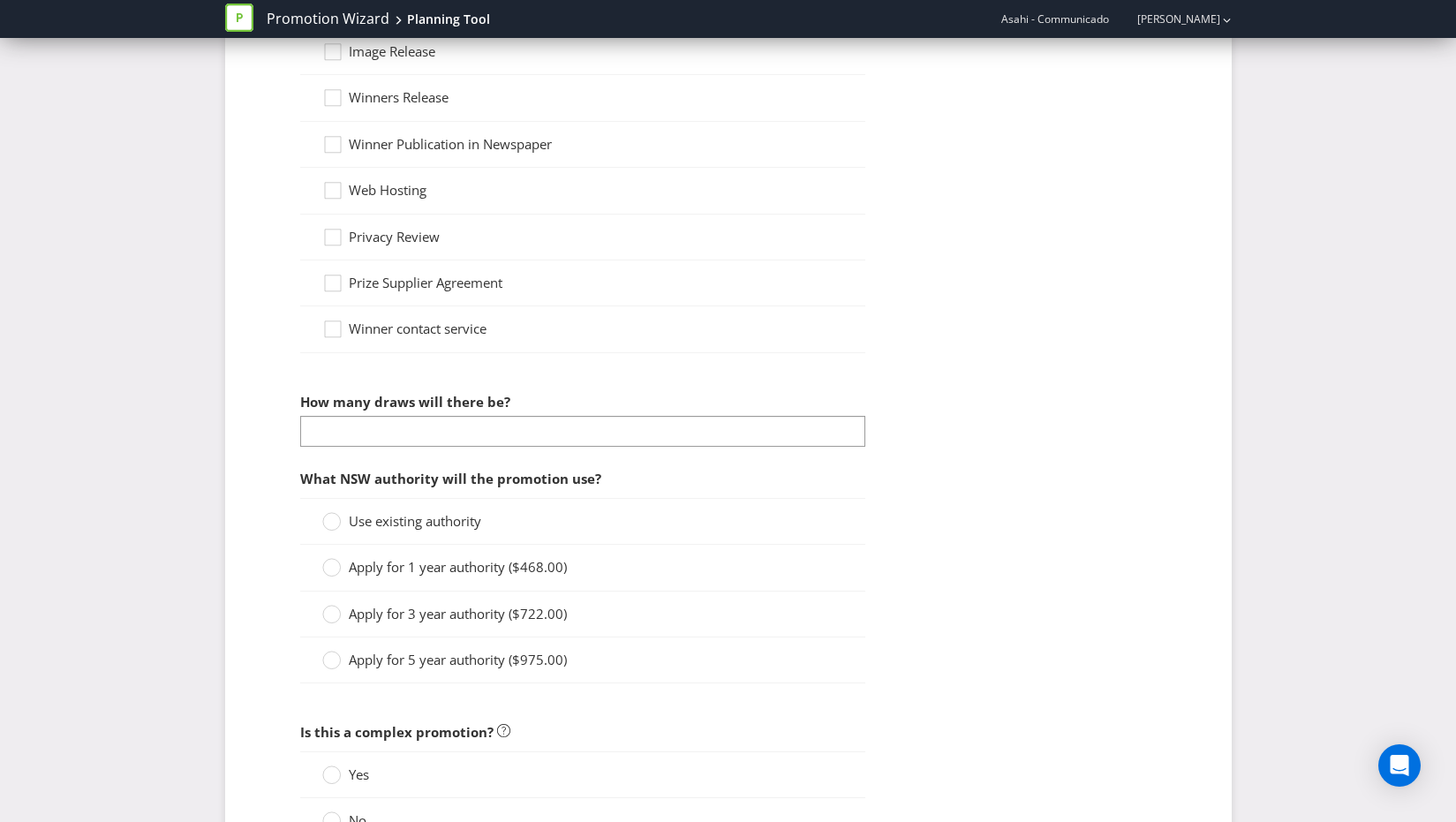
scroll to position [1827, 0]
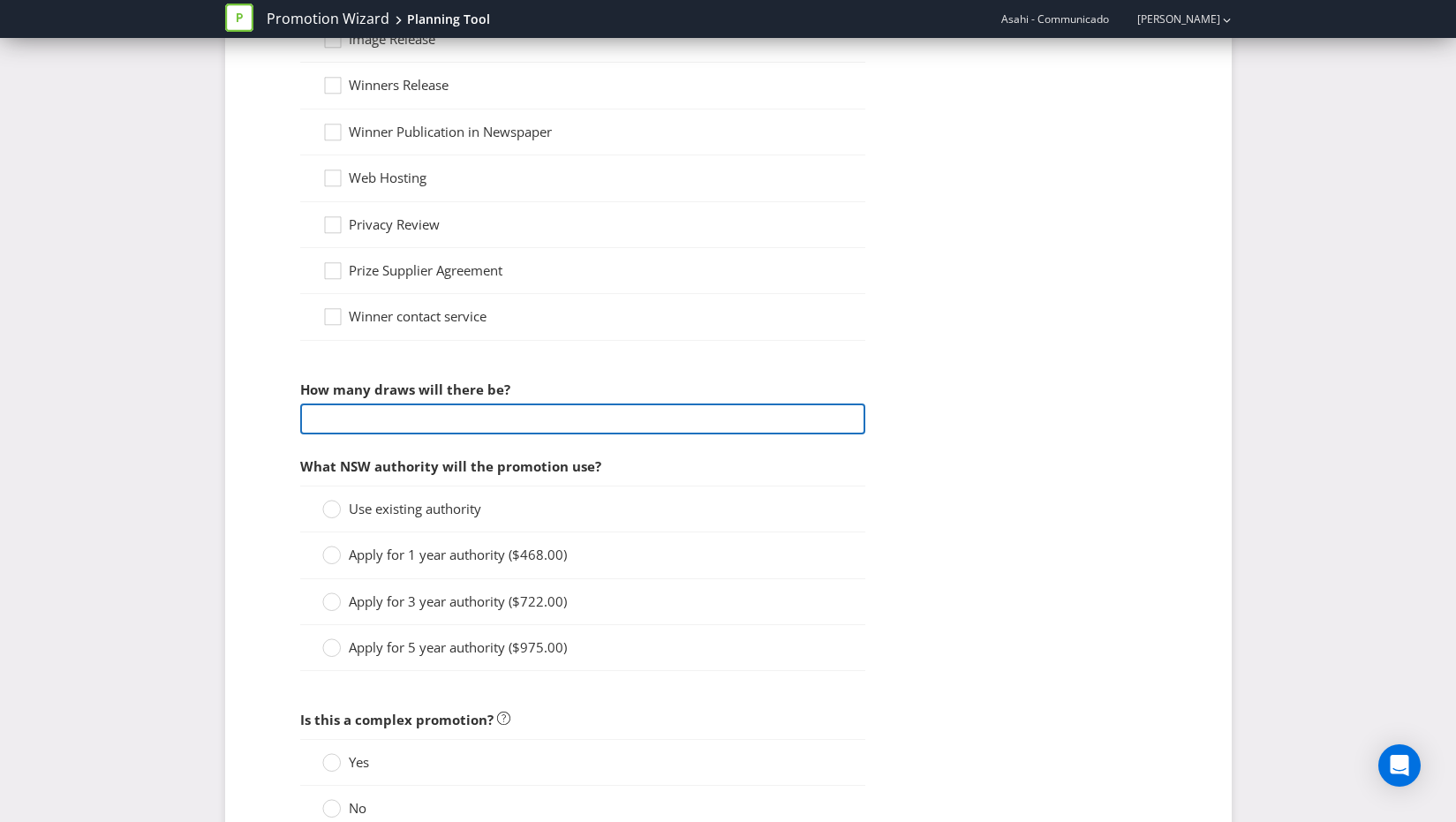
click at [432, 417] on input "number" at bounding box center [582, 419] width 566 height 31
type input "1"
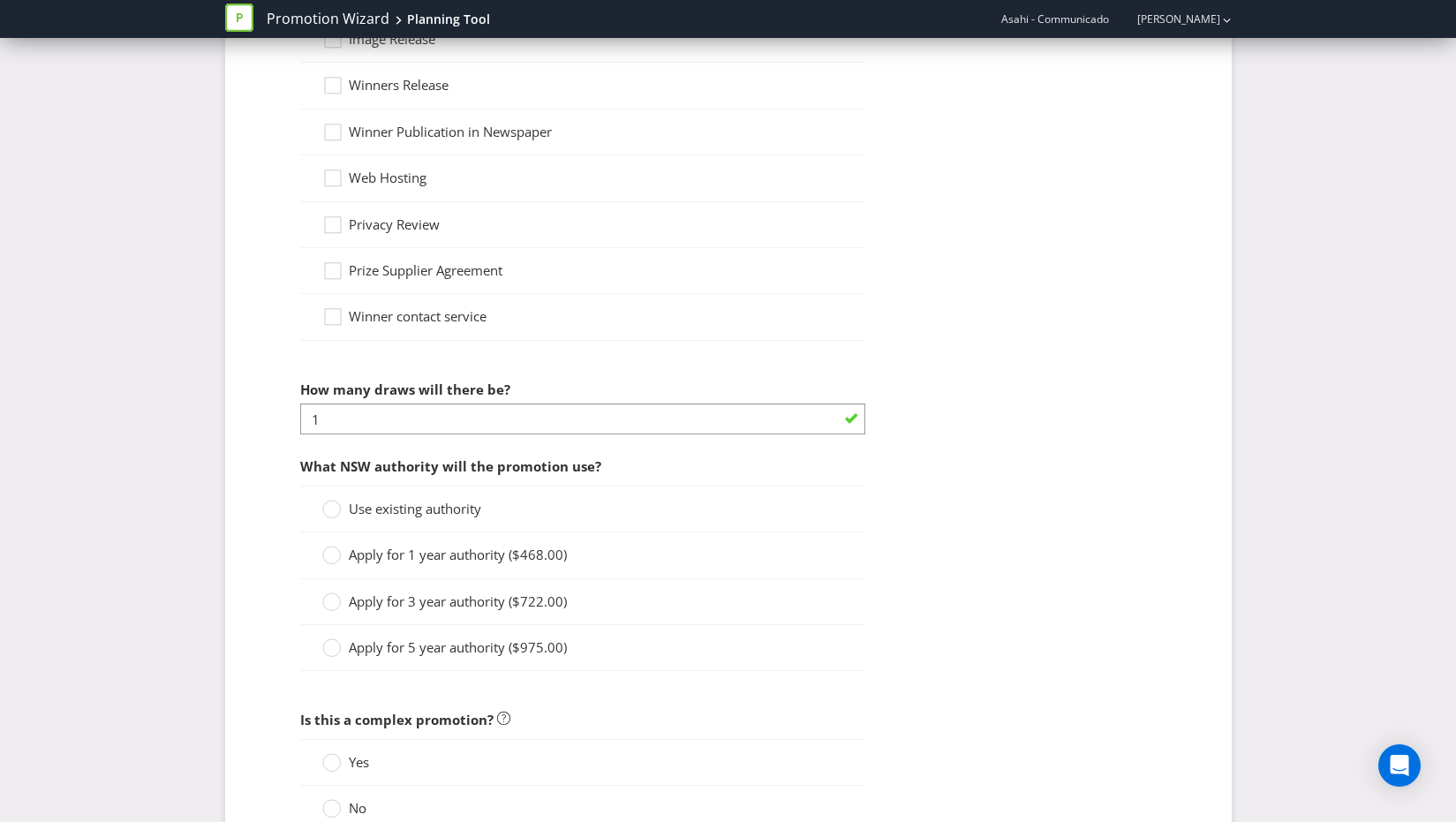
drag, startPoint x: 1137, startPoint y: 497, endPoint x: 819, endPoint y: 486, distance: 318.2
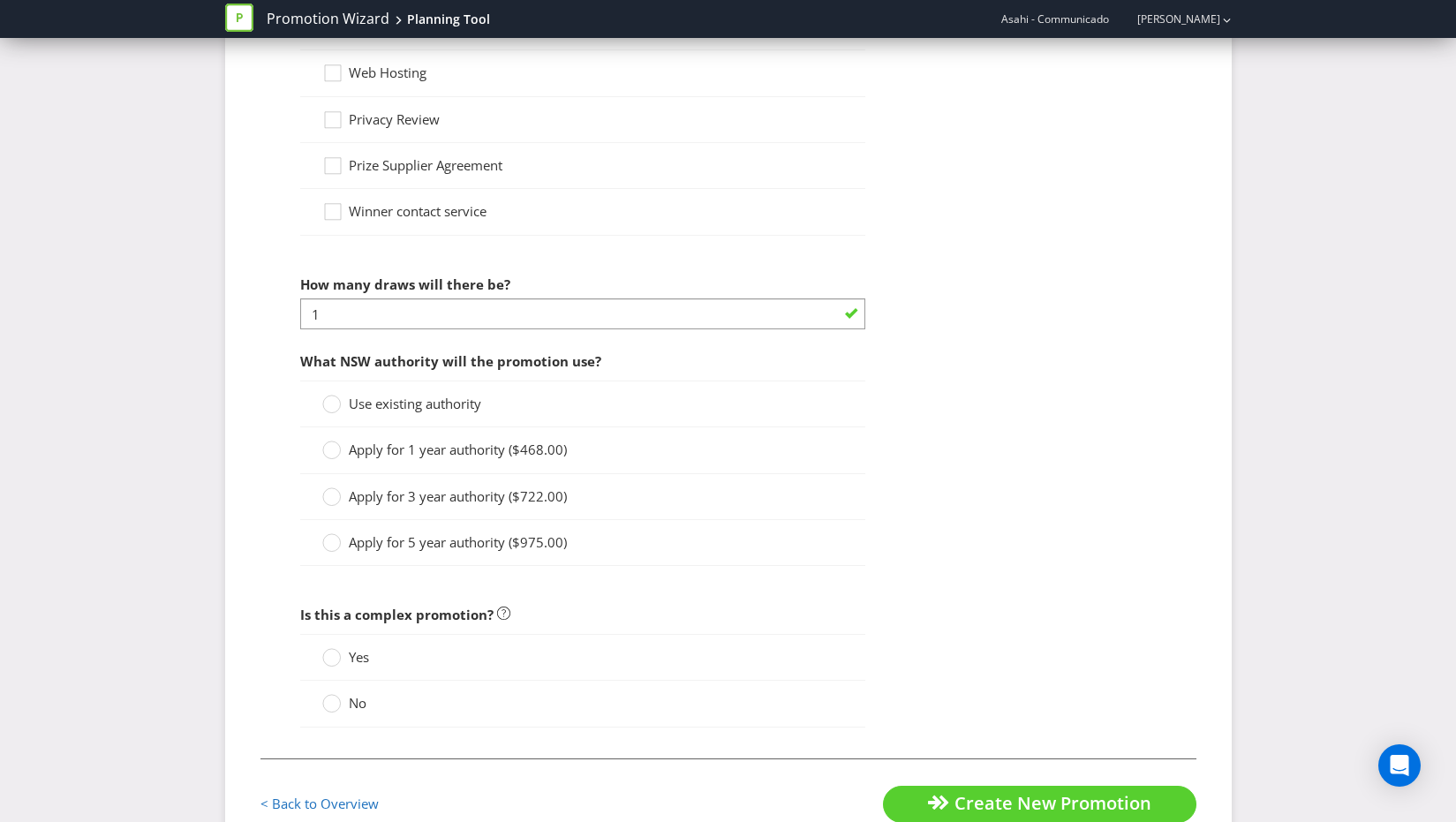
scroll to position [1940, 0]
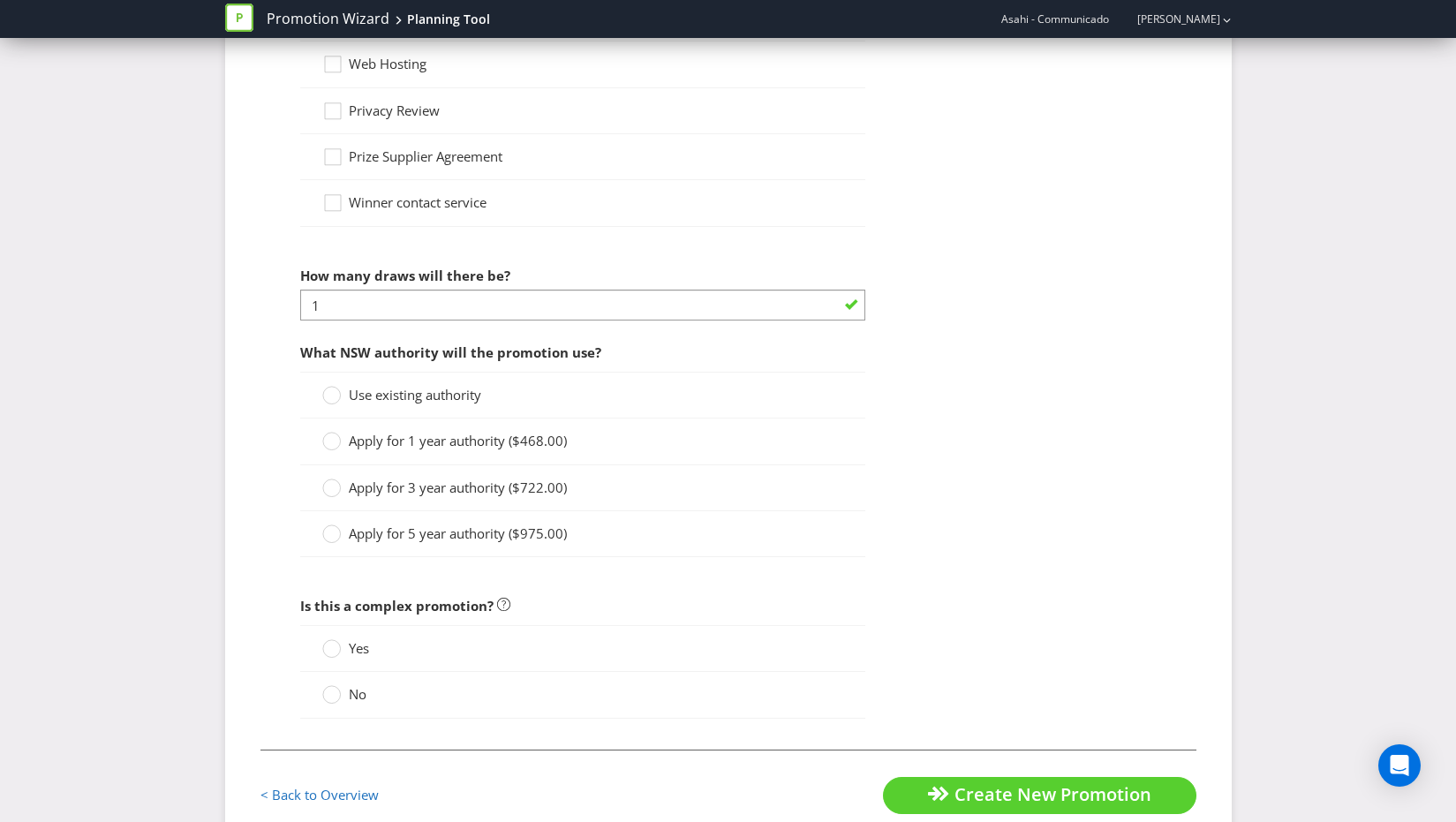
drag, startPoint x: 366, startPoint y: 391, endPoint x: 447, endPoint y: 493, distance: 130.2
click at [366, 391] on span "Use existing authority" at bounding box center [415, 395] width 132 height 18
click at [0, 0] on input "Use existing authority" at bounding box center [0, 0] width 0 height 0
click at [343, 696] on label "No" at bounding box center [346, 694] width 48 height 19
click at [0, 0] on input "No" at bounding box center [0, 0] width 0 height 0
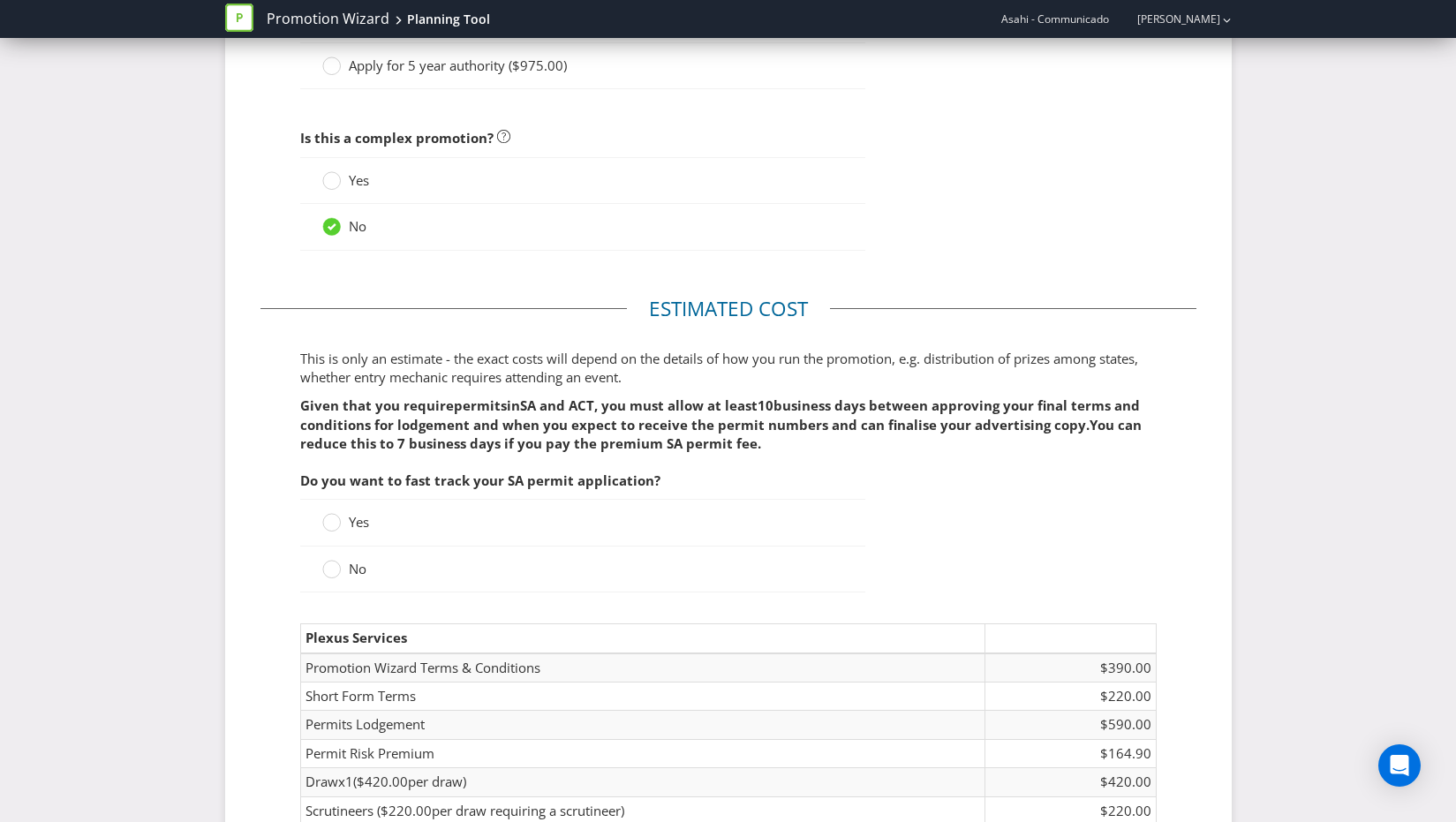
scroll to position [2790, 0]
